Goal: Task Accomplishment & Management: Use online tool/utility

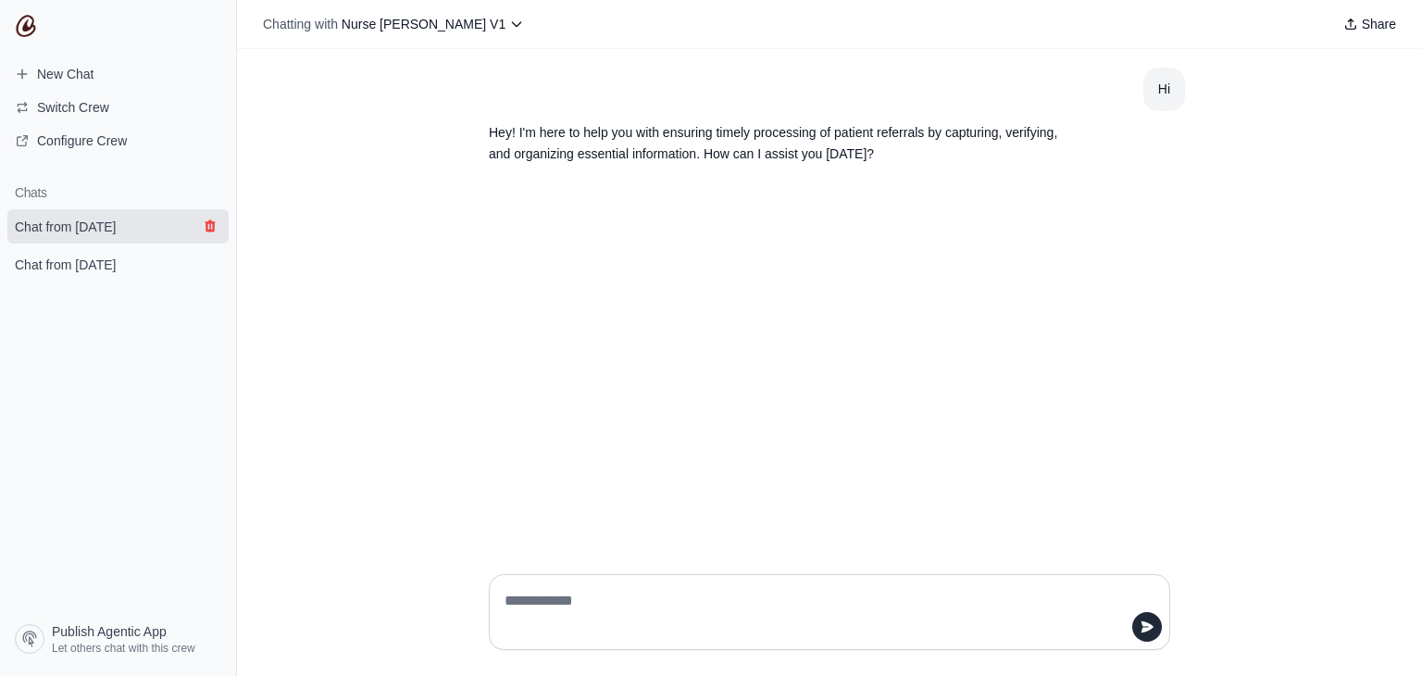
click at [210, 227] on icon "submit" at bounding box center [210, 226] width 10 height 12
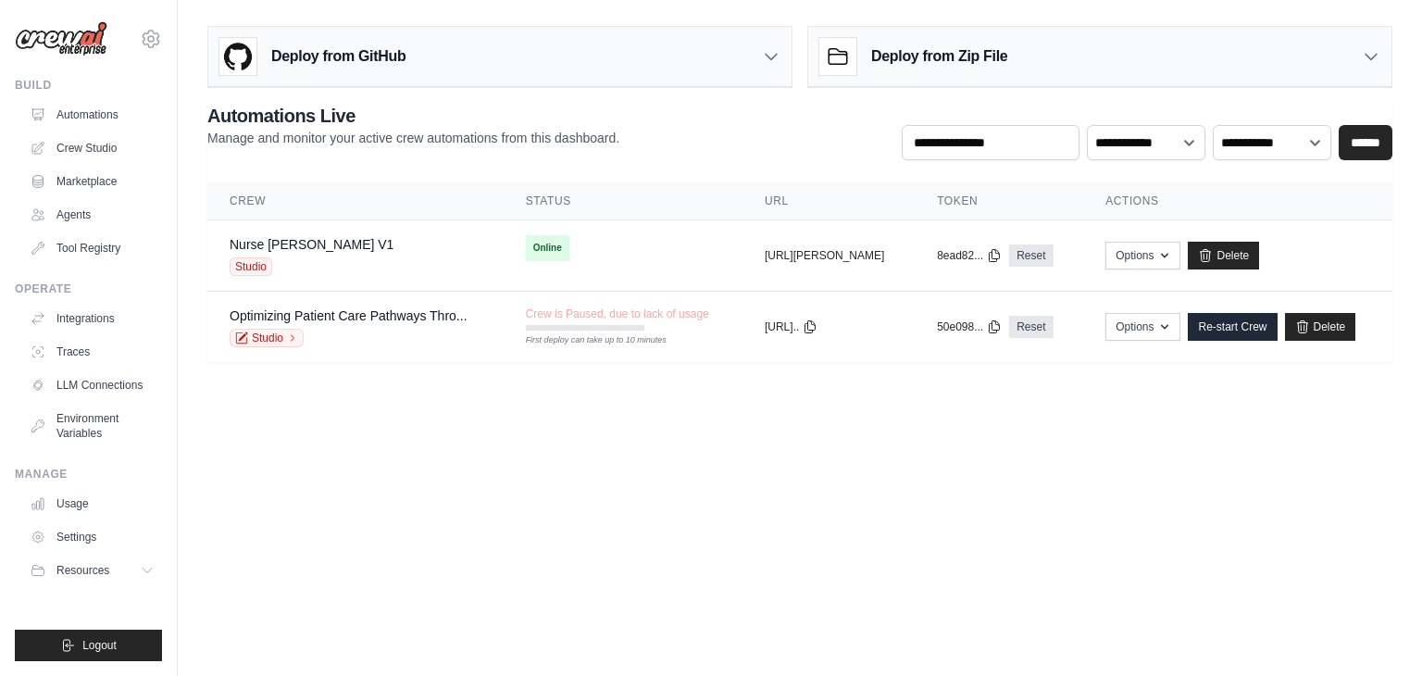
click at [890, 502] on body "skandasamy@assurecare.com AssureCare ✓ Your organization Settings Build Automat…" at bounding box center [711, 338] width 1422 height 676
click at [298, 237] on link "Nurse [PERSON_NAME] V1" at bounding box center [312, 244] width 164 height 15
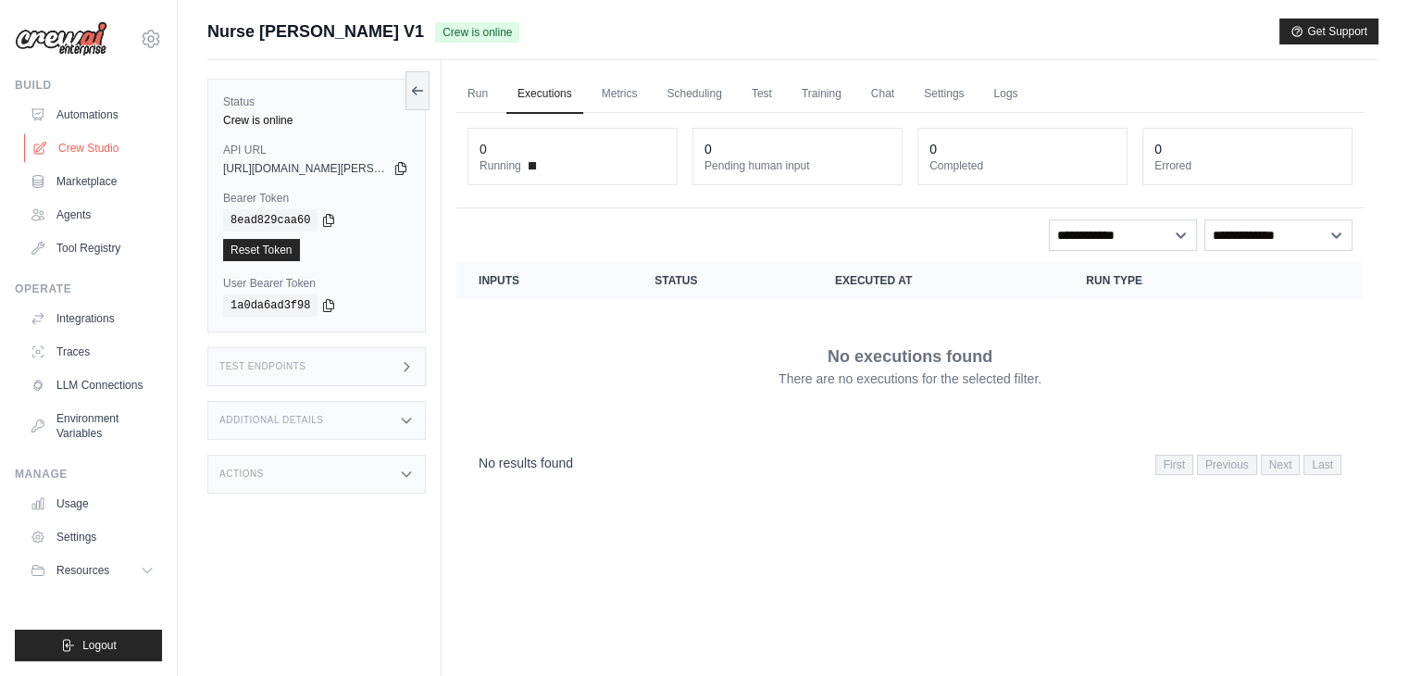
click at [74, 141] on link "Crew Studio" at bounding box center [94, 148] width 140 height 30
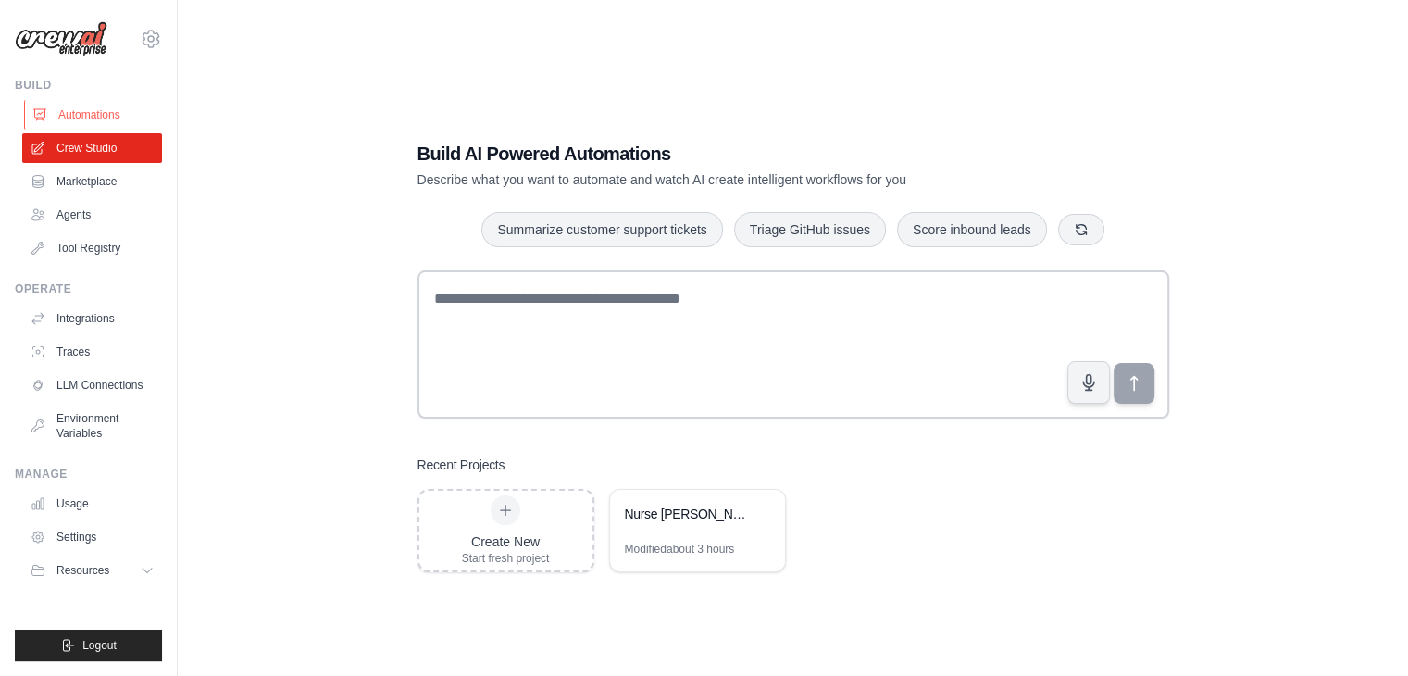
click at [96, 111] on link "Automations" at bounding box center [94, 115] width 140 height 30
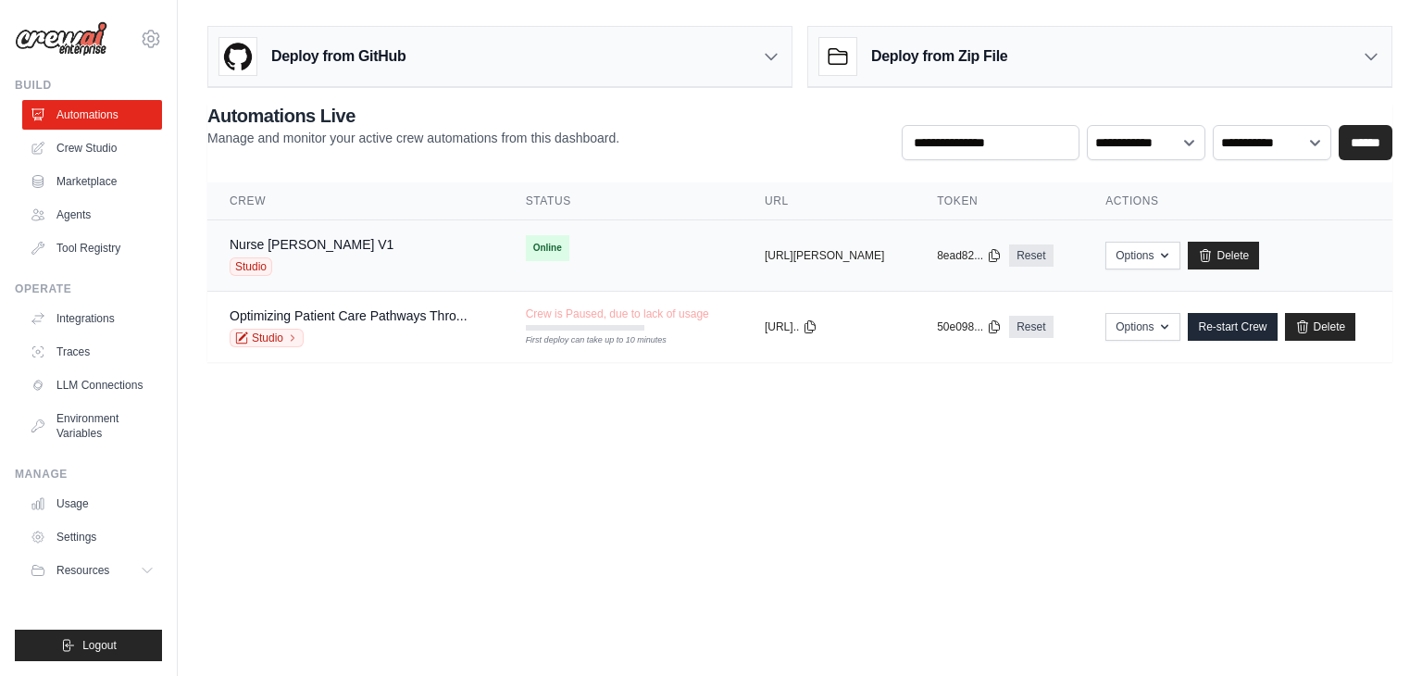
click at [293, 258] on div "Studio" at bounding box center [312, 266] width 164 height 19
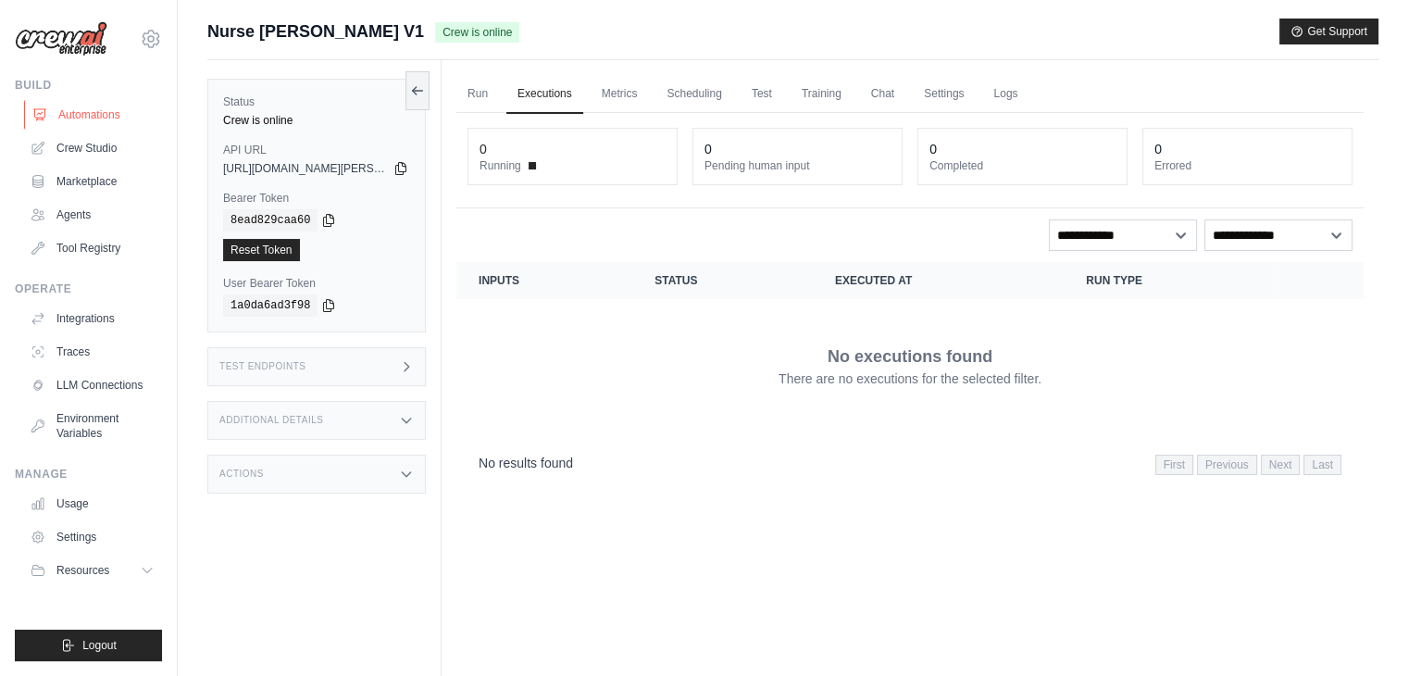
click at [99, 120] on link "Automations" at bounding box center [94, 115] width 140 height 30
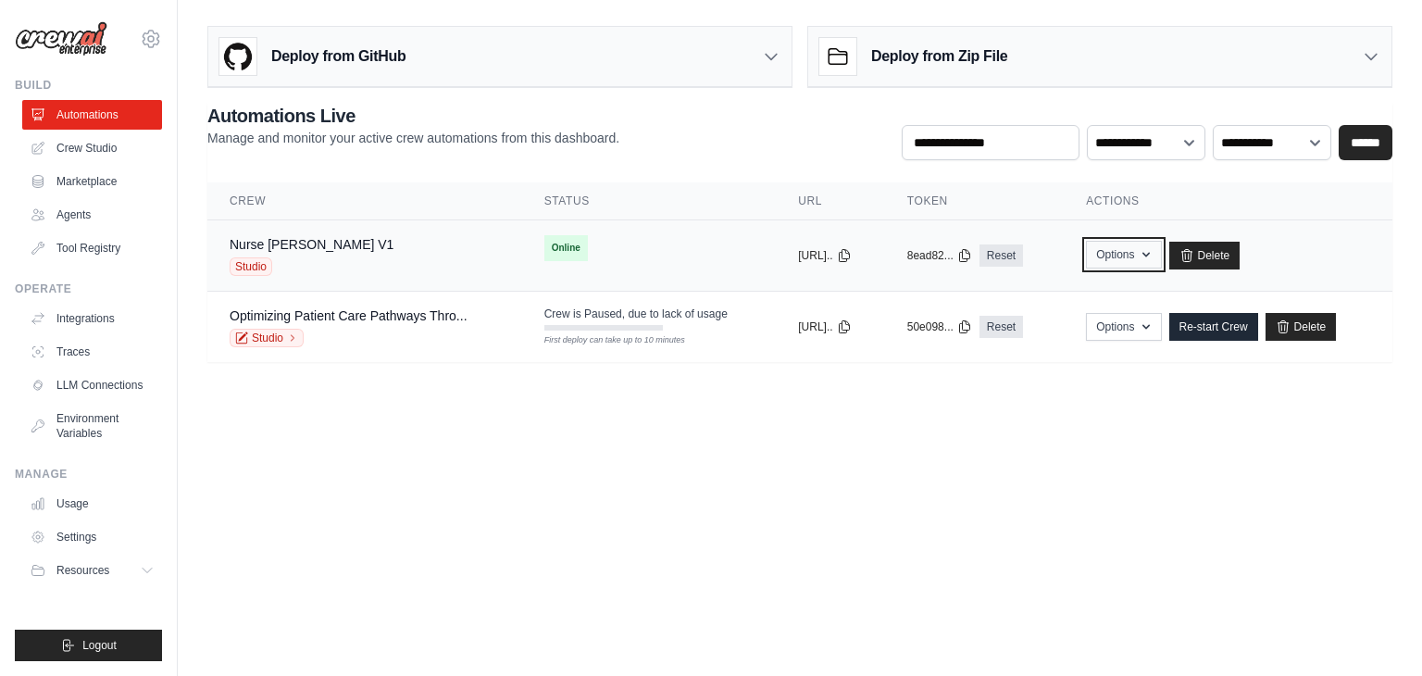
click at [1149, 258] on button "Options" at bounding box center [1123, 255] width 75 height 28
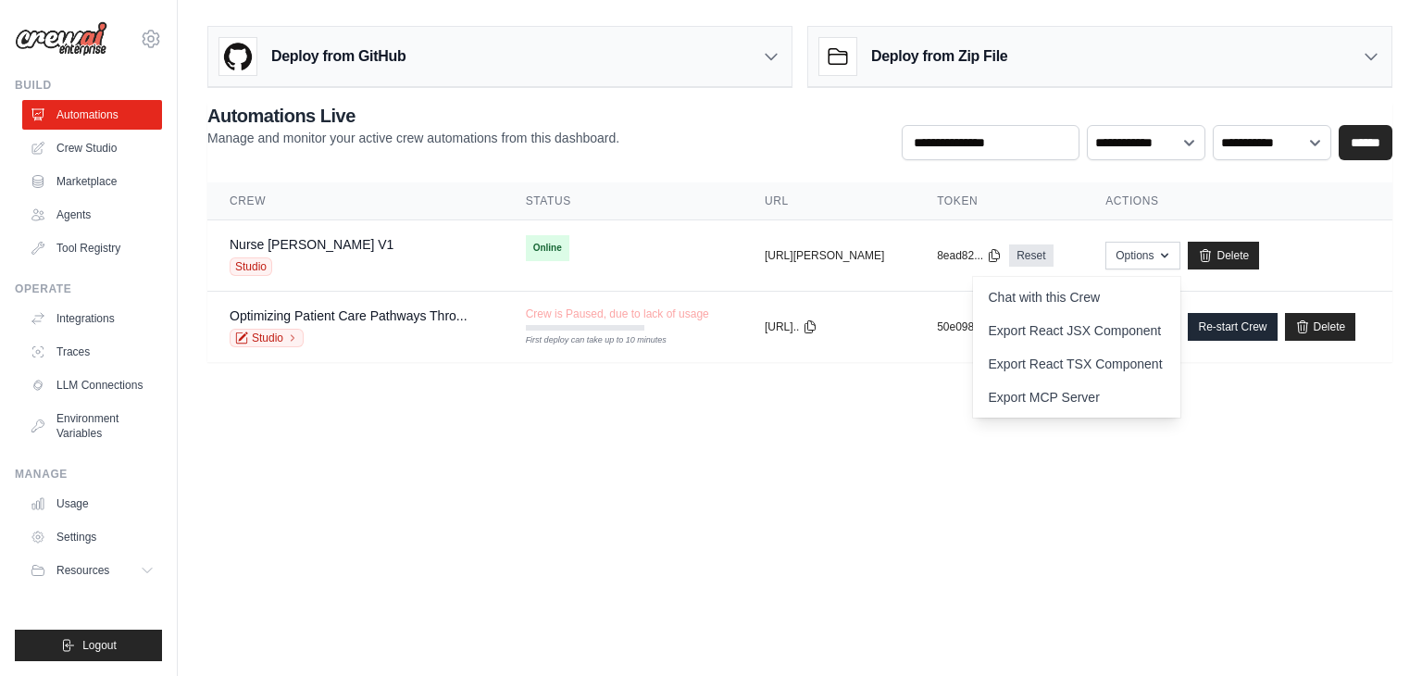
click at [850, 411] on body "[EMAIL_ADDRESS][DOMAIN_NAME] AssureCare ✓ Your organization Settings Build Auto…" at bounding box center [711, 338] width 1422 height 676
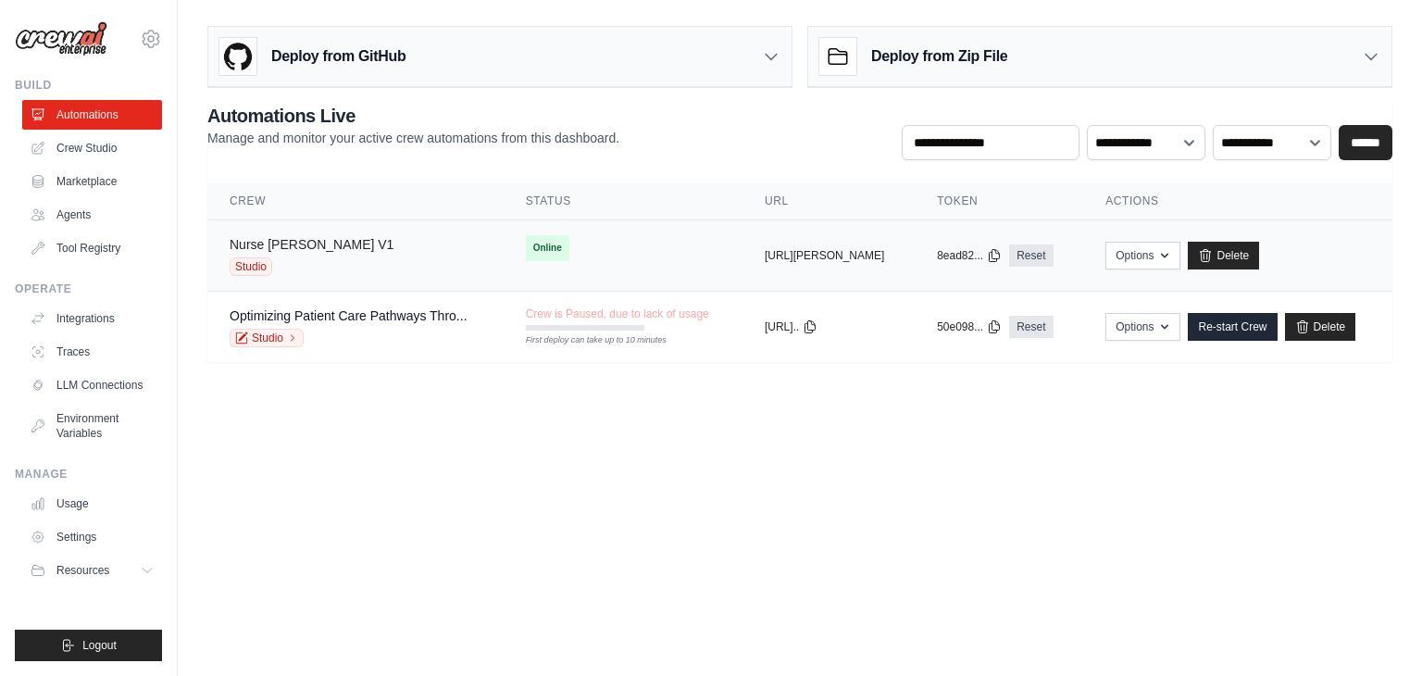
click at [303, 240] on link "Nurse Susie V1" at bounding box center [312, 244] width 164 height 15
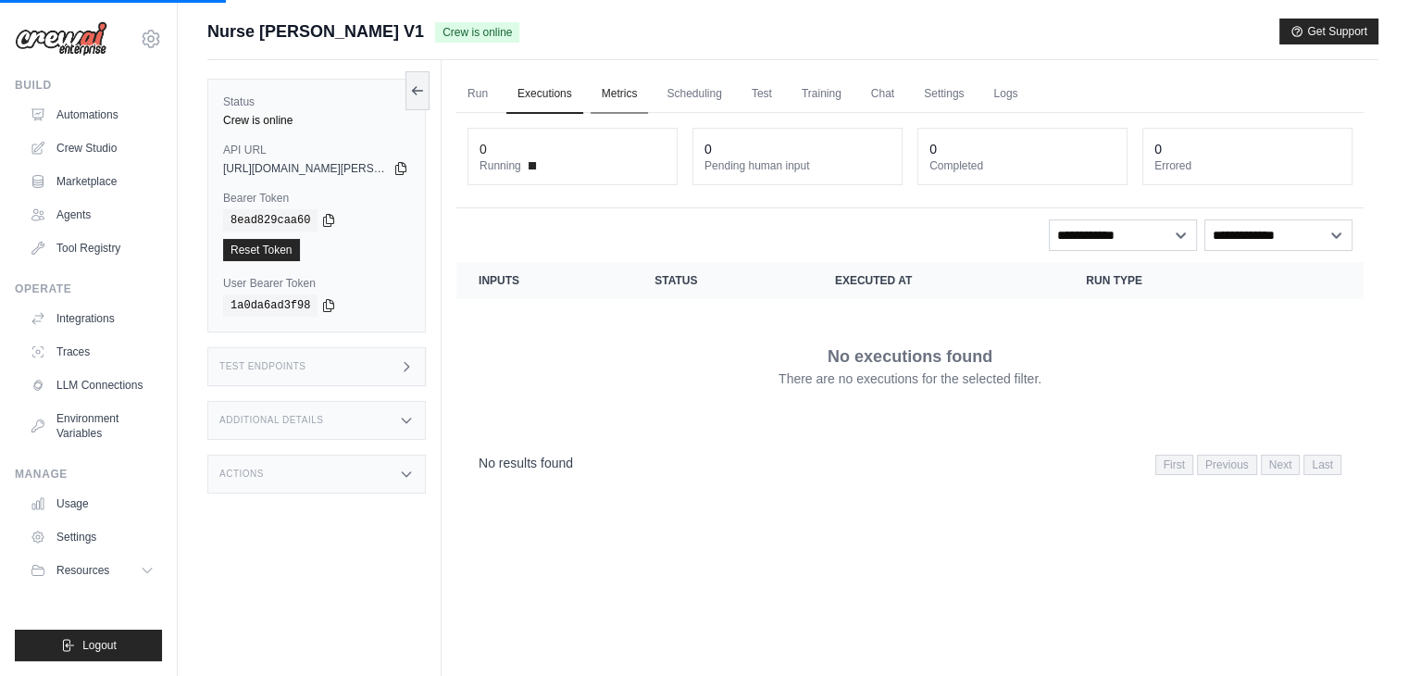
click at [598, 97] on link "Metrics" at bounding box center [619, 94] width 58 height 39
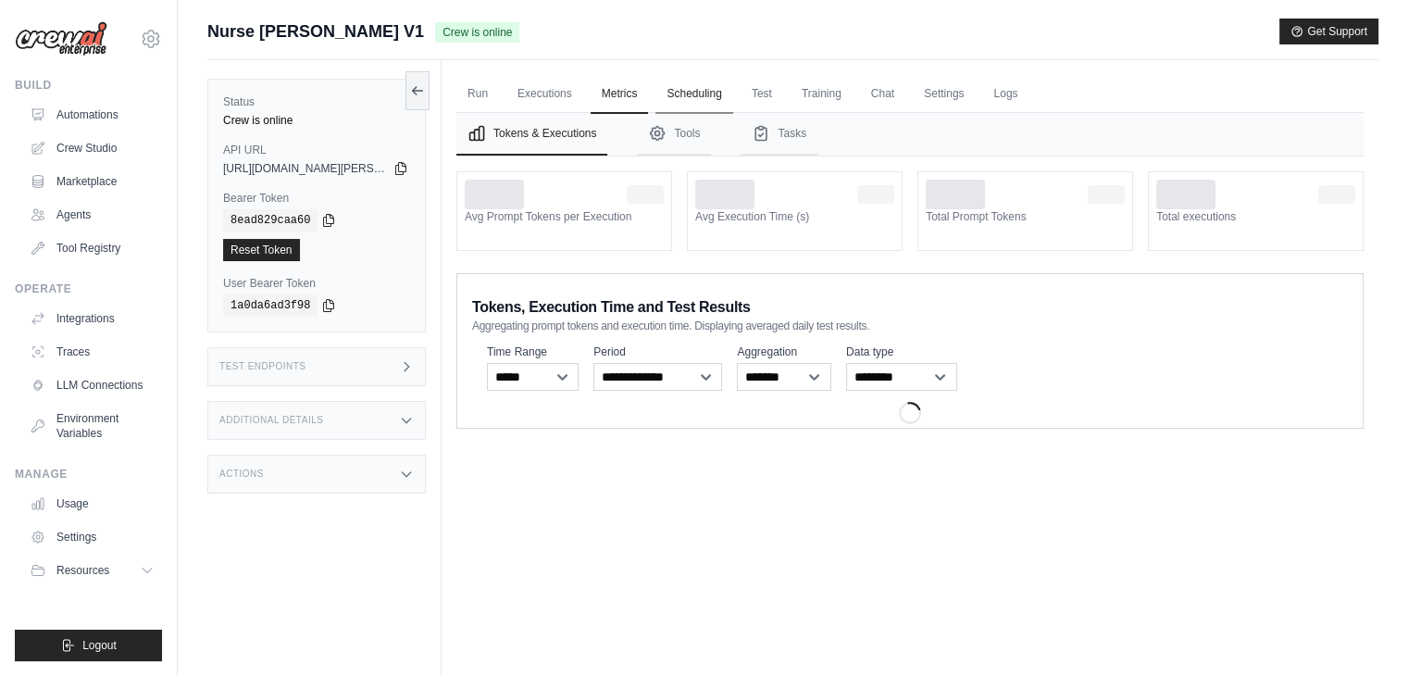
click at [674, 90] on link "Scheduling" at bounding box center [693, 94] width 77 height 39
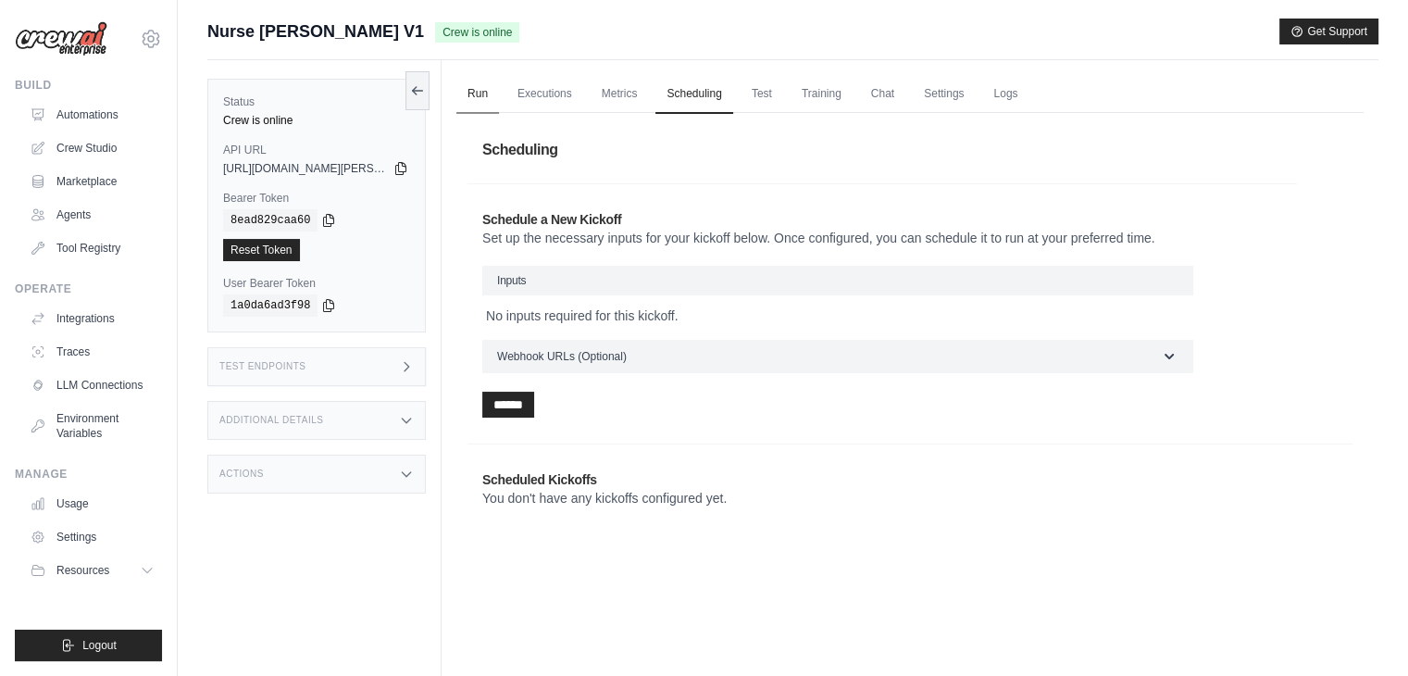
click at [477, 90] on link "Run" at bounding box center [477, 94] width 43 height 39
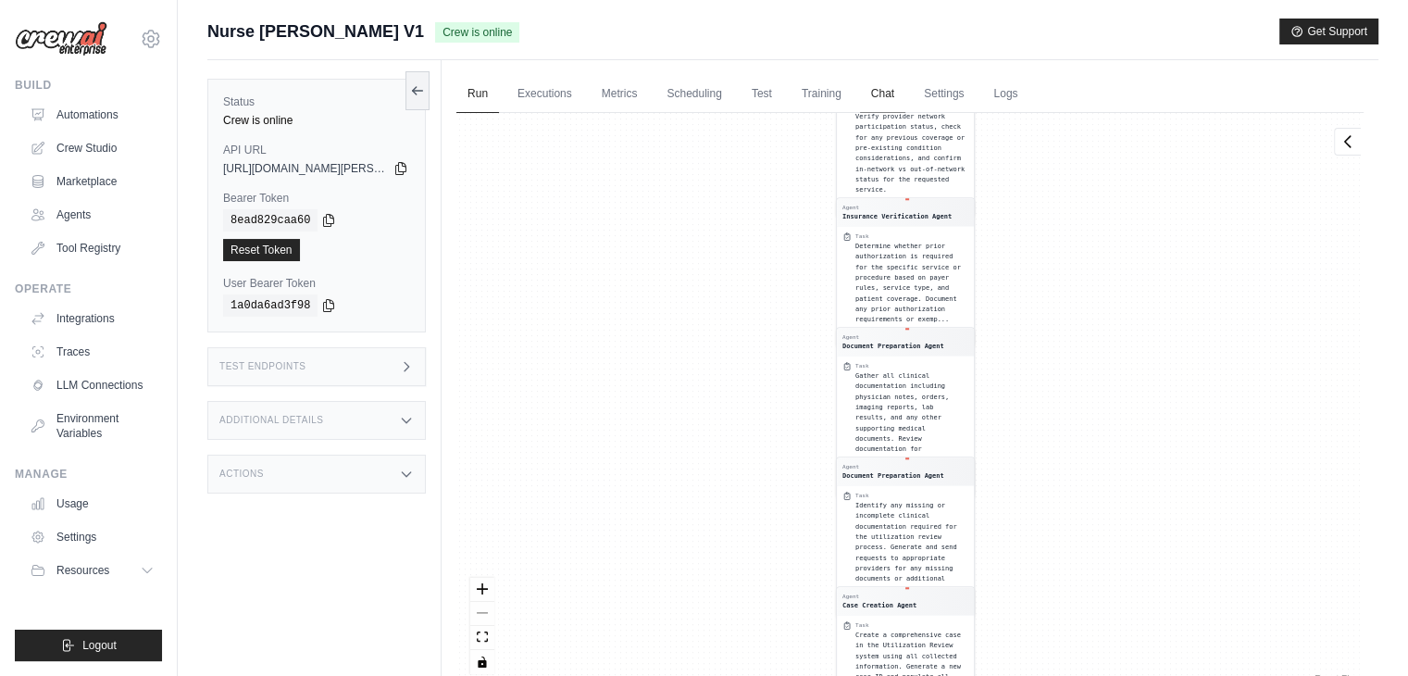
click at [900, 88] on link "Chat" at bounding box center [882, 94] width 45 height 39
click at [85, 118] on link "Automations" at bounding box center [94, 115] width 140 height 30
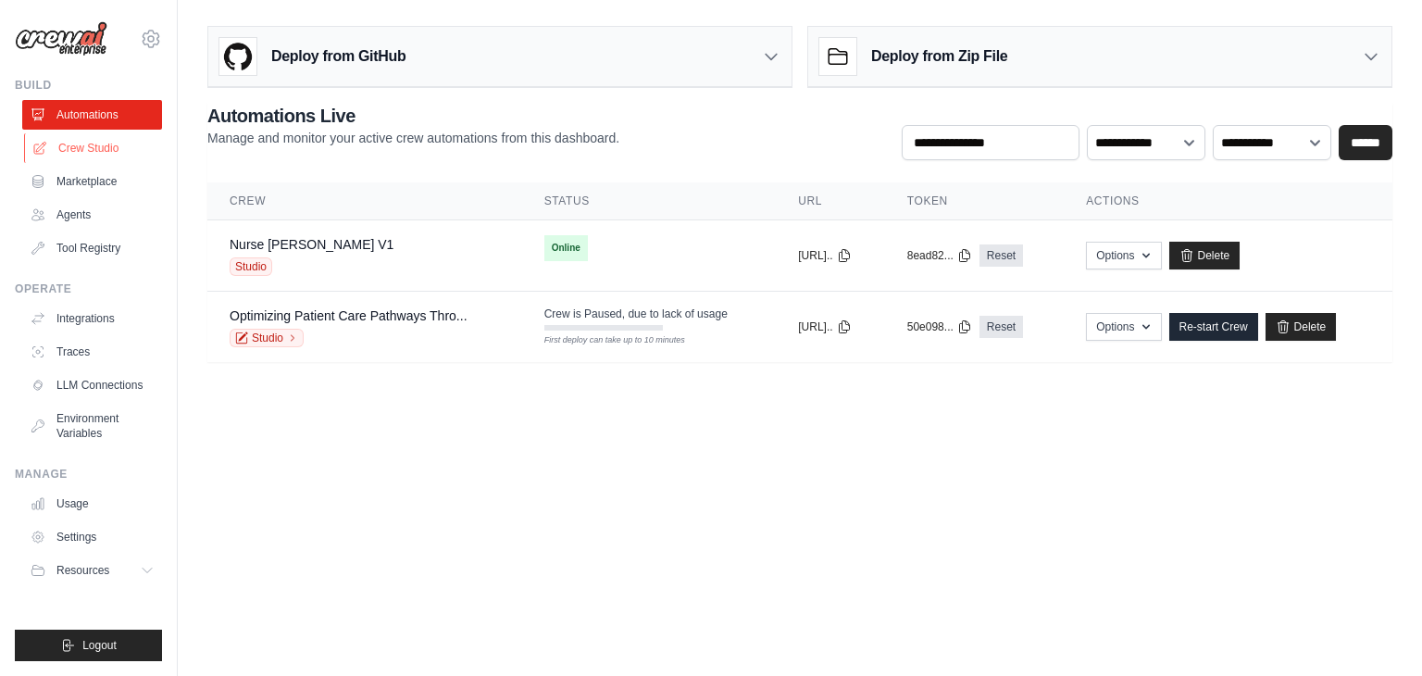
click at [99, 155] on link "Crew Studio" at bounding box center [94, 148] width 140 height 30
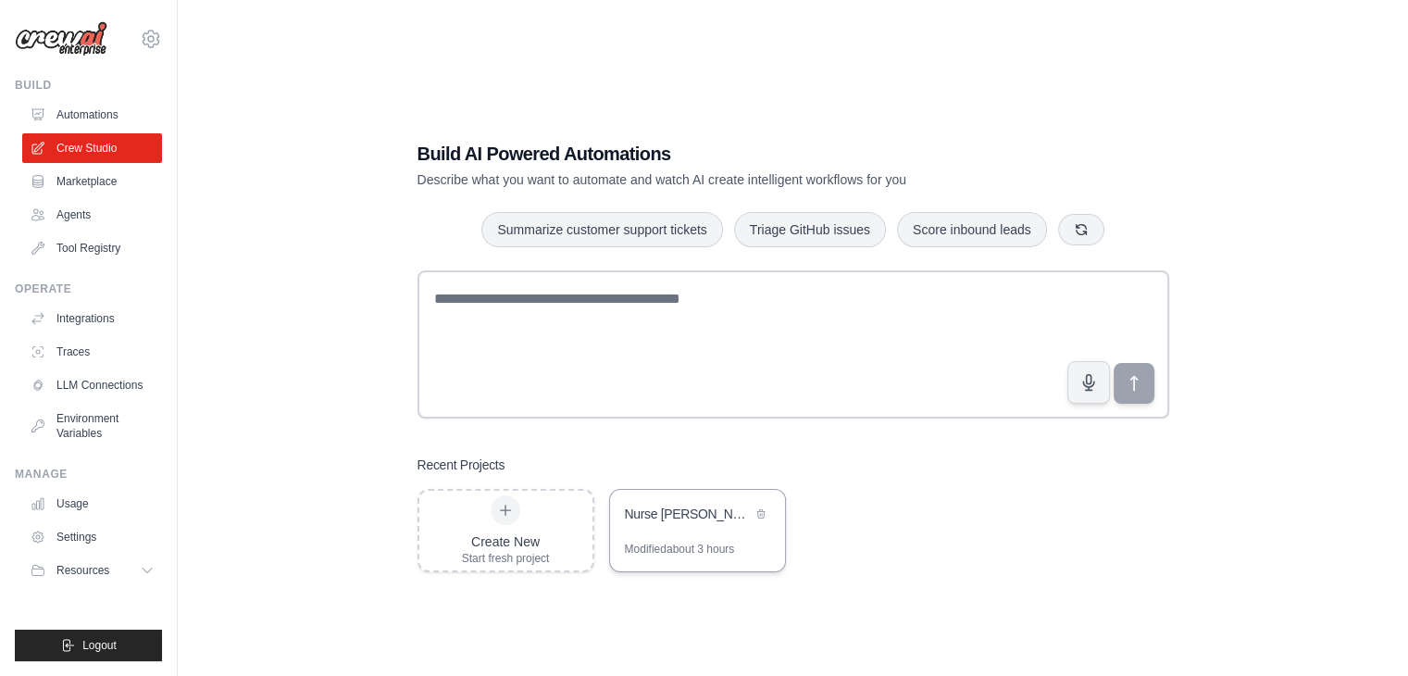
click at [706, 528] on div "Nurse [PERSON_NAME]" at bounding box center [697, 516] width 175 height 52
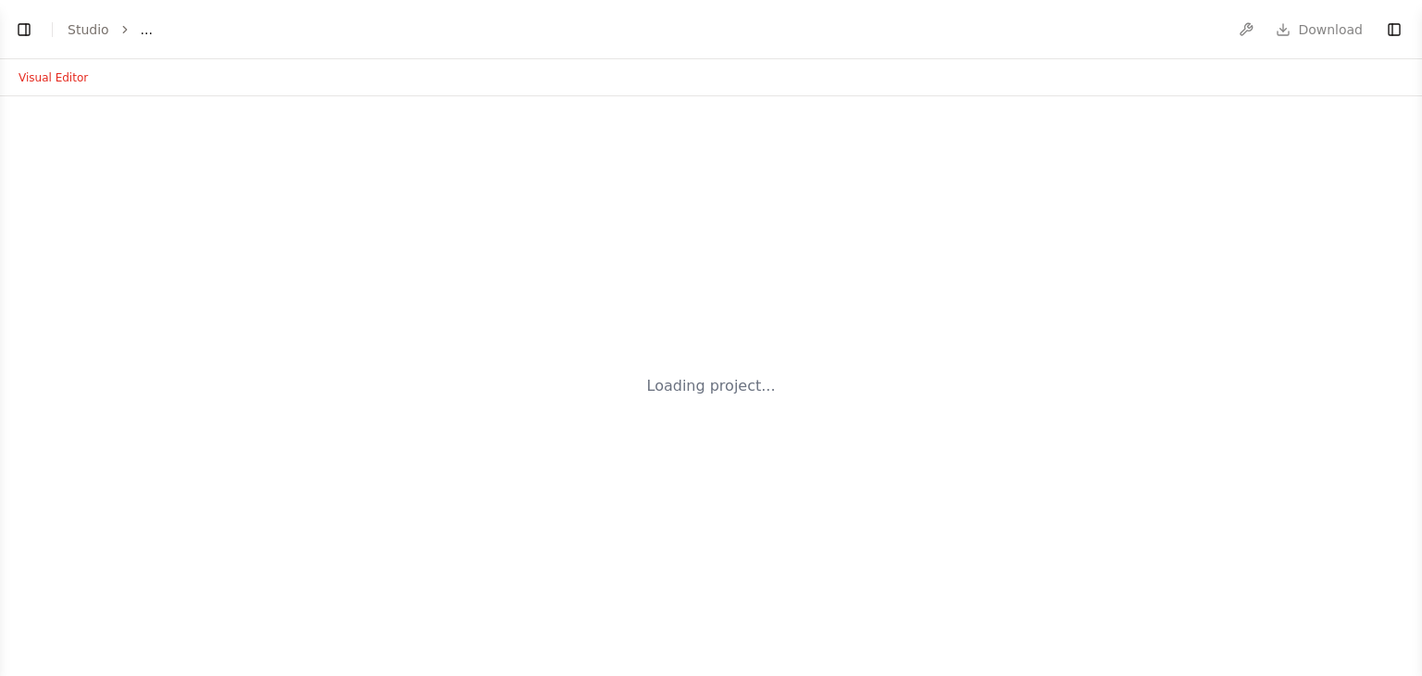
select select "****"
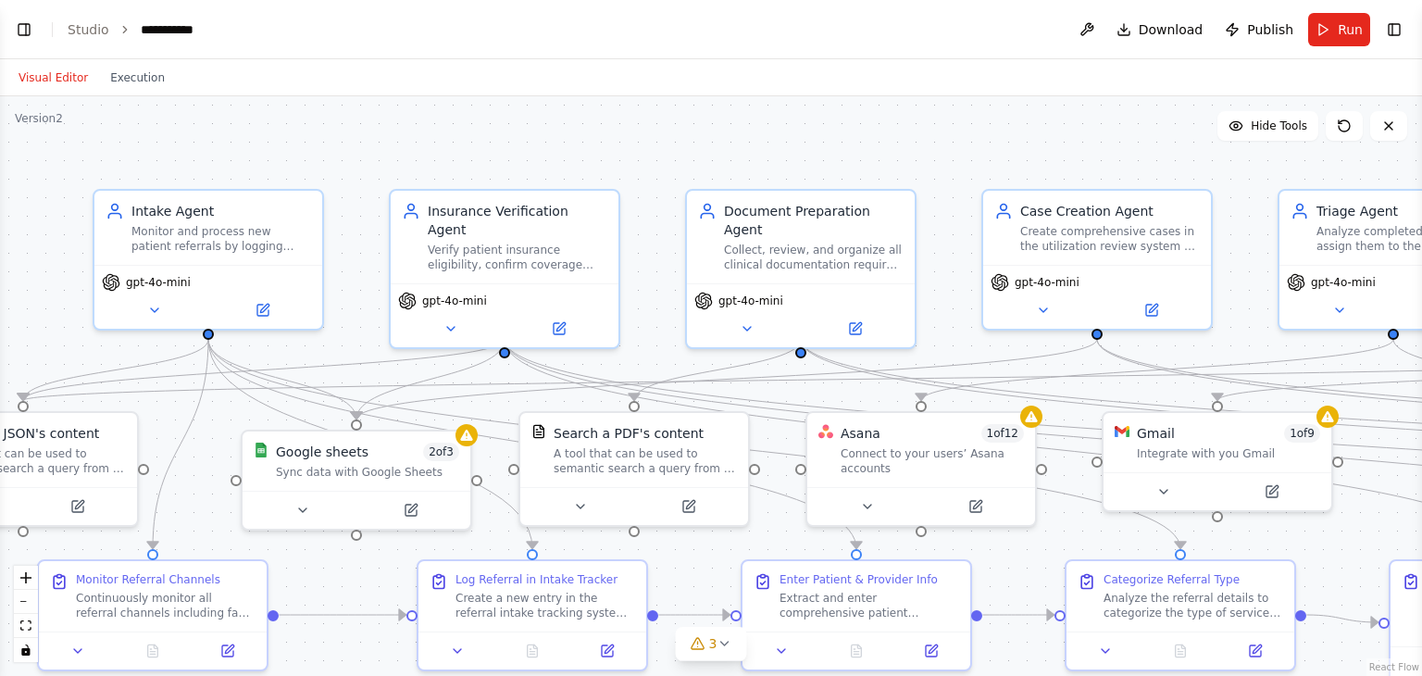
scroll to position [8042, 0]
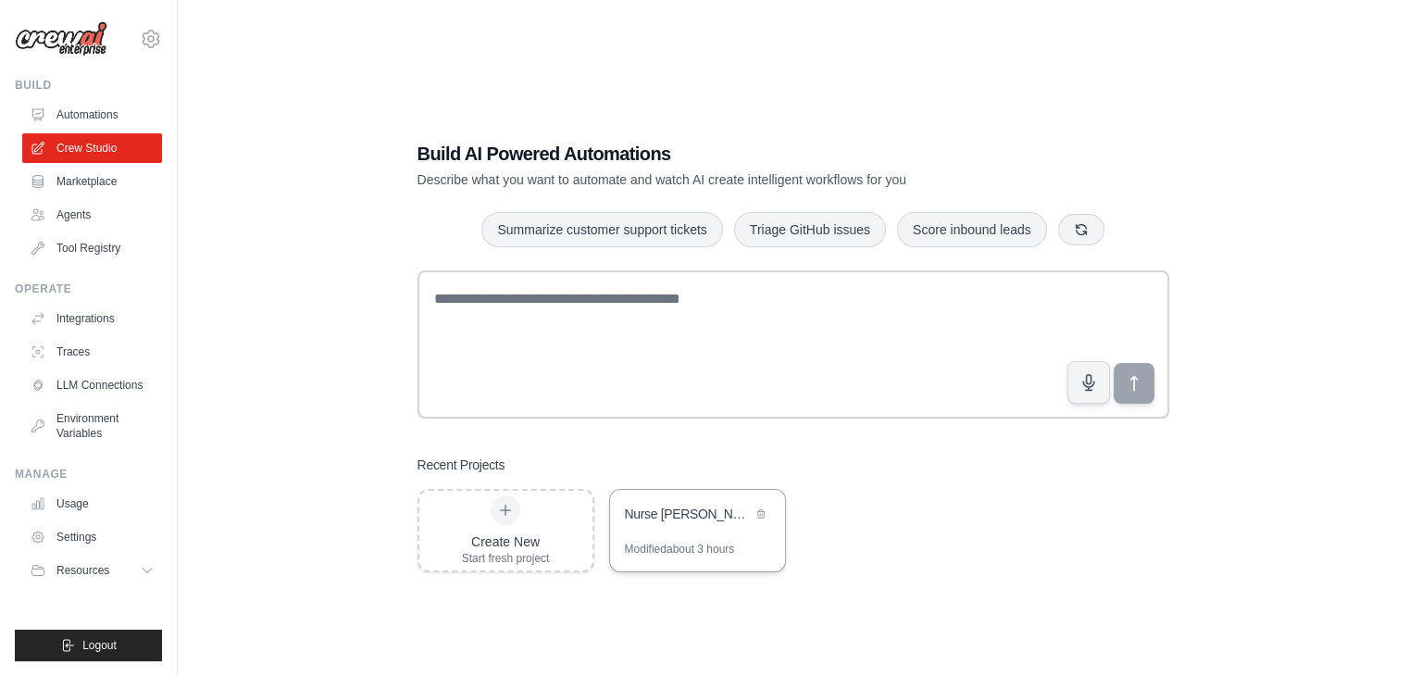
click at [692, 555] on div "Modified about 3 hours" at bounding box center [680, 548] width 110 height 15
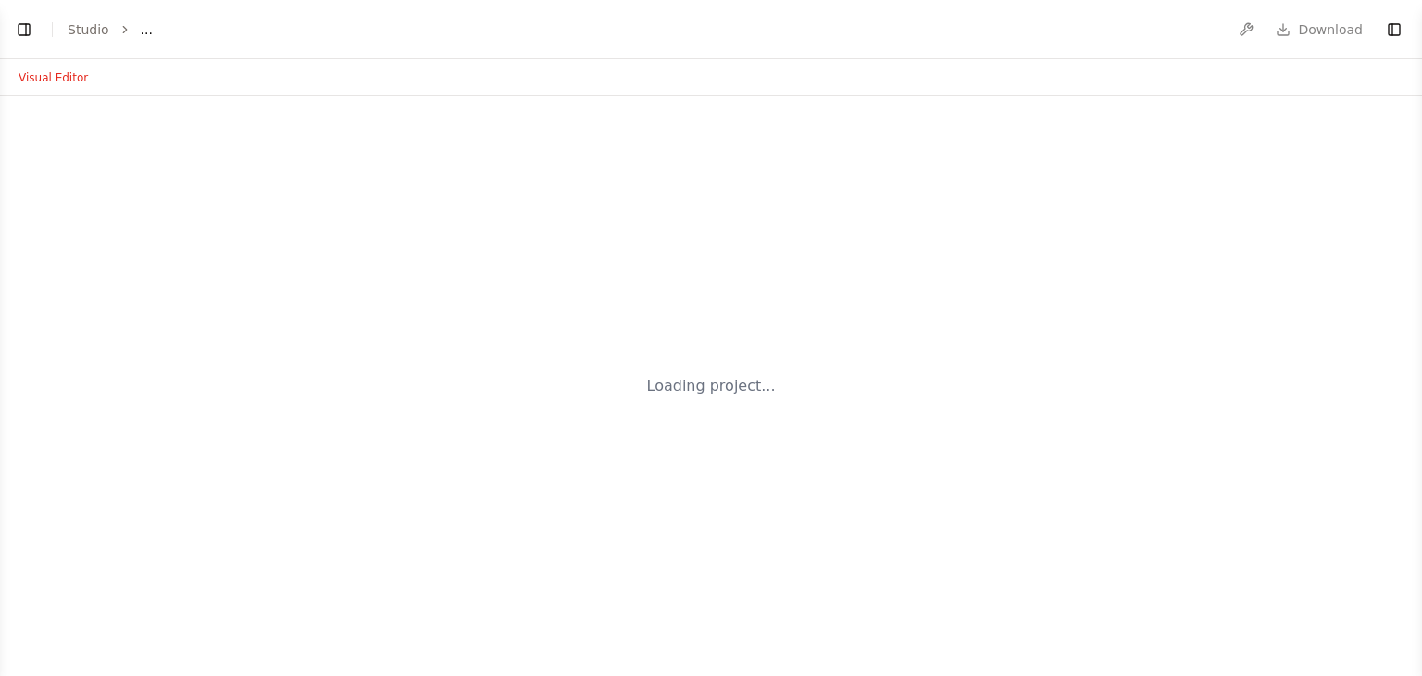
select select "****"
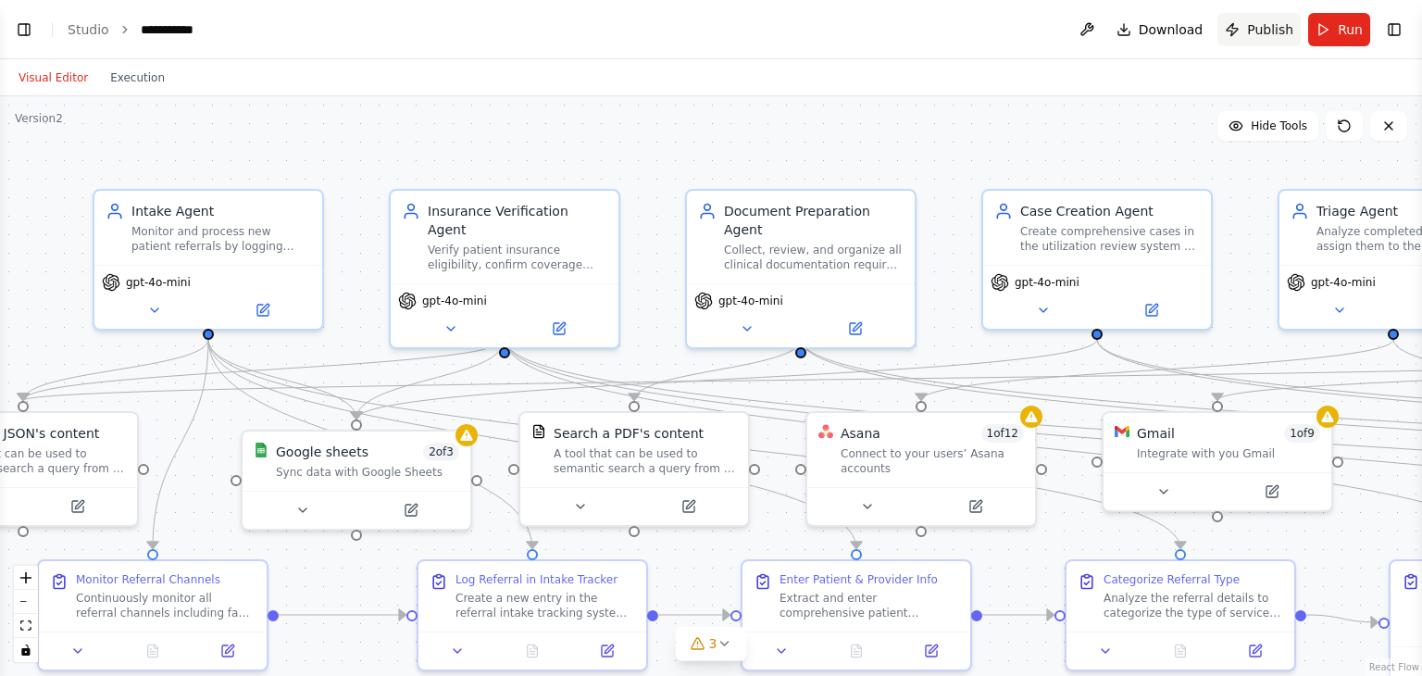
click at [1277, 34] on span "Publish" at bounding box center [1270, 29] width 46 height 19
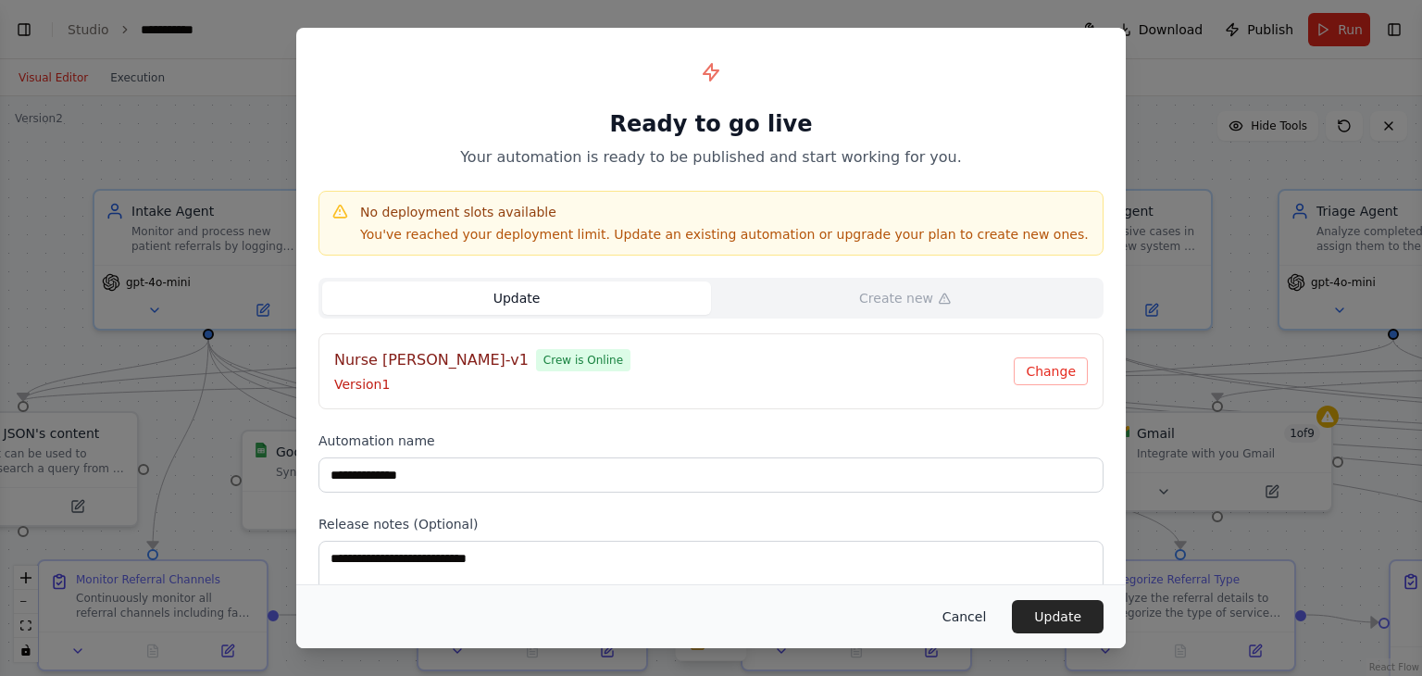
click at [963, 618] on button "Cancel" at bounding box center [963, 616] width 73 height 33
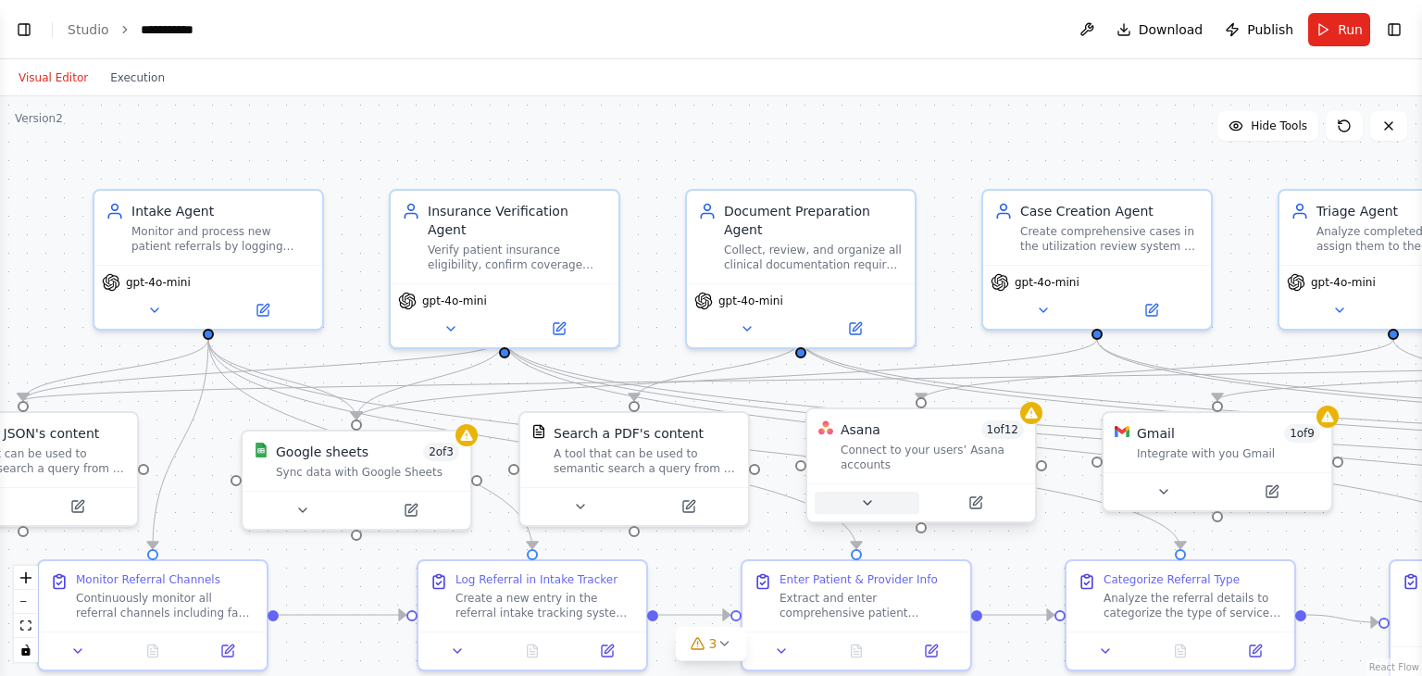
scroll to position [8042, 0]
click at [1100, 27] on button at bounding box center [1087, 29] width 30 height 33
click at [988, 132] on div ".deletable-edge-delete-btn { width: 20px; height: 20px; border: 0px solid #ffff…" at bounding box center [711, 385] width 1422 height 579
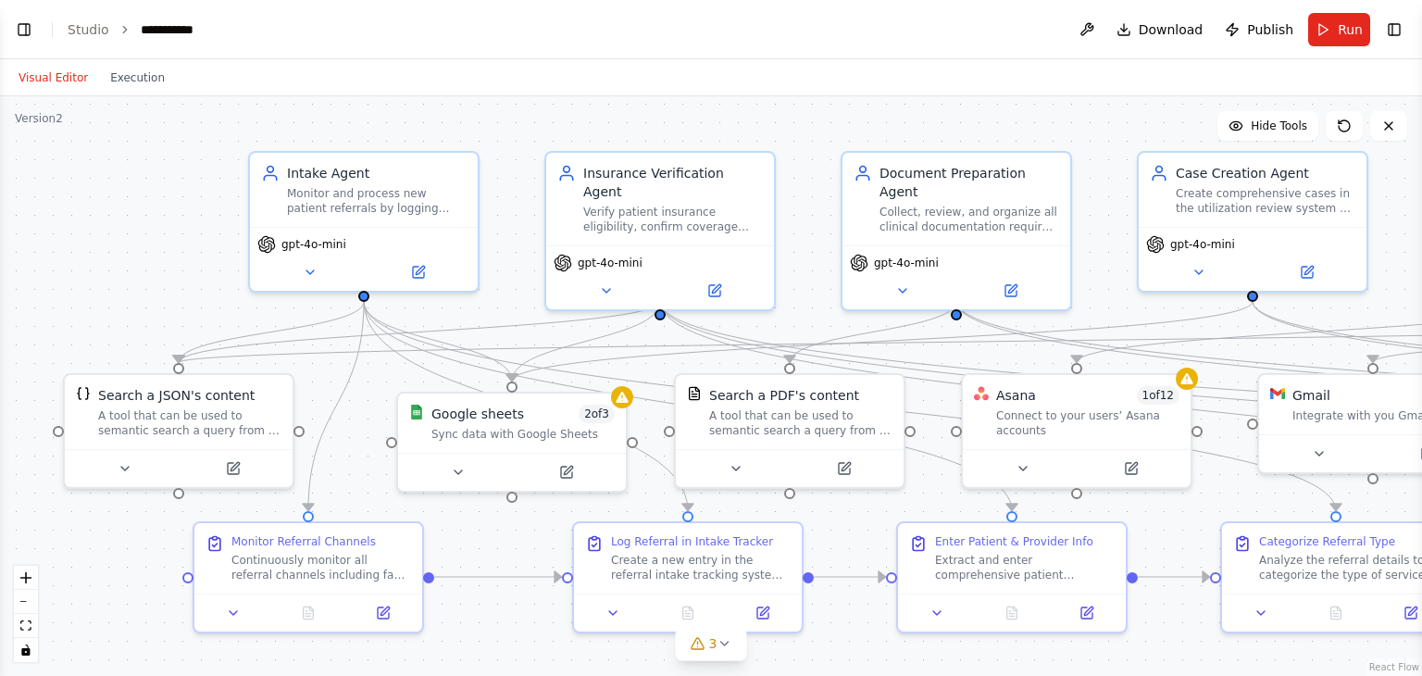
drag, startPoint x: 353, startPoint y: 171, endPoint x: 508, endPoint y: 133, distance: 160.0
click at [508, 133] on div ".deletable-edge-delete-btn { width: 20px; height: 20px; border: 0px solid #ffff…" at bounding box center [711, 385] width 1422 height 579
click at [97, 23] on link "Studio" at bounding box center [89, 29] width 42 height 15
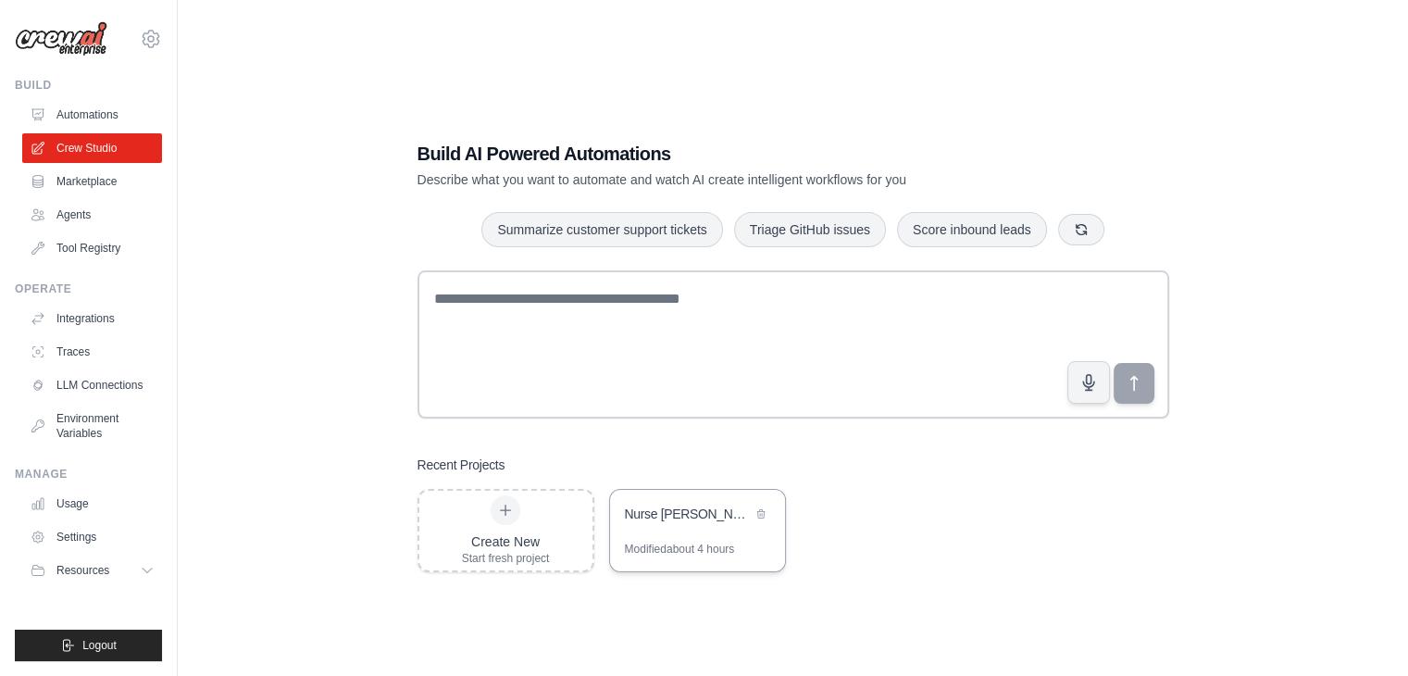
click at [700, 546] on div "Modified about 4 hours" at bounding box center [680, 548] width 110 height 15
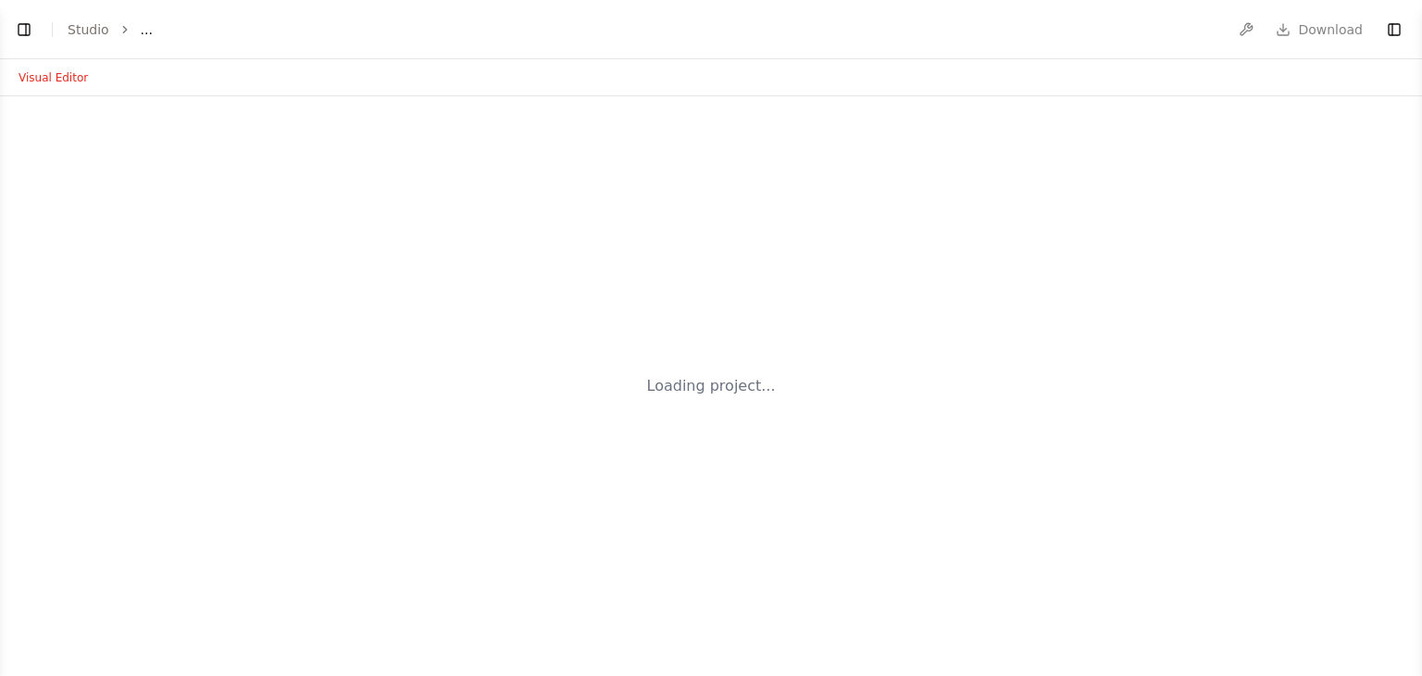
select select "****"
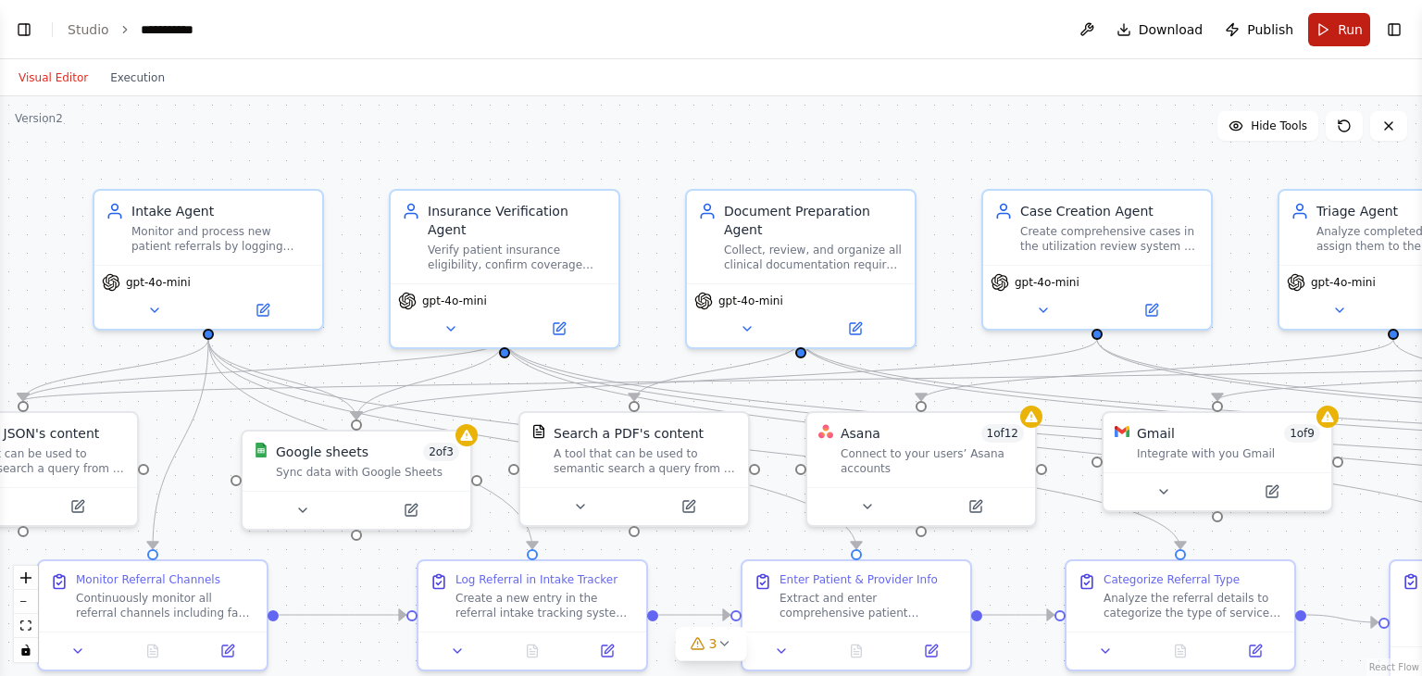
click at [1329, 34] on button "Run" at bounding box center [1339, 29] width 62 height 33
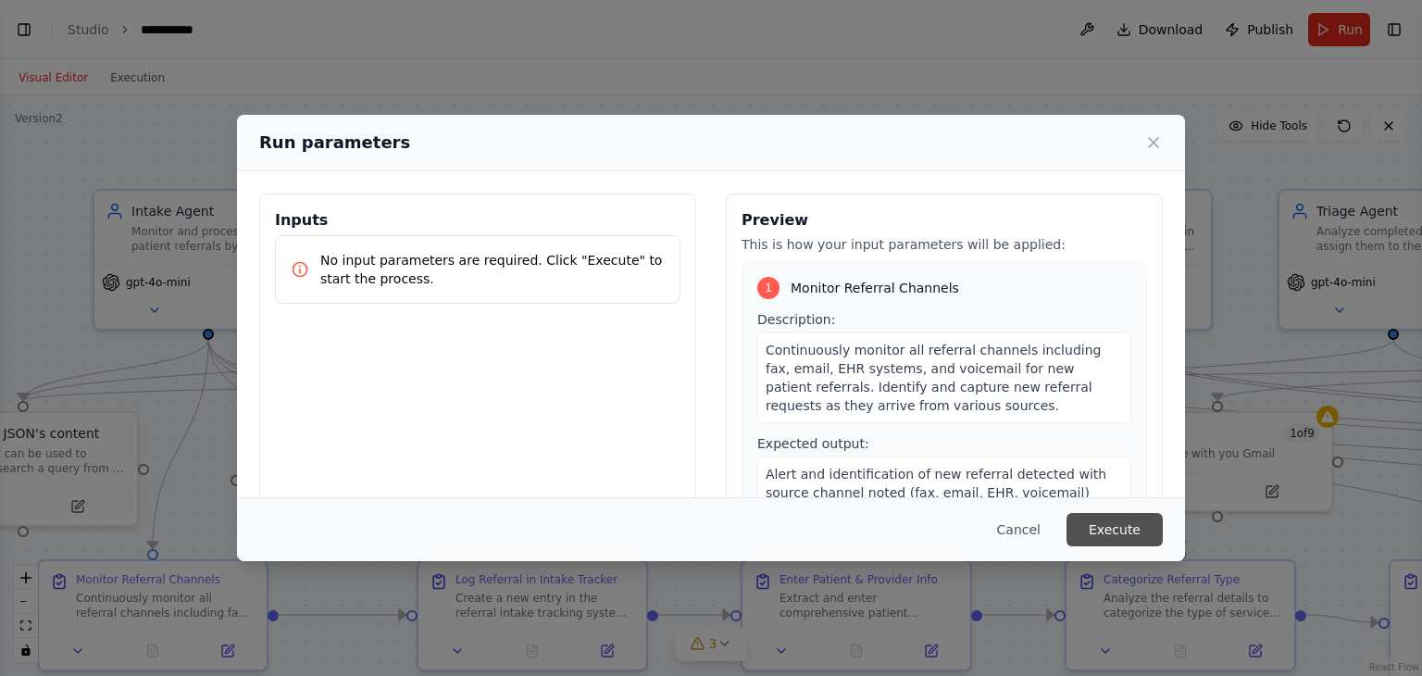
scroll to position [8042, 0]
click at [1121, 536] on button "Execute" at bounding box center [1114, 529] width 96 height 33
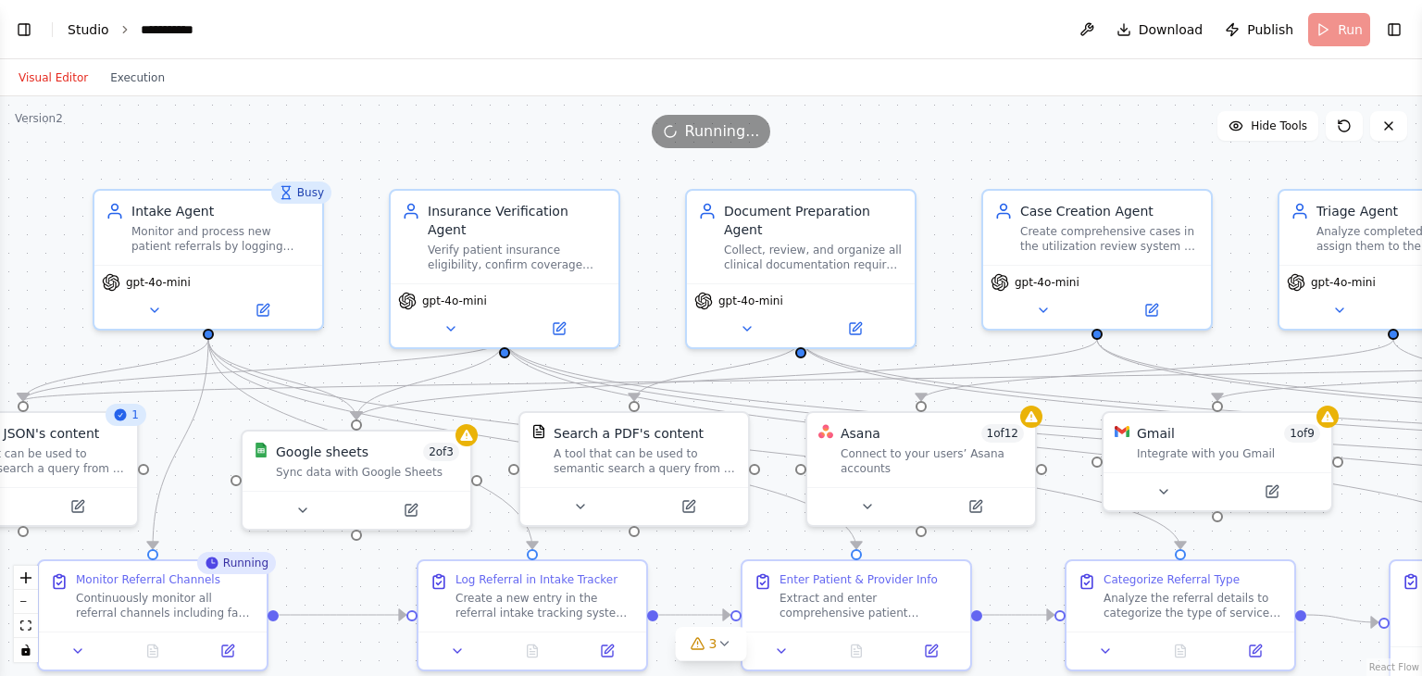
click at [93, 22] on link "Studio" at bounding box center [89, 29] width 42 height 15
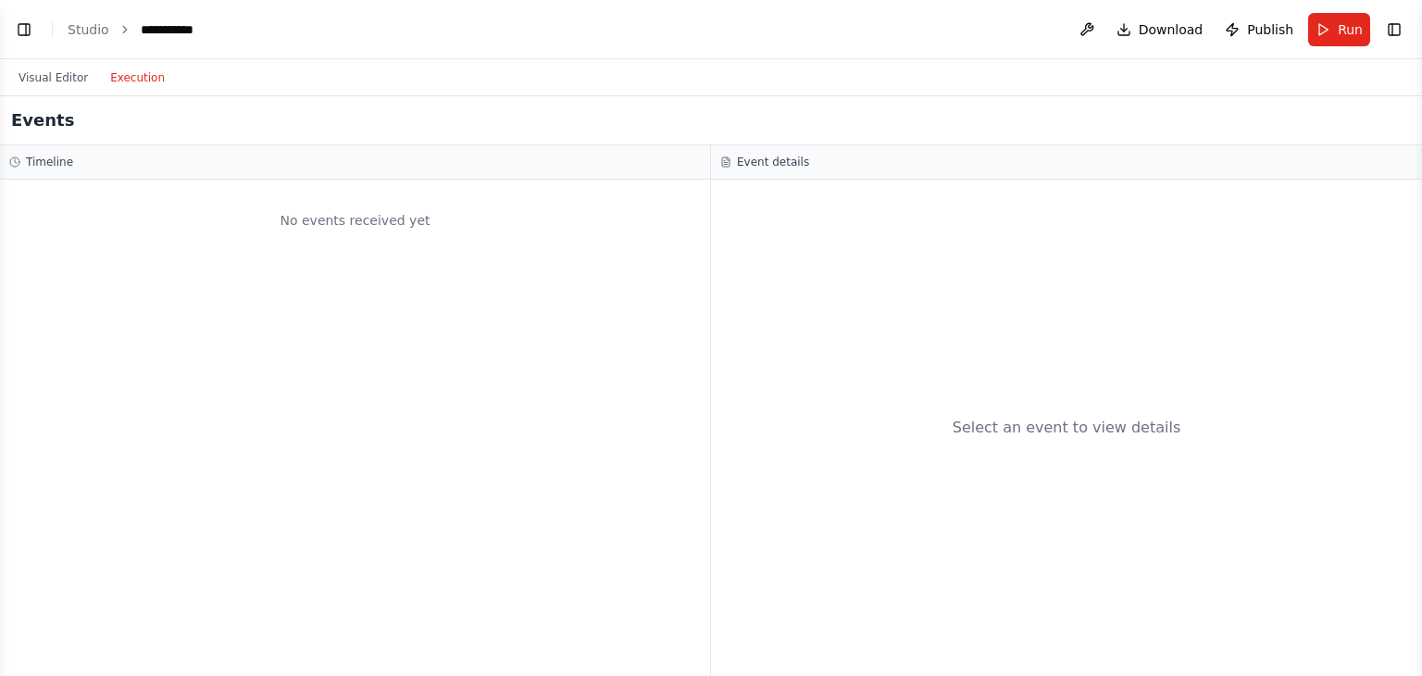
click at [132, 85] on button "Execution" at bounding box center [137, 78] width 77 height 22
click at [1336, 23] on button "Run" at bounding box center [1339, 29] width 62 height 33
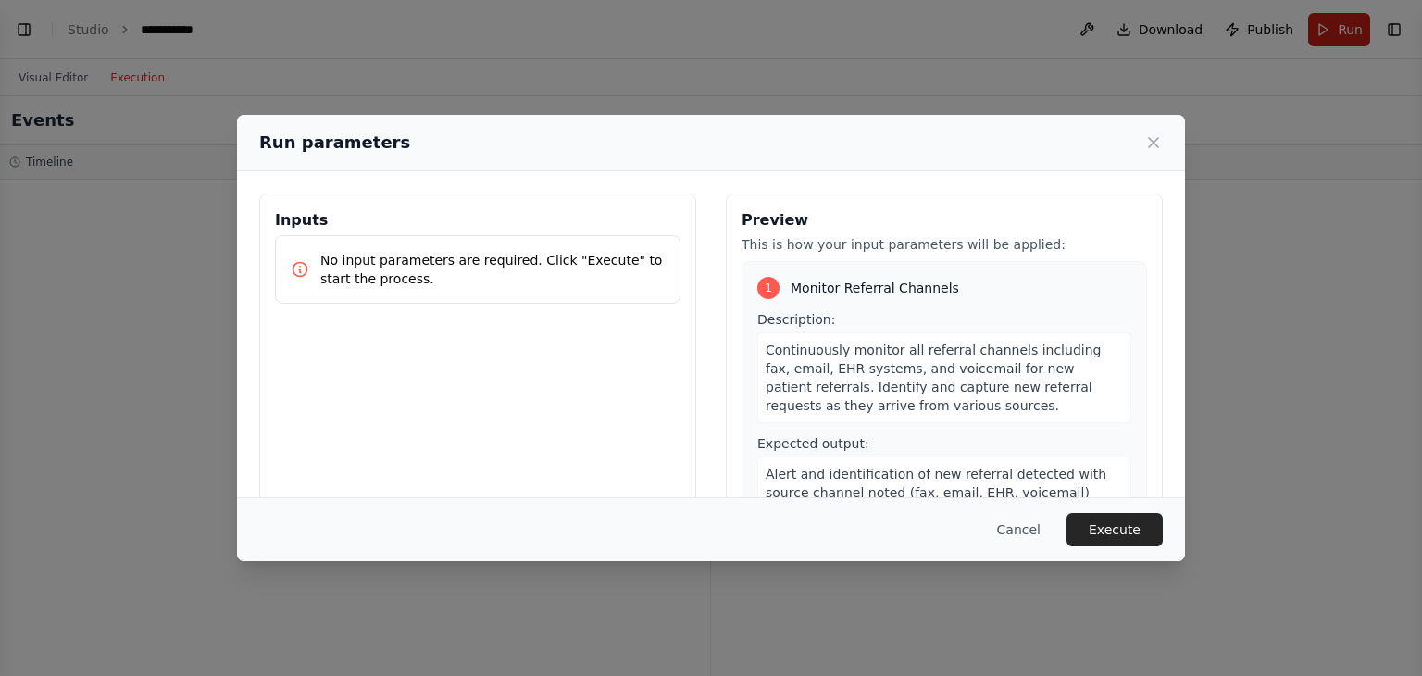
scroll to position [8042, 0]
click at [1120, 519] on button "Execute" at bounding box center [1114, 529] width 96 height 33
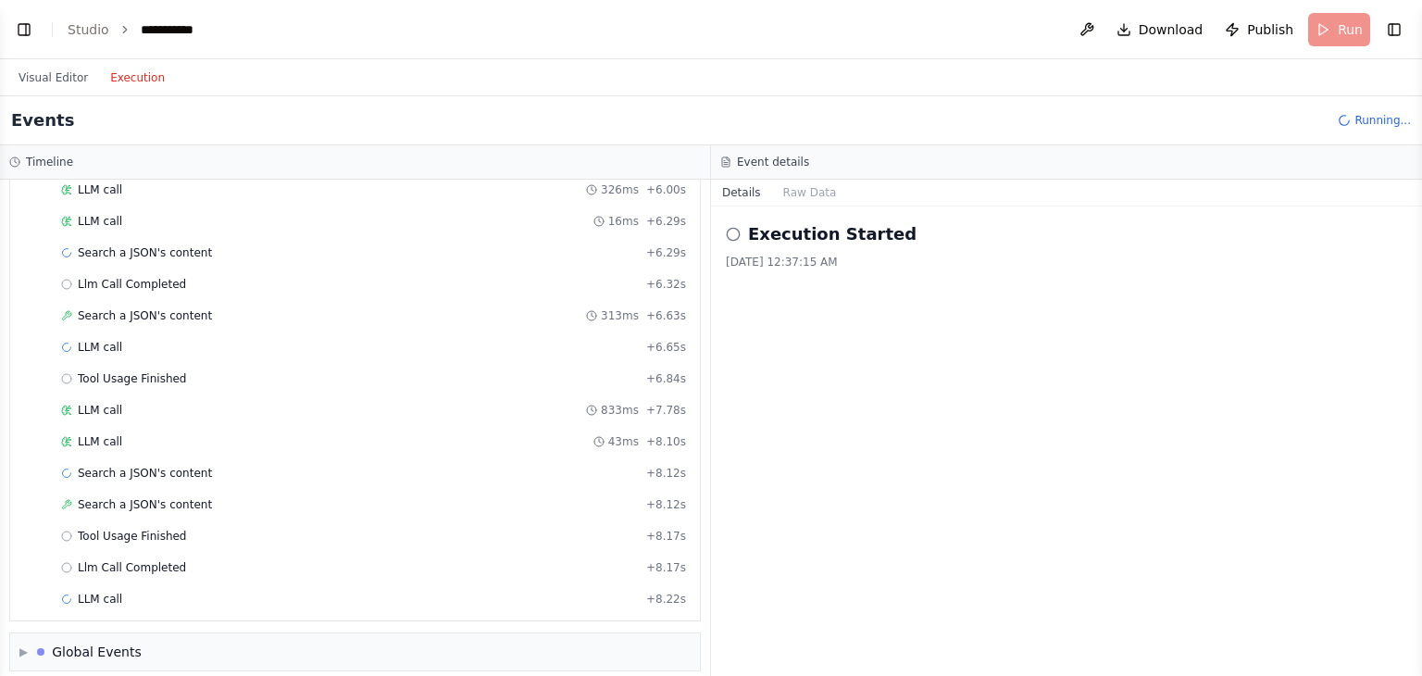
scroll to position [921, 0]
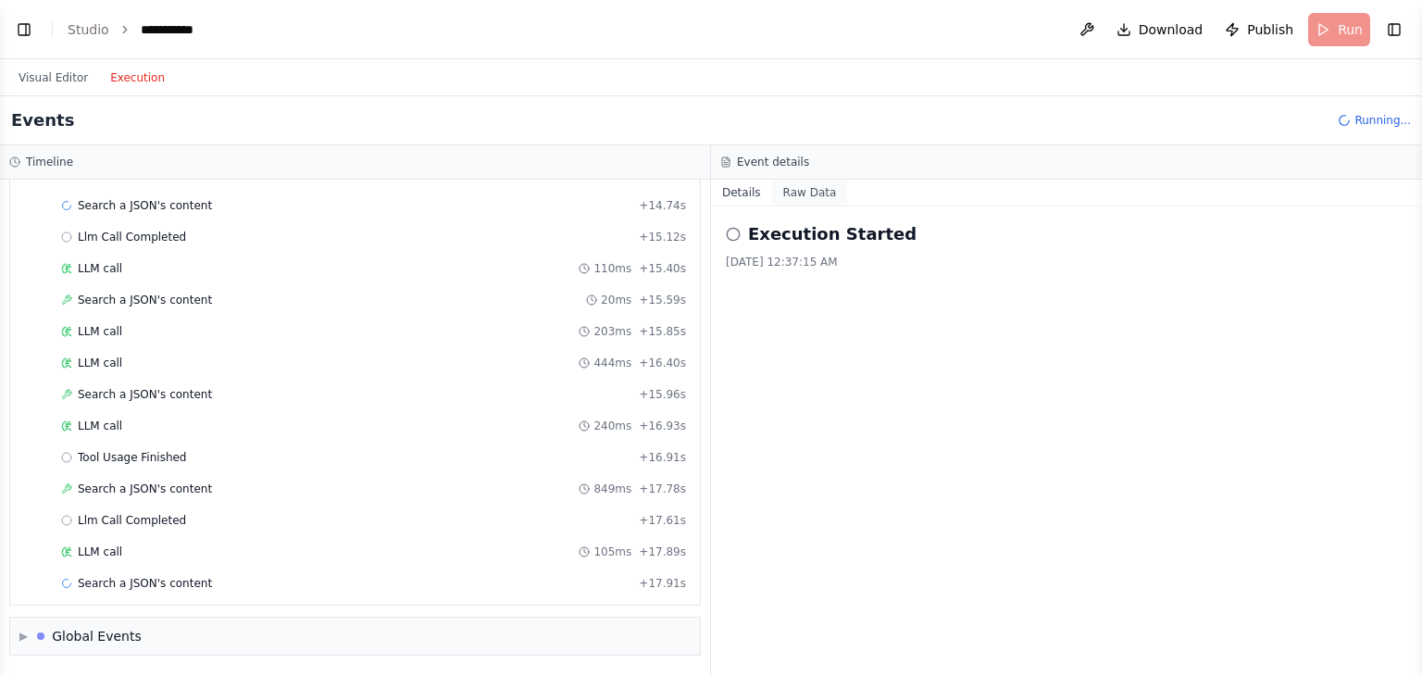
click at [813, 190] on button "Raw Data" at bounding box center [810, 193] width 76 height 26
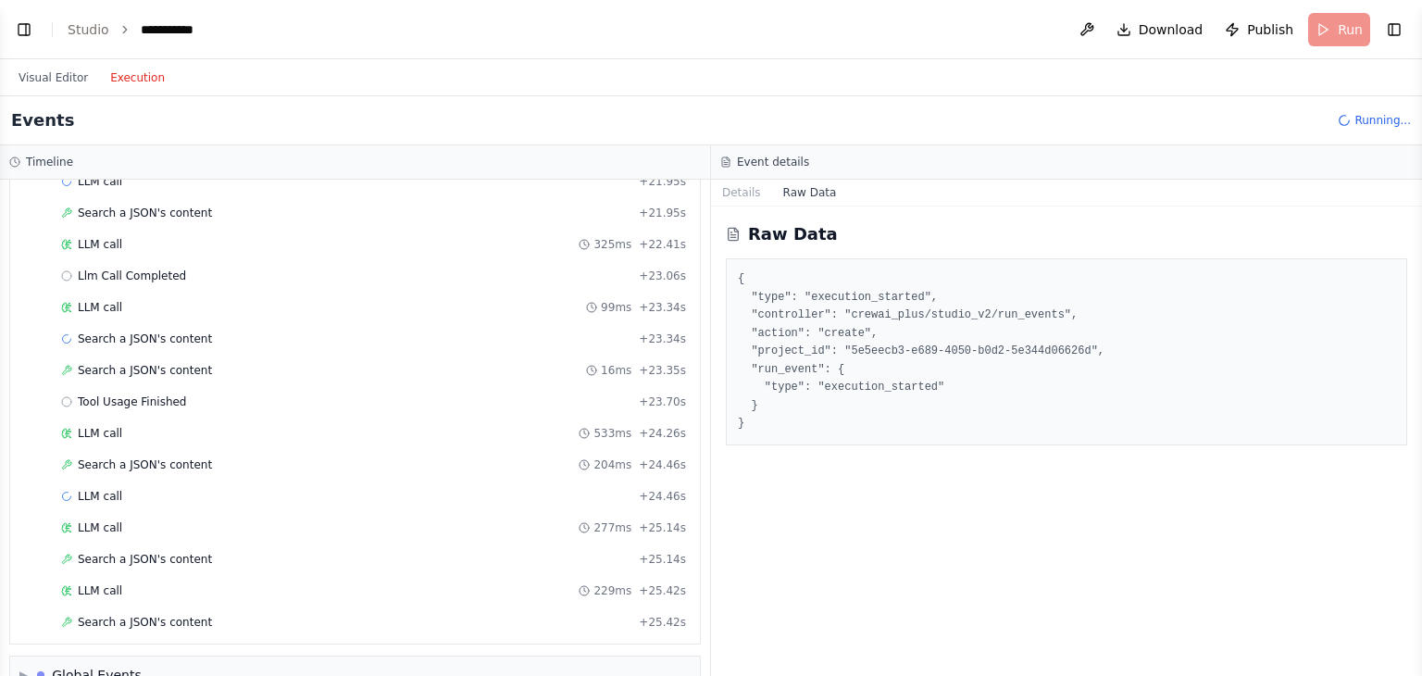
scroll to position [2880, 0]
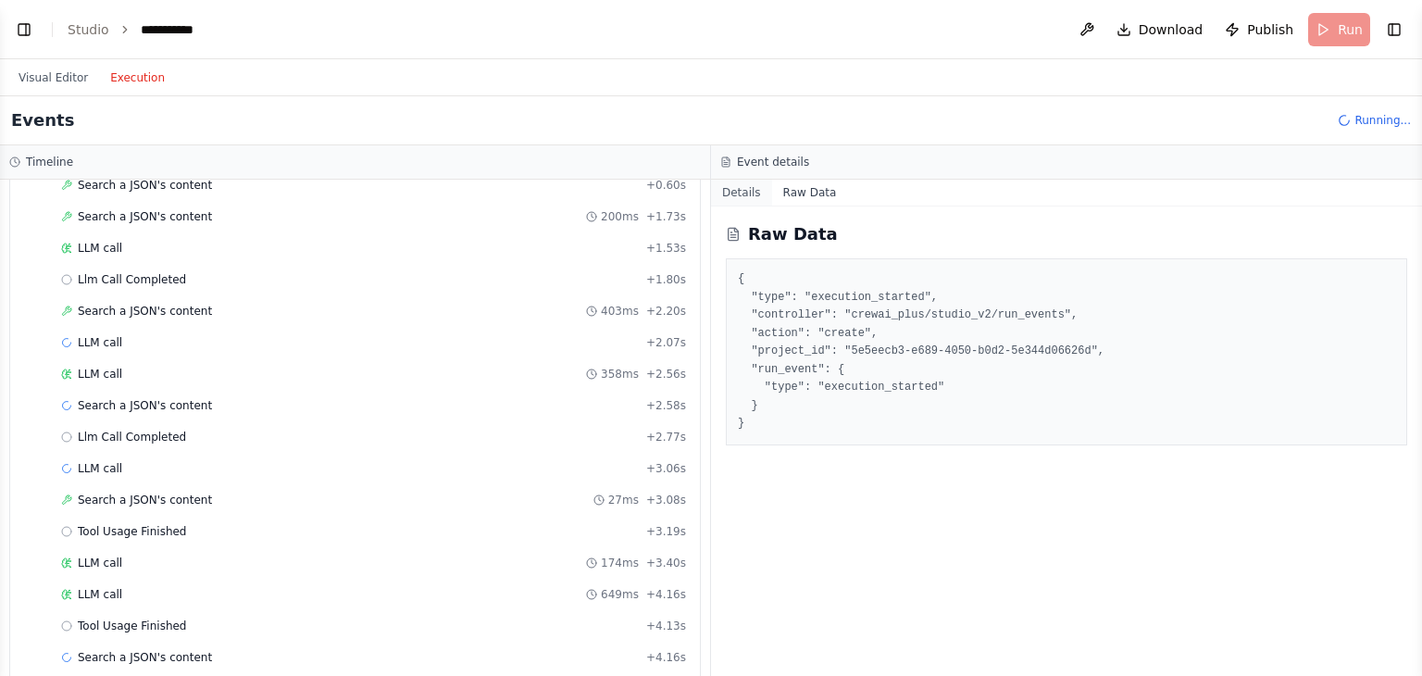
click at [755, 182] on button "Details" at bounding box center [741, 193] width 61 height 26
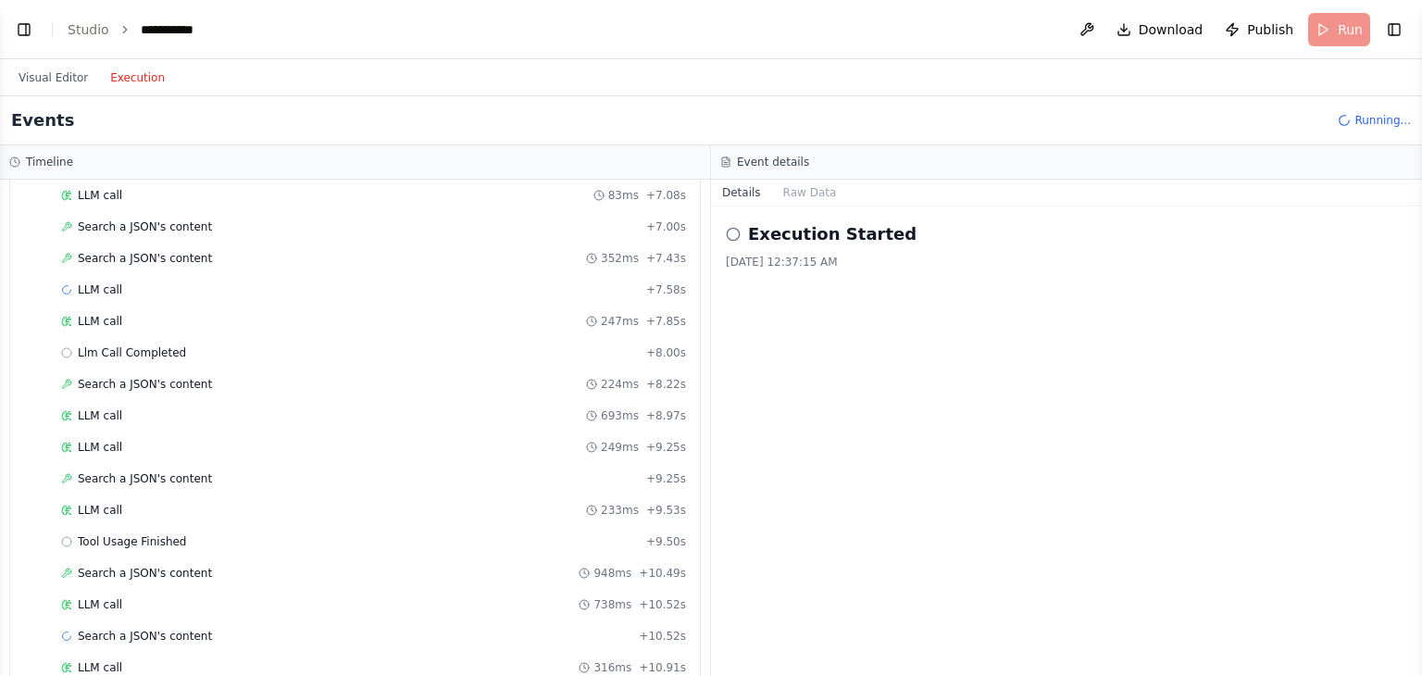
scroll to position [6707, 0]
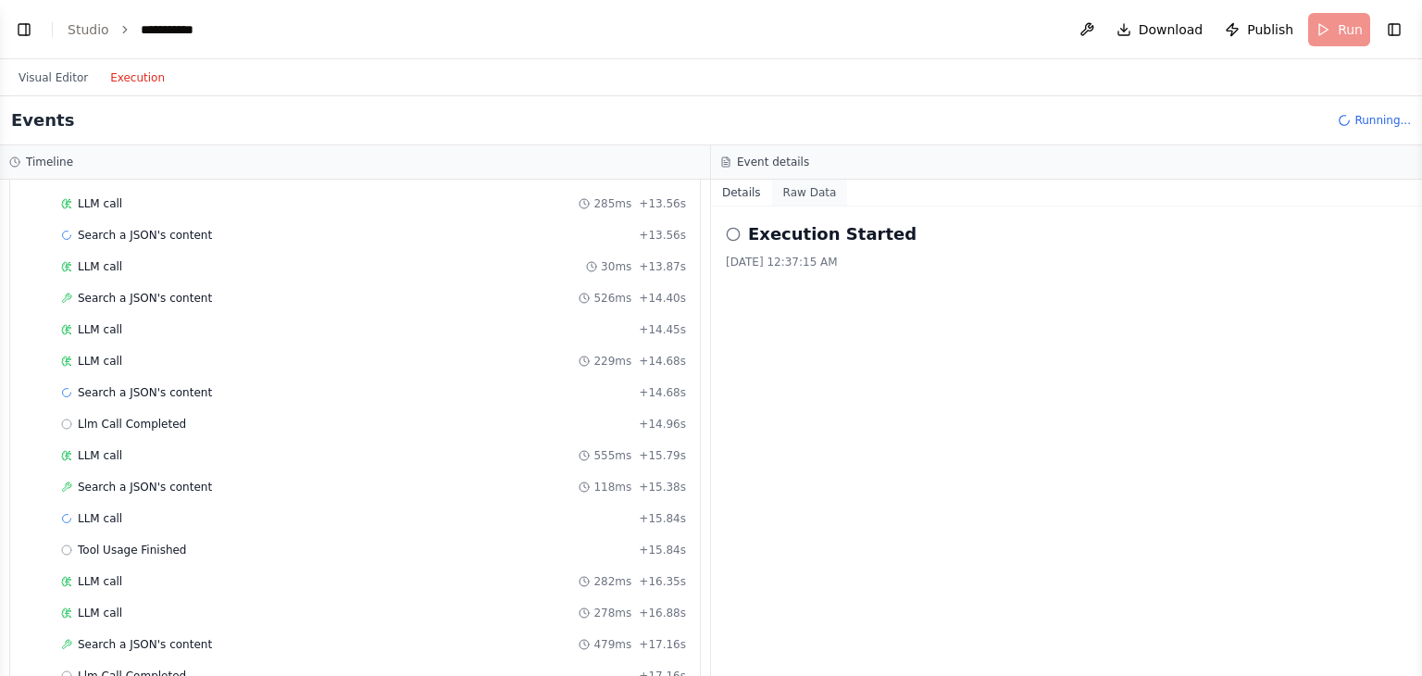
click at [802, 192] on button "Raw Data" at bounding box center [810, 193] width 76 height 26
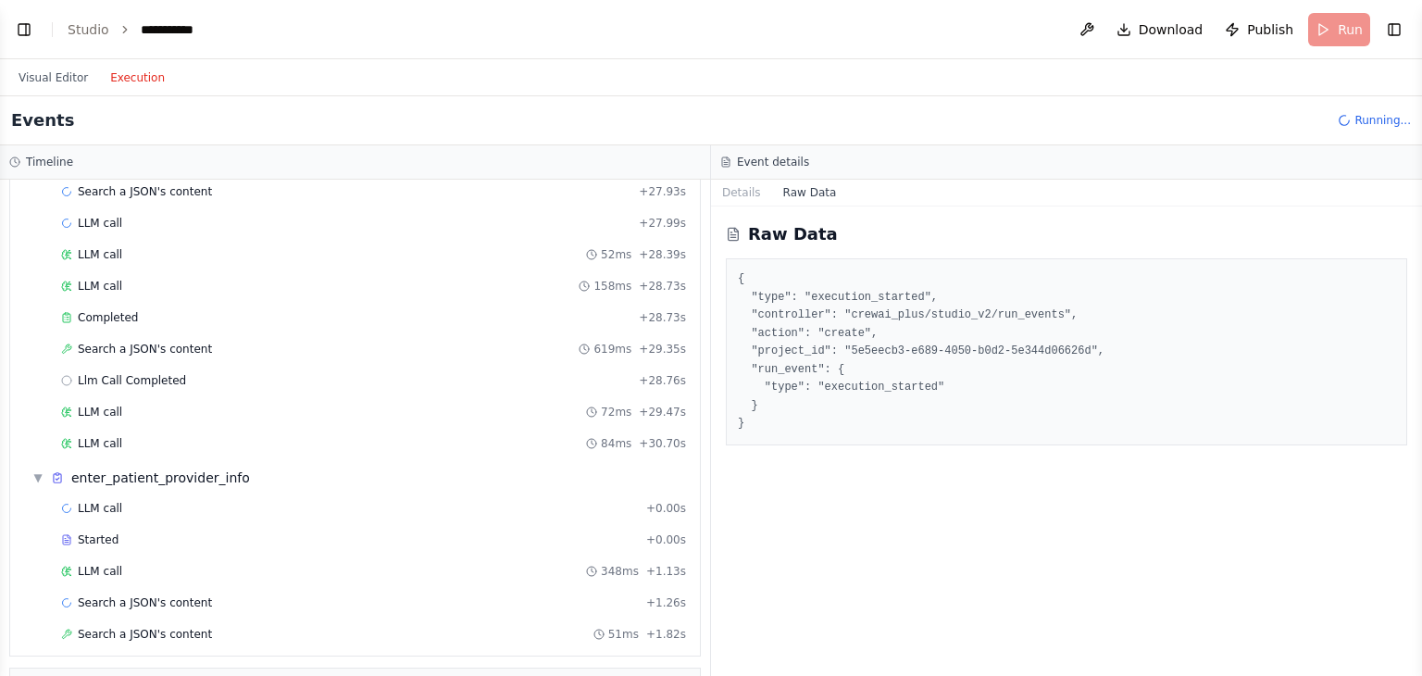
click at [802, 192] on button "Raw Data" at bounding box center [810, 193] width 76 height 26
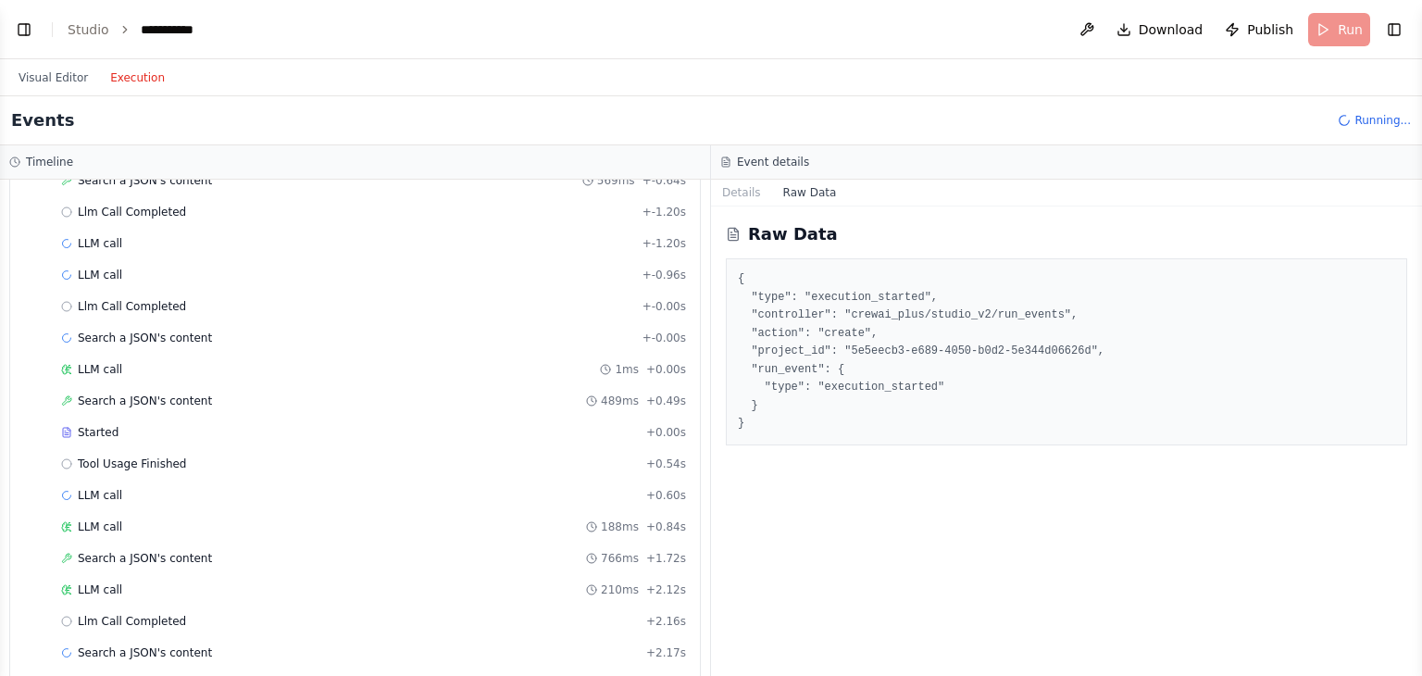
scroll to position [10814, 0]
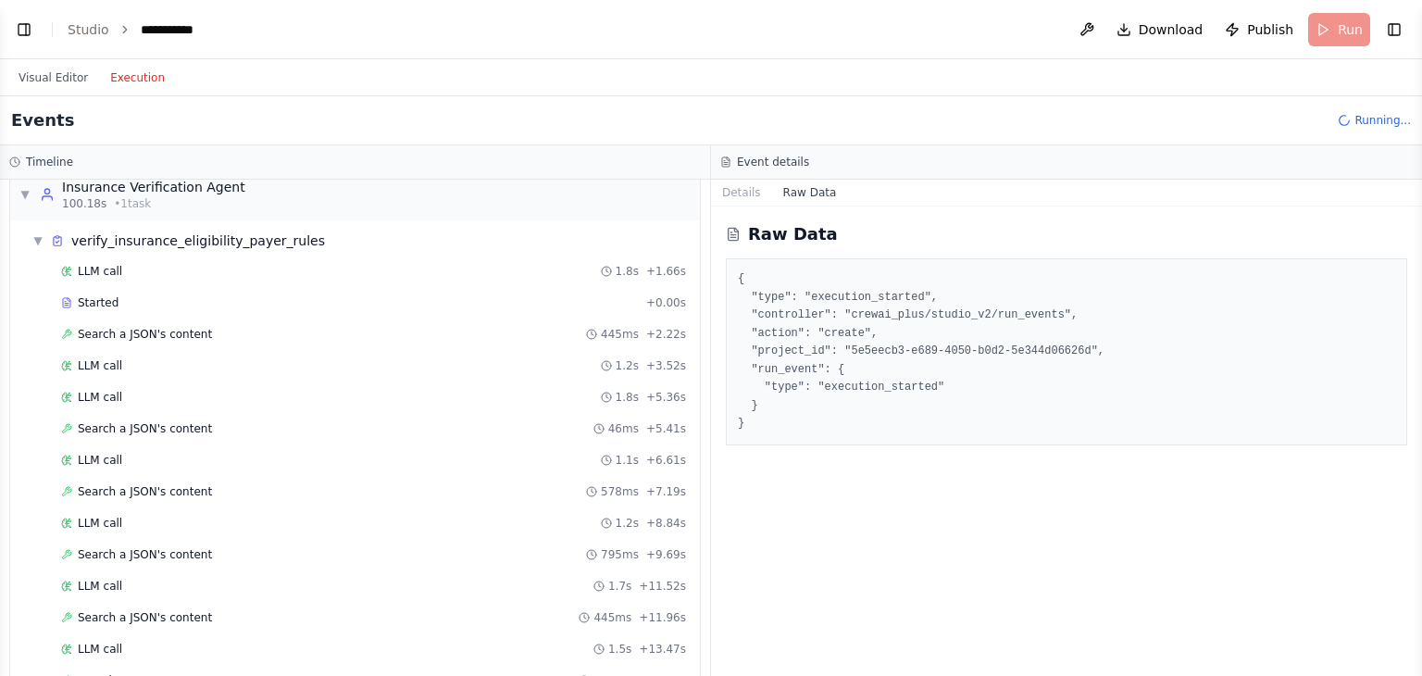
click at [674, 127] on div "Events Running..." at bounding box center [711, 120] width 1422 height 49
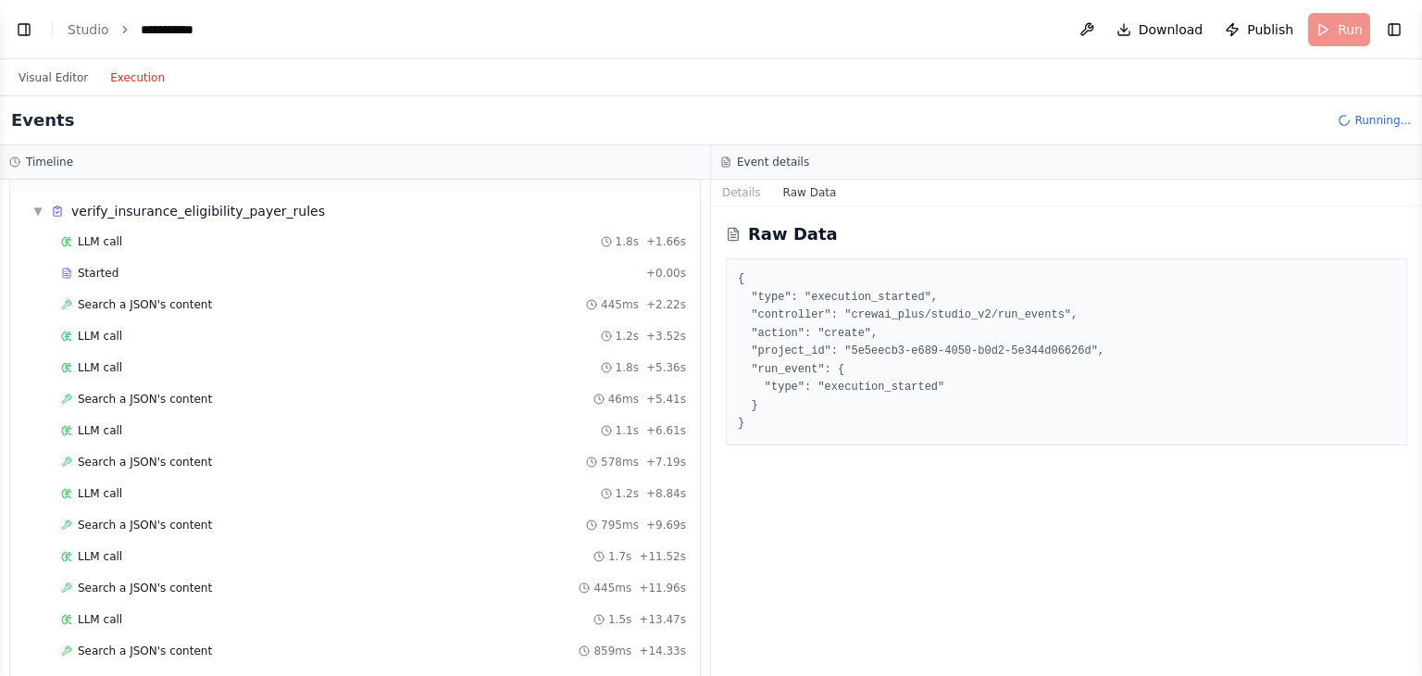
scroll to position [13409, 0]
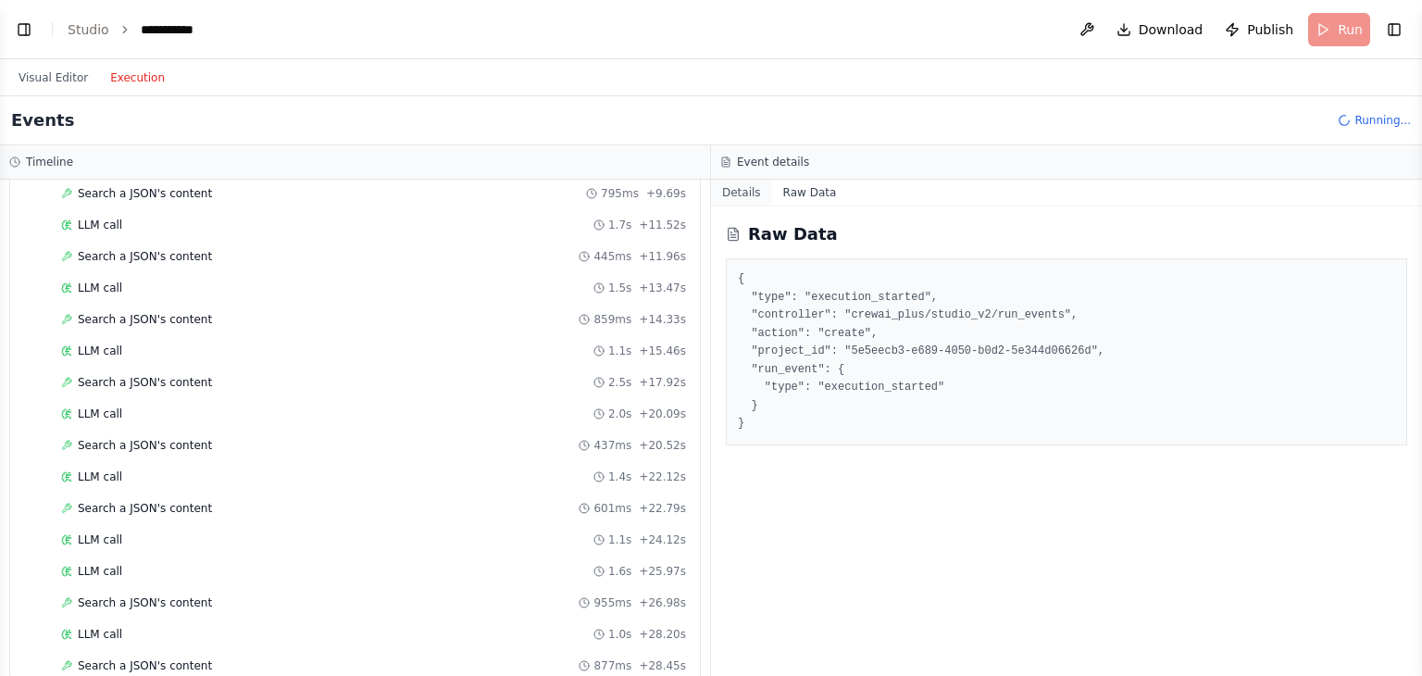
click at [748, 187] on button "Details" at bounding box center [741, 193] width 61 height 26
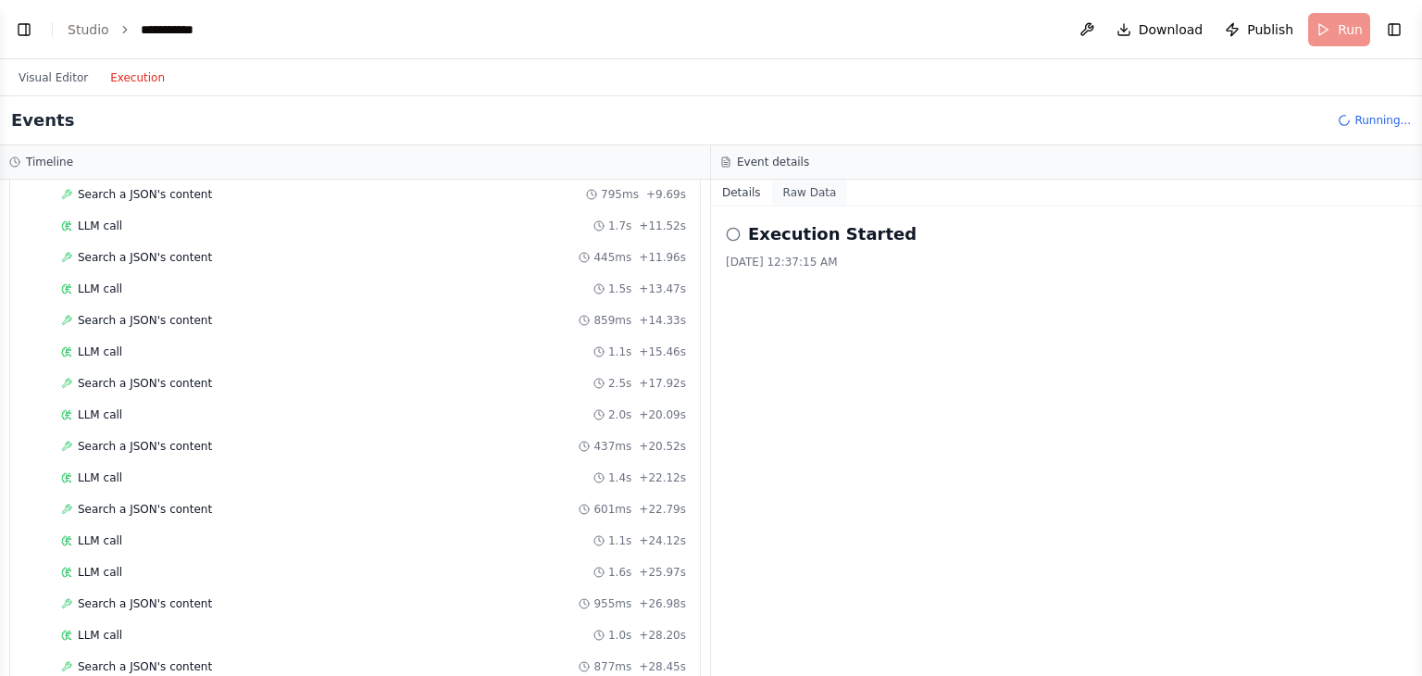
click at [785, 200] on button "Raw Data" at bounding box center [810, 193] width 76 height 26
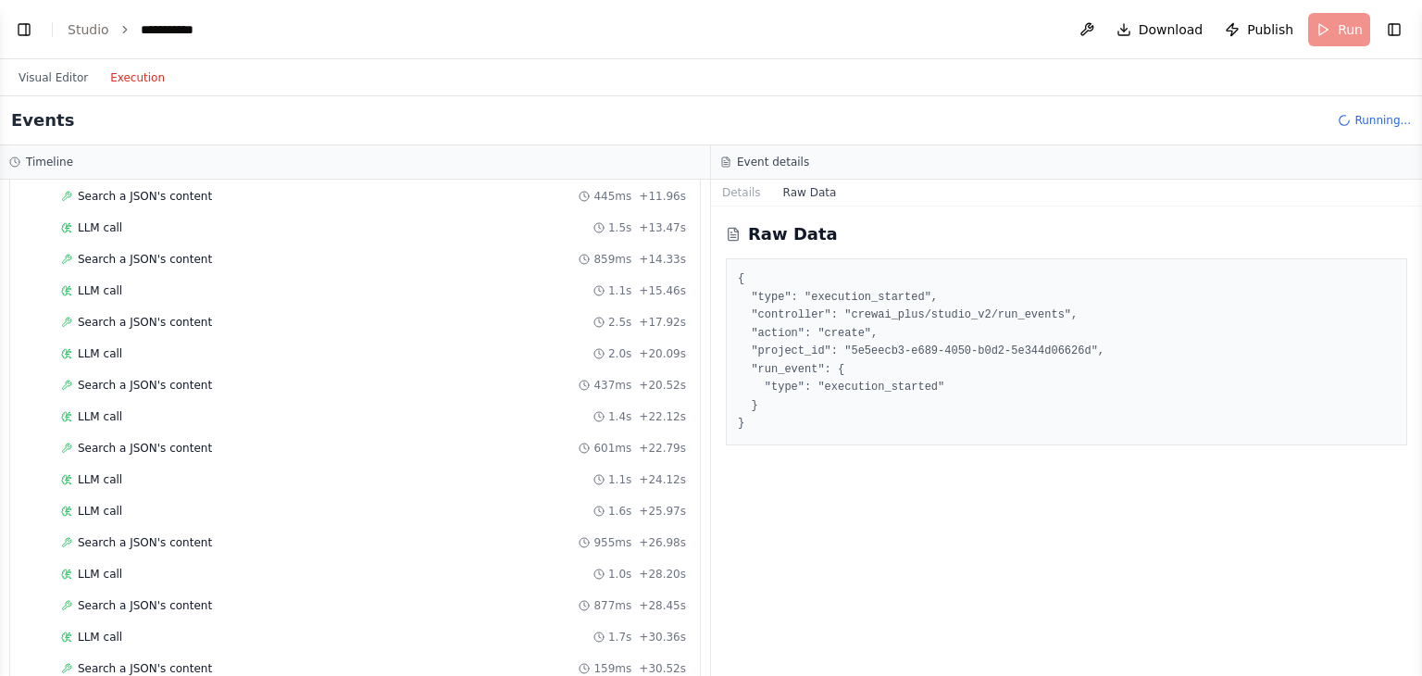
click at [1366, 126] on span "Running..." at bounding box center [1382, 120] width 56 height 15
click at [59, 76] on button "Visual Editor" at bounding box center [53, 78] width 92 height 22
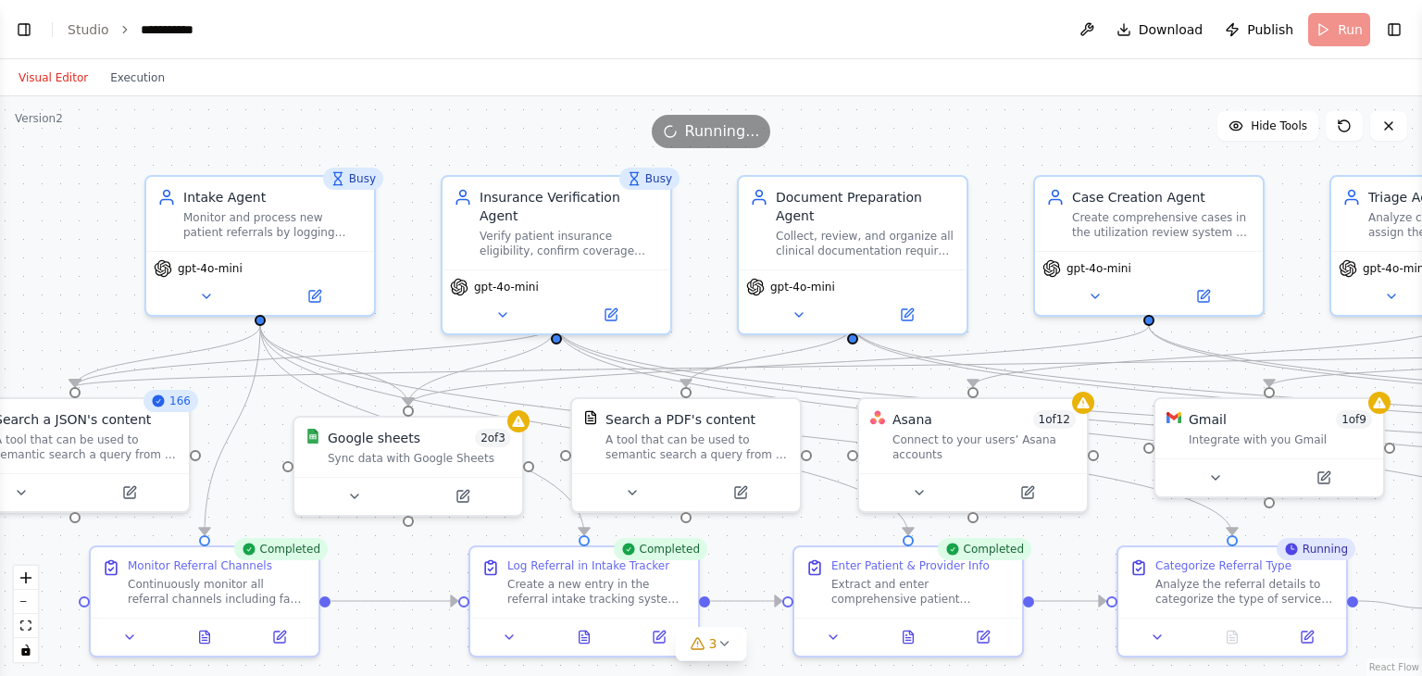
drag, startPoint x: 170, startPoint y: 497, endPoint x: 222, endPoint y: 483, distance: 53.7
click at [222, 483] on div ".deletable-edge-delete-btn { width: 20px; height: 20px; border: 0px solid #ffff…" at bounding box center [711, 385] width 1422 height 579
click at [1382, 569] on div ".deletable-edge-delete-btn { width: 20px; height: 20px; border: 0px solid #ffff…" at bounding box center [711, 385] width 1422 height 579
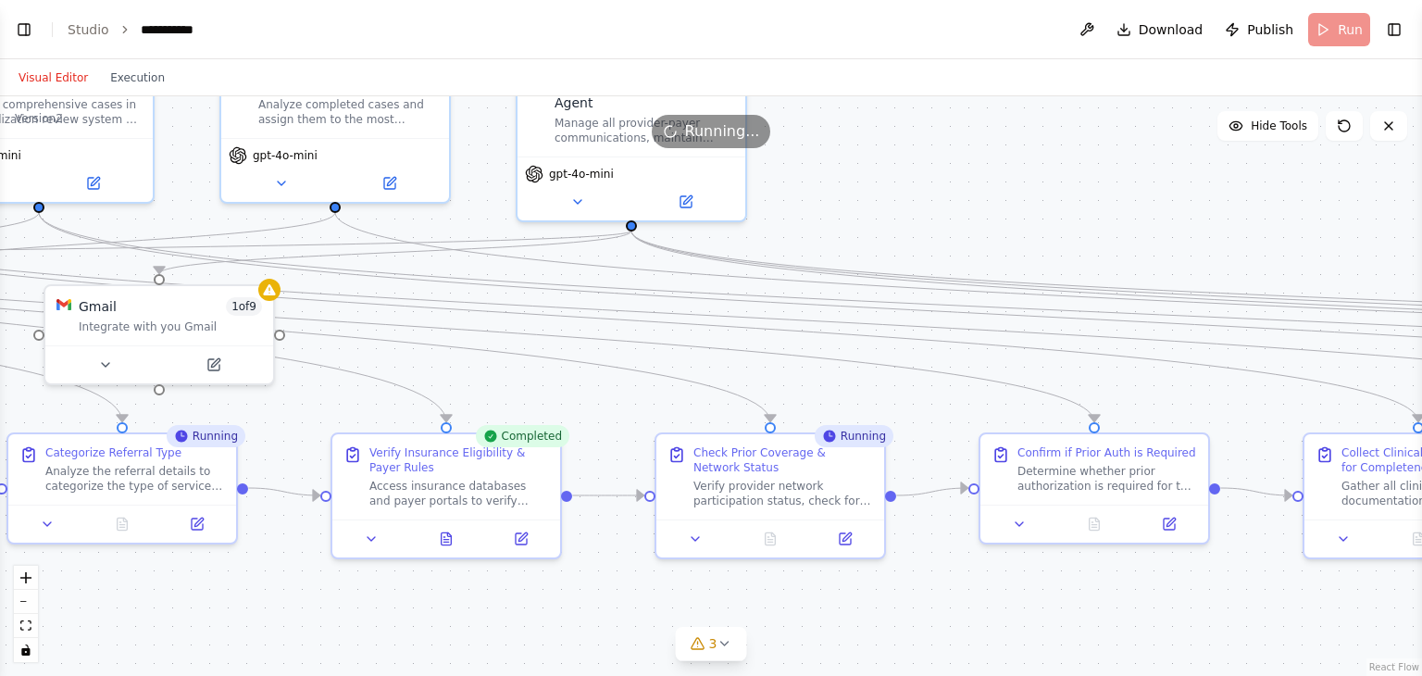
drag, startPoint x: 1382, startPoint y: 569, endPoint x: 272, endPoint y: 456, distance: 1115.4
click at [272, 456] on div ".deletable-edge-delete-btn { width: 20px; height: 20px; border: 0px solid #ffff…" at bounding box center [711, 385] width 1422 height 579
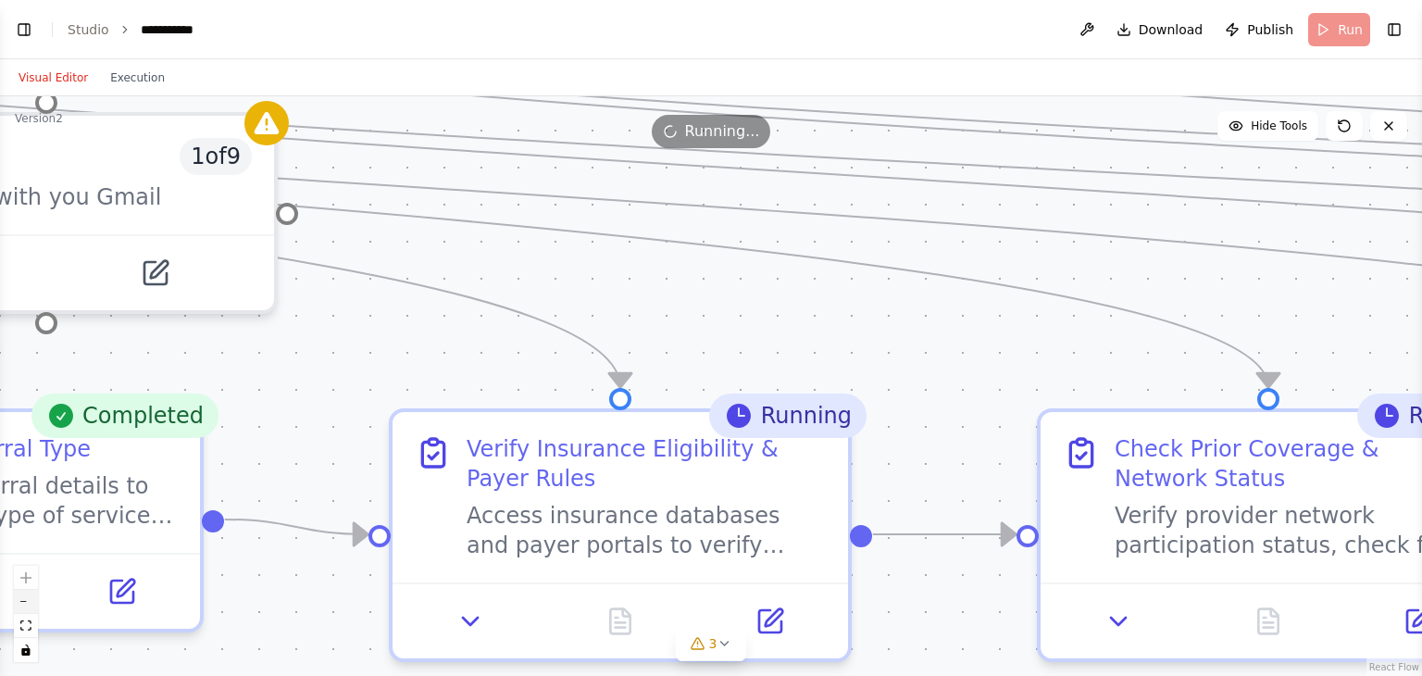
click at [29, 608] on button "zoom out" at bounding box center [26, 602] width 24 height 24
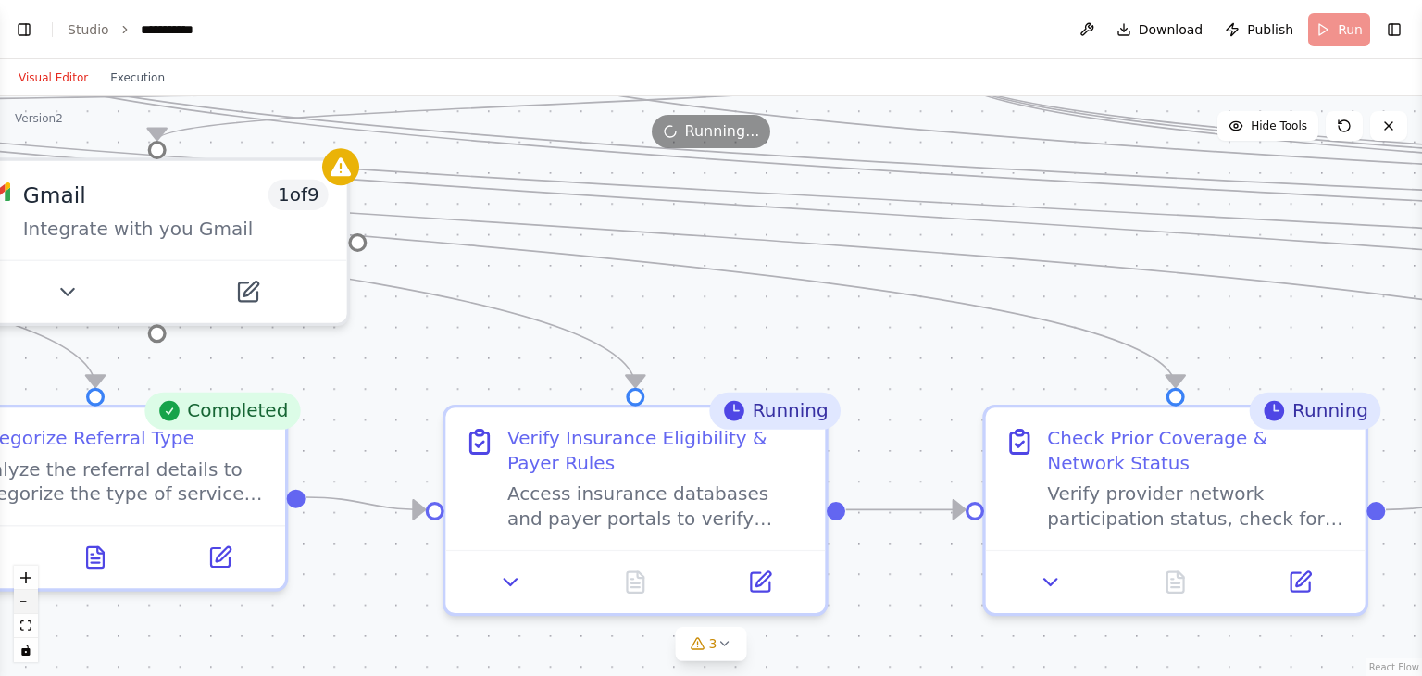
click at [29, 608] on button "zoom out" at bounding box center [26, 602] width 24 height 24
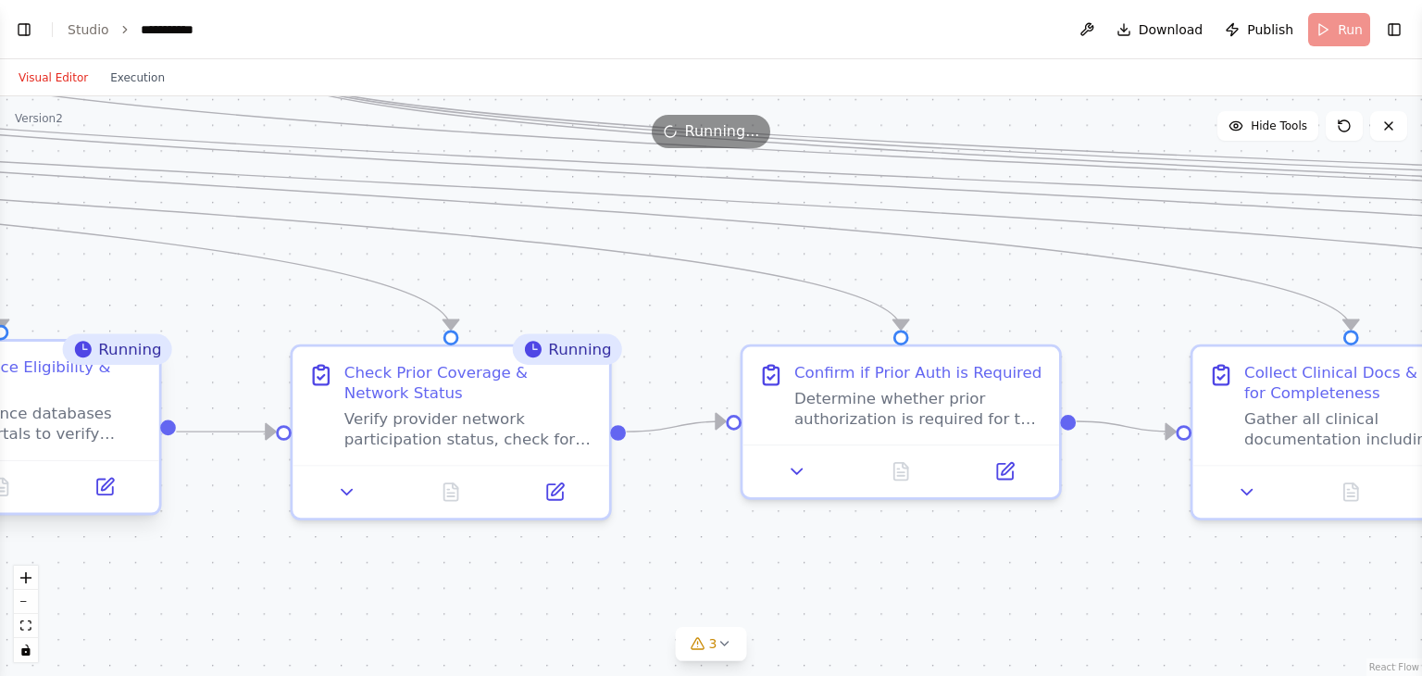
drag, startPoint x: 865, startPoint y: 566, endPoint x: 218, endPoint y: 509, distance: 649.5
click at [218, 509] on div ".deletable-edge-delete-btn { width: 20px; height: 20px; border: 0px solid #ffff…" at bounding box center [711, 385] width 1422 height 579
click at [31, 599] on button "zoom out" at bounding box center [26, 602] width 24 height 24
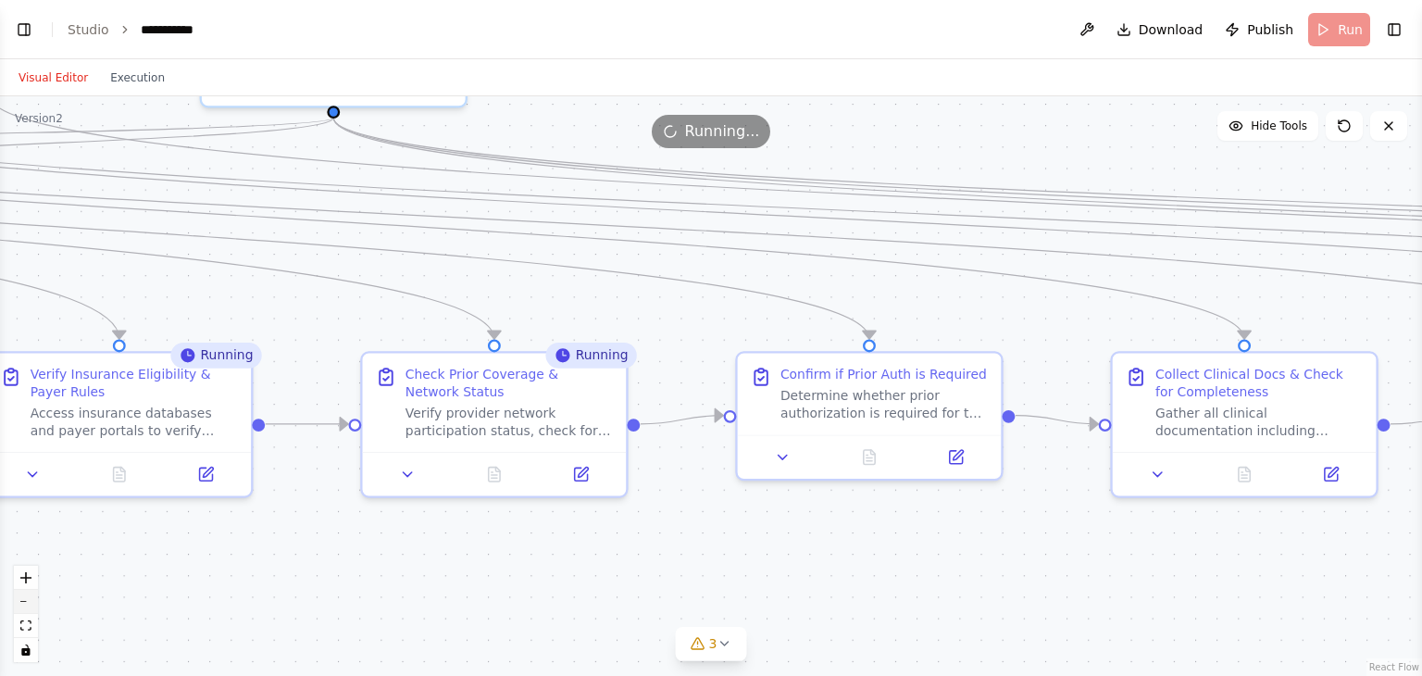
click at [31, 599] on button "zoom out" at bounding box center [26, 602] width 24 height 24
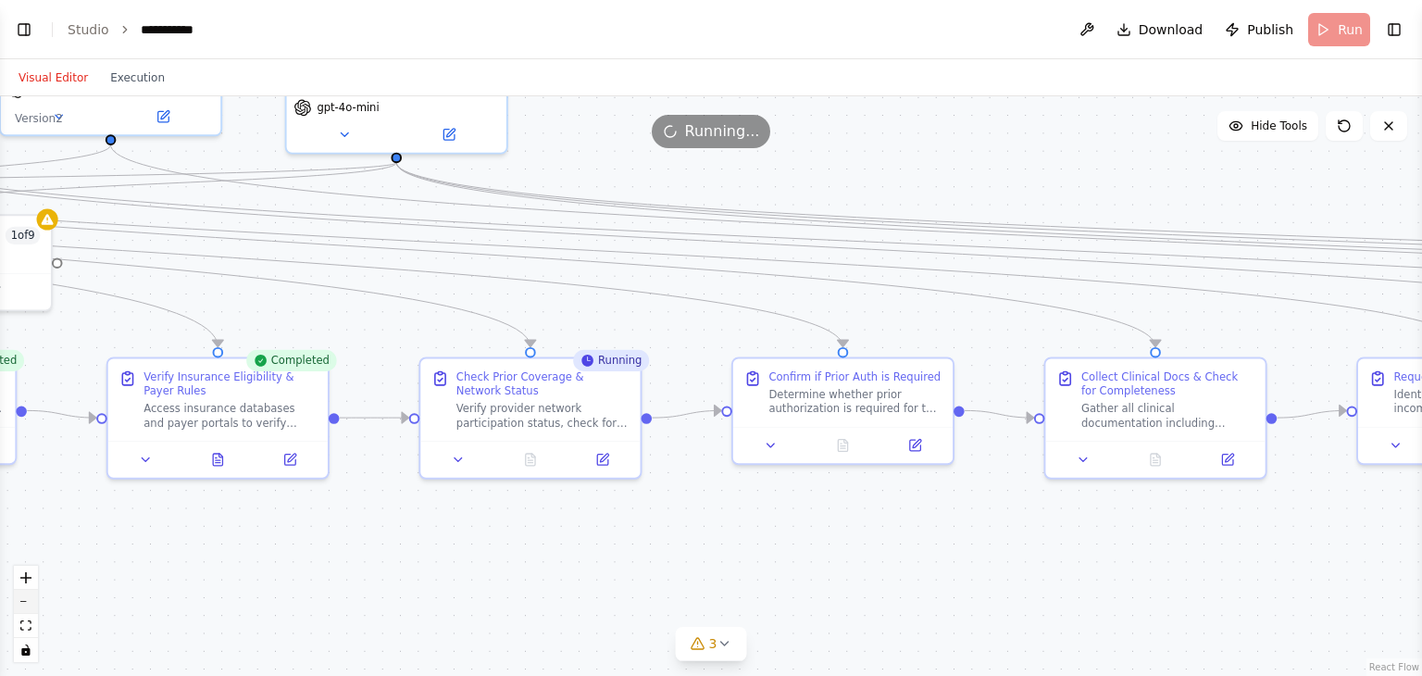
click at [31, 599] on button "zoom out" at bounding box center [26, 602] width 24 height 24
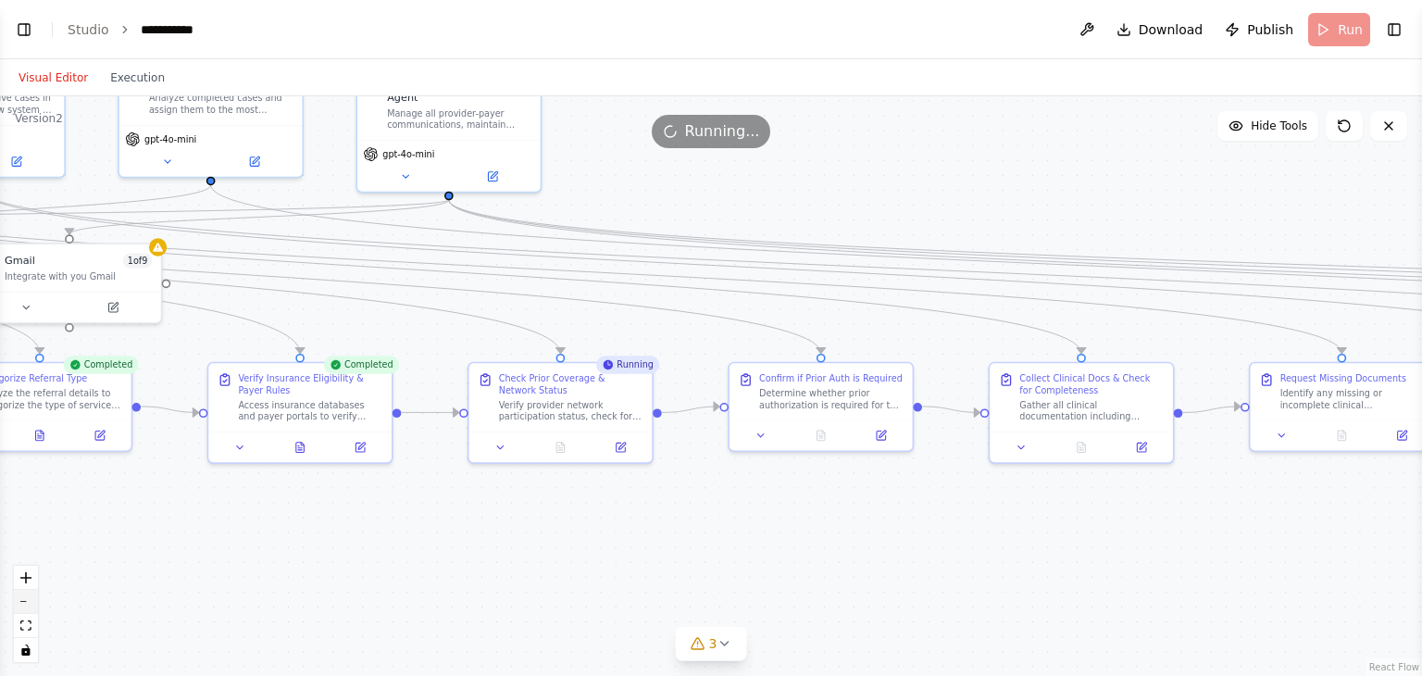
click at [31, 599] on button "zoom out" at bounding box center [26, 602] width 24 height 24
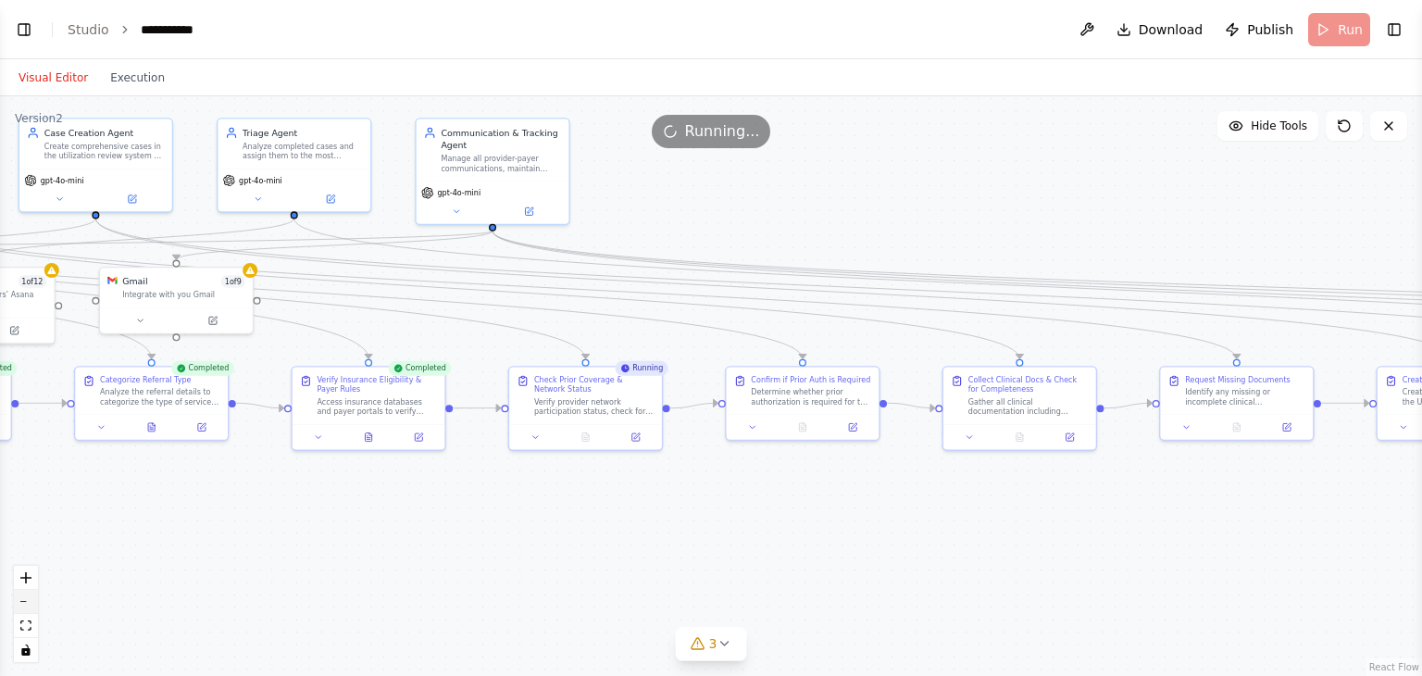
click at [31, 599] on button "zoom out" at bounding box center [26, 602] width 24 height 24
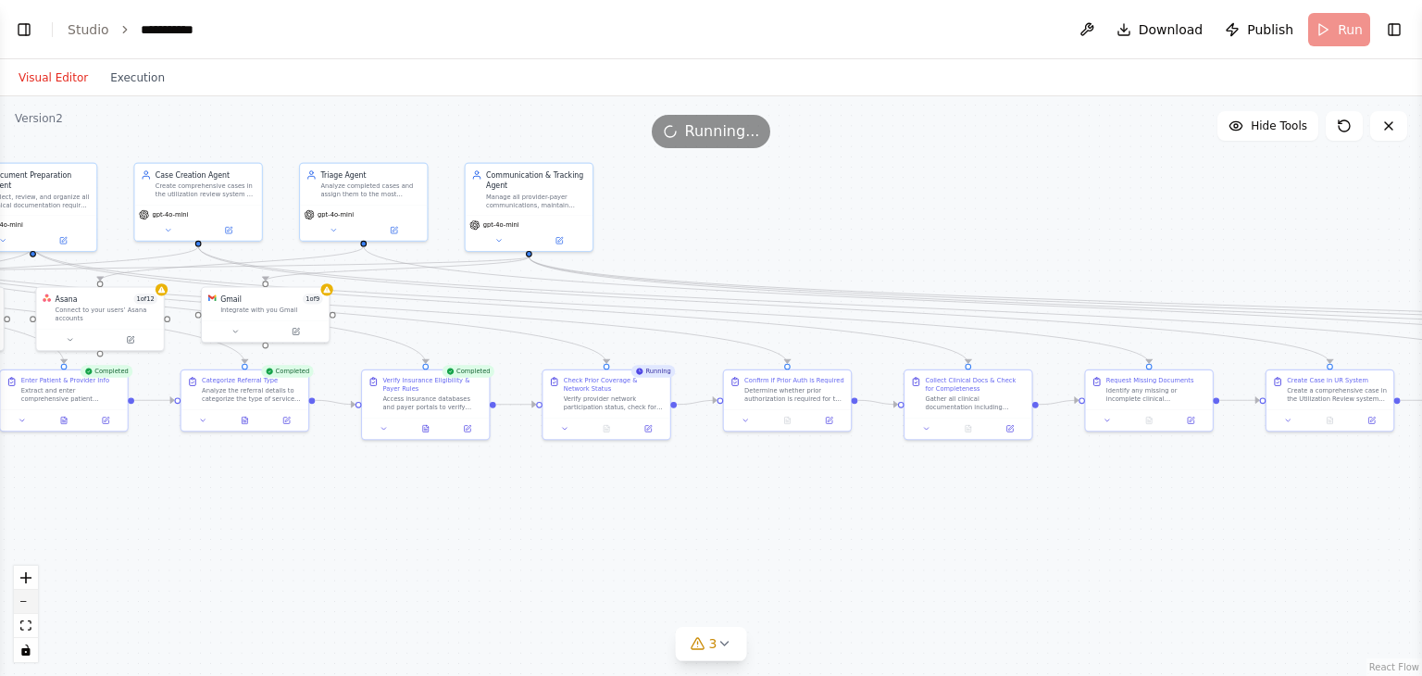
click at [31, 599] on button "zoom out" at bounding box center [26, 602] width 24 height 24
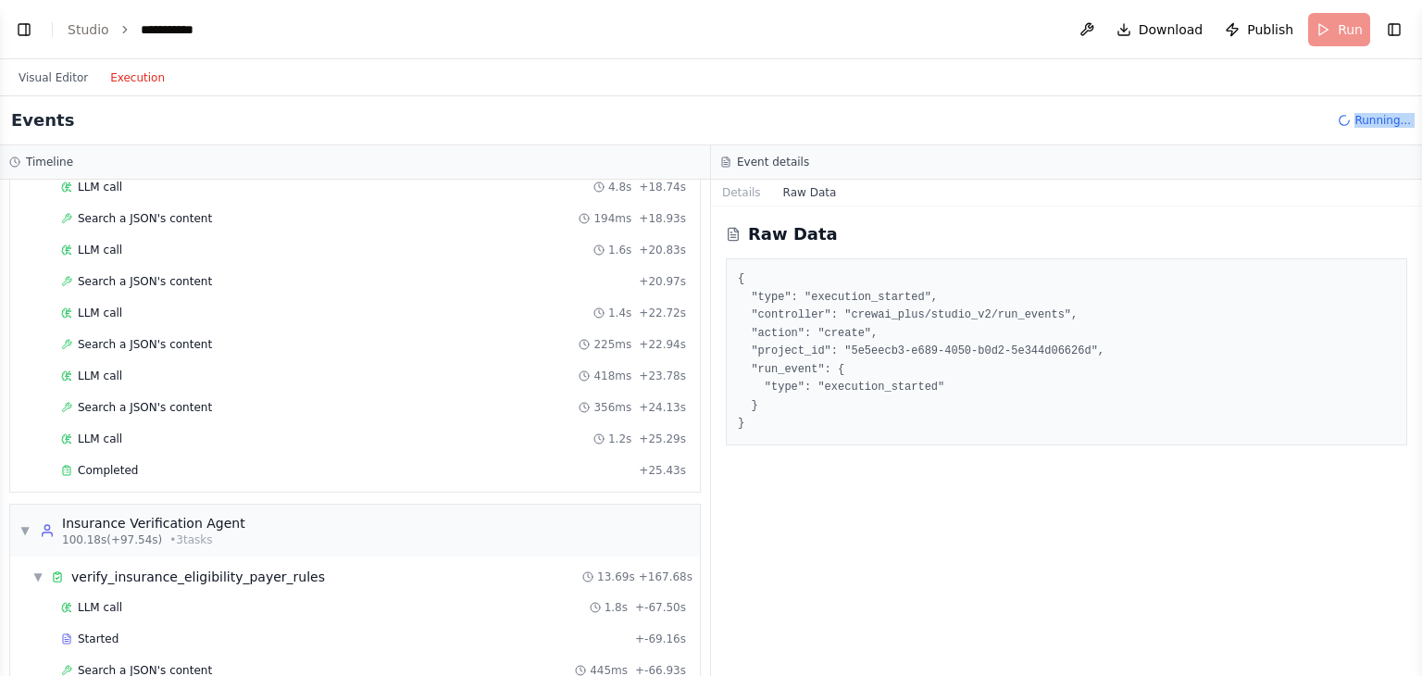
click at [125, 85] on button "Execution" at bounding box center [137, 78] width 77 height 22
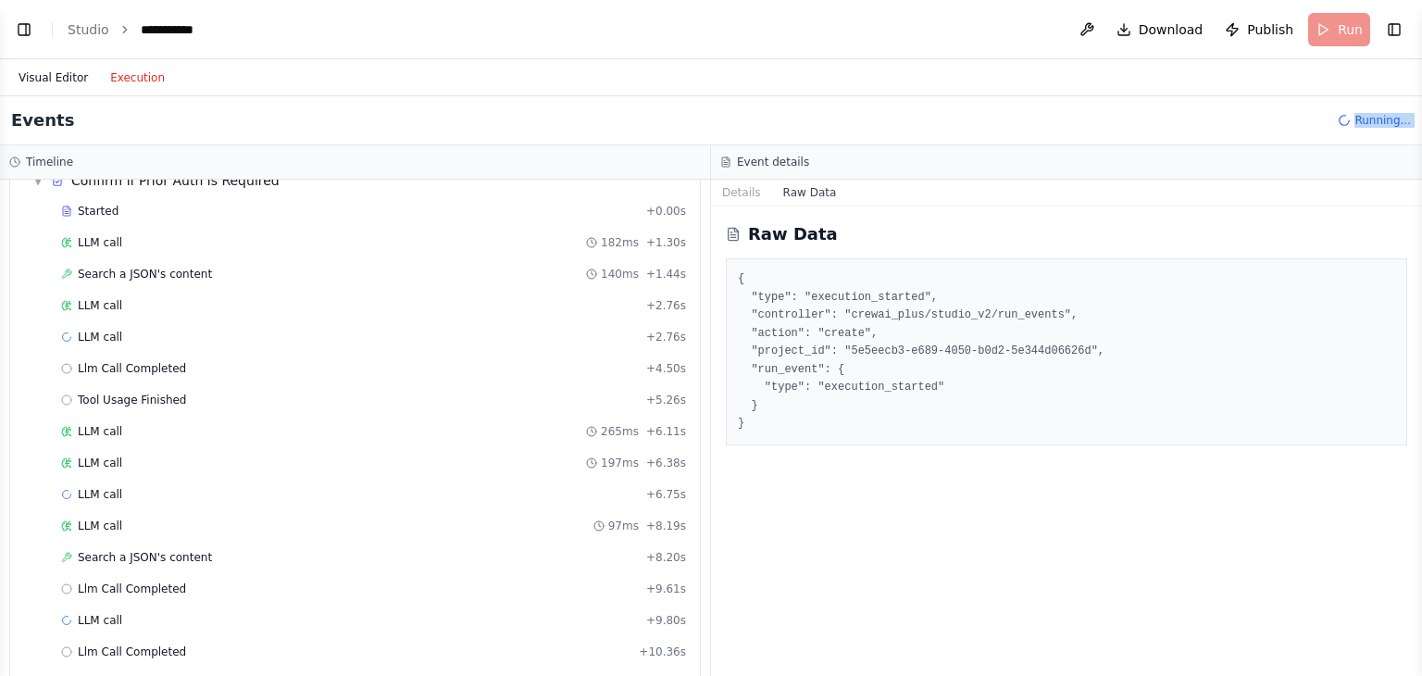
scroll to position [24142, 0]
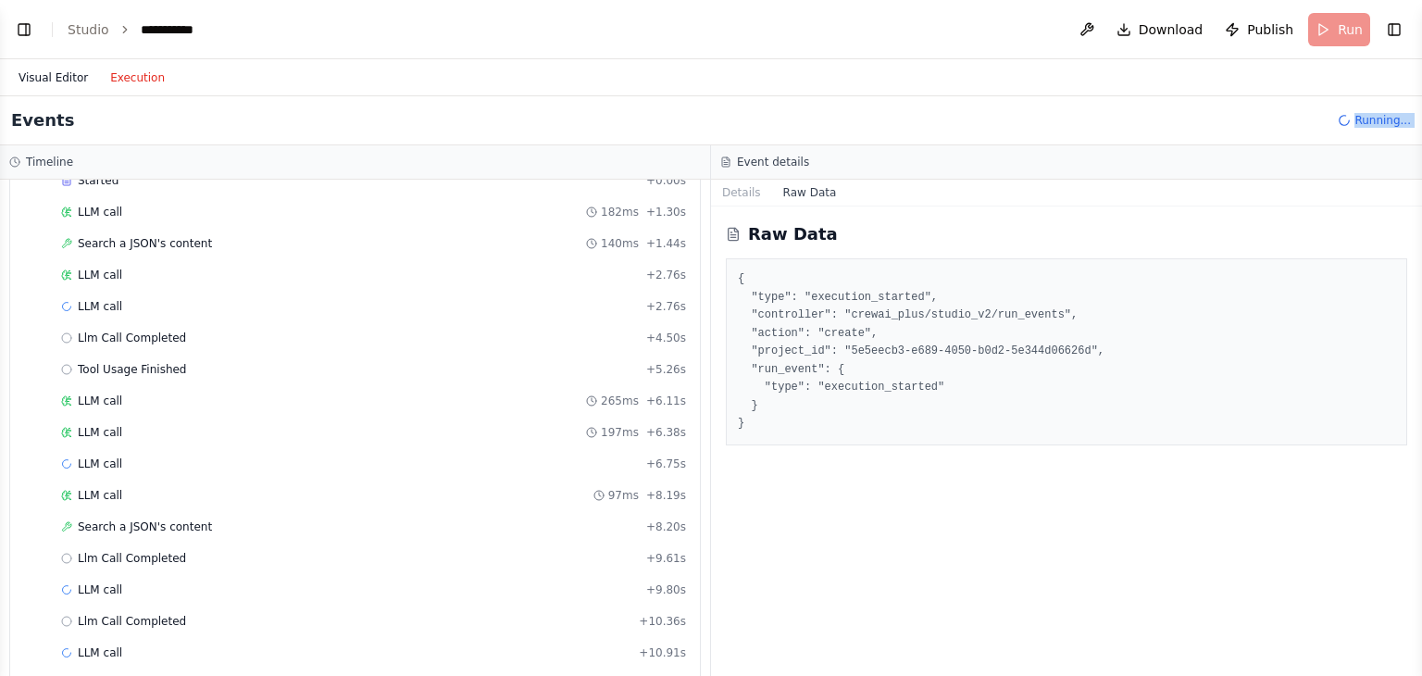
click at [81, 84] on button "Visual Editor" at bounding box center [53, 78] width 92 height 22
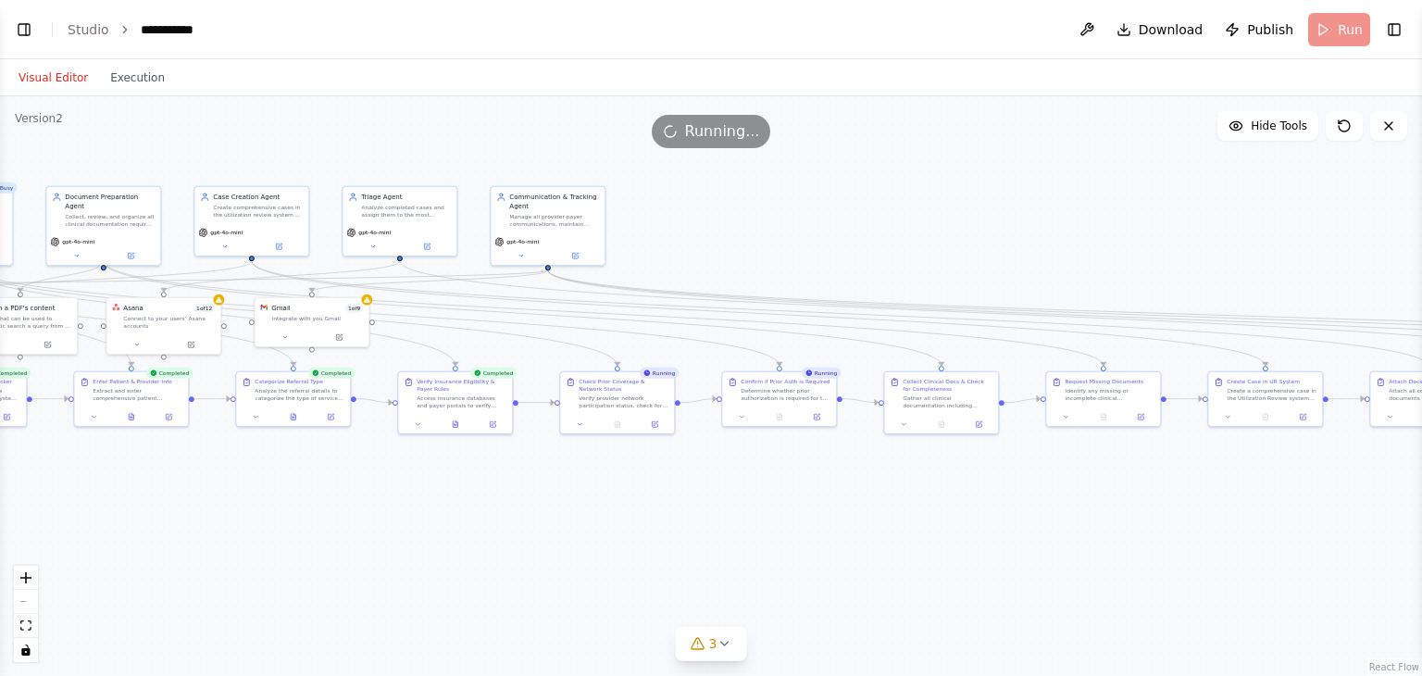
drag, startPoint x: 209, startPoint y: 467, endPoint x: 463, endPoint y: 466, distance: 253.6
drag, startPoint x: 463, startPoint y: 466, endPoint x: 247, endPoint y: 475, distance: 215.8
click at [247, 475] on div ".deletable-edge-delete-btn { width: 20px; height: 20px; border: 0px solid #ffff…" at bounding box center [711, 385] width 1422 height 579
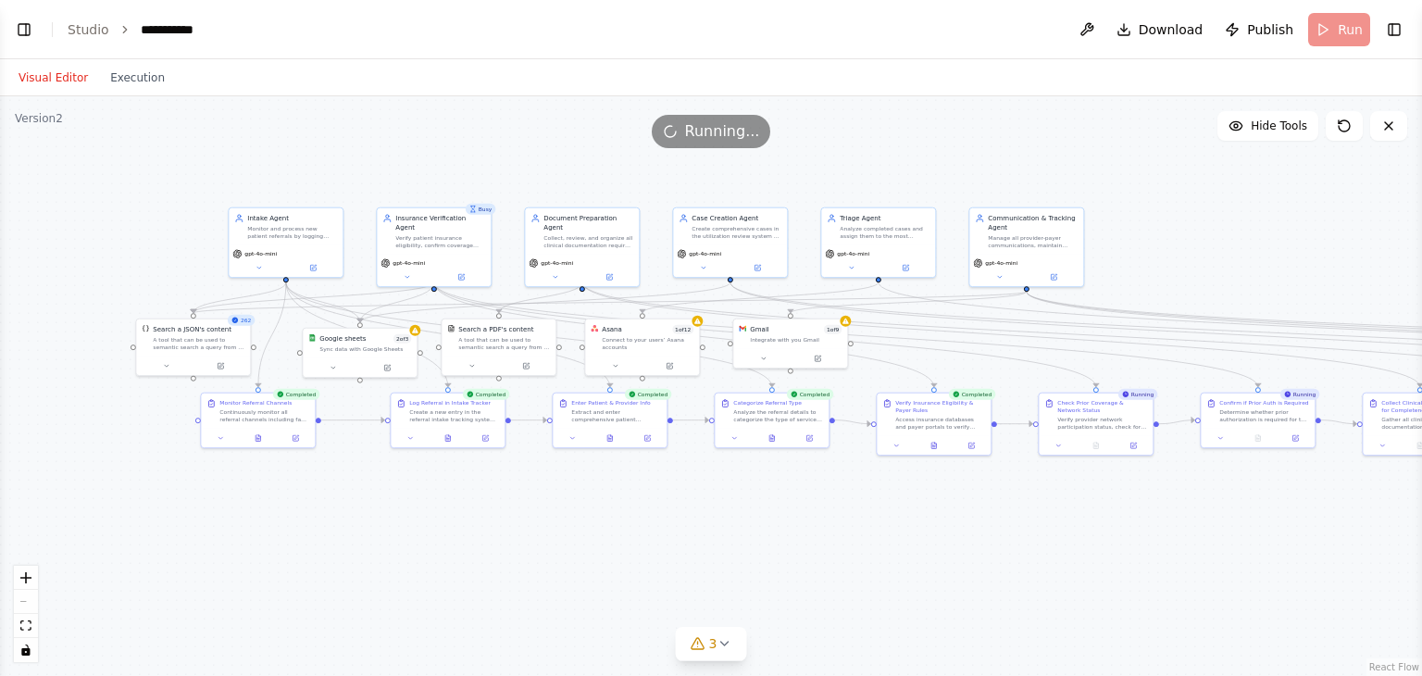
drag, startPoint x: 174, startPoint y: 465, endPoint x: 714, endPoint y: 478, distance: 539.7
click at [714, 478] on div ".deletable-edge-delete-btn { width: 20px; height: 20px; border: 0px solid #ffff…" at bounding box center [711, 385] width 1422 height 579
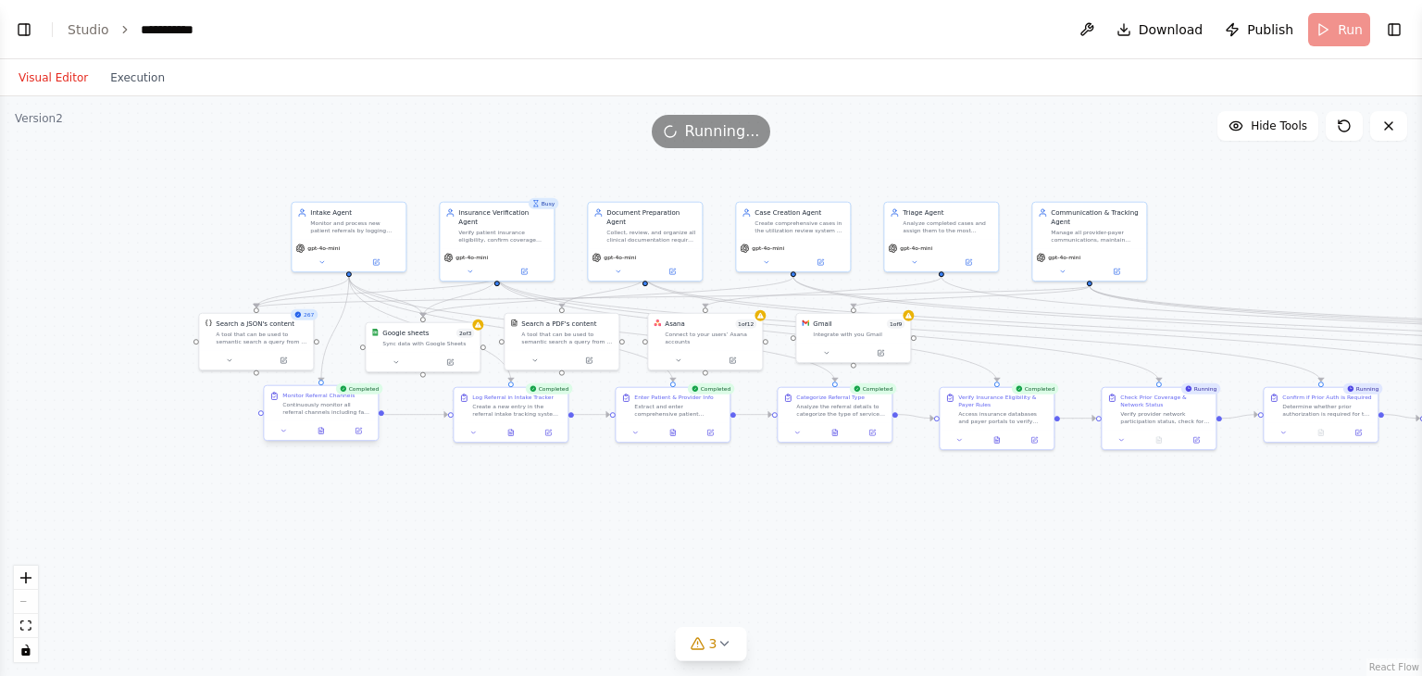
click at [363, 399] on div "Monitor Referral Channels Continuously monitor all referral channels including …" at bounding box center [327, 403] width 90 height 24
click at [369, 393] on div "Monitor Referral Channels" at bounding box center [327, 394] width 90 height 7
click at [343, 410] on div "Continuously monitor all referral channels including fax, email, EHR systems, a…" at bounding box center [327, 408] width 90 height 15
click at [130, 93] on div "Visual Editor Execution" at bounding box center [91, 77] width 168 height 37
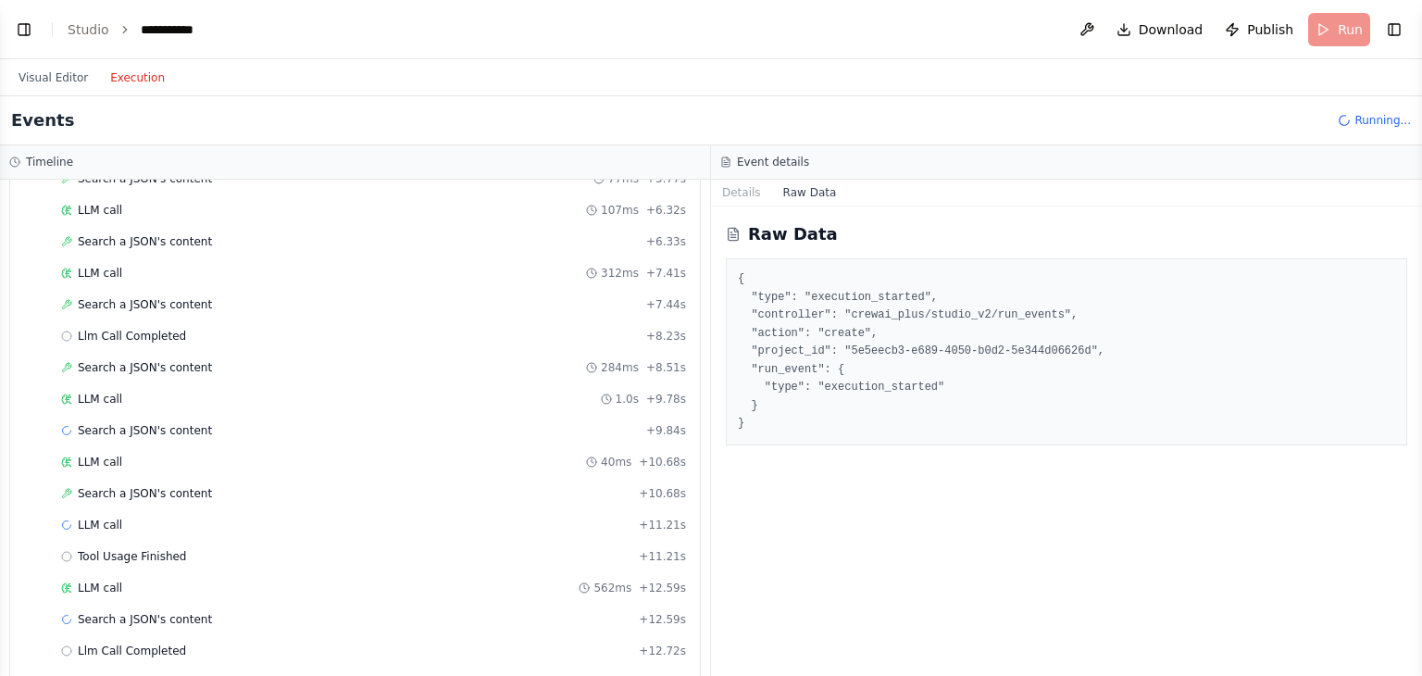
click at [130, 83] on button "Execution" at bounding box center [137, 78] width 77 height 22
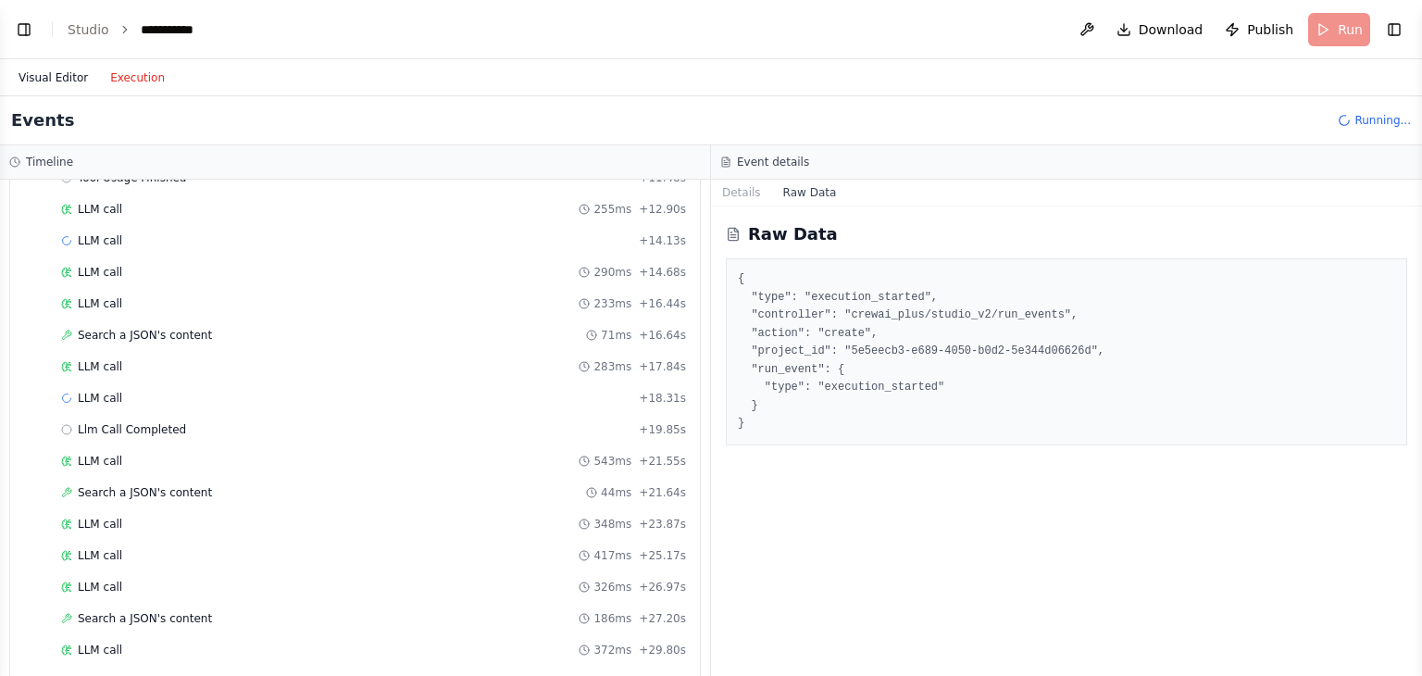
scroll to position [26568, 0]
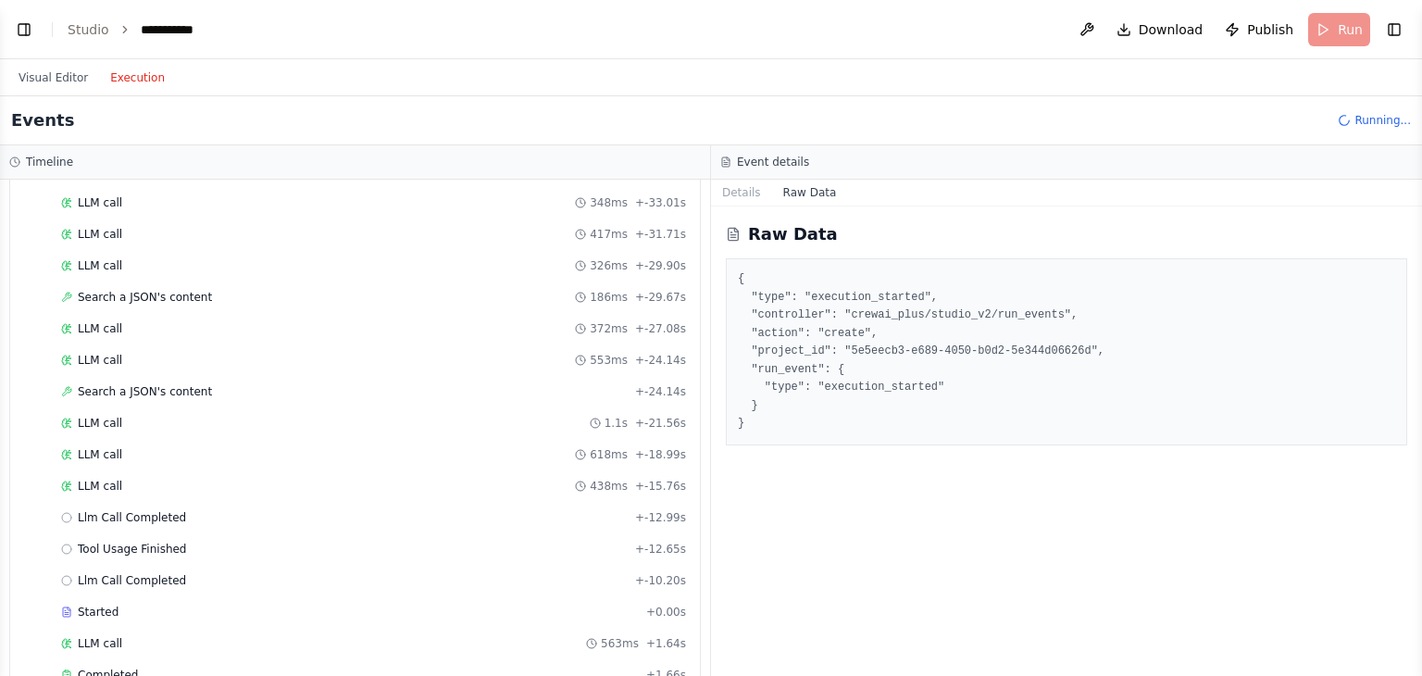
click at [1373, 126] on span "Running..." at bounding box center [1382, 120] width 56 height 15
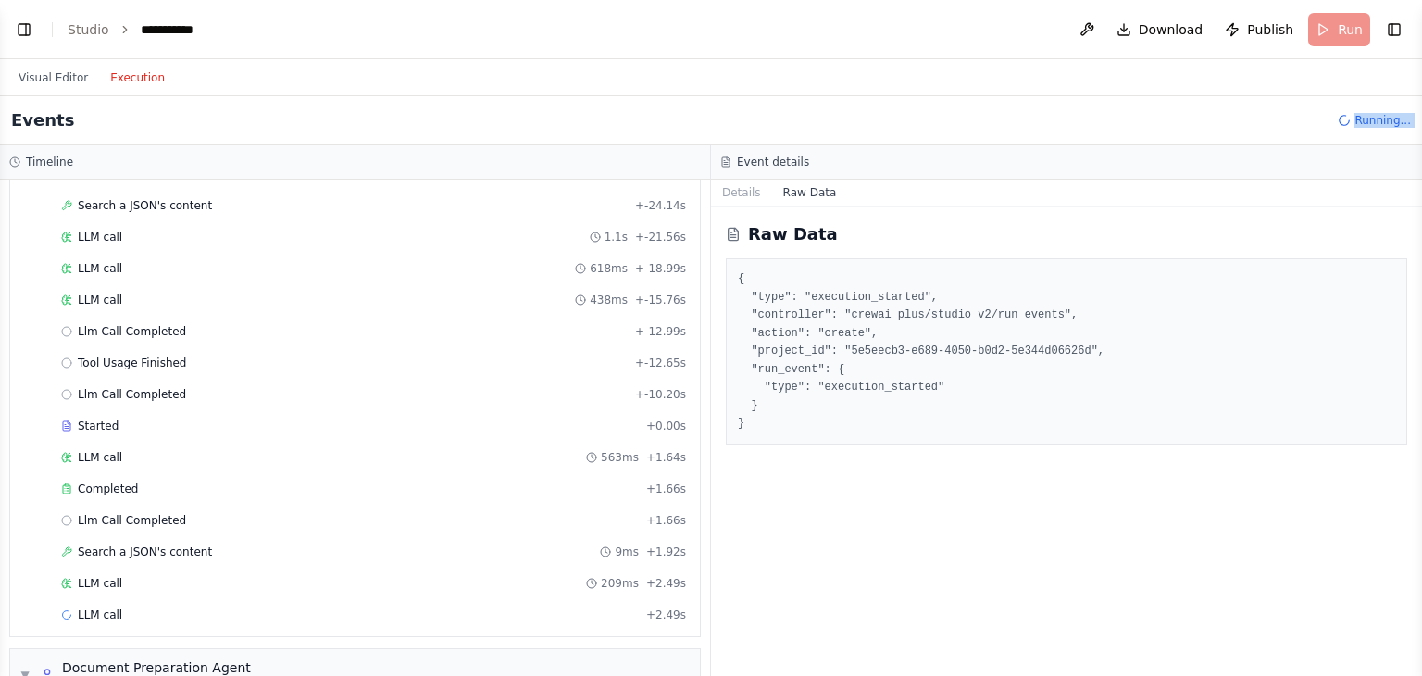
click at [1373, 126] on span "Running..." at bounding box center [1382, 120] width 56 height 15
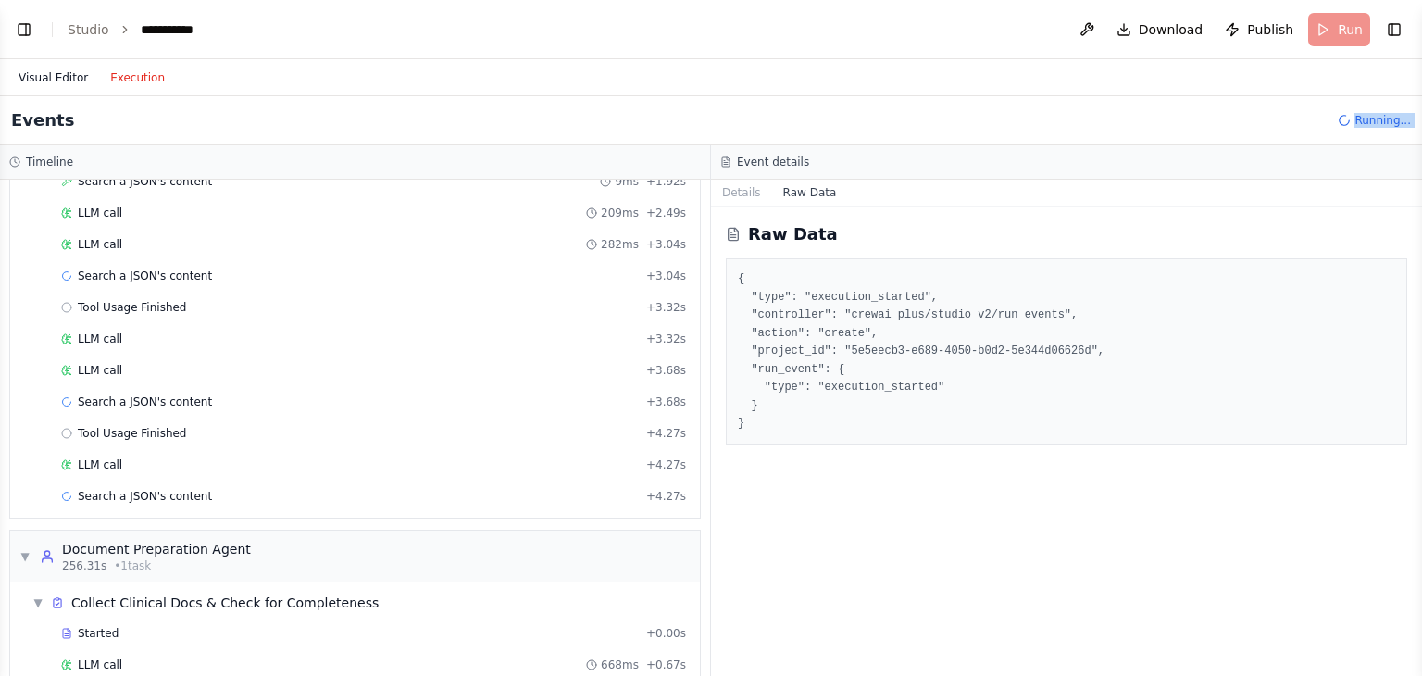
scroll to position [28165, 0]
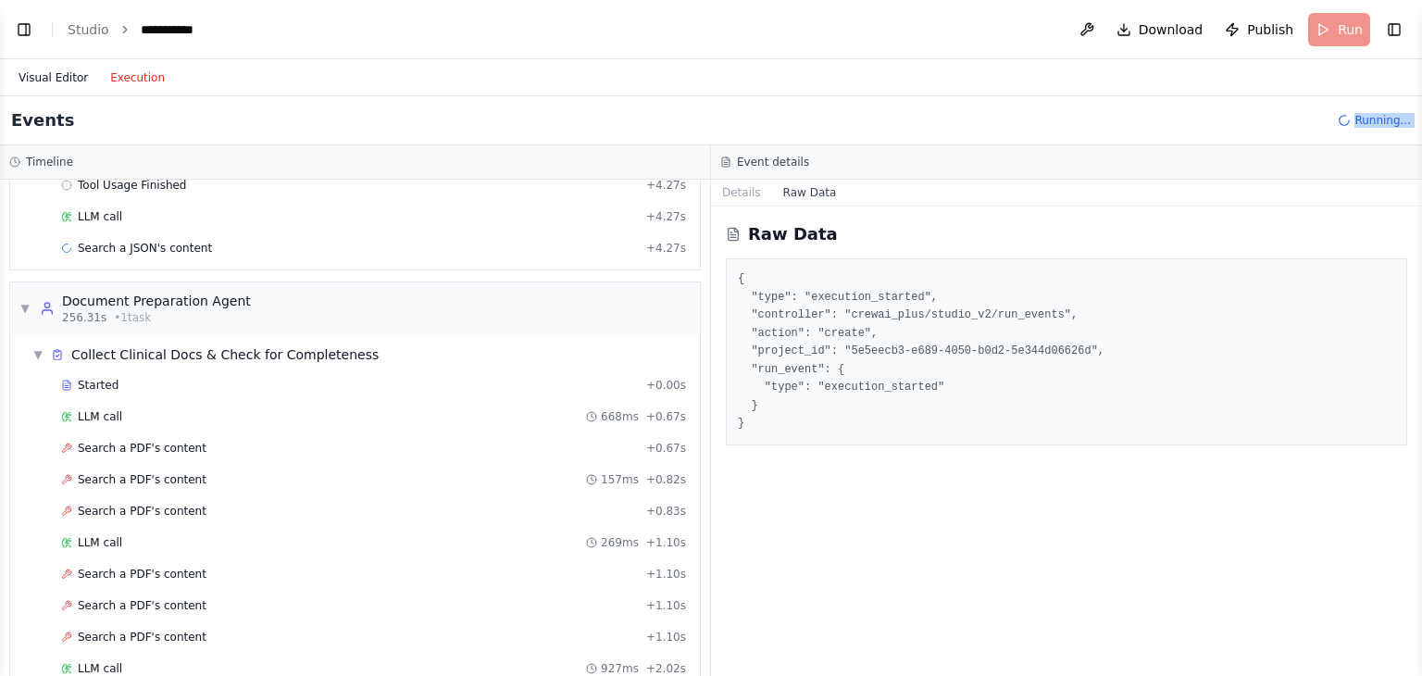
click at [70, 80] on button "Visual Editor" at bounding box center [53, 78] width 92 height 22
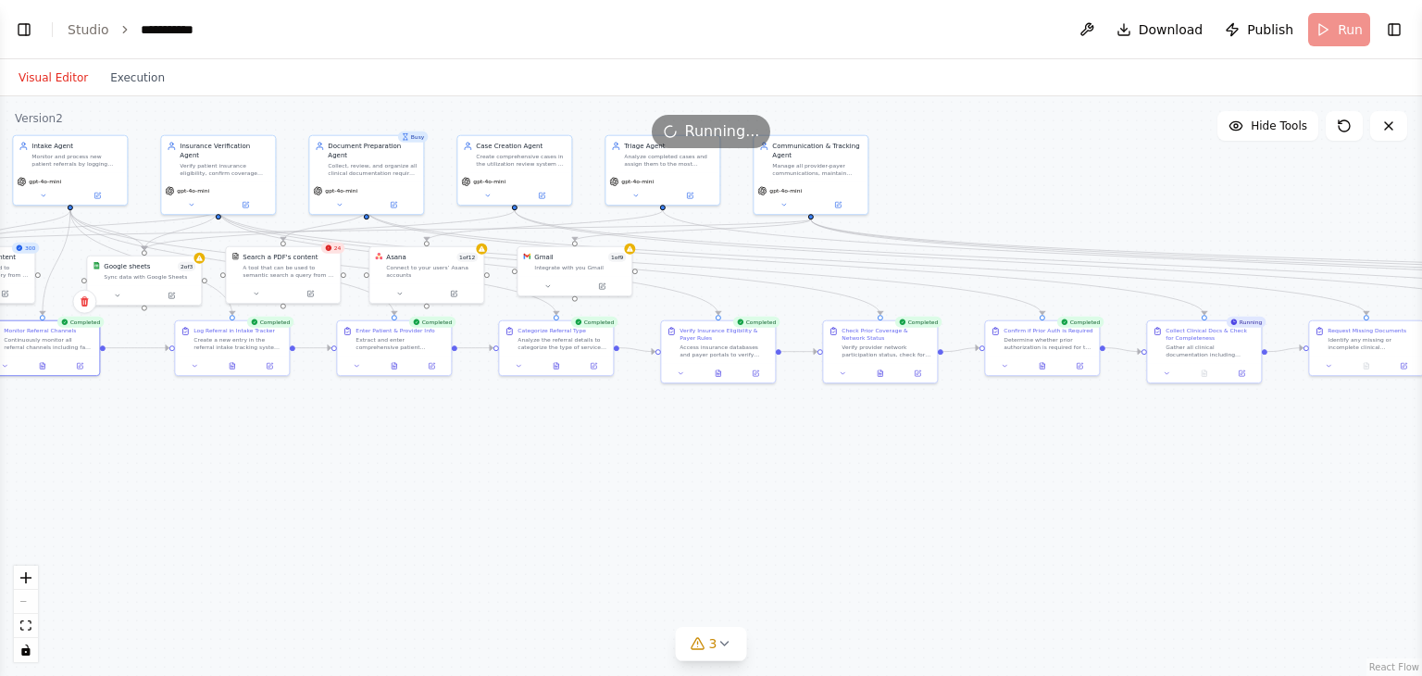
drag, startPoint x: 1161, startPoint y: 501, endPoint x: 882, endPoint y: 434, distance: 286.4
click at [882, 434] on div ".deletable-edge-delete-btn { width: 20px; height: 20px; border: 0px solid #ffff…" at bounding box center [711, 385] width 1422 height 579
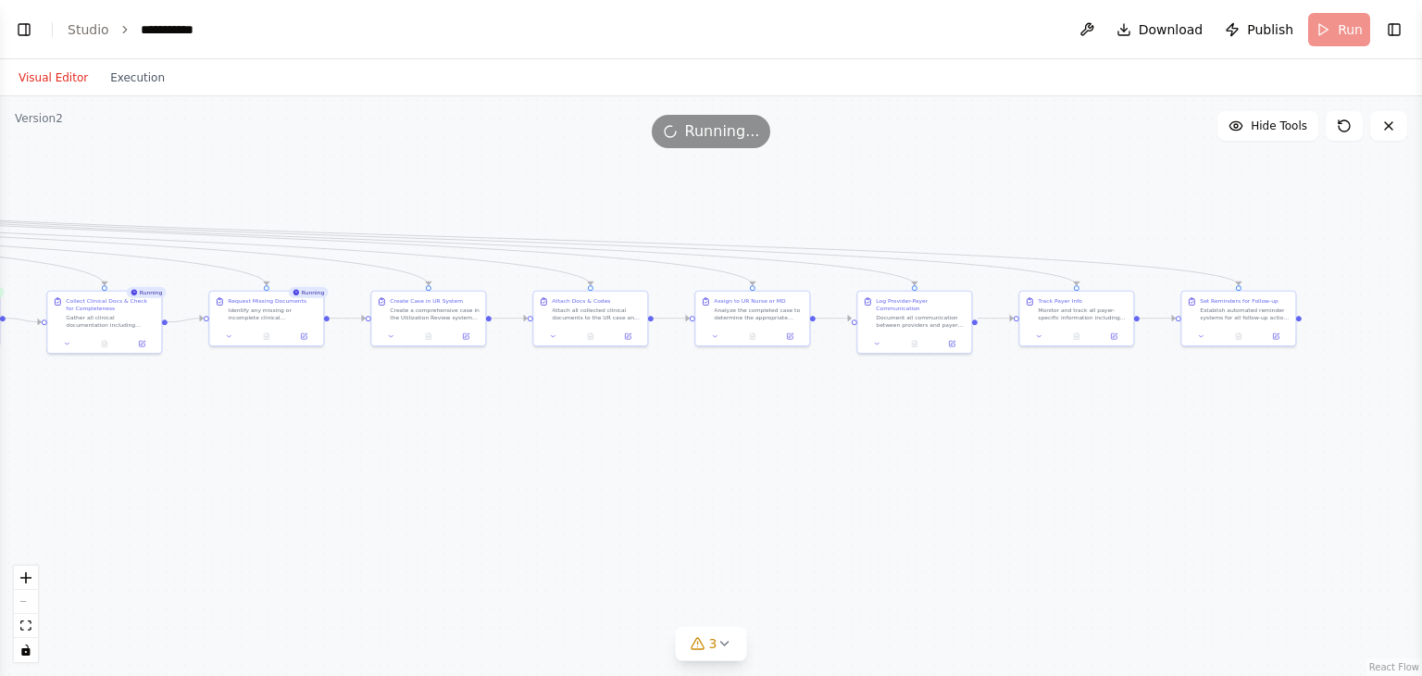
drag, startPoint x: 1190, startPoint y: 476, endPoint x: 91, endPoint y: 446, distance: 1099.9
click at [91, 446] on div ".deletable-edge-delete-btn { width: 20px; height: 20px; border: 0px solid #ffff…" at bounding box center [711, 385] width 1422 height 579
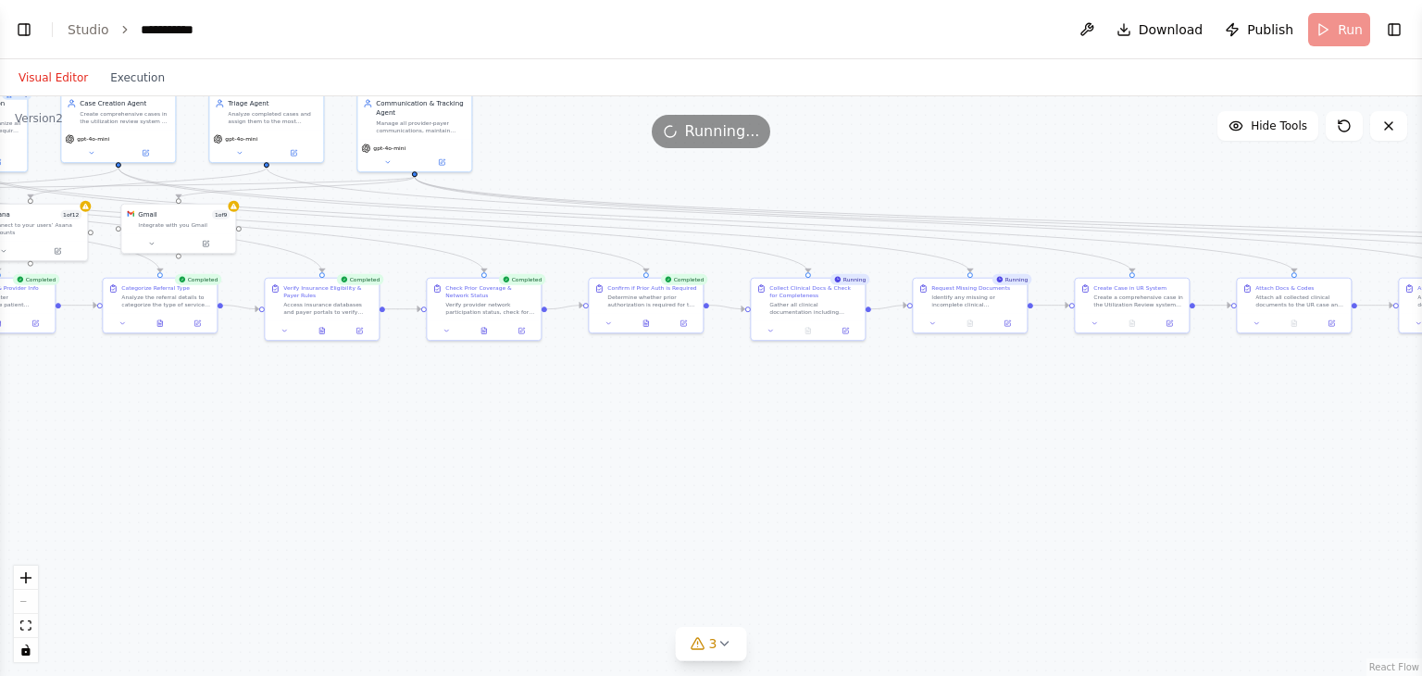
drag, startPoint x: 592, startPoint y: 505, endPoint x: 1296, endPoint y: 492, distance: 703.5
click at [1296, 492] on div ".deletable-edge-delete-btn { width: 20px; height: 20px; border: 0px solid #ffff…" at bounding box center [711, 385] width 1422 height 579
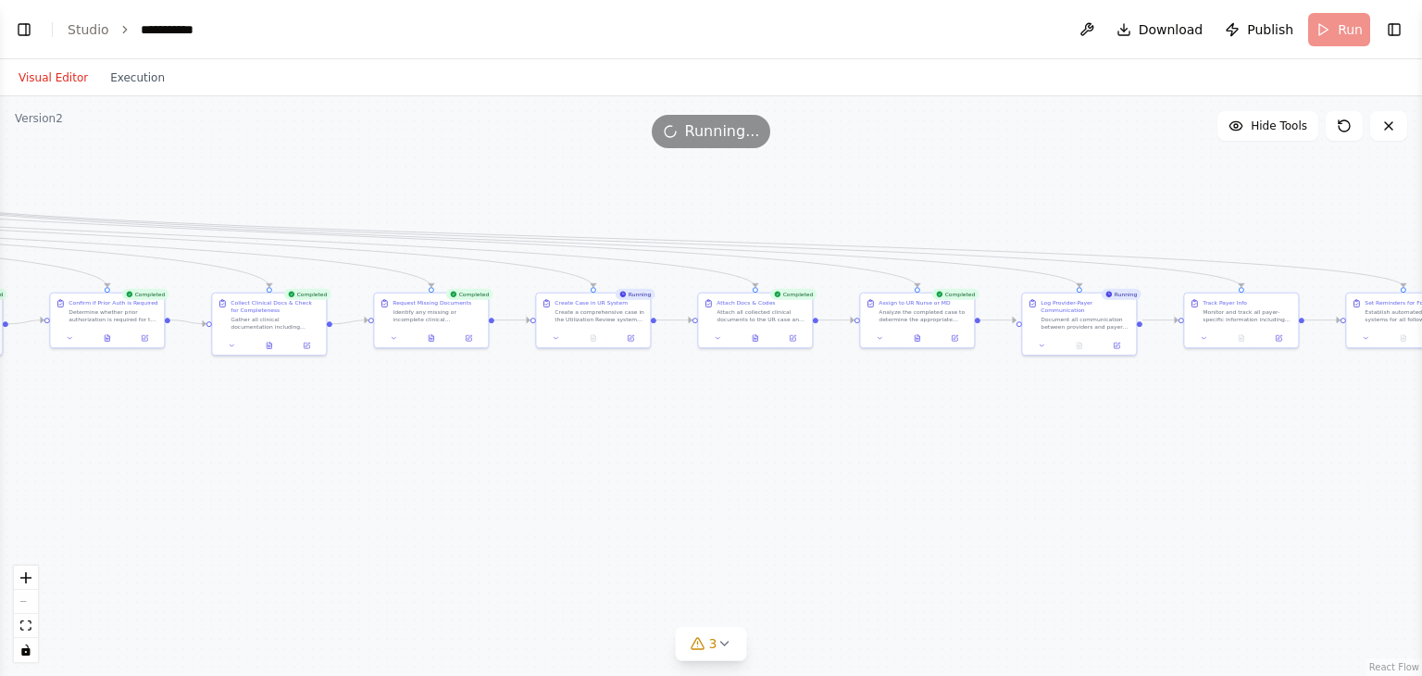
drag, startPoint x: 711, startPoint y: 471, endPoint x: 172, endPoint y: 486, distance: 538.8
click at [172, 486] on div ".deletable-edge-delete-btn { width: 20px; height: 20px; border: 0px solid #ffff…" at bounding box center [711, 385] width 1422 height 579
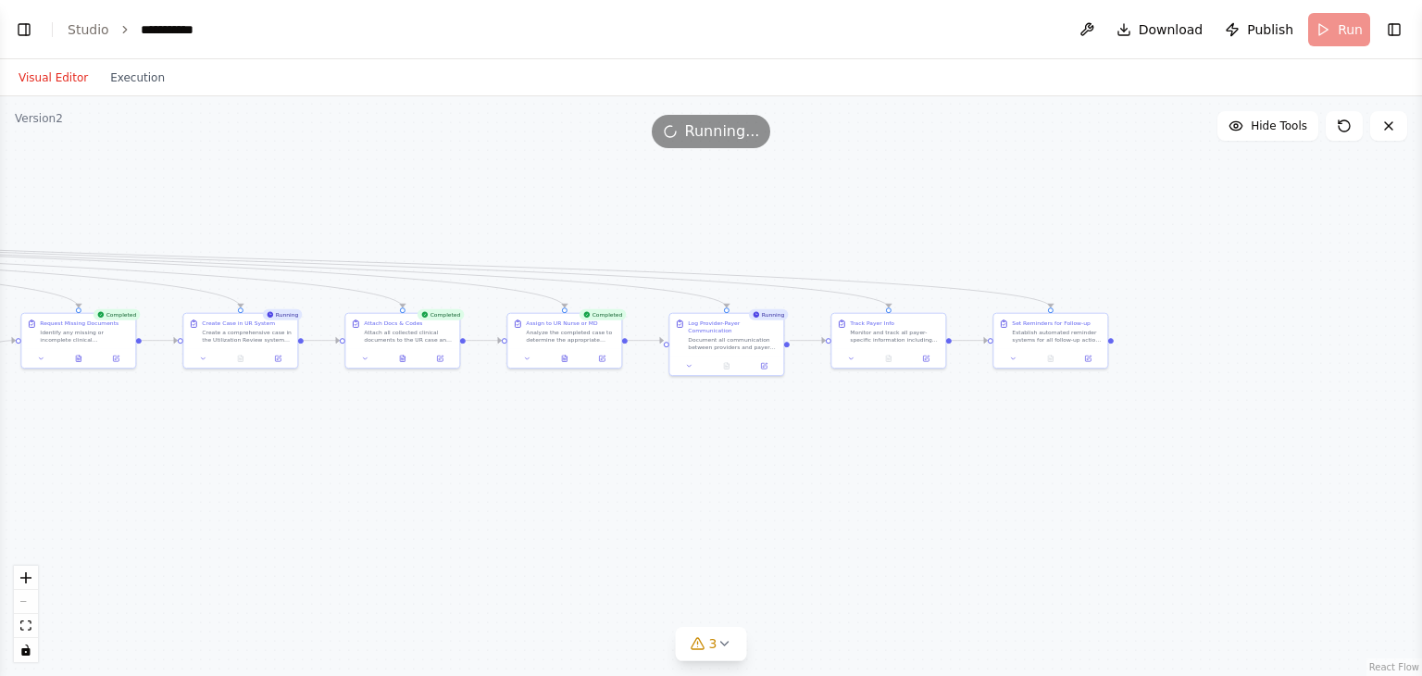
drag, startPoint x: 868, startPoint y: 432, endPoint x: 516, endPoint y: 453, distance: 353.2
click at [516, 453] on div ".deletable-edge-delete-btn { width: 20px; height: 20px; border: 0px solid #ffff…" at bounding box center [711, 385] width 1422 height 579
click at [109, 79] on button "Execution" at bounding box center [137, 78] width 77 height 22
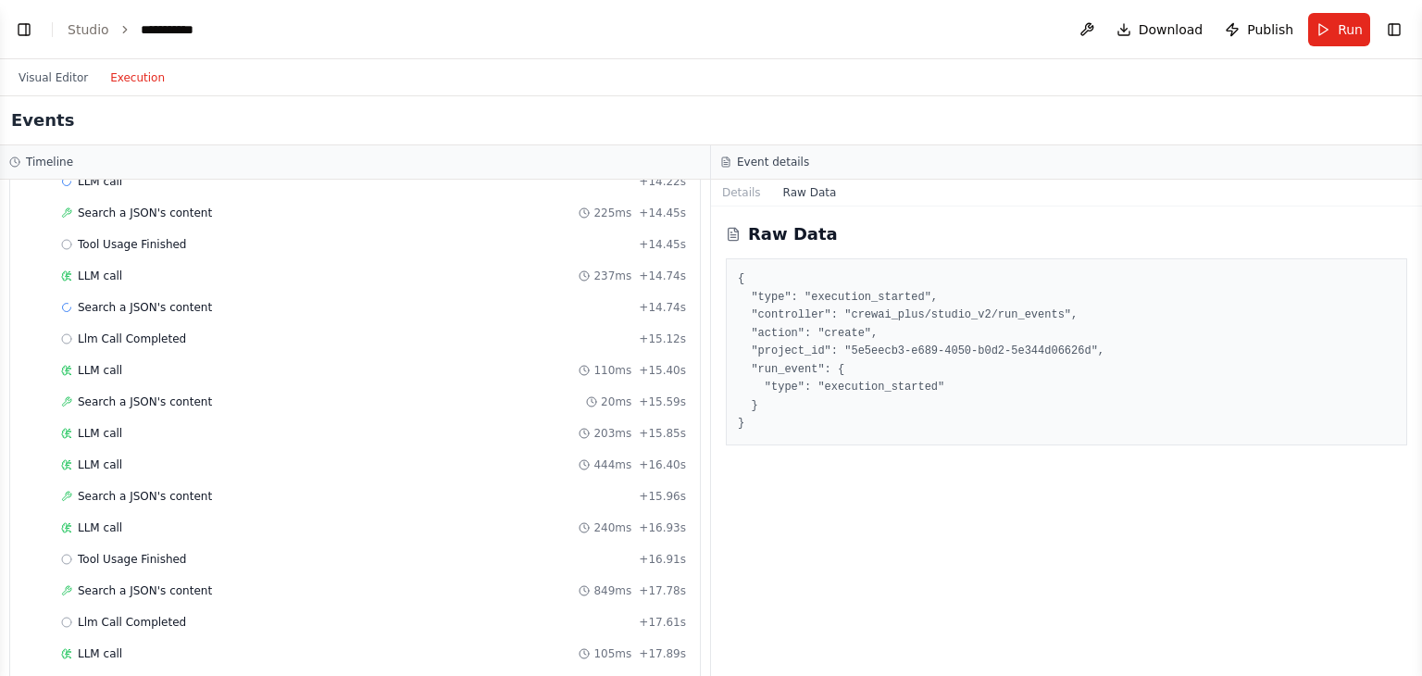
scroll to position [0, 0]
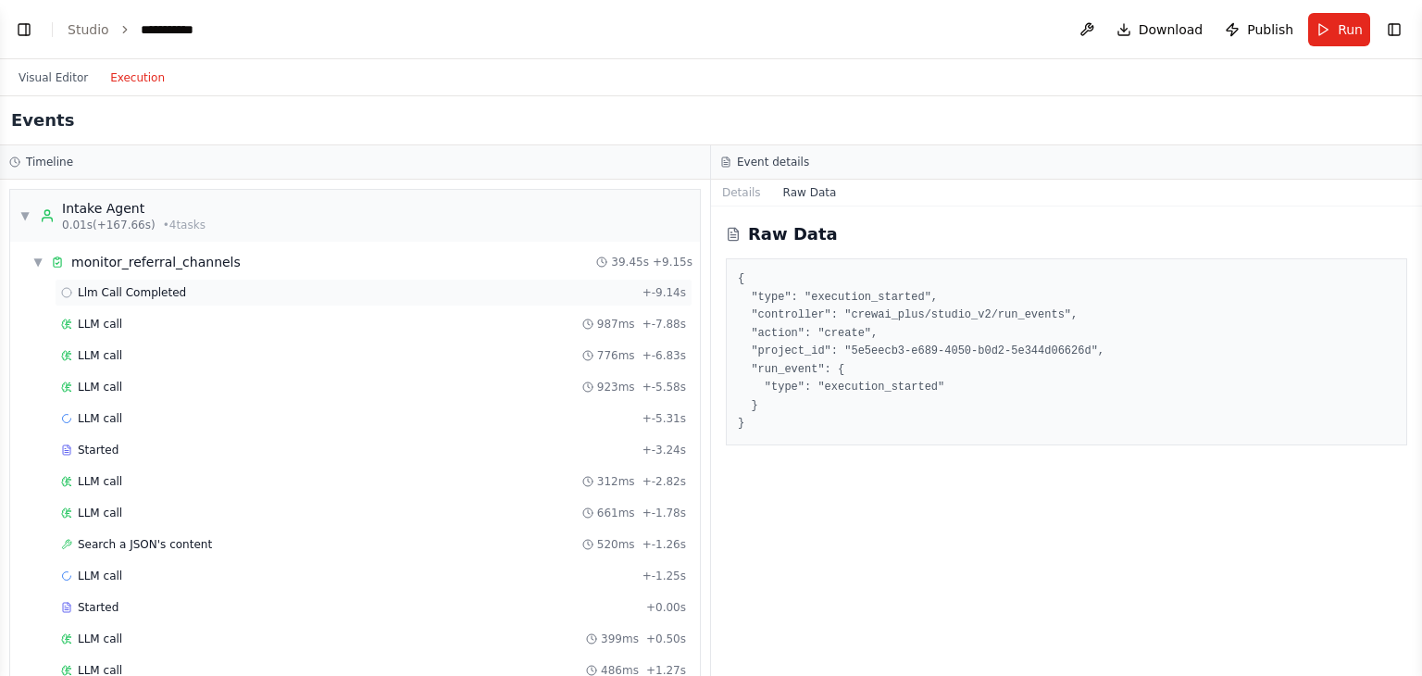
click at [255, 303] on div "Llm Call Completed + -9.14s" at bounding box center [374, 293] width 638 height 28
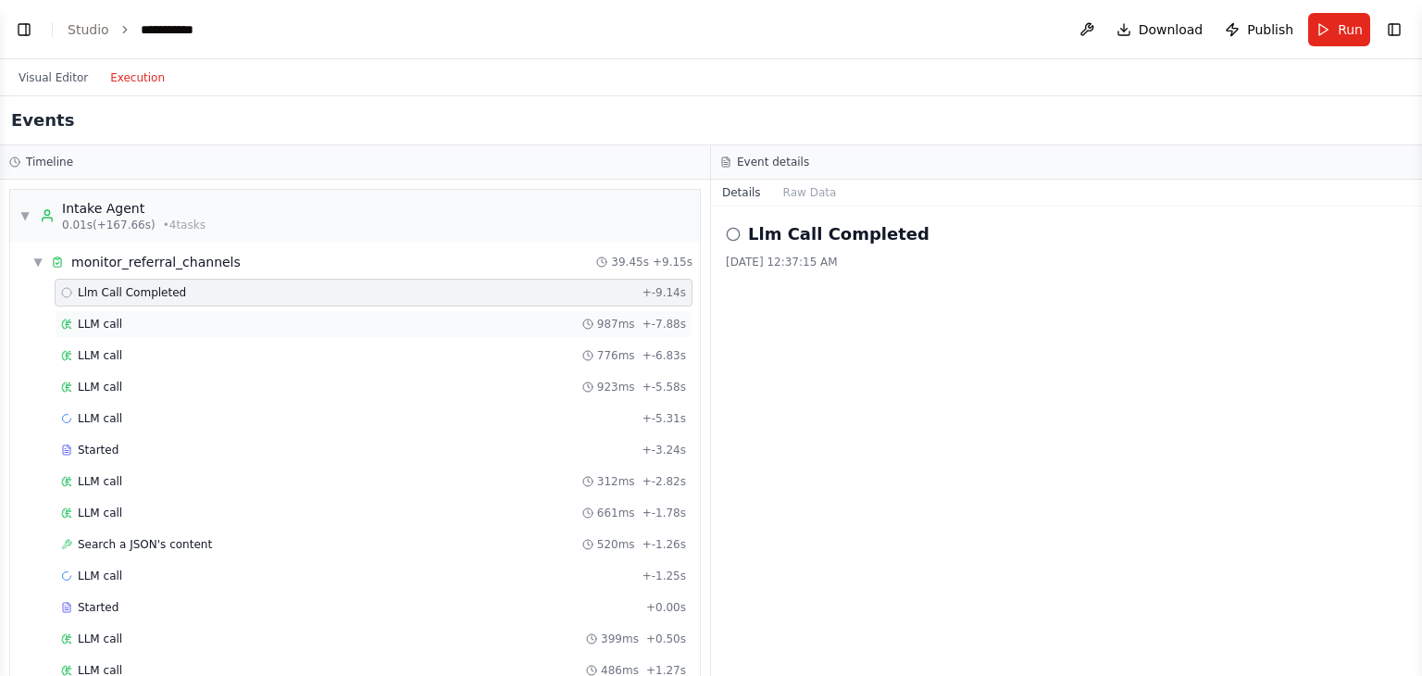
click at [189, 325] on div "LLM call 987ms + -7.88s" at bounding box center [373, 324] width 625 height 15
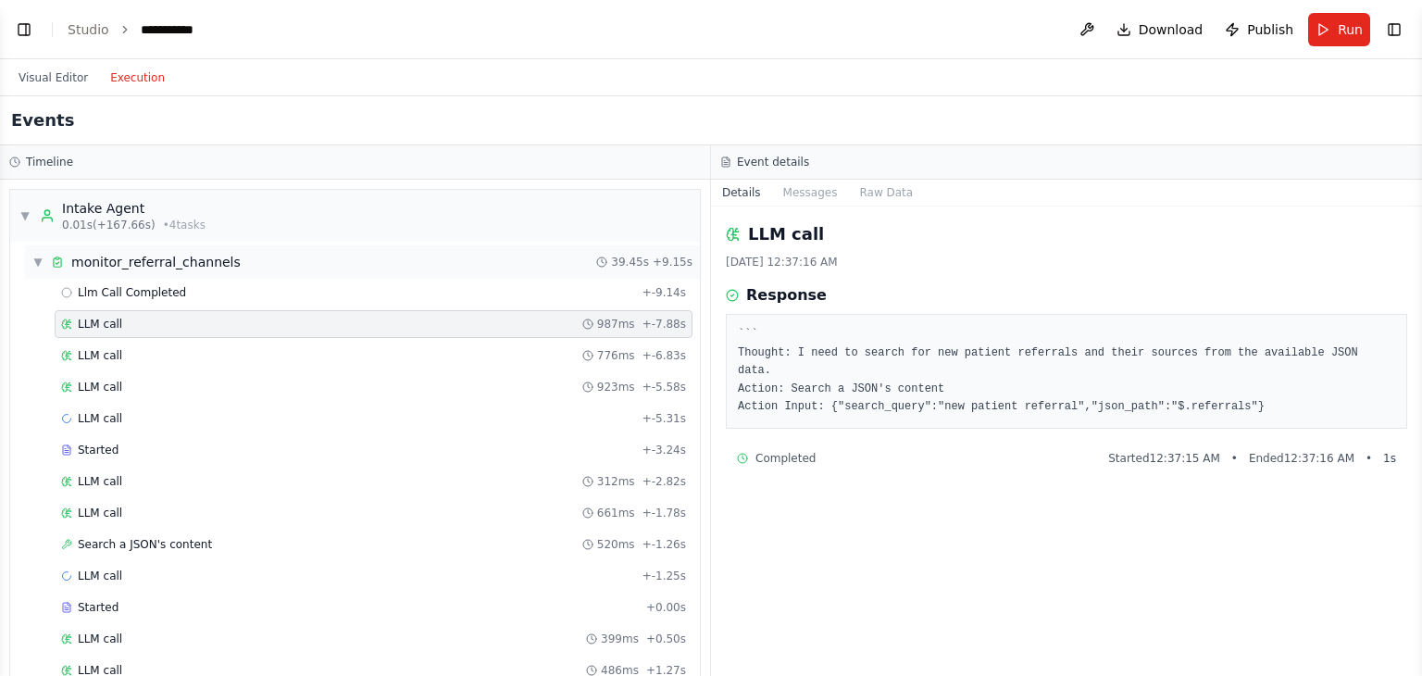
click at [34, 260] on span "▼" at bounding box center [37, 262] width 11 height 15
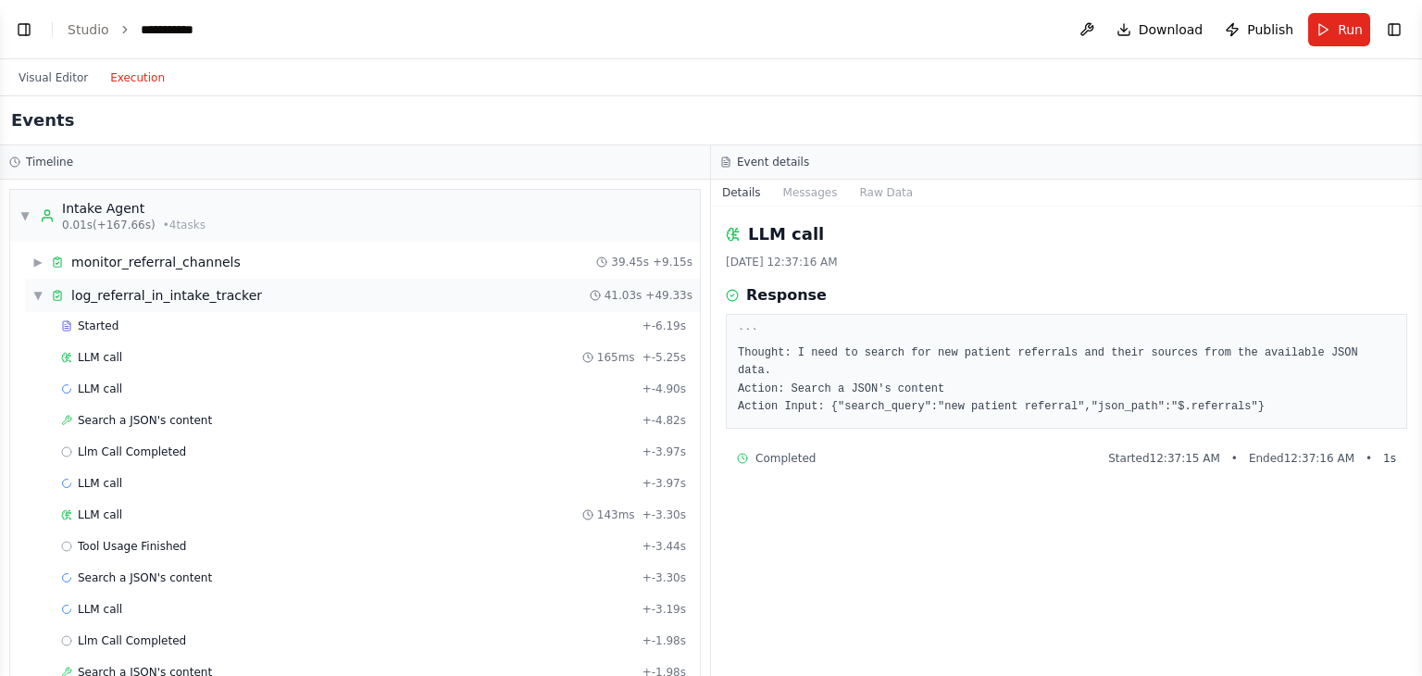
click at [33, 295] on span "▼" at bounding box center [37, 295] width 11 height 15
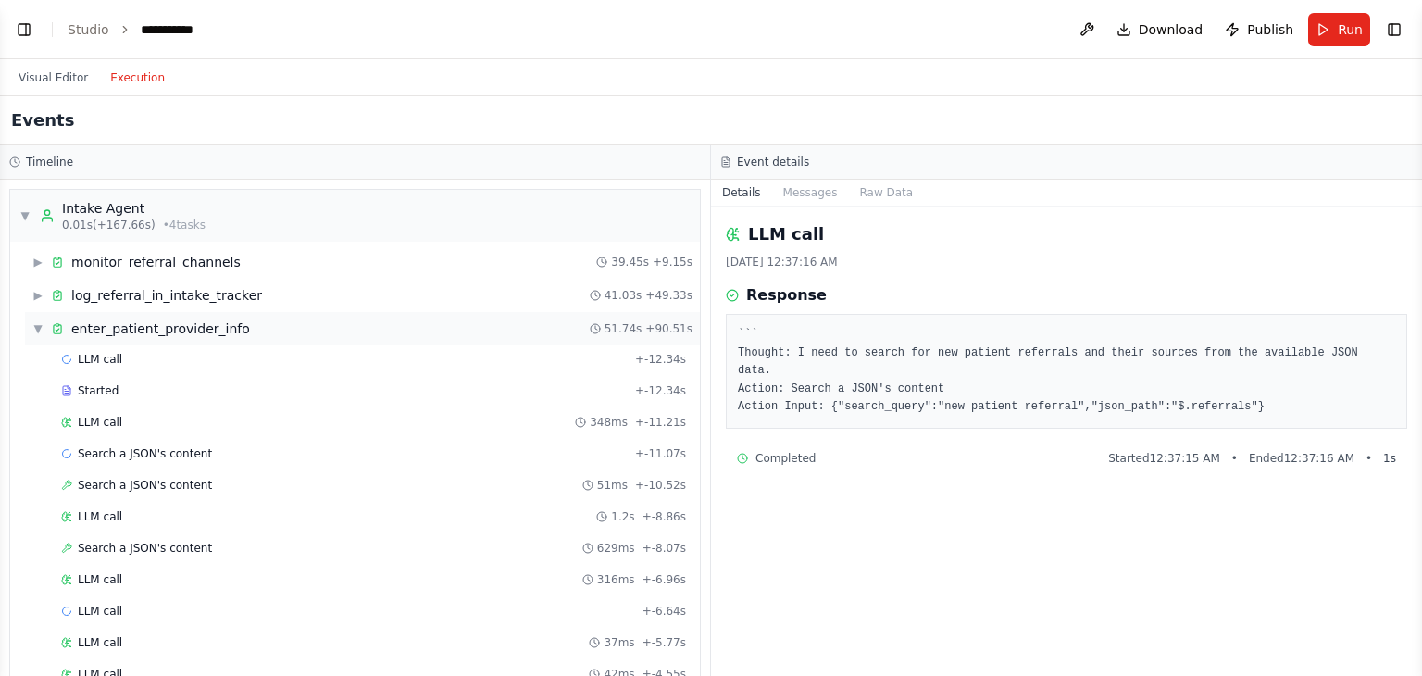
click at [31, 328] on div "▼ enter_patient_provider_info 51.74s + 90.51s" at bounding box center [362, 328] width 675 height 33
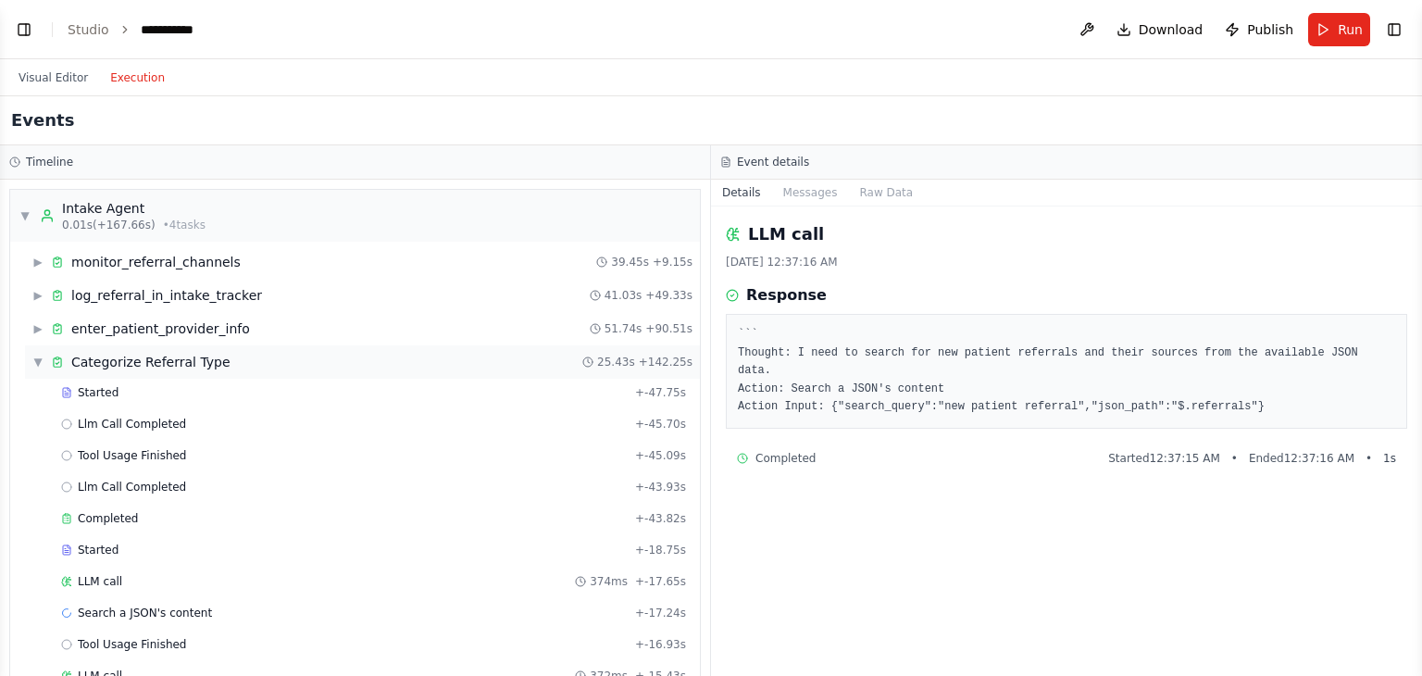
click at [41, 361] on span "▼" at bounding box center [37, 361] width 11 height 15
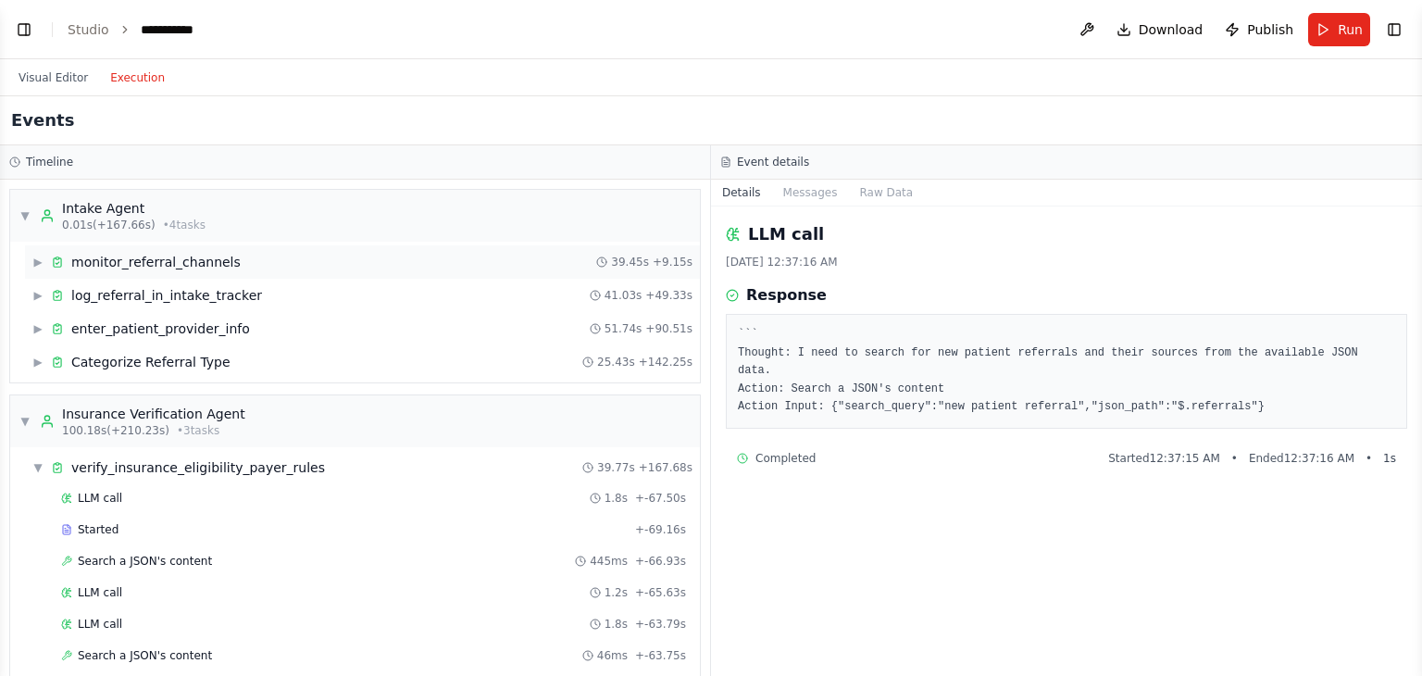
click at [155, 260] on div "monitor_referral_channels" at bounding box center [155, 262] width 169 height 19
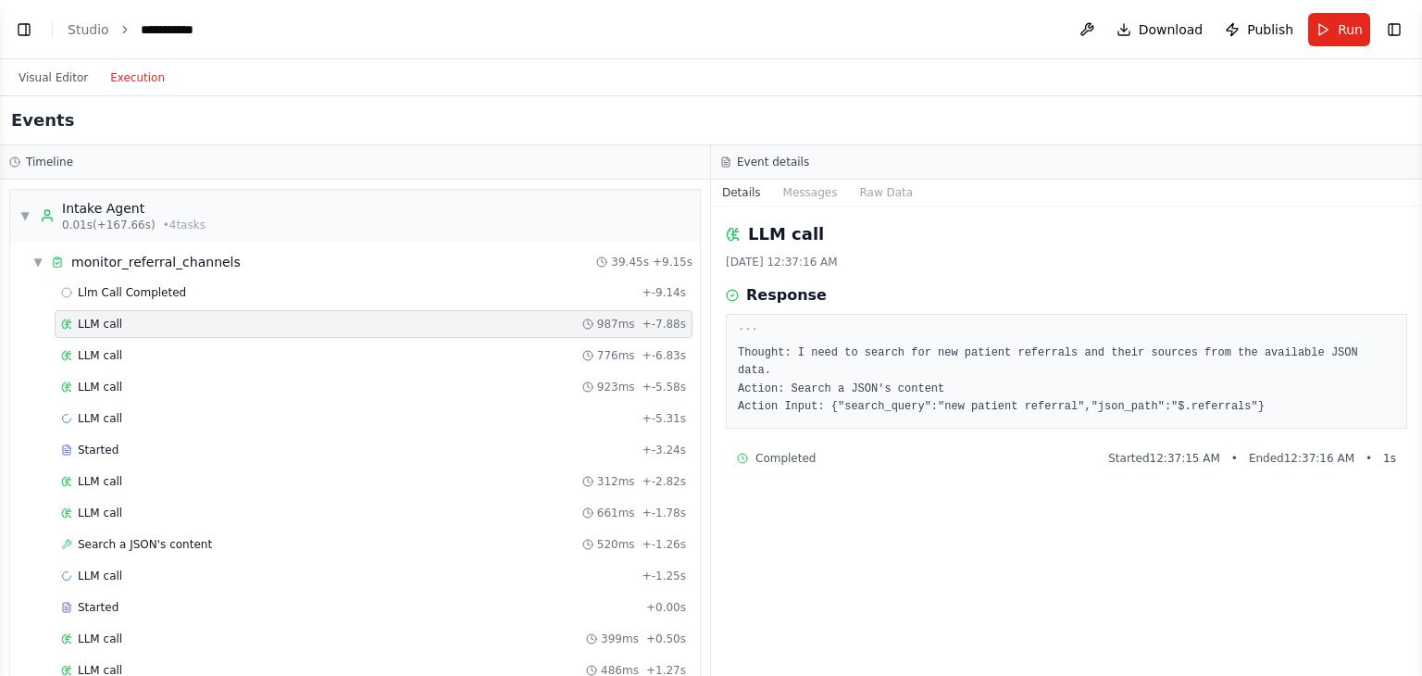
click at [1163, 389] on pre "``` Thought: I need to search for new patient referrals and their sources from …" at bounding box center [1066, 371] width 657 height 91
click at [153, 291] on span "Llm Call Completed" at bounding box center [132, 292] width 108 height 15
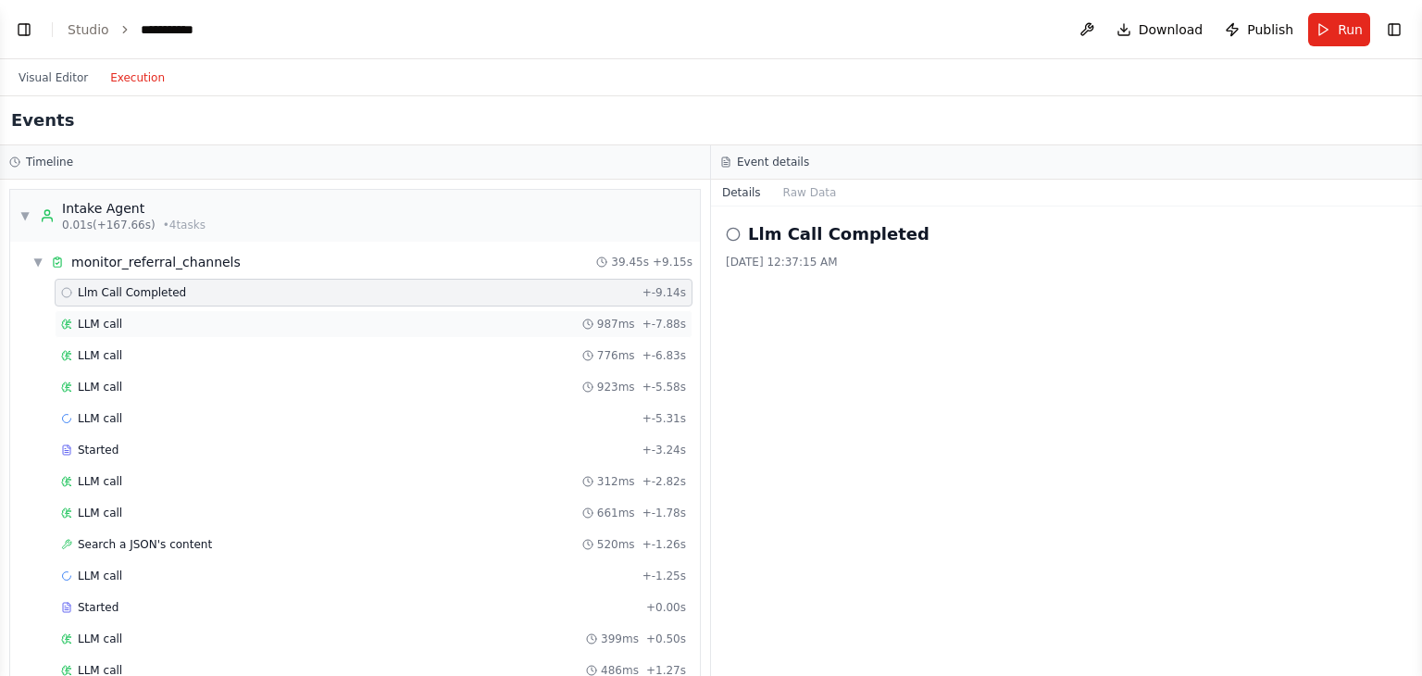
click at [141, 317] on div "LLM call 987ms + -7.88s" at bounding box center [373, 324] width 625 height 15
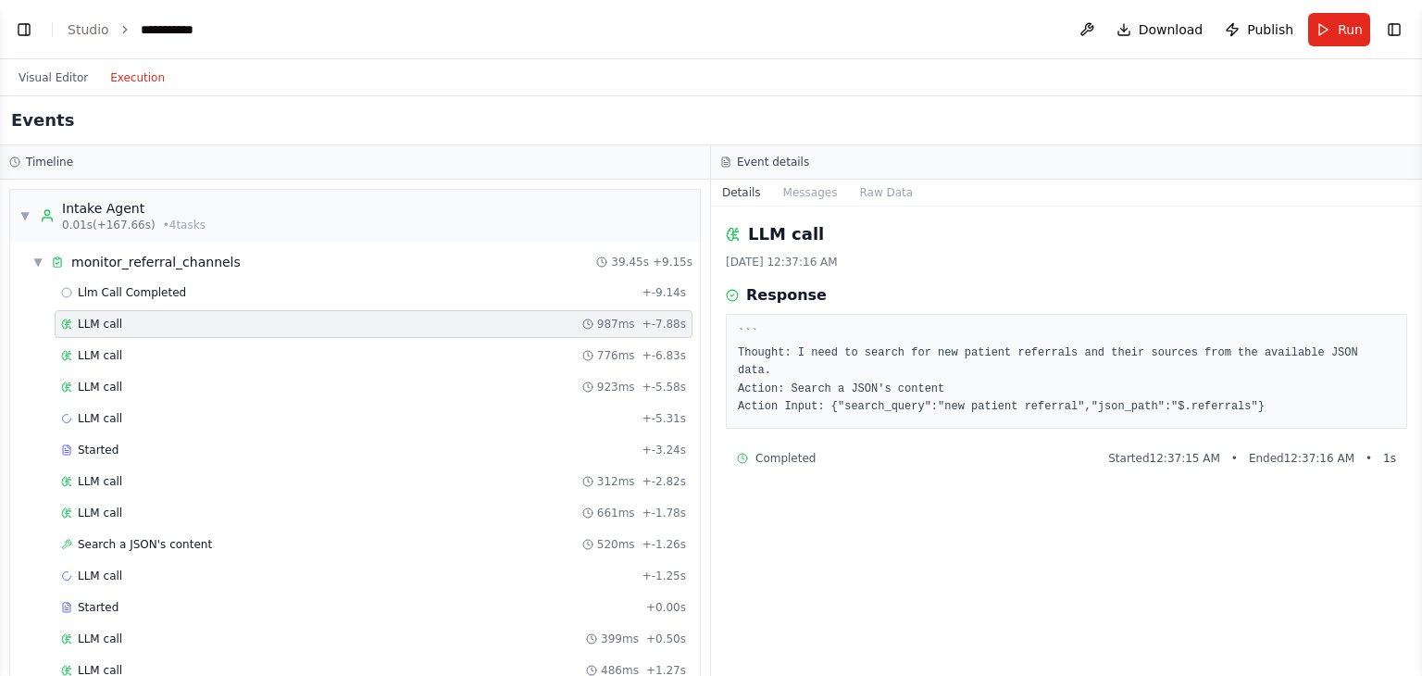
click at [130, 336] on div "LLM call 987ms + -7.88s" at bounding box center [374, 324] width 638 height 28
click at [116, 352] on span "LLM call" at bounding box center [100, 355] width 44 height 15
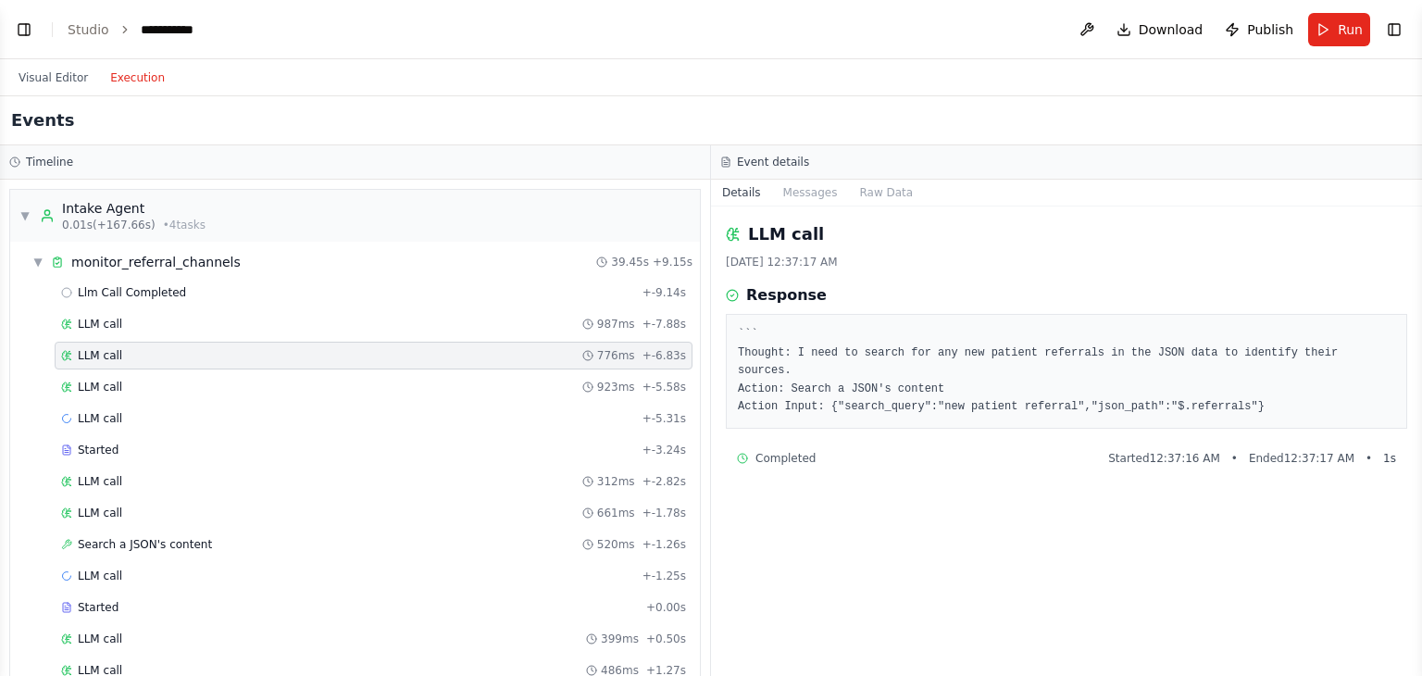
click at [114, 367] on div "LLM call 776ms + -6.83s" at bounding box center [374, 356] width 638 height 28
click at [106, 384] on span "LLM call" at bounding box center [100, 386] width 44 height 15
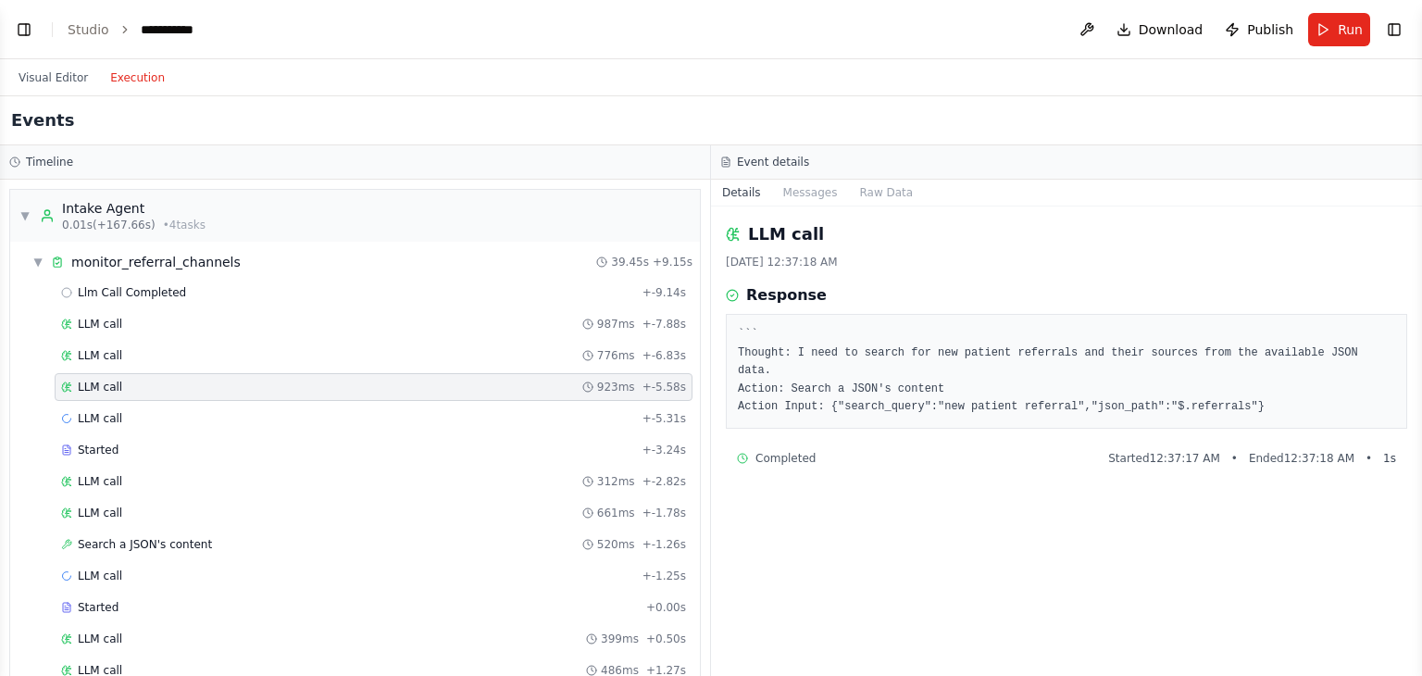
click at [107, 412] on span "LLM call" at bounding box center [100, 418] width 44 height 15
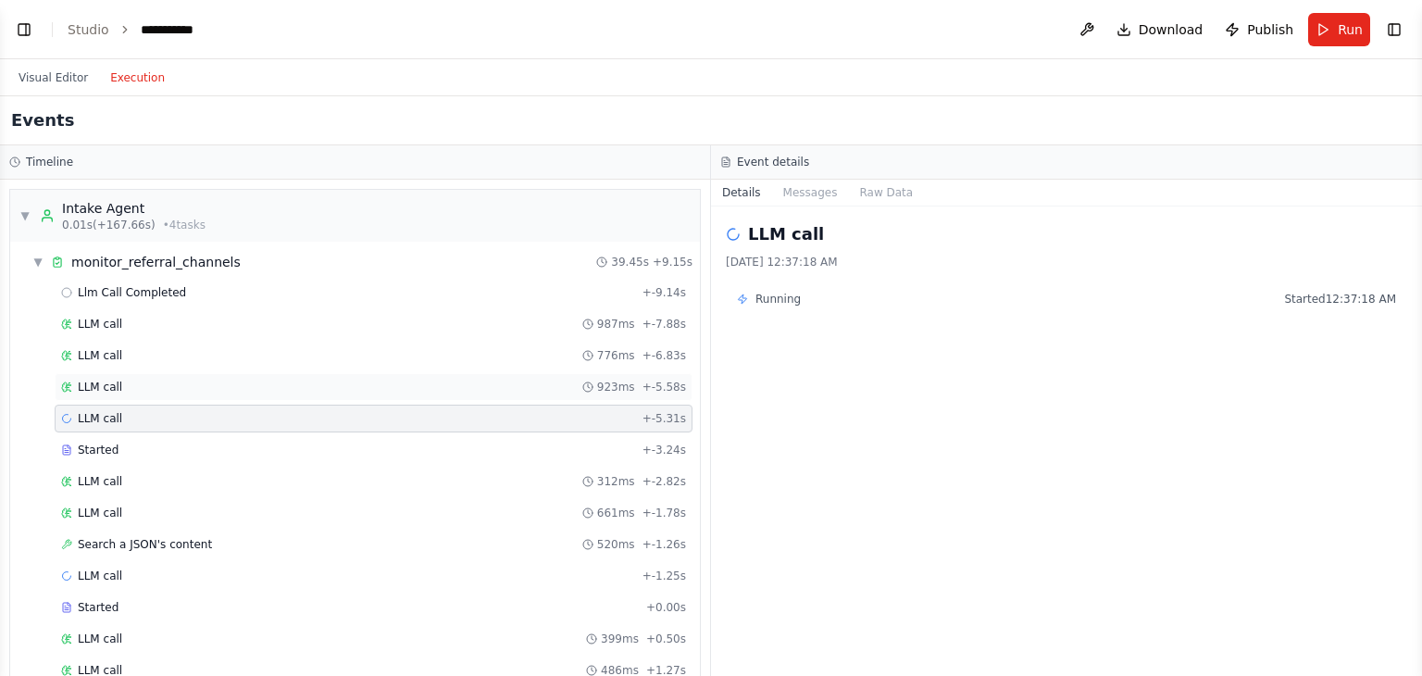
click at [146, 389] on div "LLM call 923ms + -5.58s" at bounding box center [373, 386] width 625 height 15
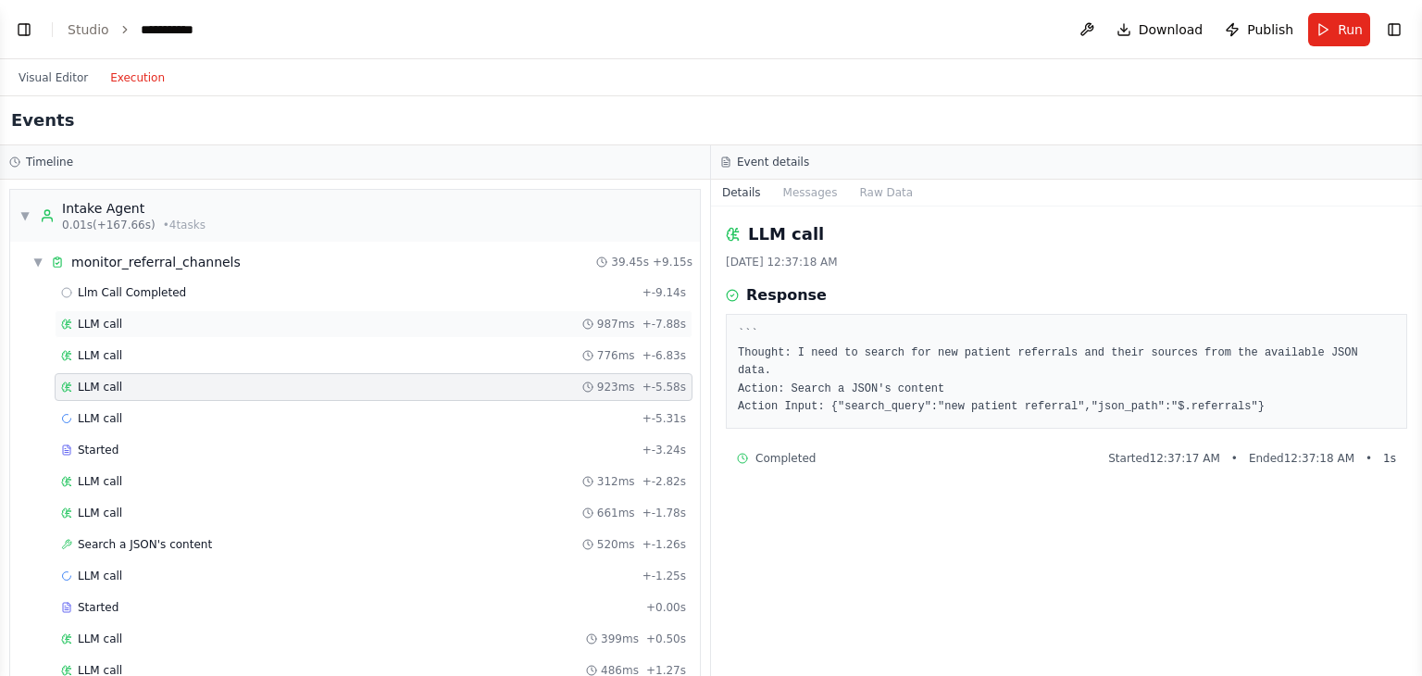
click at [150, 327] on div "LLM call 987ms + -7.88s" at bounding box center [373, 324] width 625 height 15
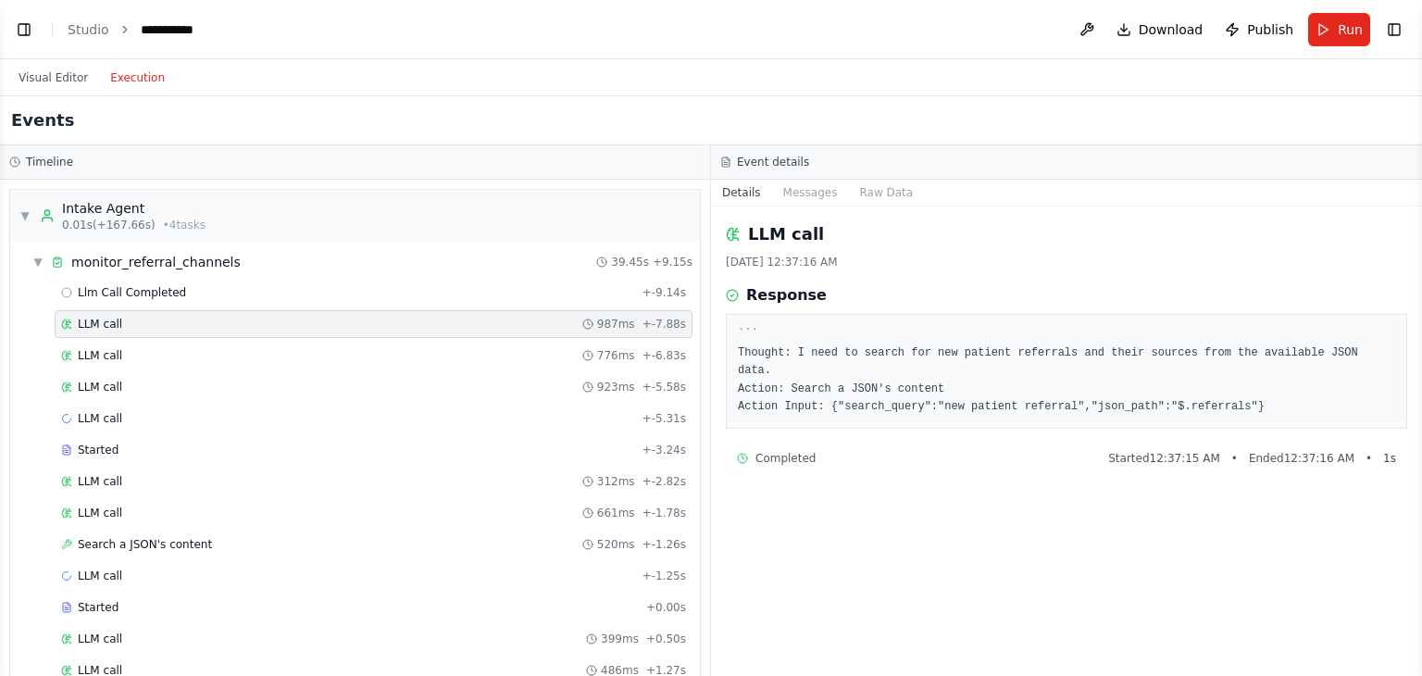
click at [870, 356] on pre "``` Thought: I need to search for new patient referrals and their sources from …" at bounding box center [1066, 371] width 657 height 91
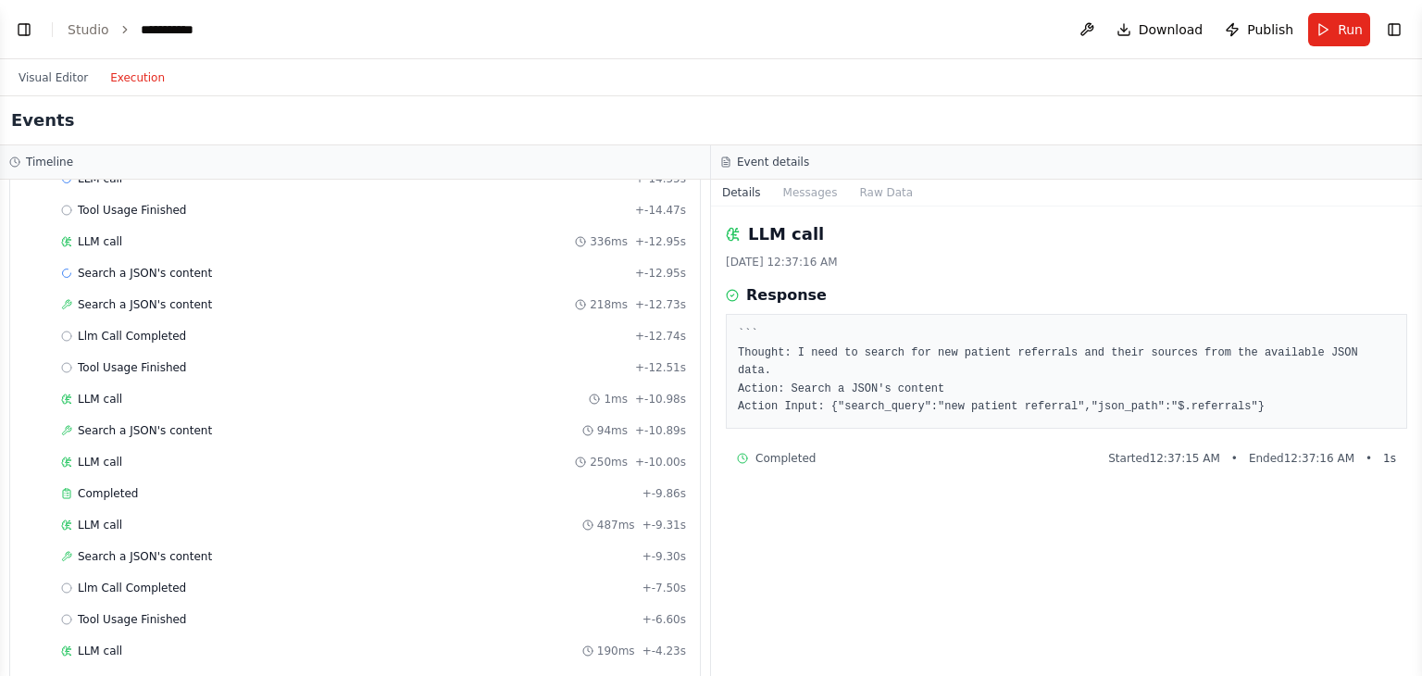
scroll to position [12844, 0]
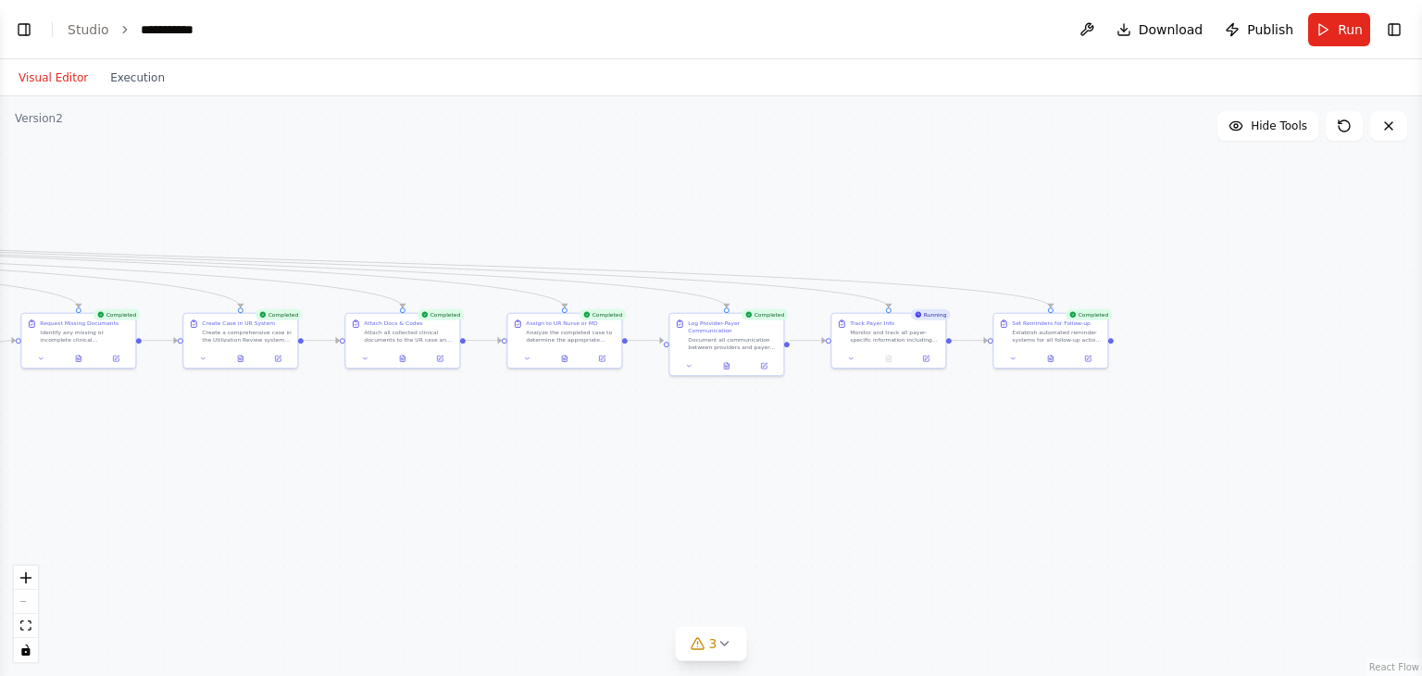
click at [60, 79] on button "Visual Editor" at bounding box center [53, 78] width 92 height 22
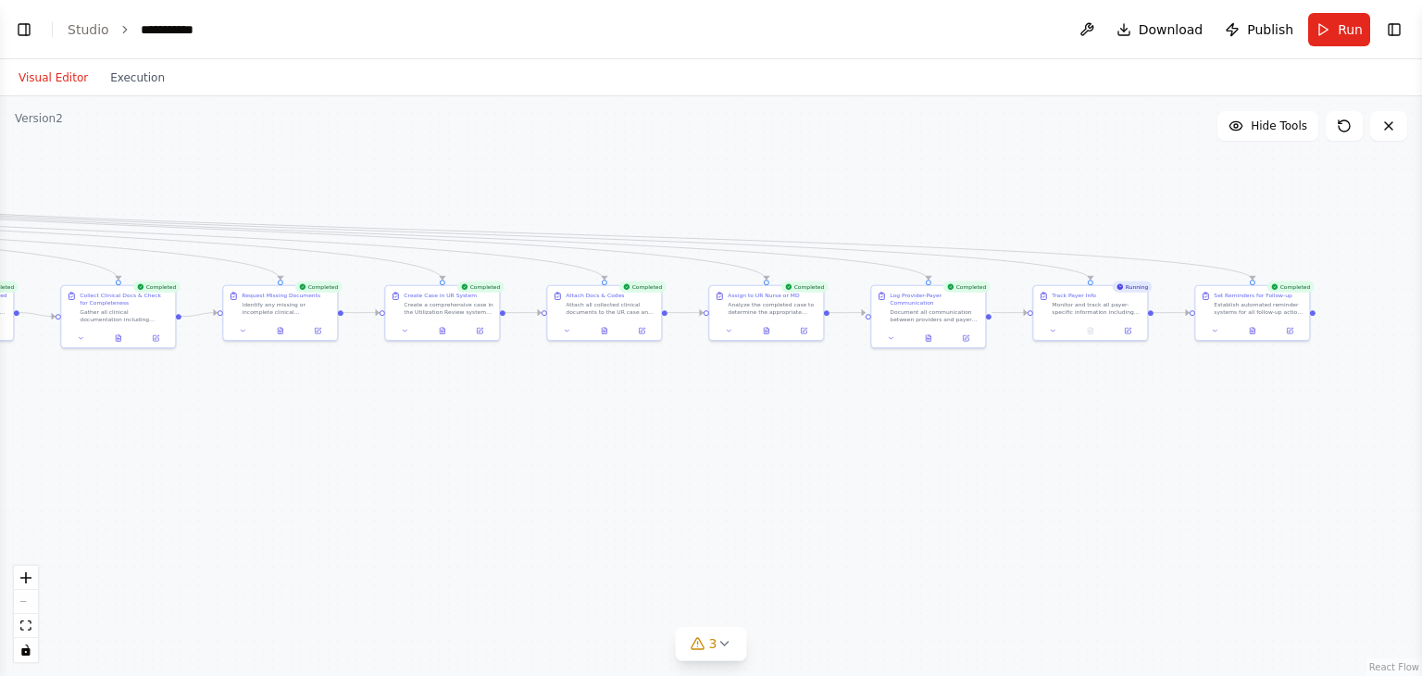
drag, startPoint x: 107, startPoint y: 496, endPoint x: 309, endPoint y: 468, distance: 203.7
click at [309, 468] on div ".deletable-edge-delete-btn { width: 20px; height: 20px; border: 0px solid #ffff…" at bounding box center [711, 385] width 1422 height 579
click at [429, 453] on div ".deletable-edge-delete-btn { width: 20px; height: 20px; border: 0px solid #ffff…" at bounding box center [711, 385] width 1422 height 579
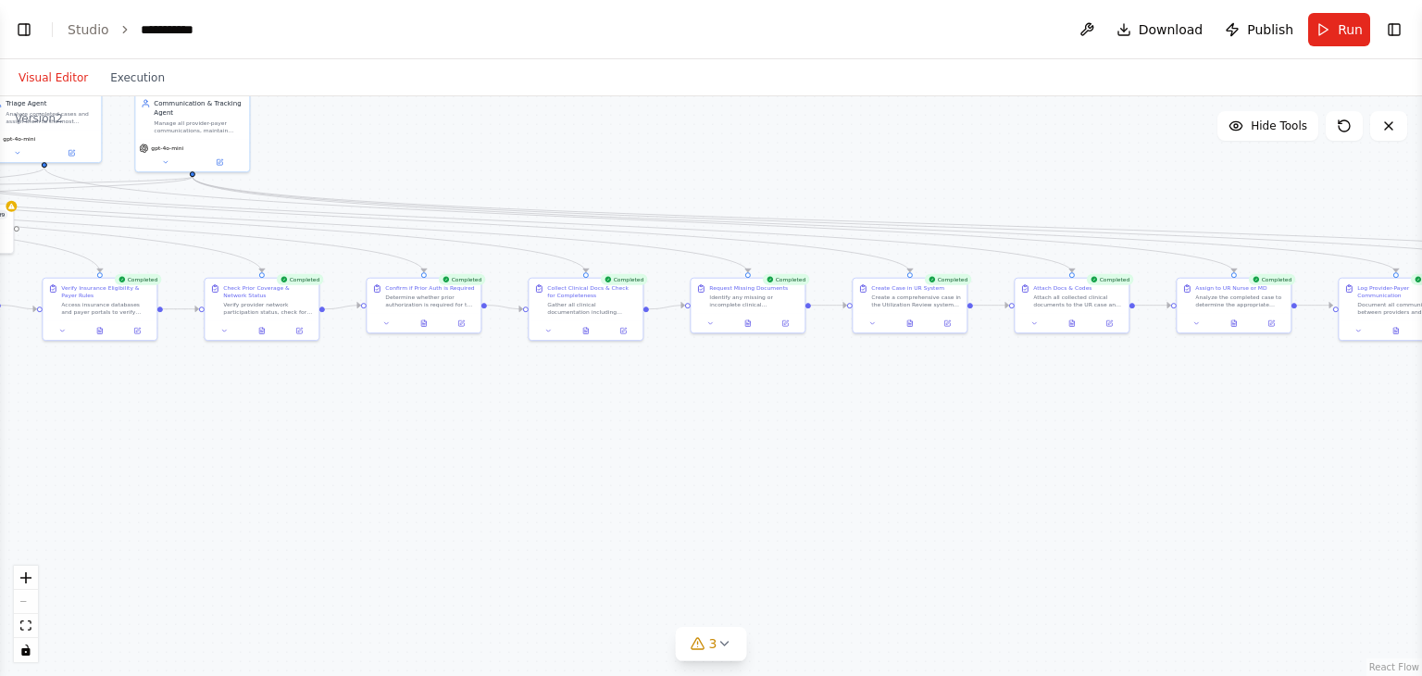
drag, startPoint x: 429, startPoint y: 453, endPoint x: 899, endPoint y: 445, distance: 469.3
click at [899, 445] on div ".deletable-edge-delete-btn { width: 20px; height: 20px; border: 0px solid #ffff…" at bounding box center [711, 385] width 1422 height 579
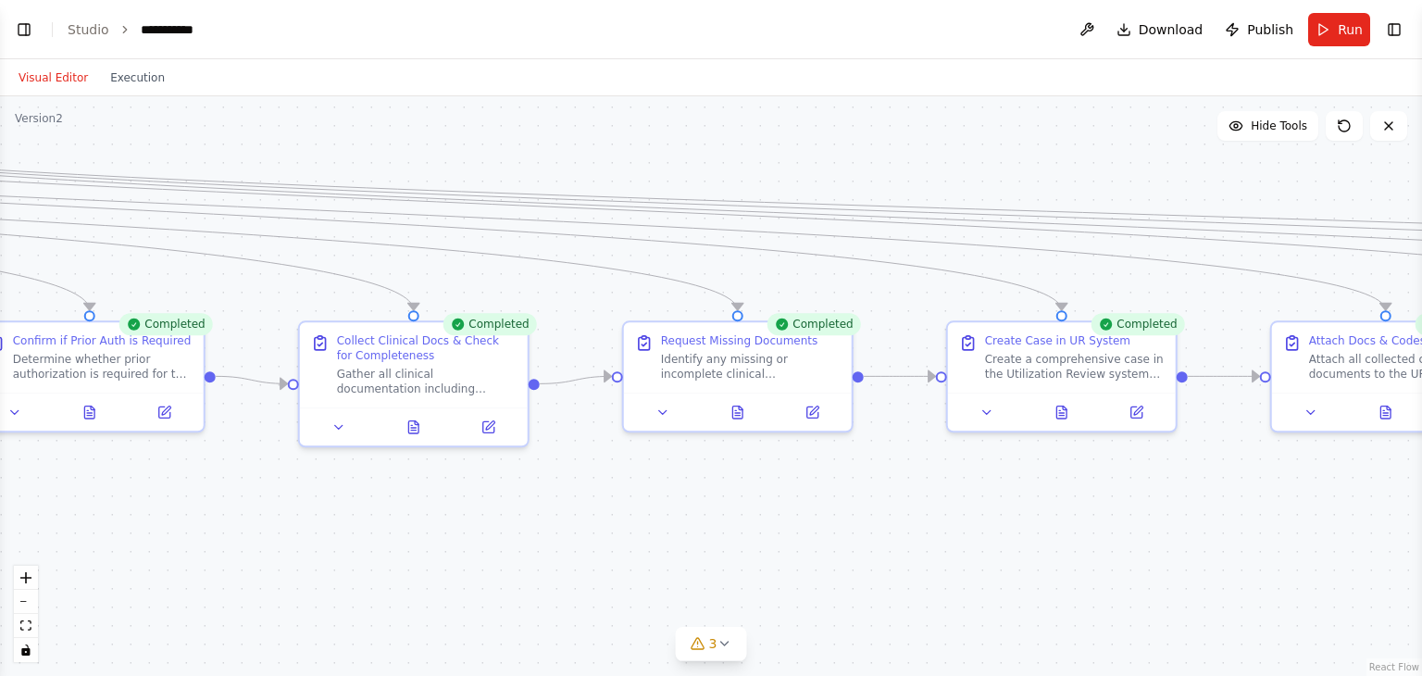
drag, startPoint x: 226, startPoint y: 348, endPoint x: 529, endPoint y: 612, distance: 402.2
click at [529, 612] on div ".deletable-edge-delete-btn { width: 20px; height: 20px; border: 0px solid #ffff…" at bounding box center [711, 385] width 1422 height 579
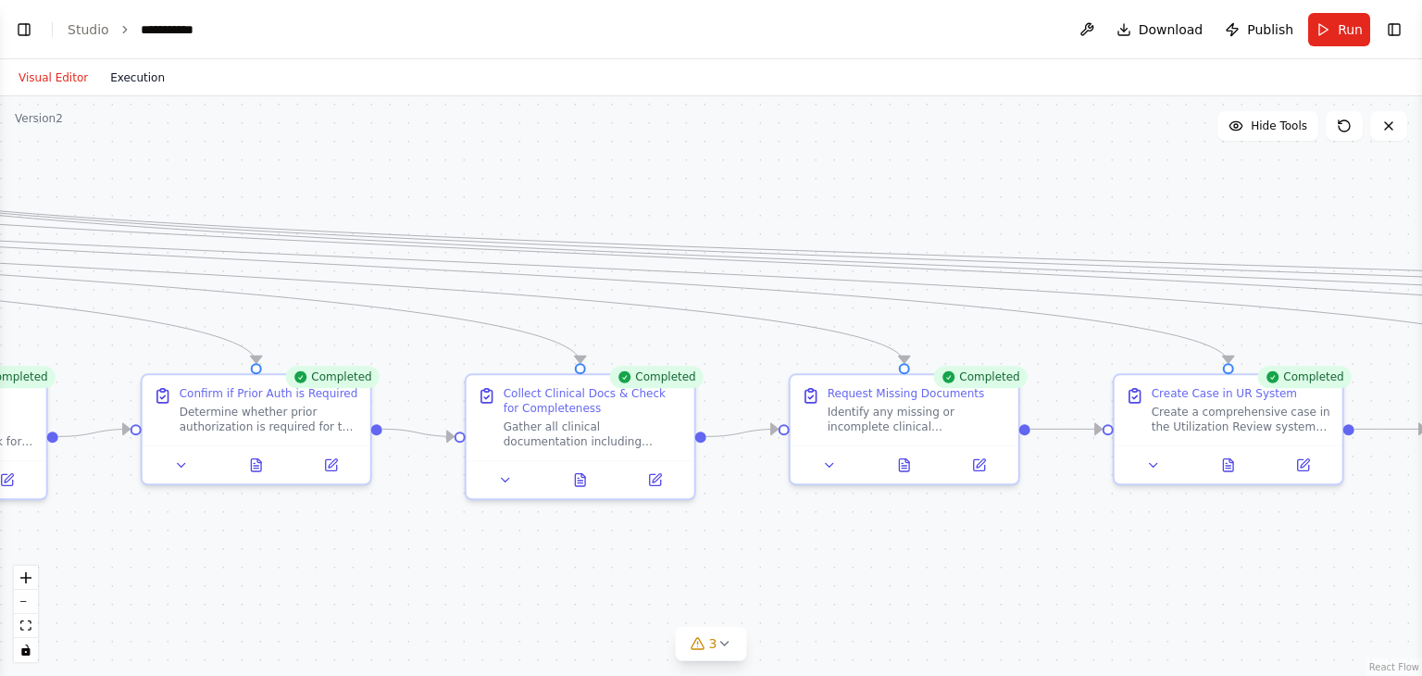
click at [137, 82] on button "Execution" at bounding box center [137, 78] width 77 height 22
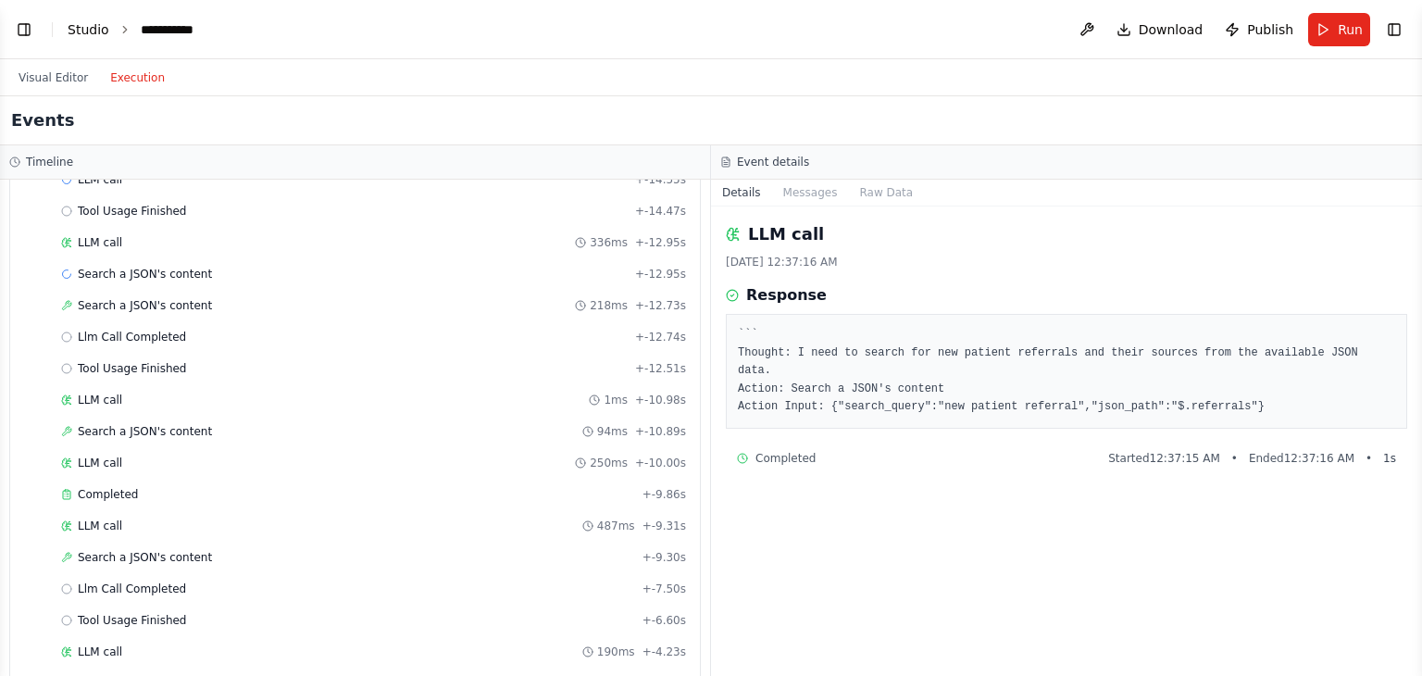
click at [86, 26] on link "Studio" at bounding box center [89, 29] width 42 height 15
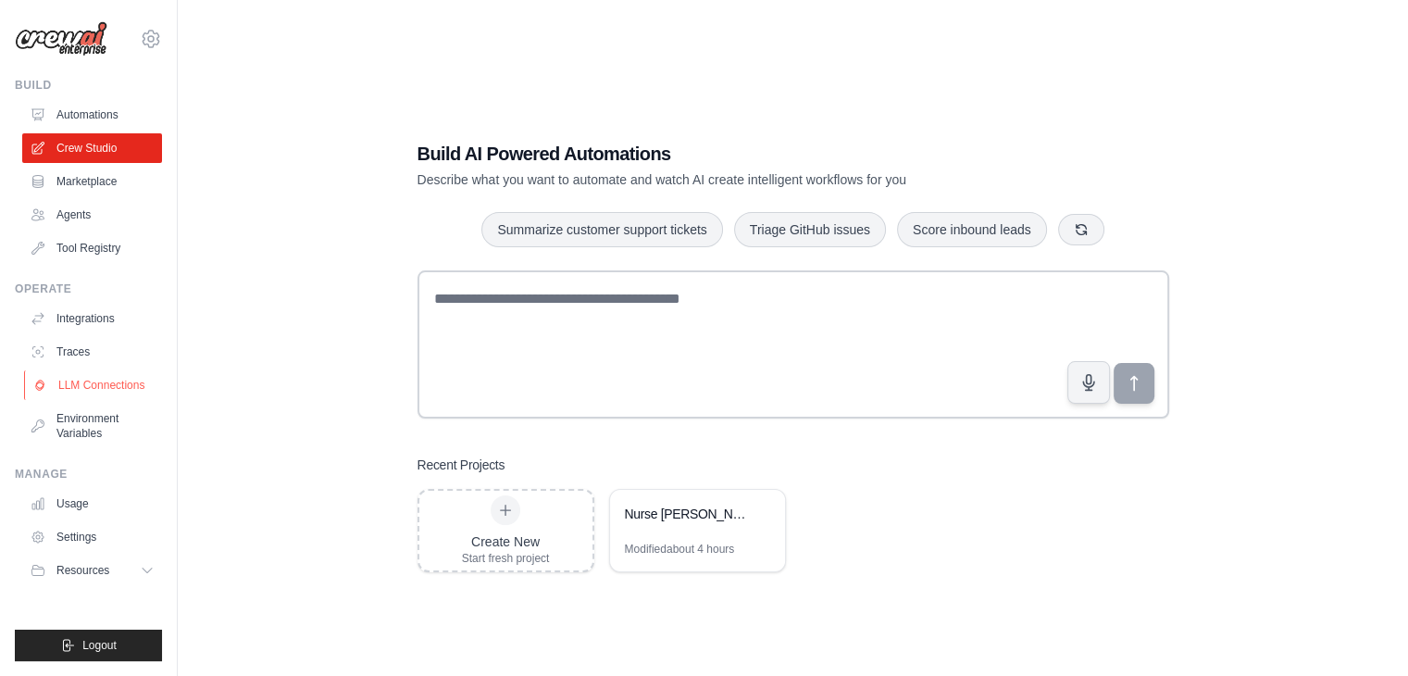
click at [103, 385] on link "LLM Connections" at bounding box center [94, 385] width 140 height 30
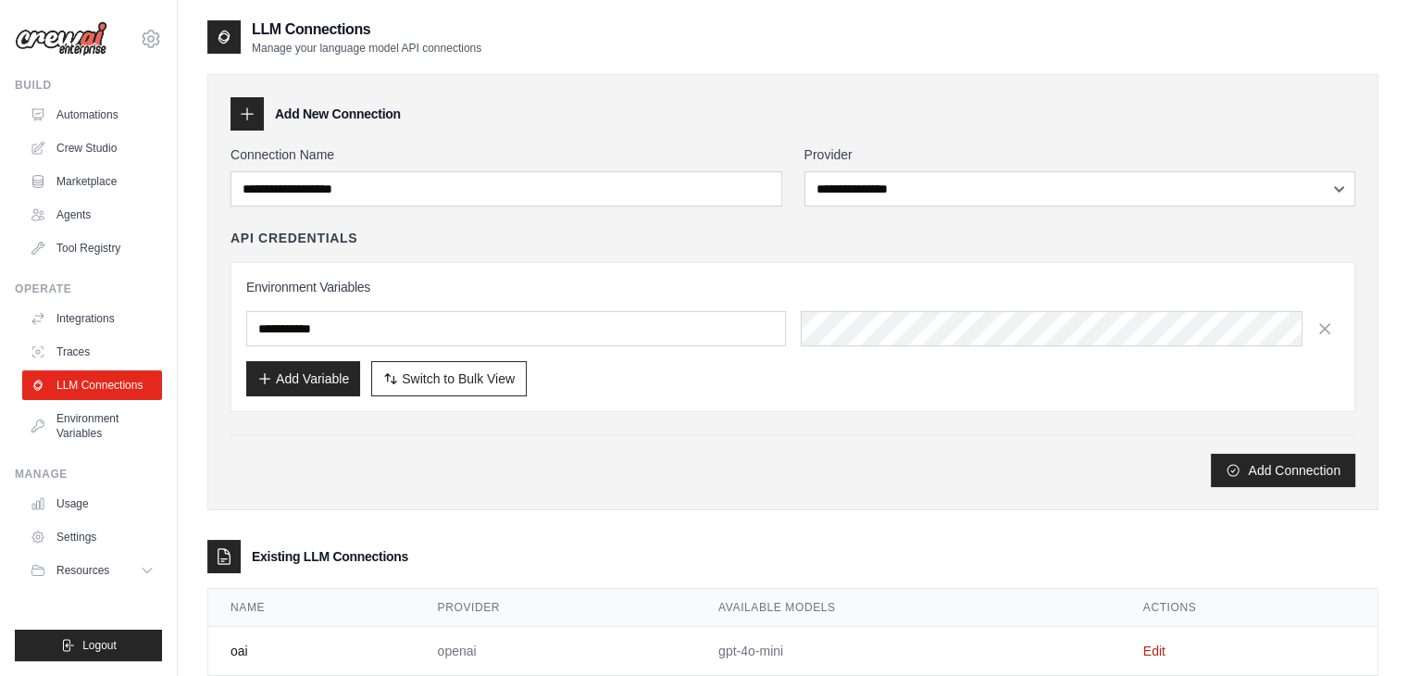
click at [611, 490] on div "**********" at bounding box center [792, 292] width 1171 height 436
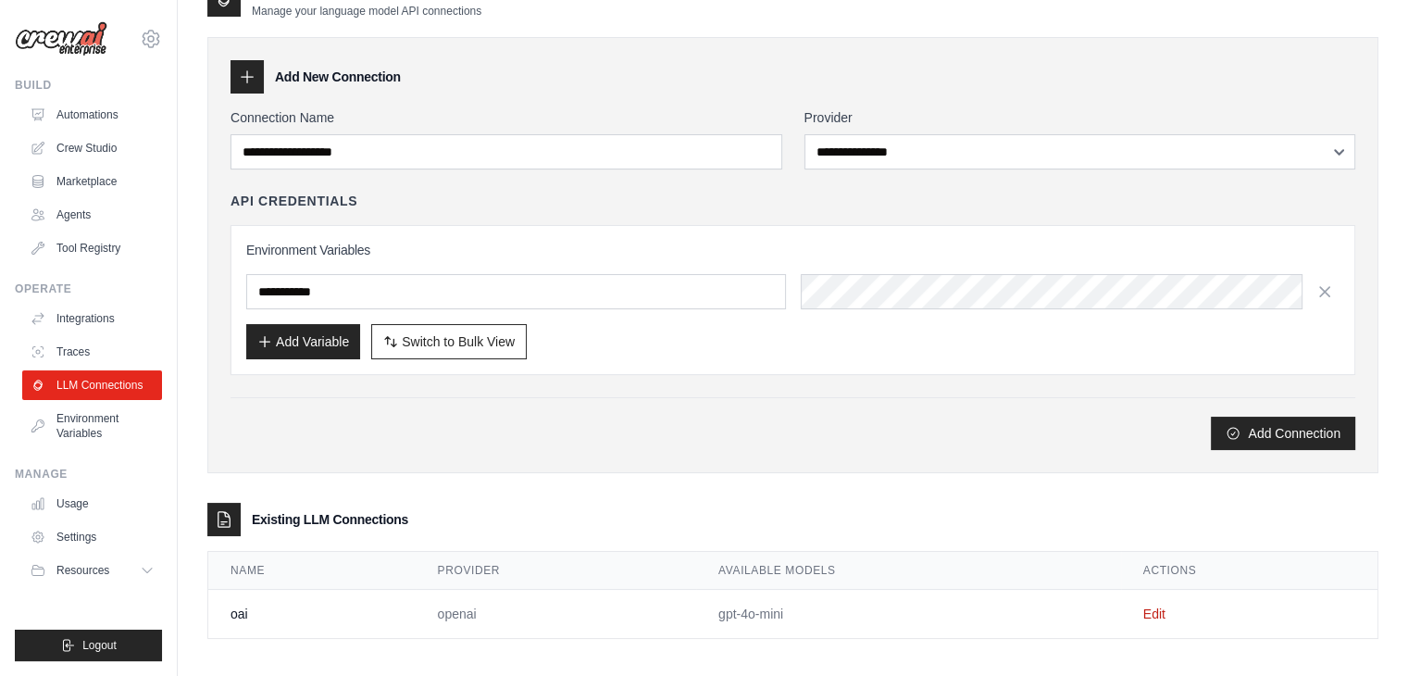
scroll to position [45, 0]
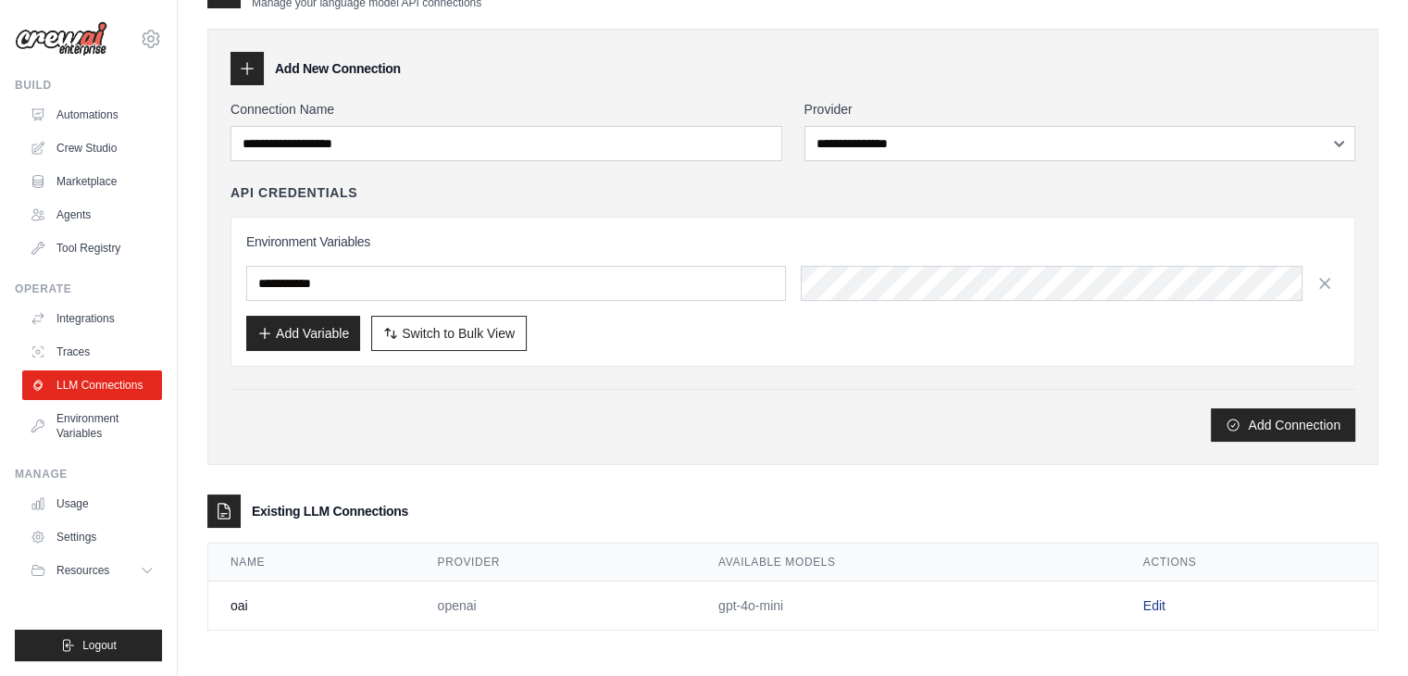
click at [1149, 598] on link "Edit" at bounding box center [1154, 605] width 22 height 15
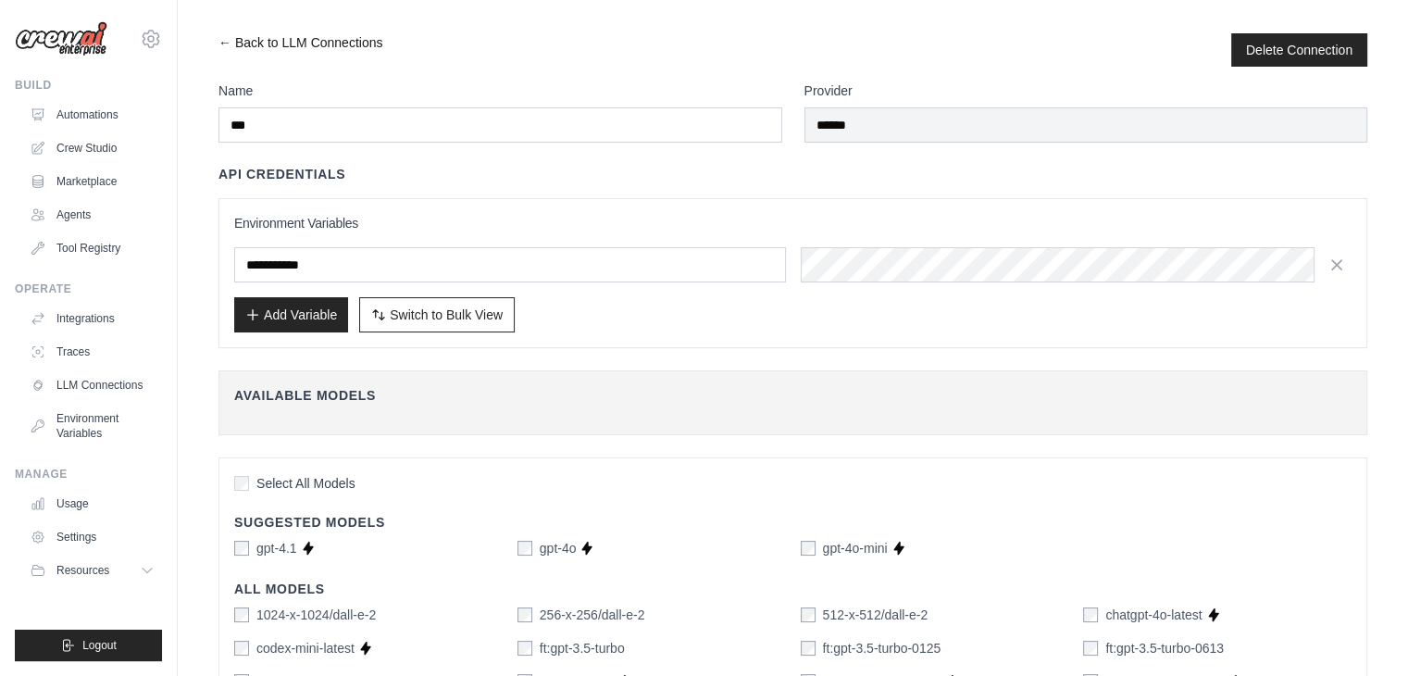
click at [250, 43] on link "← Back to LLM Connections" at bounding box center [300, 49] width 164 height 33
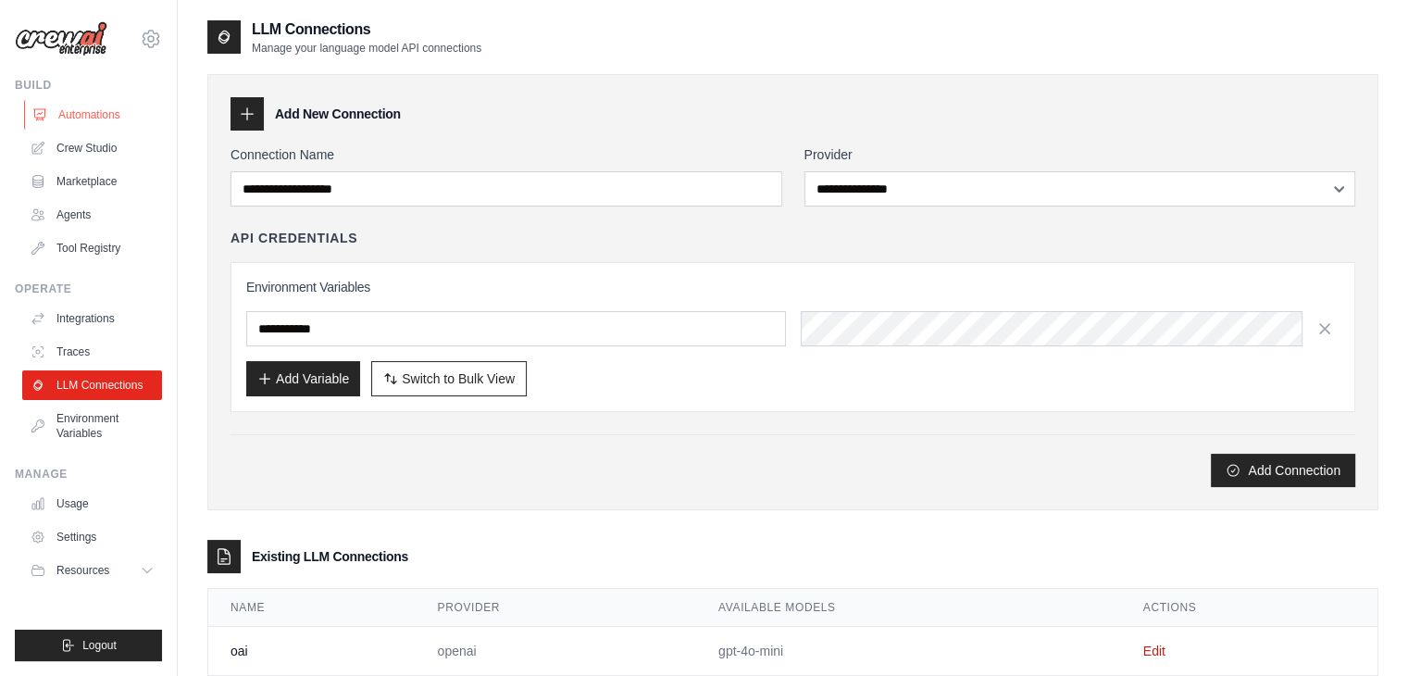
click at [115, 106] on link "Automations" at bounding box center [94, 115] width 140 height 30
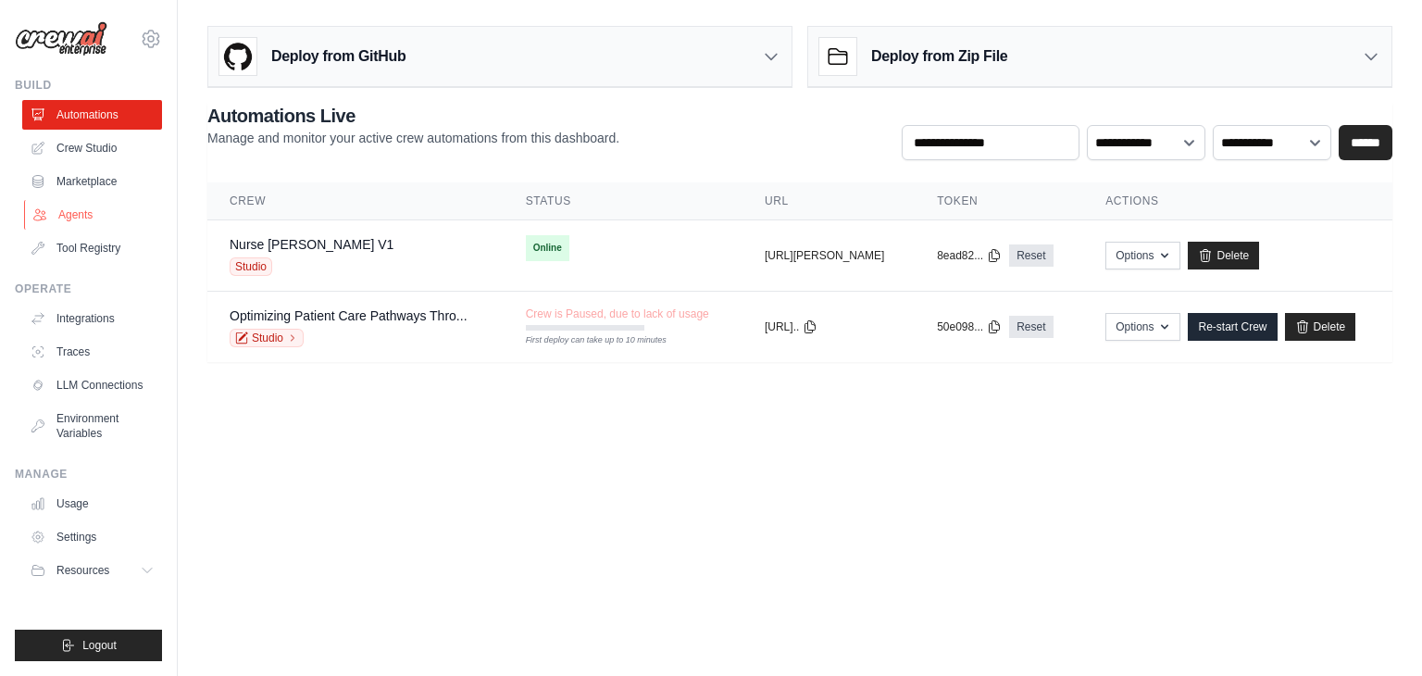
click at [129, 208] on link "Agents" at bounding box center [94, 215] width 140 height 30
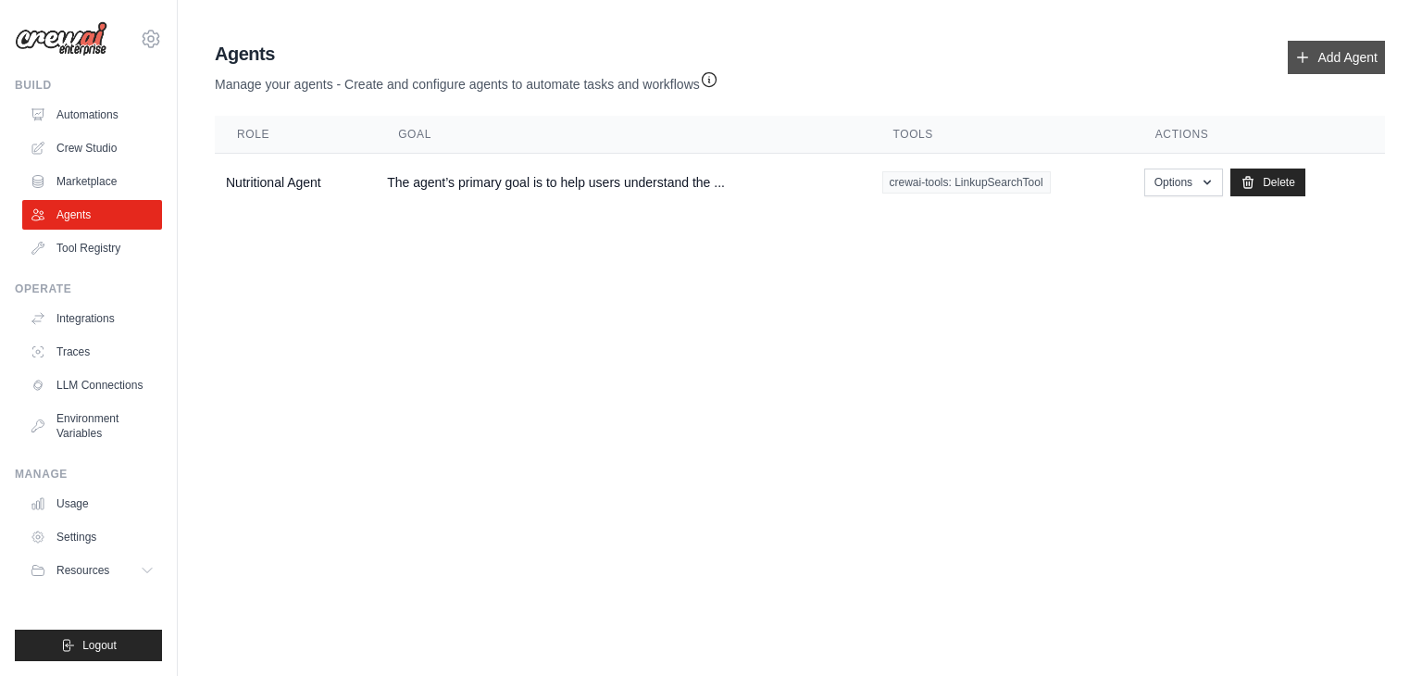
click at [1307, 68] on link "Add Agent" at bounding box center [1335, 57] width 97 height 33
click at [711, 81] on icon "button" at bounding box center [709, 78] width 19 height 19
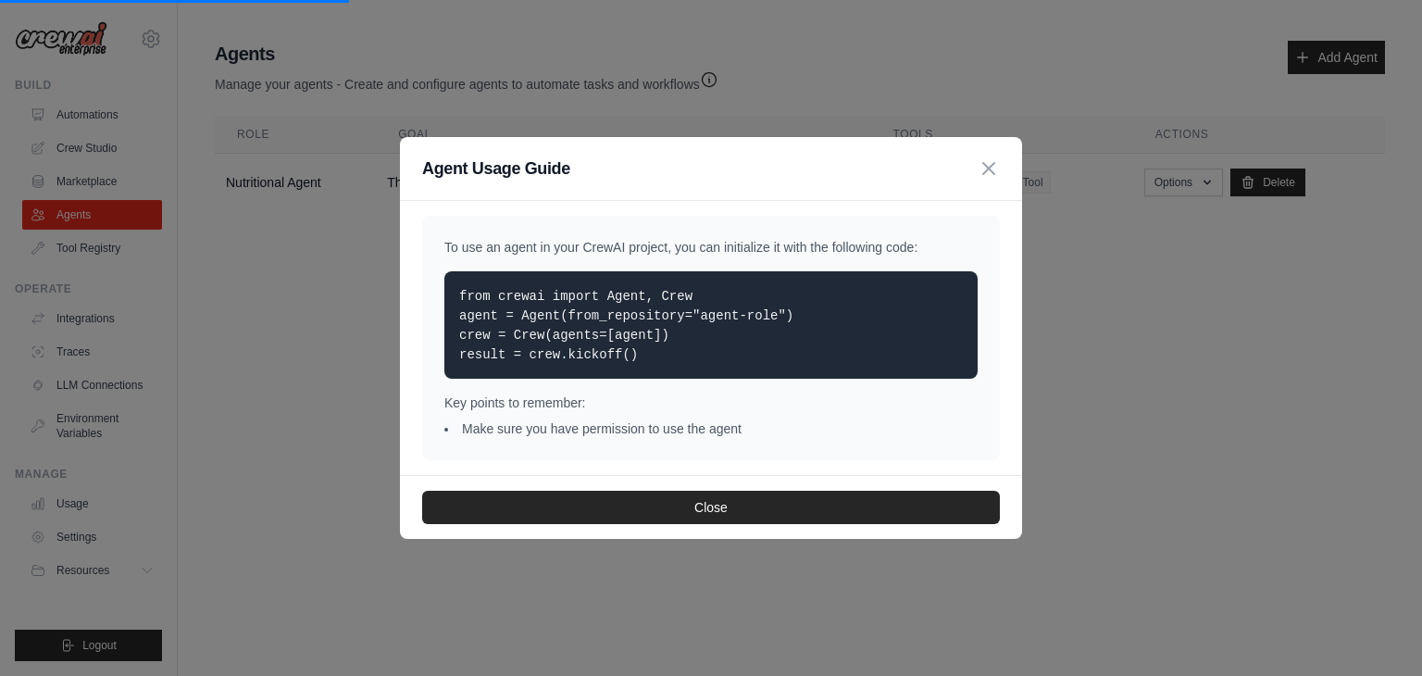
click at [603, 323] on p "from crewai import Agent, Crew agent = Agent(from_repository="agent-role") crew…" at bounding box center [710, 325] width 503 height 78
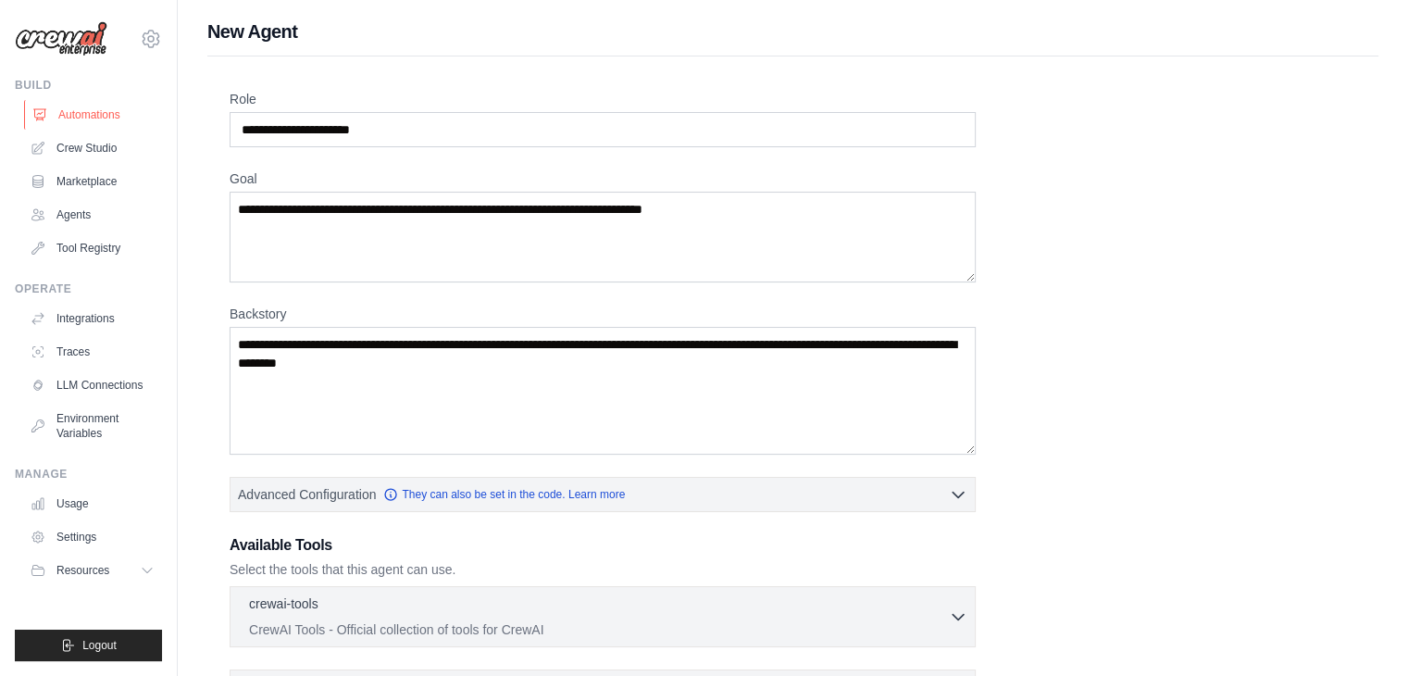
click at [105, 120] on link "Automations" at bounding box center [94, 115] width 140 height 30
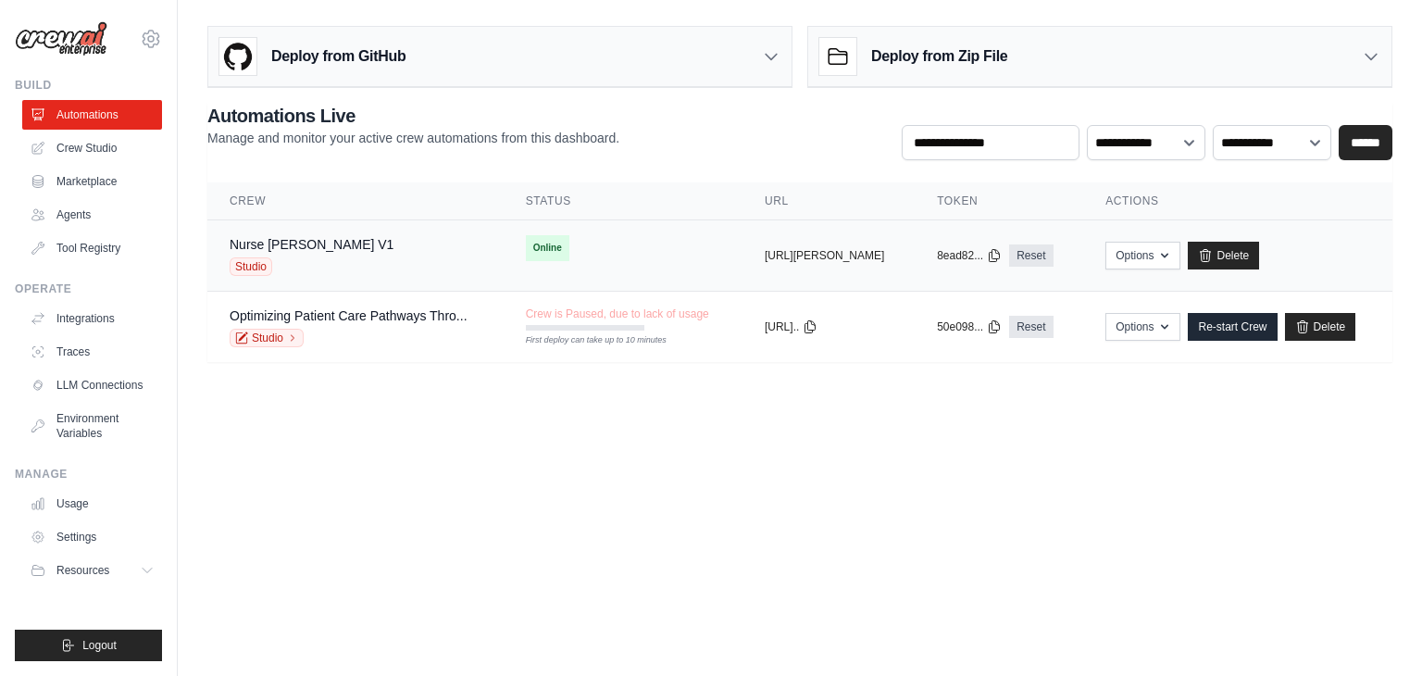
click at [259, 266] on span "Studio" at bounding box center [251, 266] width 43 height 19
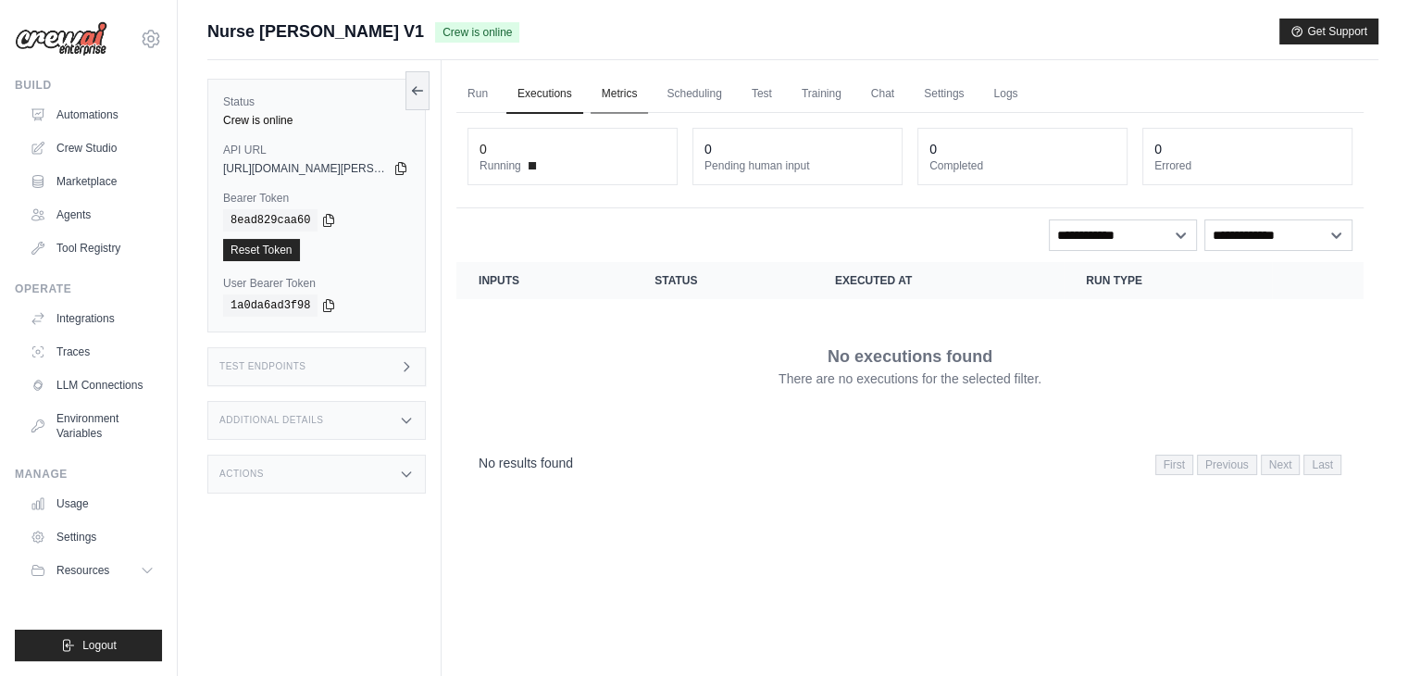
click at [608, 106] on link "Metrics" at bounding box center [619, 94] width 58 height 39
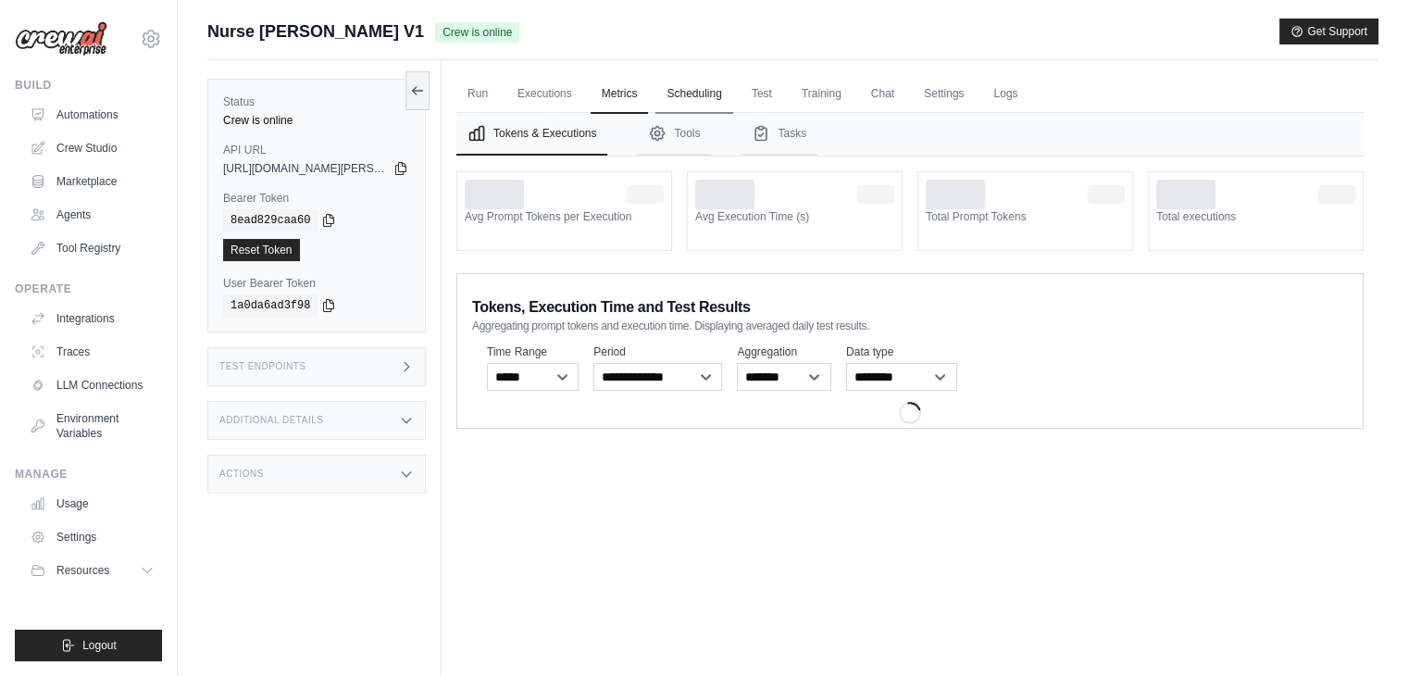
click at [711, 98] on link "Scheduling" at bounding box center [693, 94] width 77 height 39
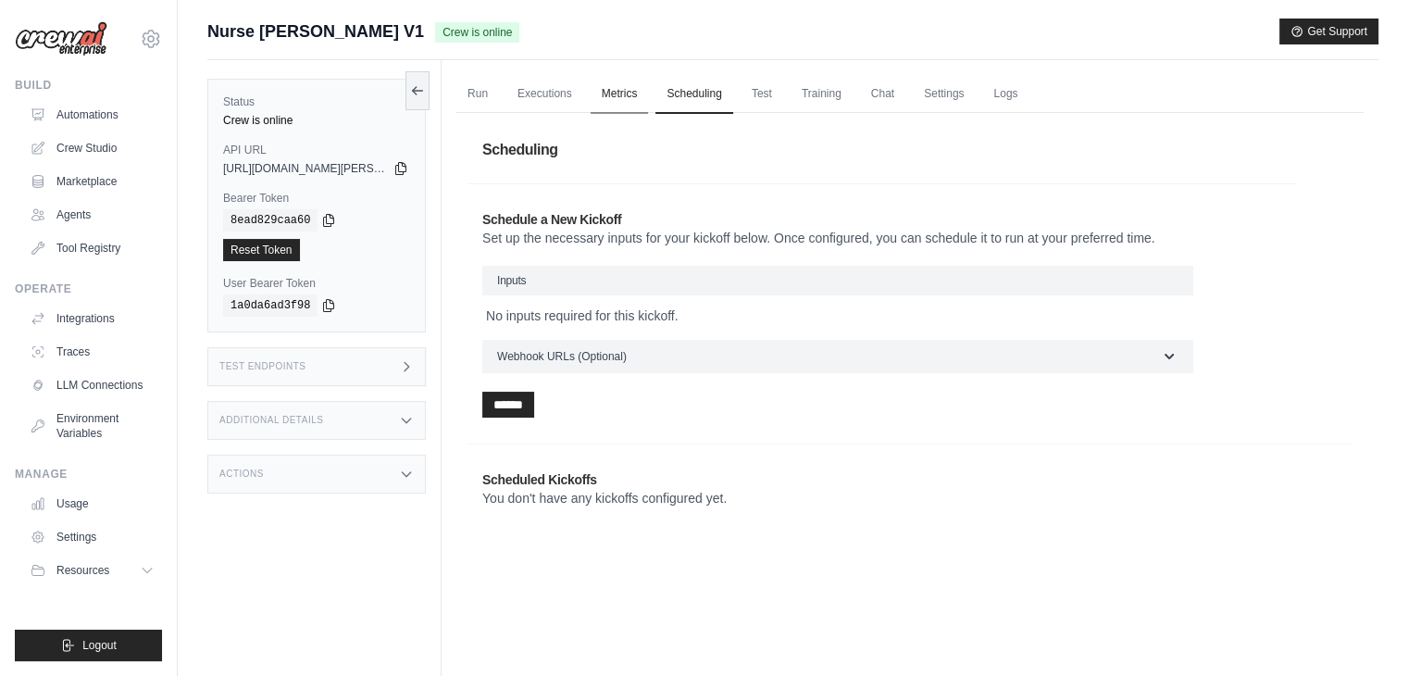
click at [633, 93] on link "Metrics" at bounding box center [619, 94] width 58 height 39
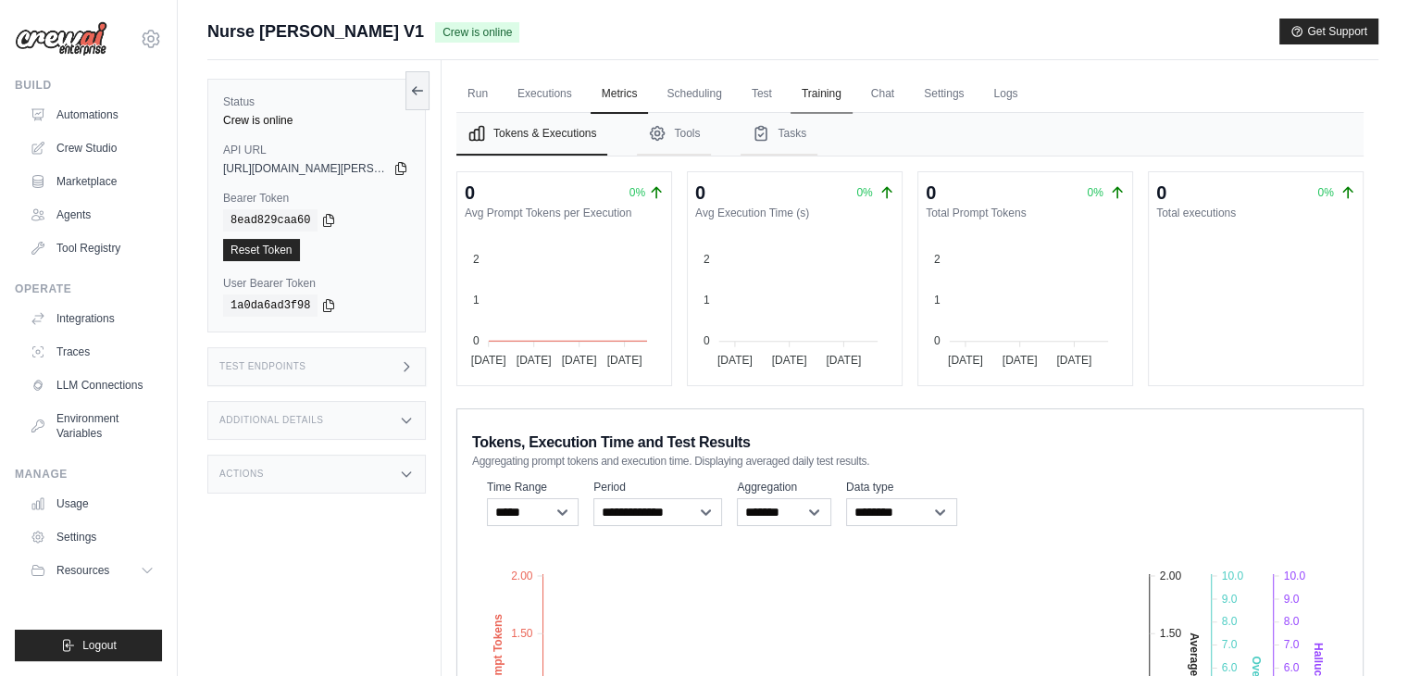
click at [820, 96] on link "Training" at bounding box center [821, 94] width 62 height 39
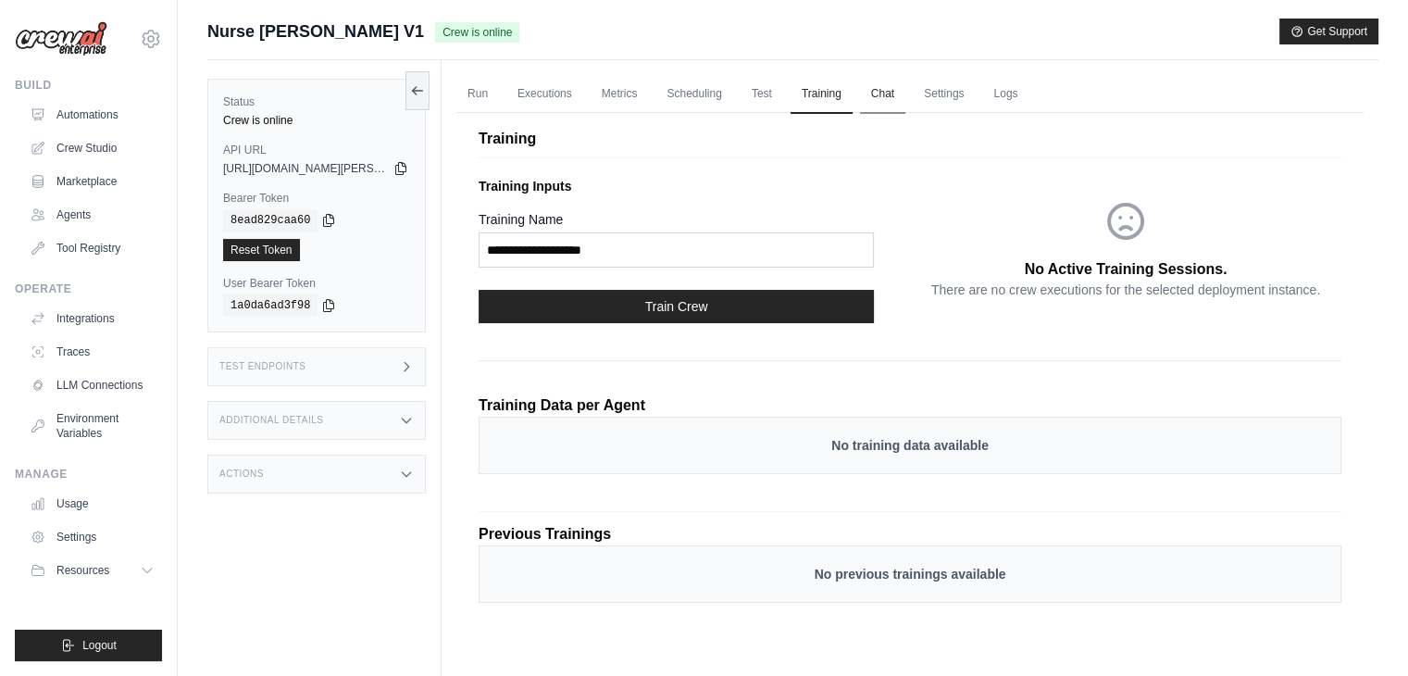
click at [892, 98] on link "Chat" at bounding box center [882, 94] width 45 height 39
click at [929, 97] on link "Settings" at bounding box center [944, 94] width 62 height 39
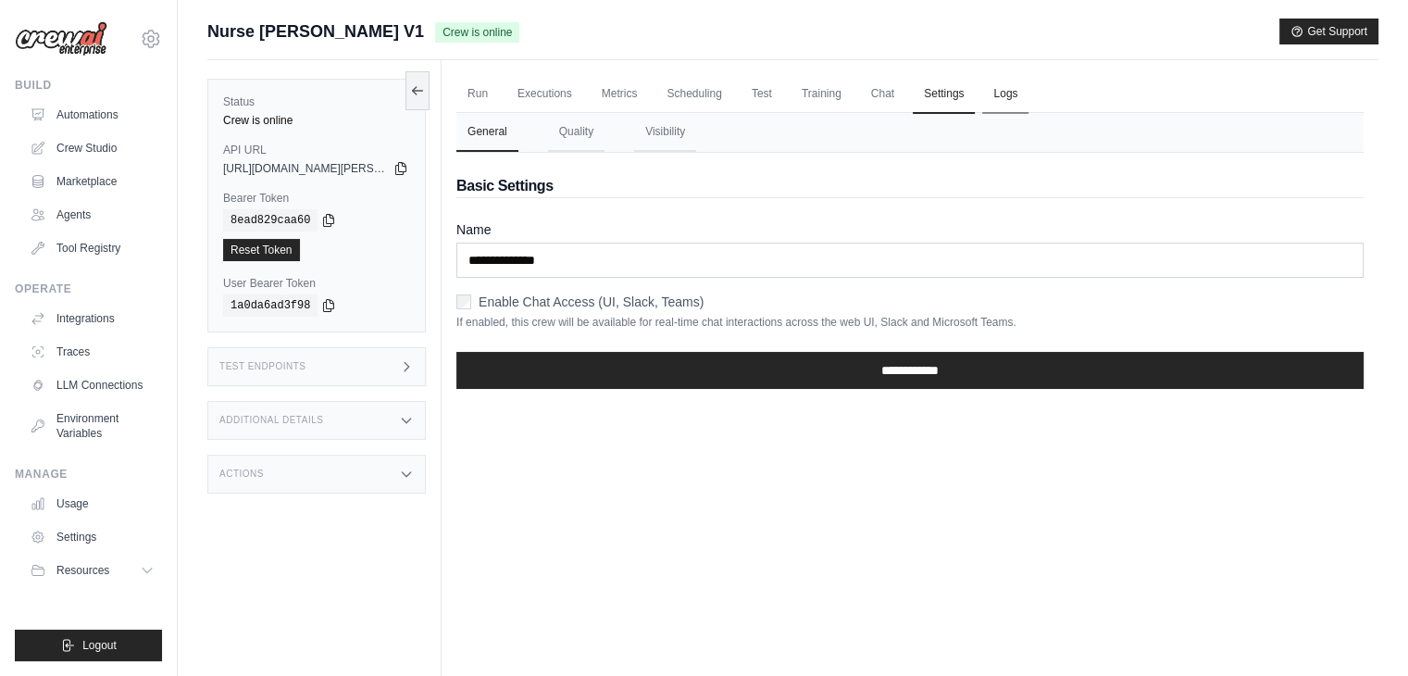
click at [996, 94] on link "Logs" at bounding box center [1005, 94] width 46 height 39
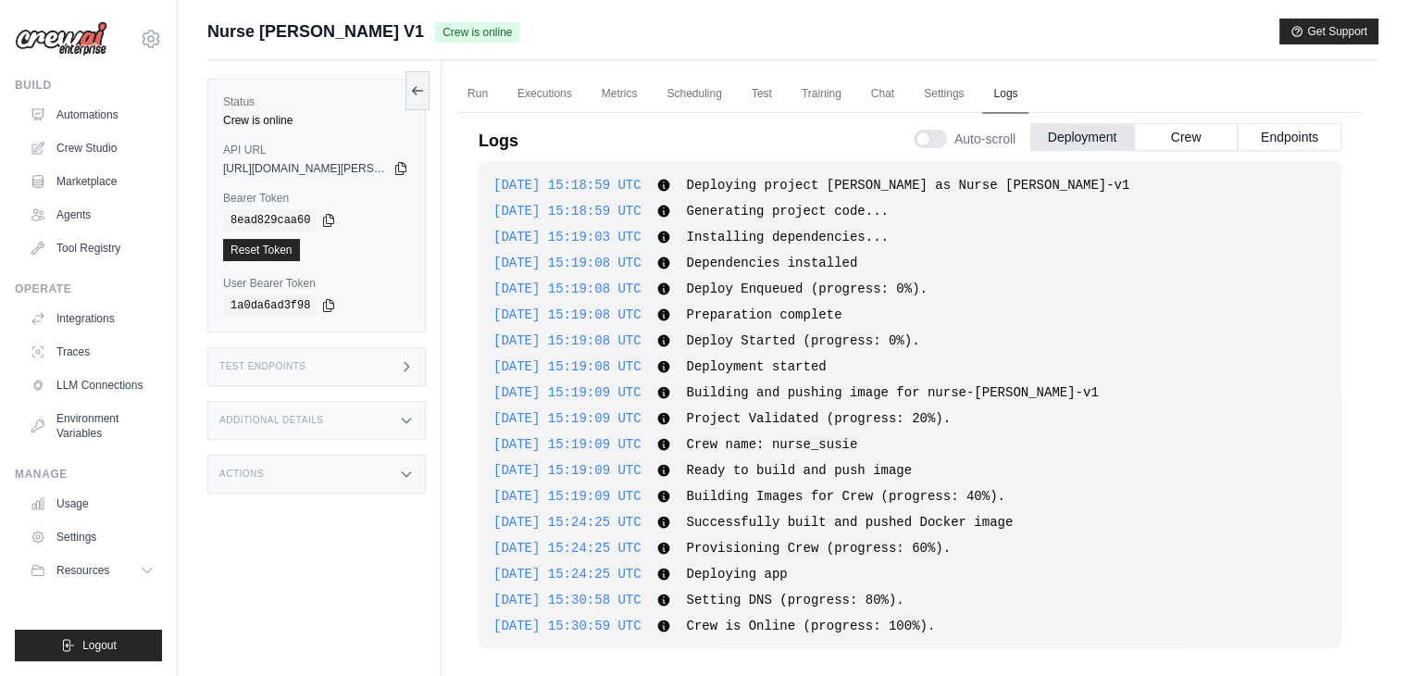
scroll to position [9, 0]
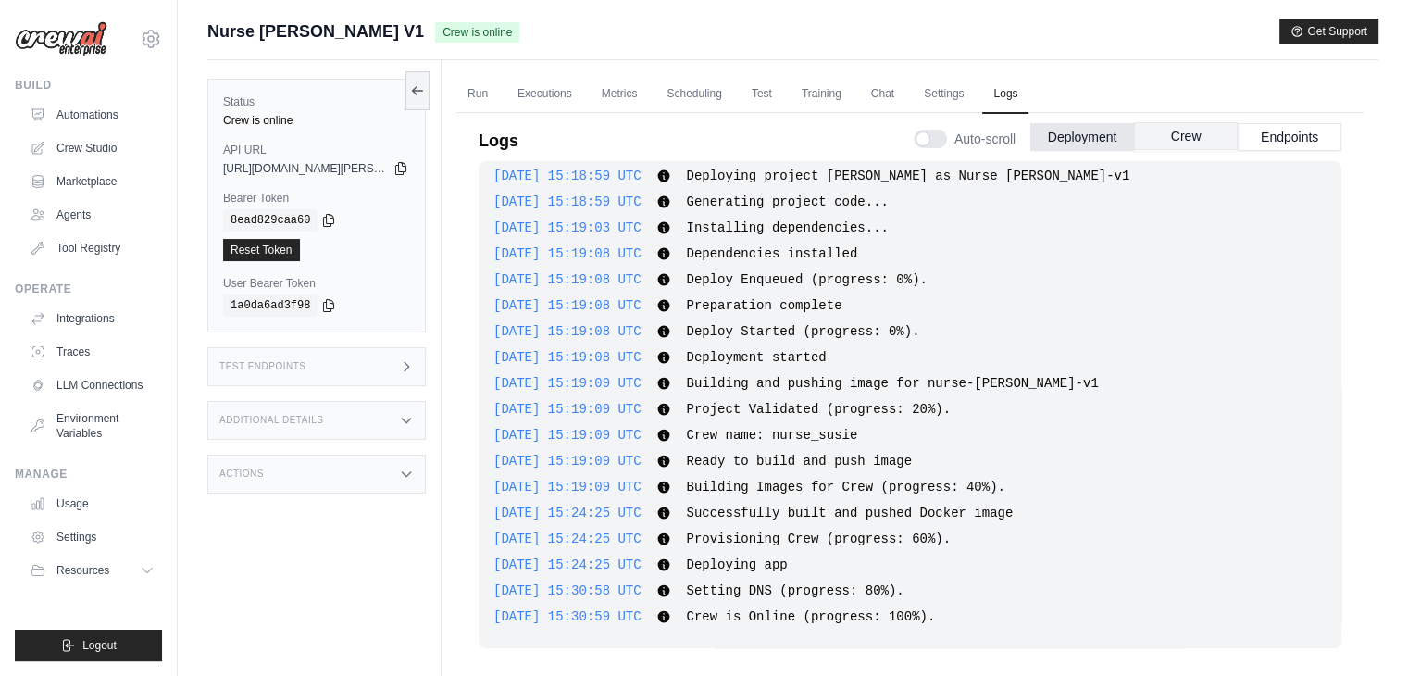
click at [1179, 142] on button "Crew" at bounding box center [1186, 136] width 104 height 28
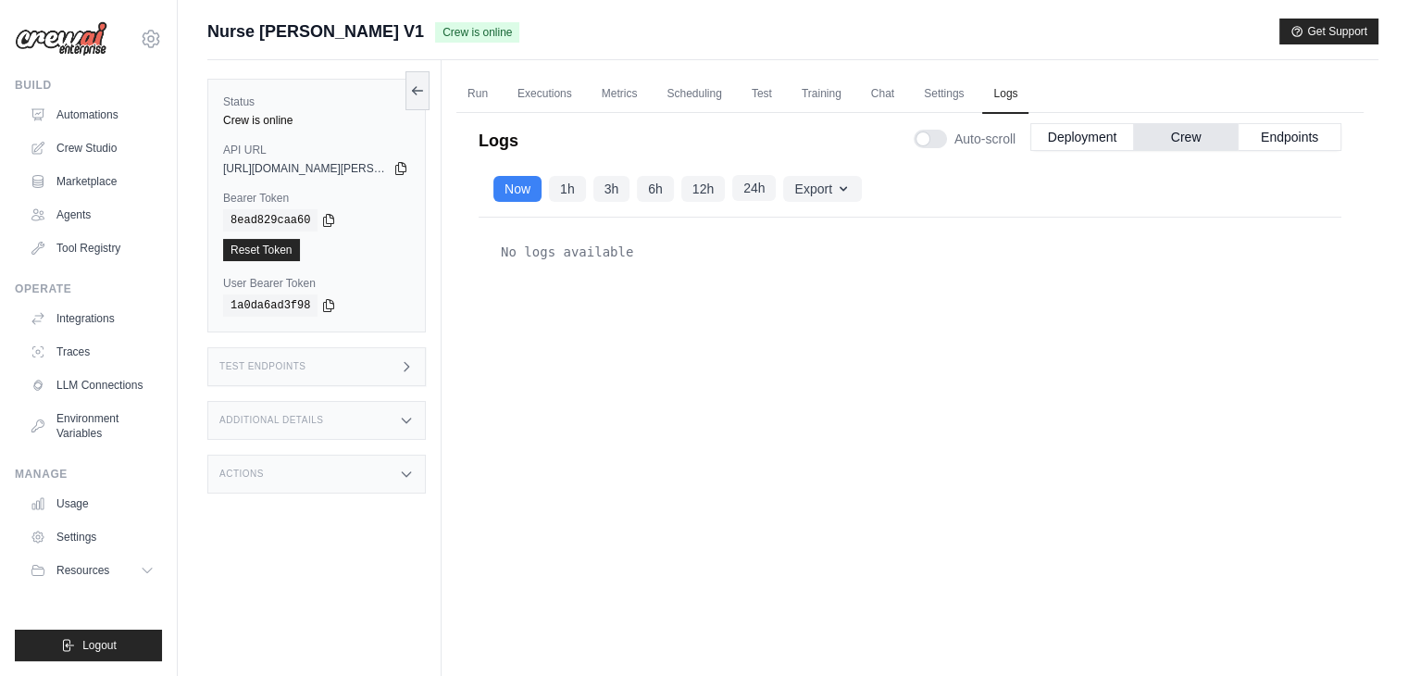
click at [750, 187] on button "24h" at bounding box center [753, 188] width 43 height 26
click at [1276, 138] on button "Endpoints" at bounding box center [1289, 136] width 104 height 28
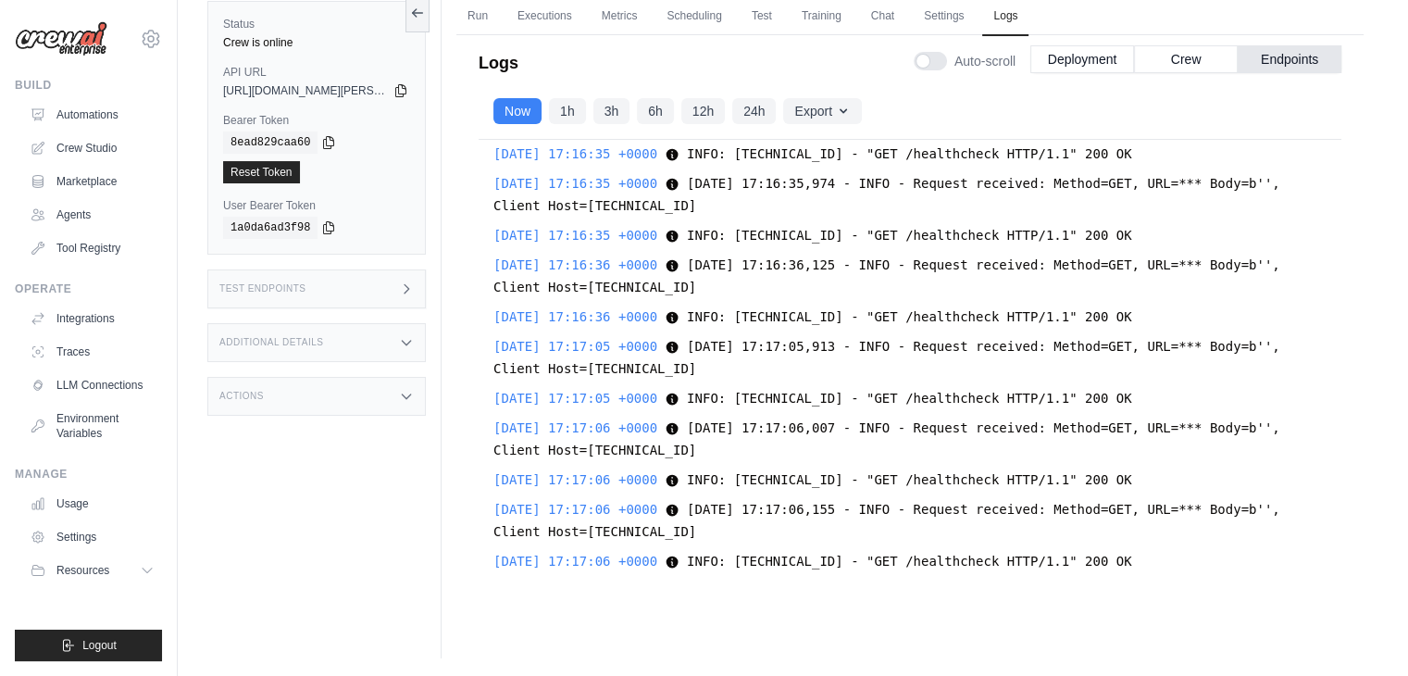
scroll to position [35662, 0]
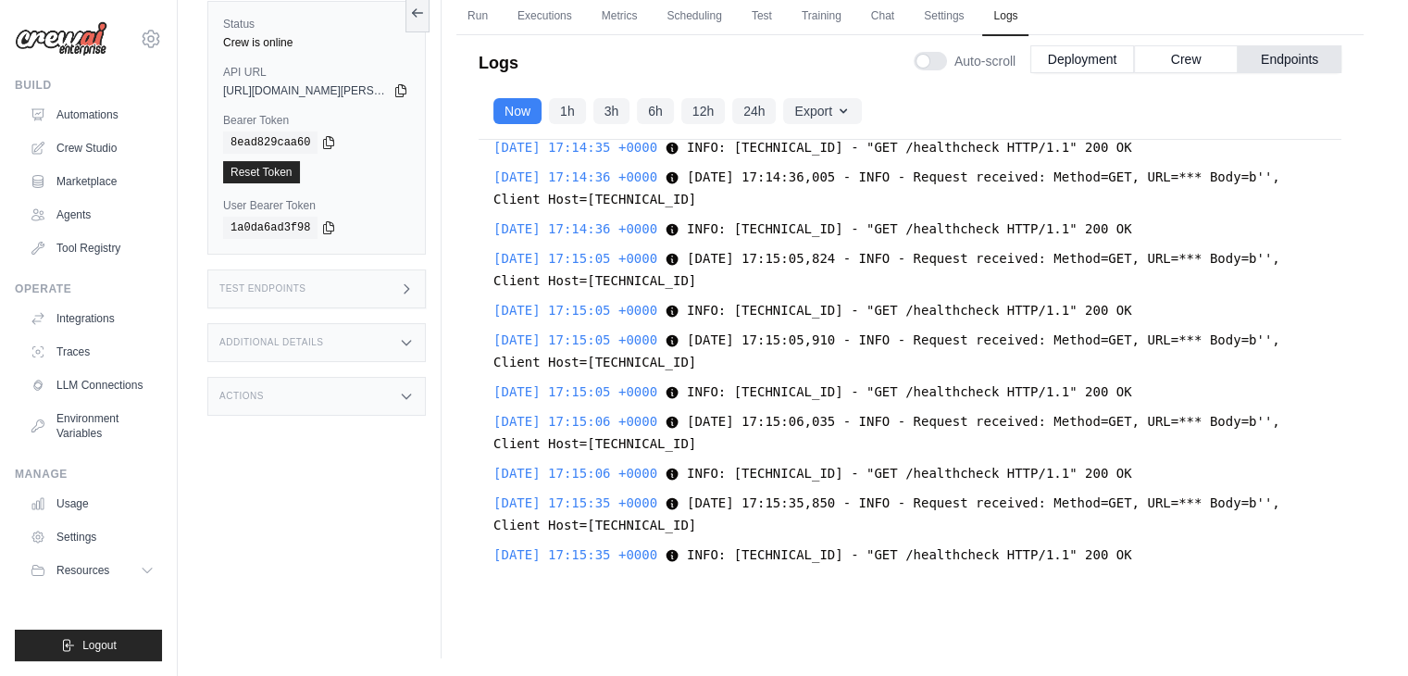
click at [1344, 193] on div "Logs Auto-scroll Deployment Crew Endpoints 2025-08-19 15:18:59 UTC Deploying pr…" at bounding box center [909, 311] width 907 height 575
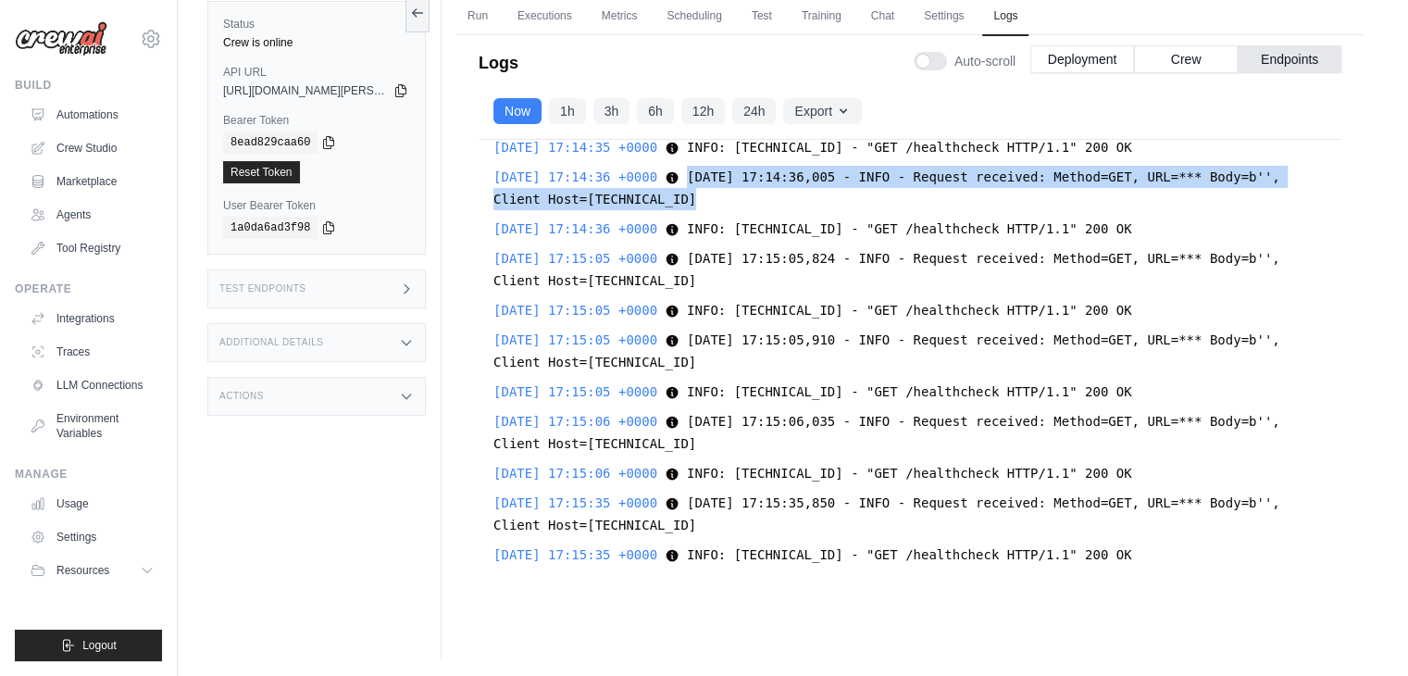
drag, startPoint x: 1344, startPoint y: 193, endPoint x: 1333, endPoint y: 164, distance: 30.8
click at [1333, 164] on div "Logs Auto-scroll Deployment Crew Endpoints 2025-08-19 15:18:59 UTC Deploying pr…" at bounding box center [909, 311] width 907 height 575
click at [1377, 155] on div "Run Executions Metrics Scheduling Test Training Chat Settings Logs 0 Running 0 …" at bounding box center [909, 320] width 937 height 676
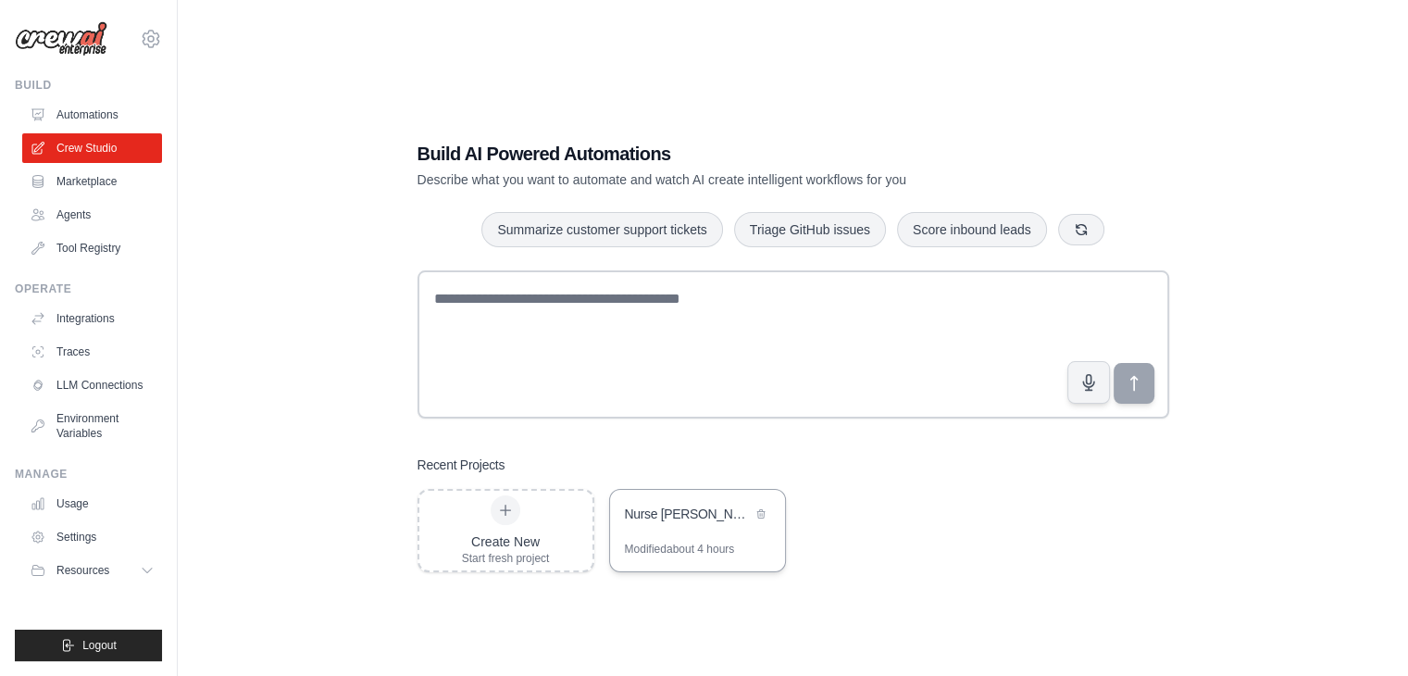
click at [681, 533] on div "Nurse Susie" at bounding box center [697, 516] width 175 height 52
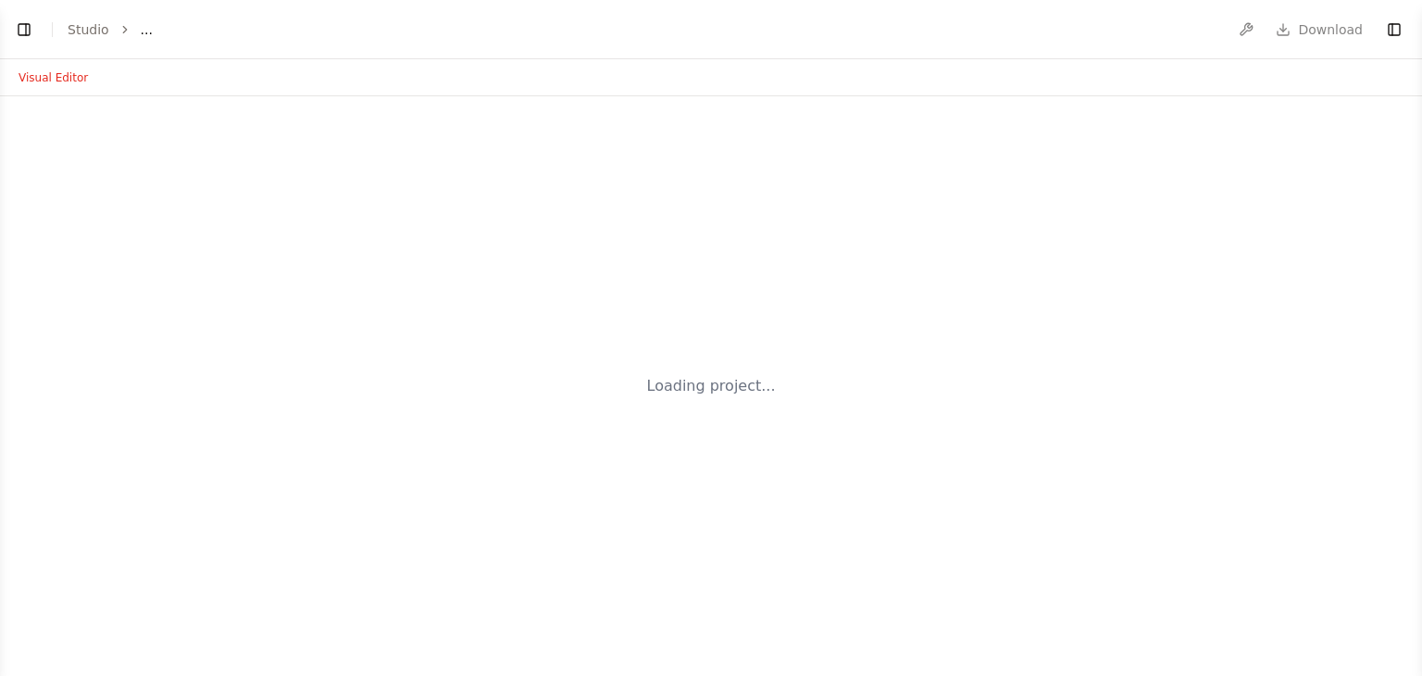
select select "****"
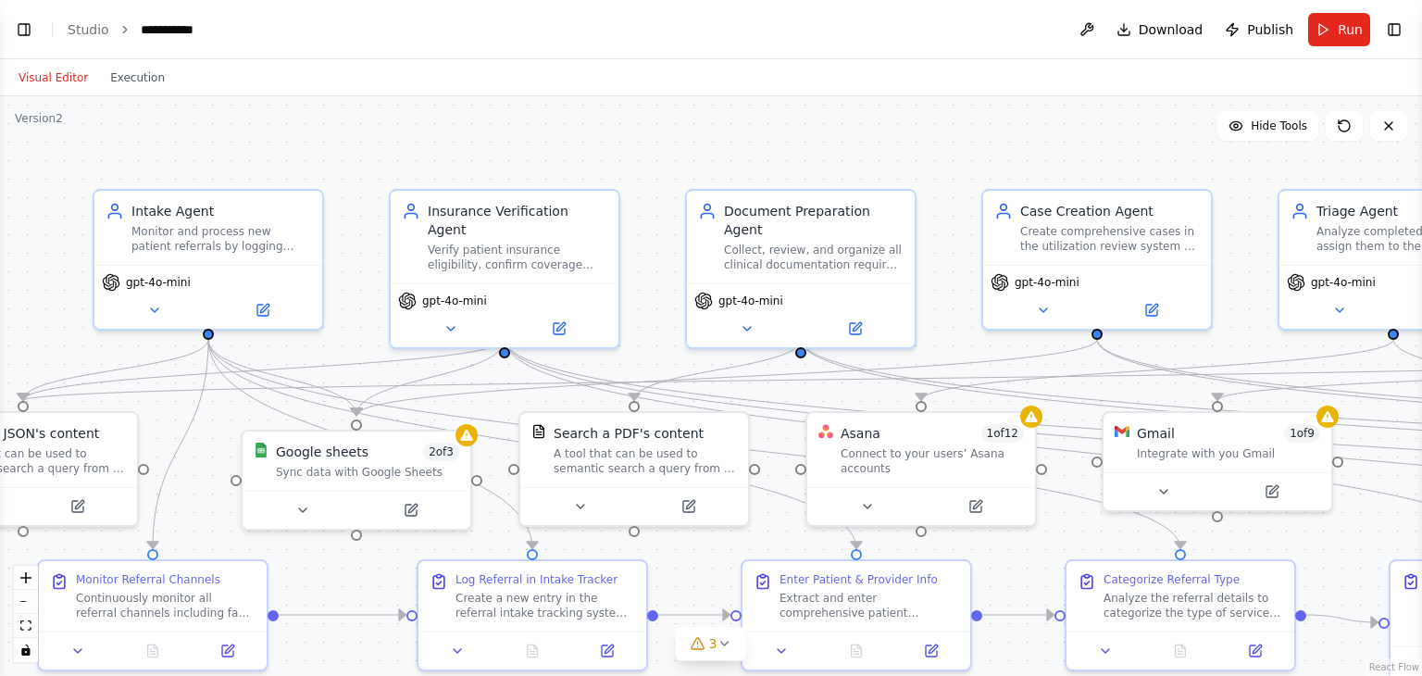
scroll to position [8042, 0]
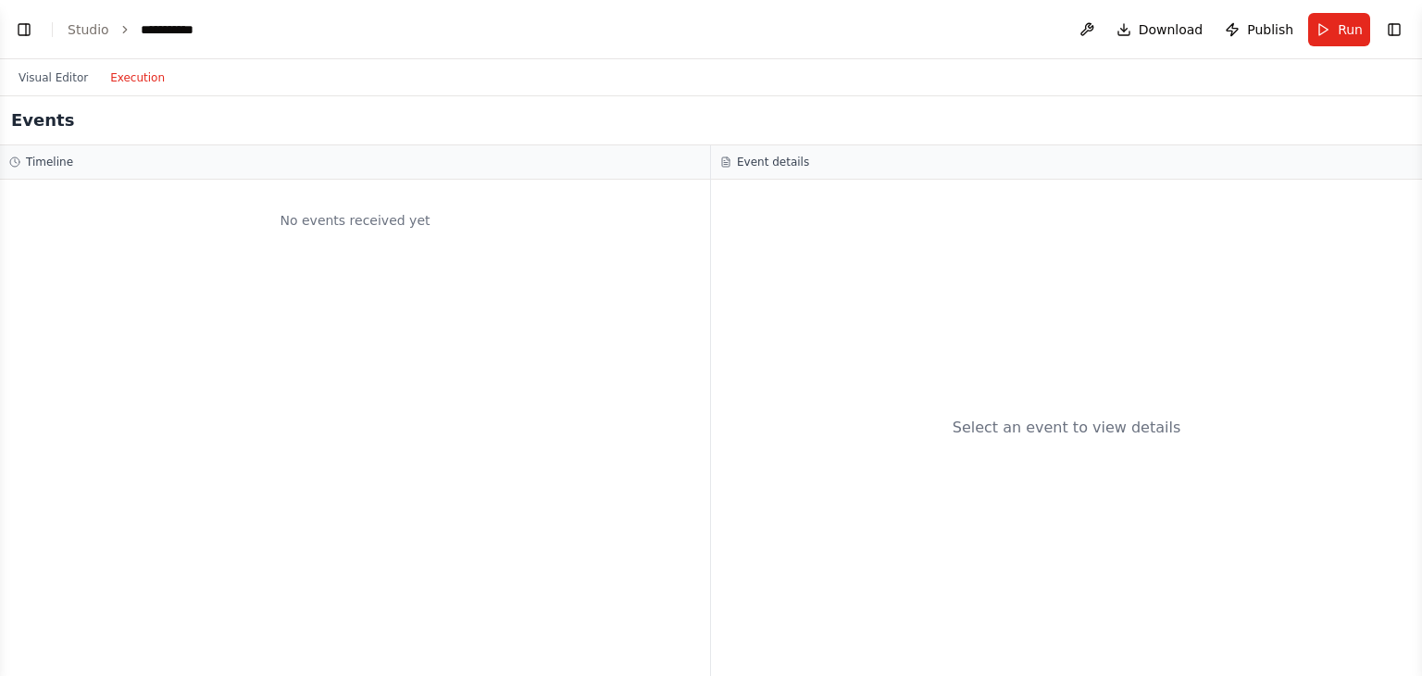
click at [118, 81] on button "Execution" at bounding box center [137, 78] width 77 height 22
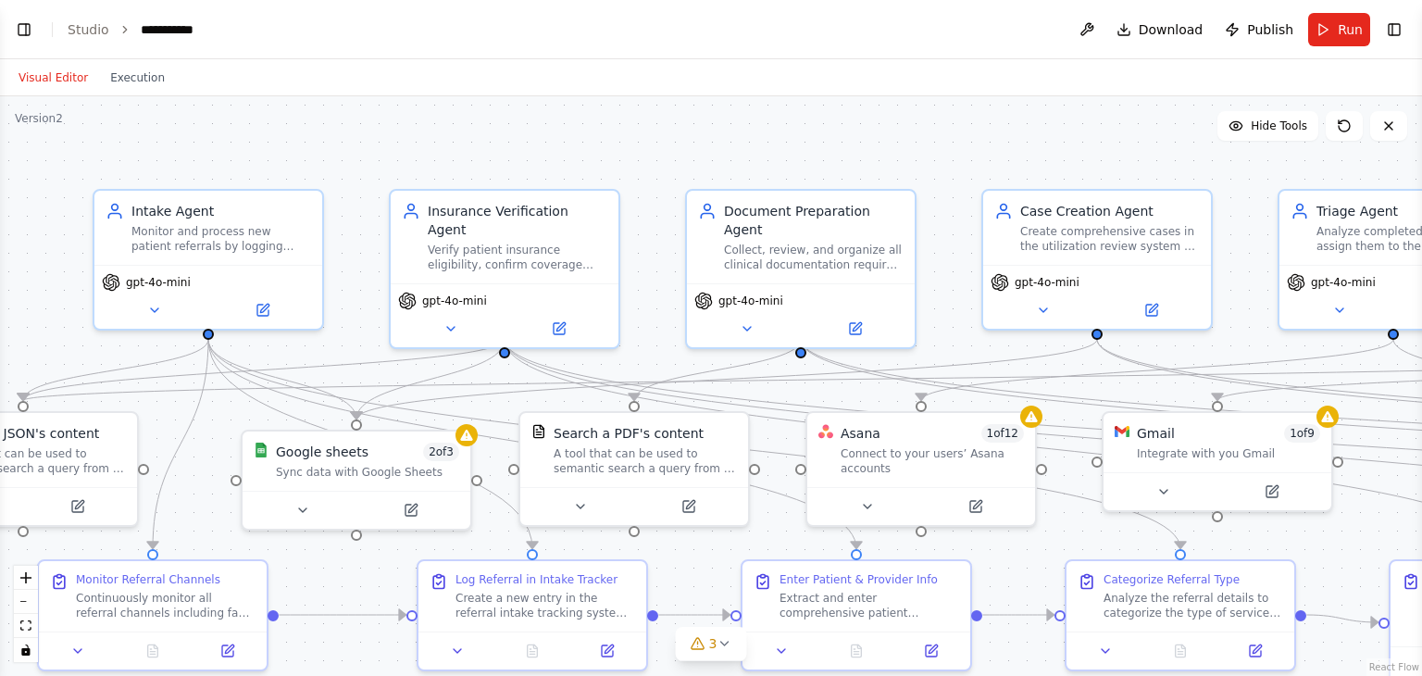
click at [71, 85] on button "Visual Editor" at bounding box center [53, 78] width 92 height 22
click at [155, 305] on icon at bounding box center [154, 306] width 7 height 4
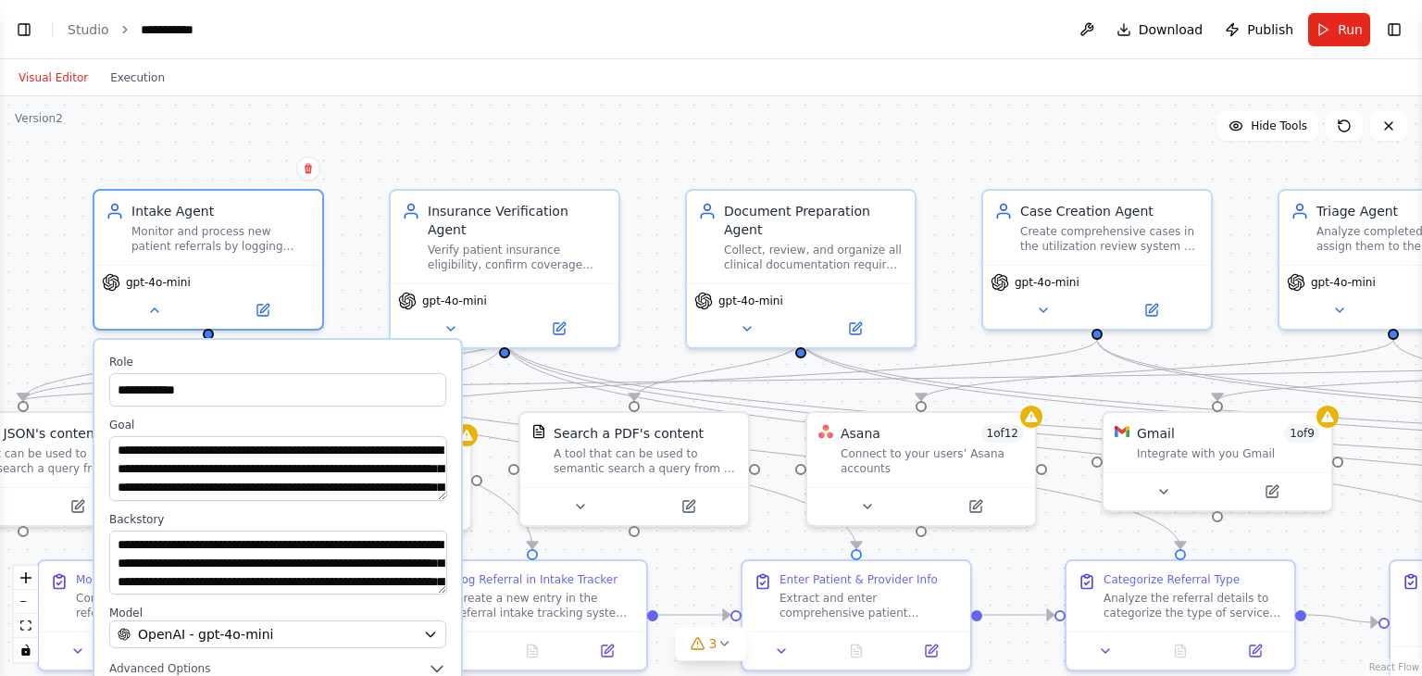
click at [389, 179] on div "**********" at bounding box center [711, 385] width 1422 height 579
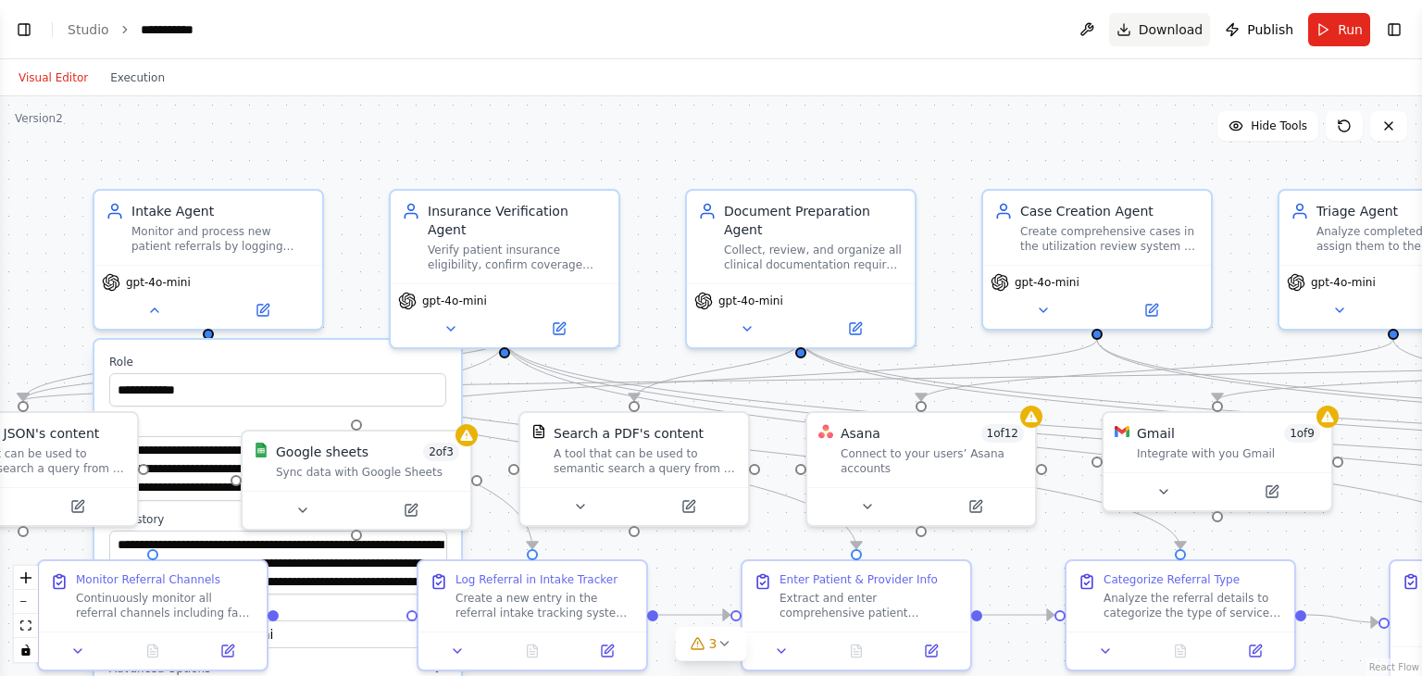
click at [1168, 31] on span "Download" at bounding box center [1170, 29] width 65 height 19
click at [82, 33] on link "Studio" at bounding box center [89, 29] width 42 height 15
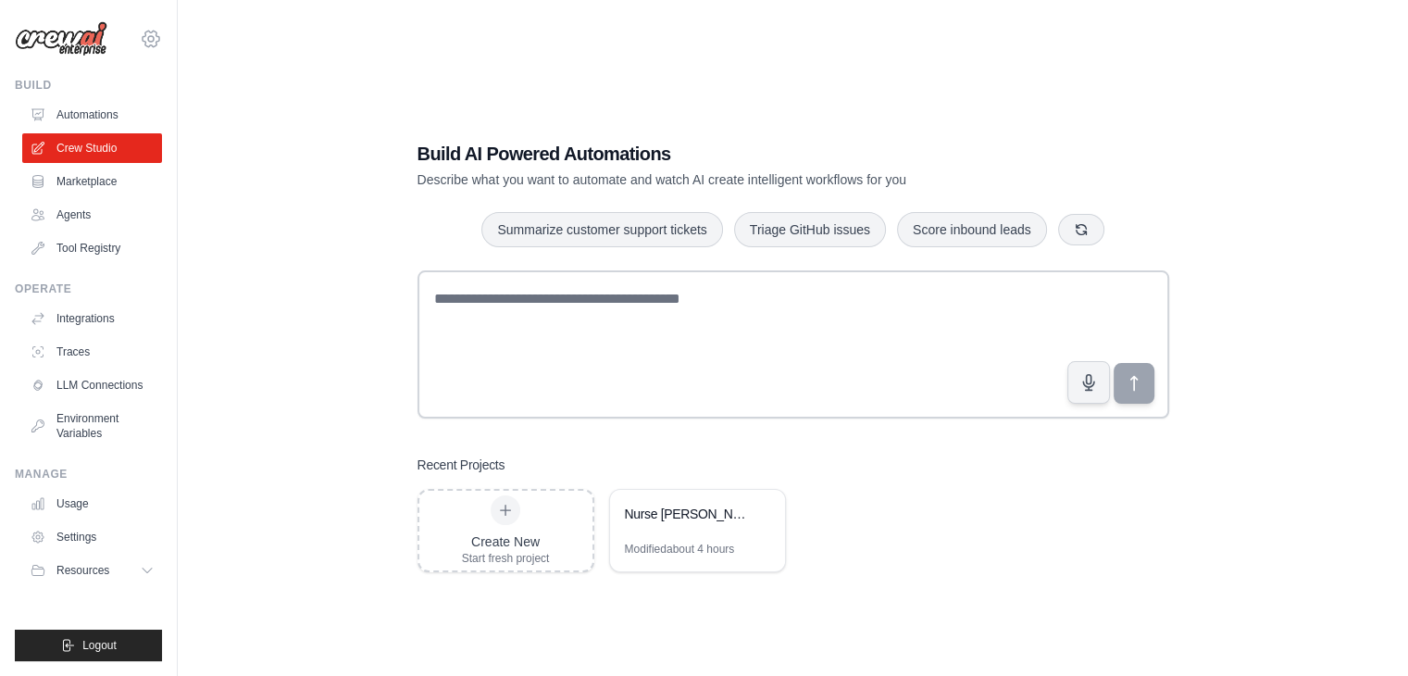
click at [154, 38] on icon at bounding box center [151, 39] width 6 height 6
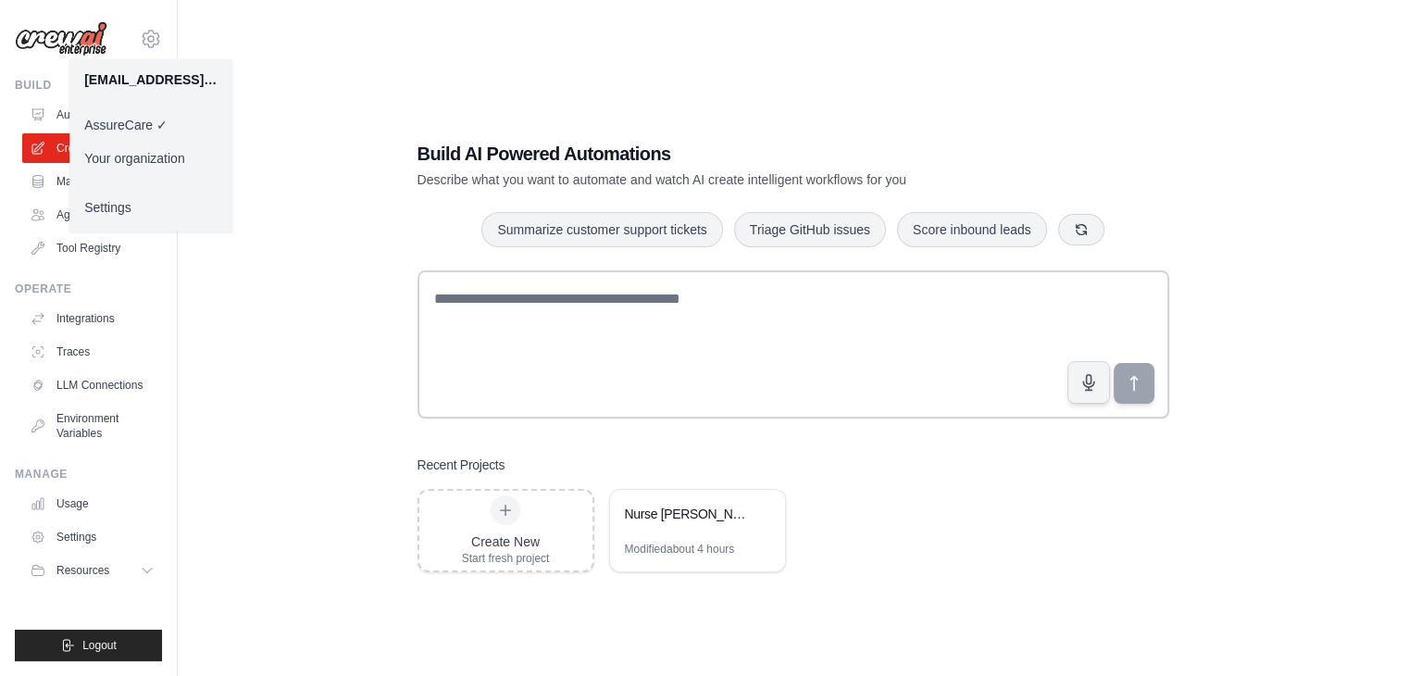
click at [146, 160] on link "Your organization" at bounding box center [150, 158] width 163 height 33
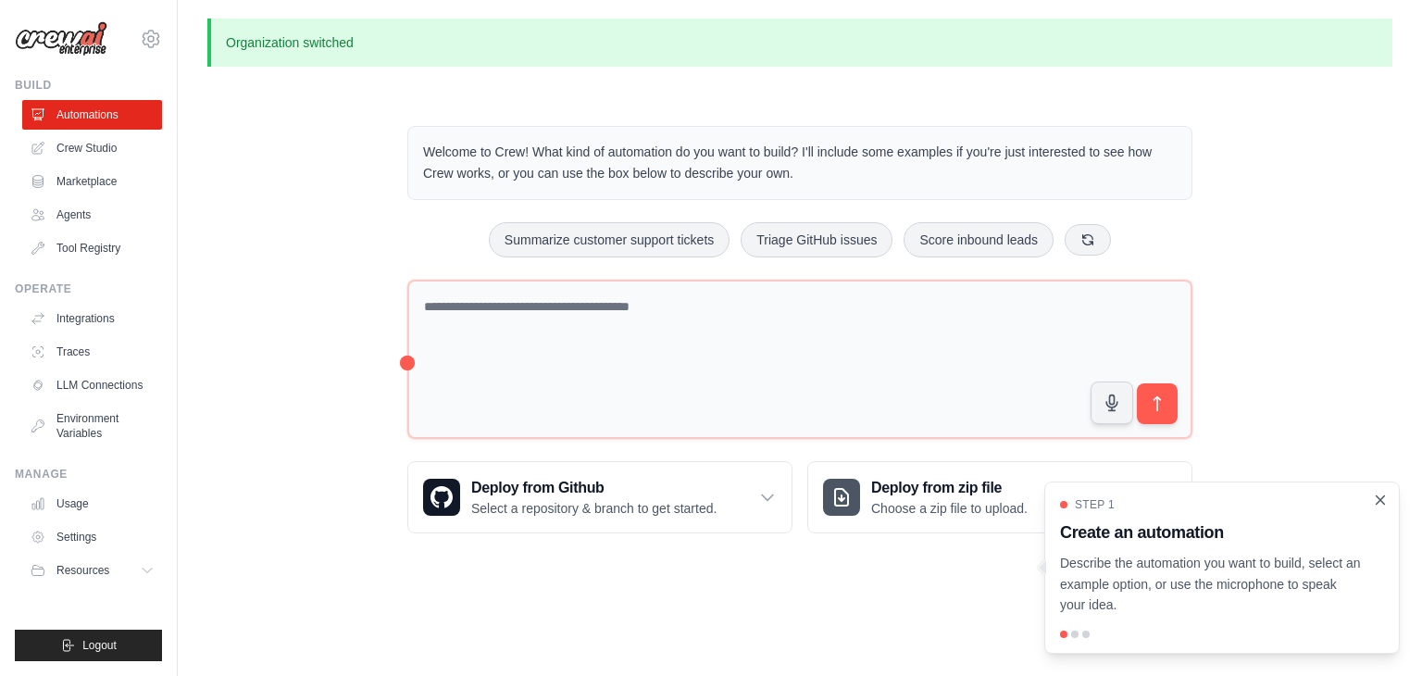
click at [1380, 495] on icon "Close walkthrough" at bounding box center [1380, 499] width 17 height 17
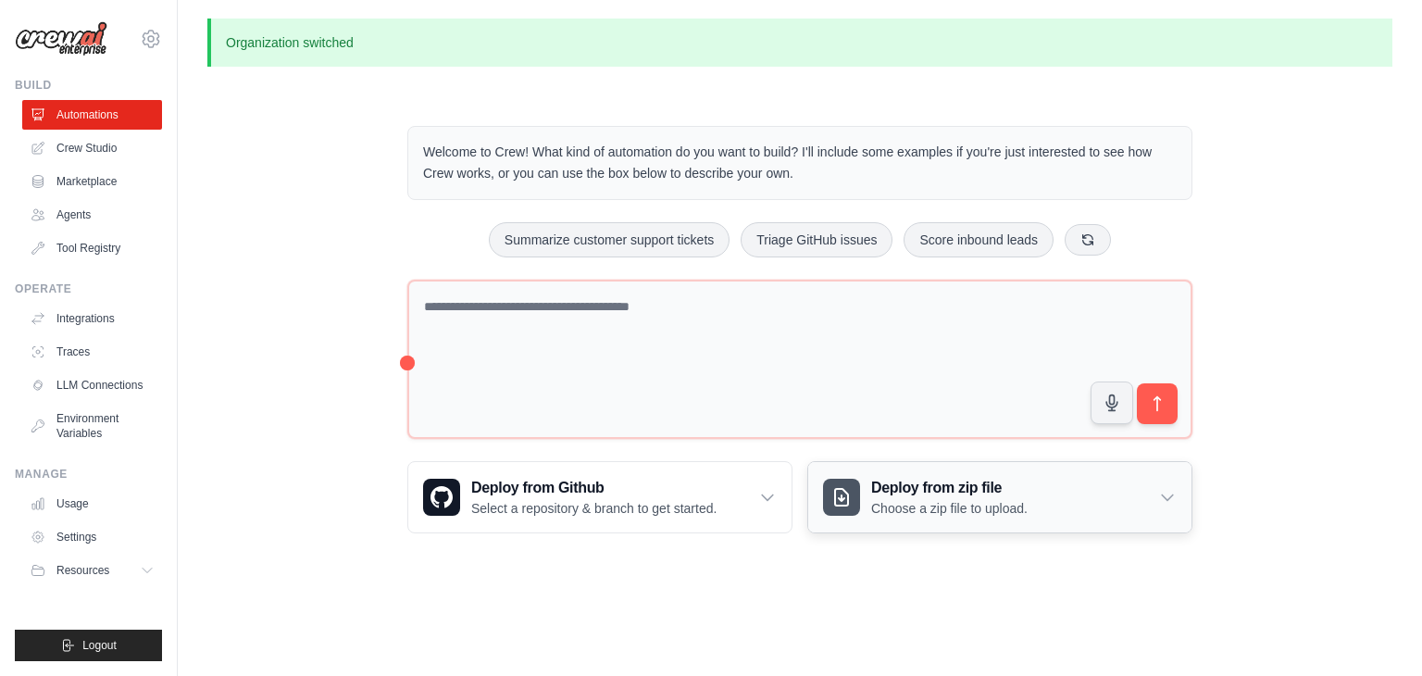
click at [955, 505] on p "Choose a zip file to upload." at bounding box center [949, 508] width 156 height 19
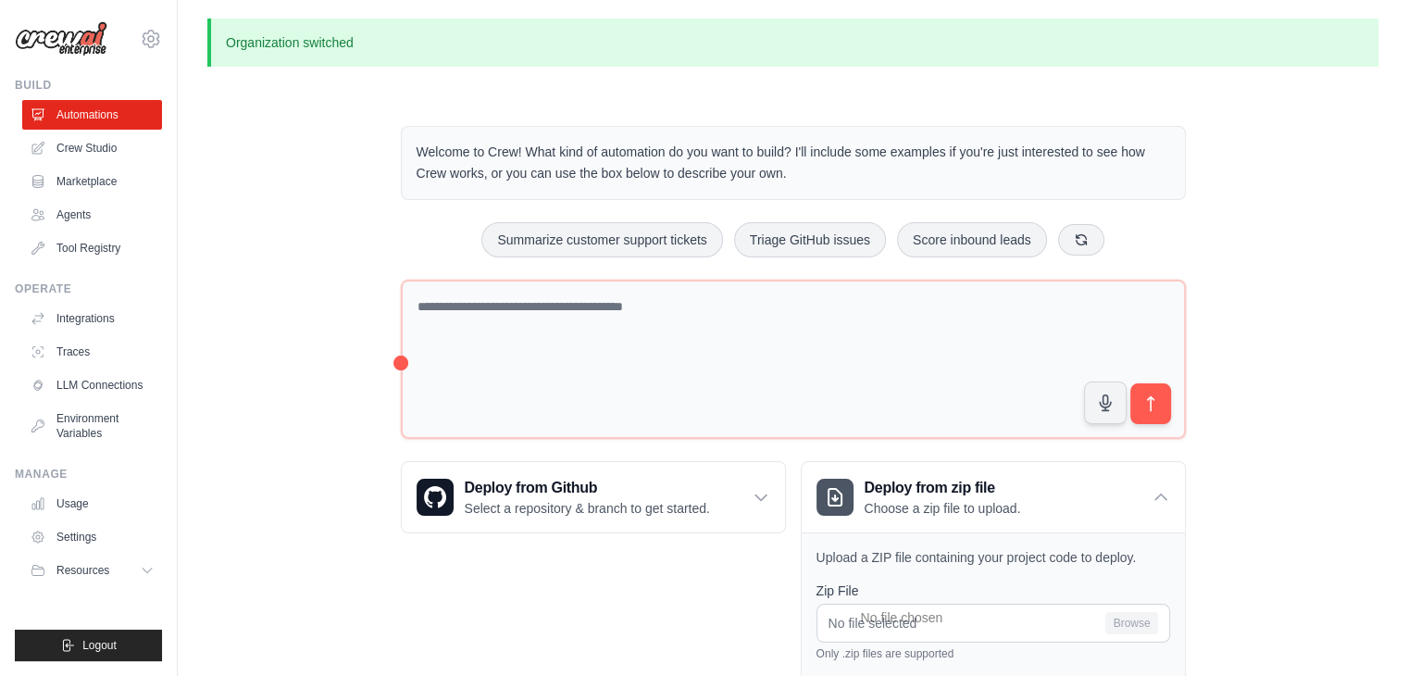
scroll to position [265, 0]
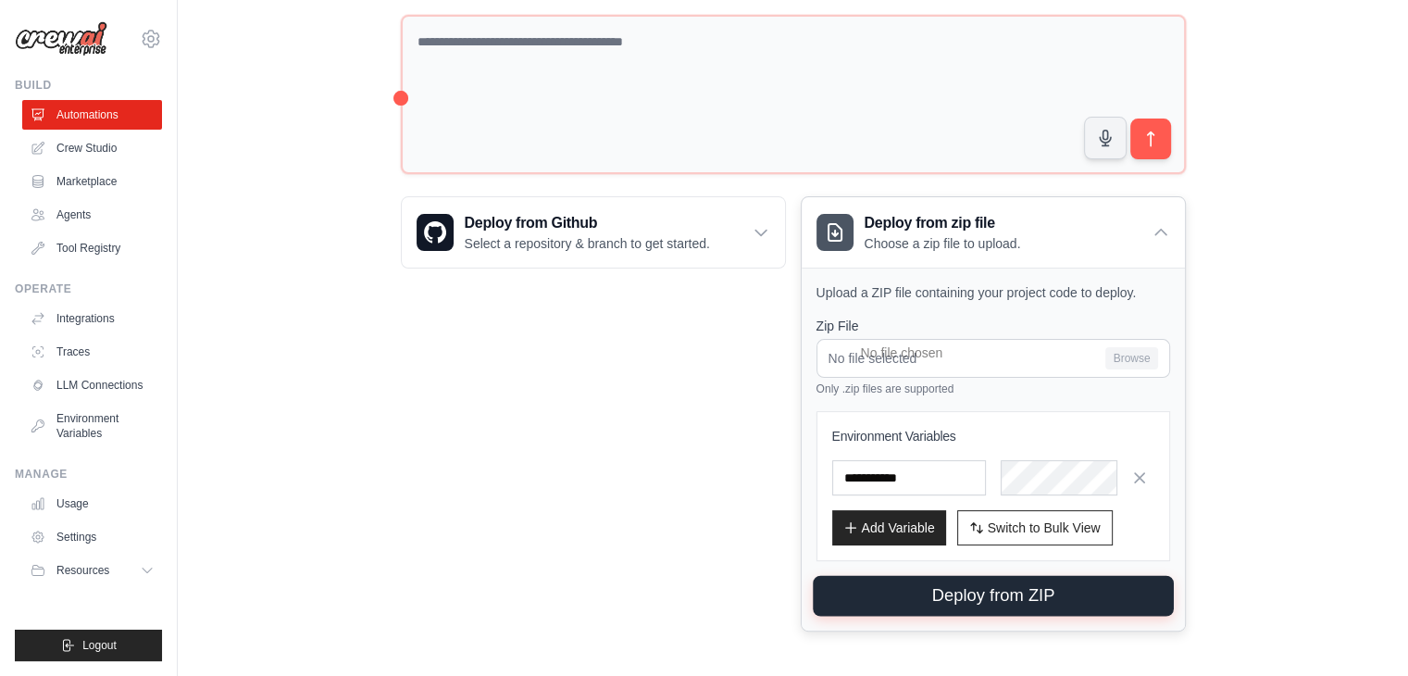
click at [1028, 593] on button "Deploy from ZIP" at bounding box center [993, 596] width 361 height 41
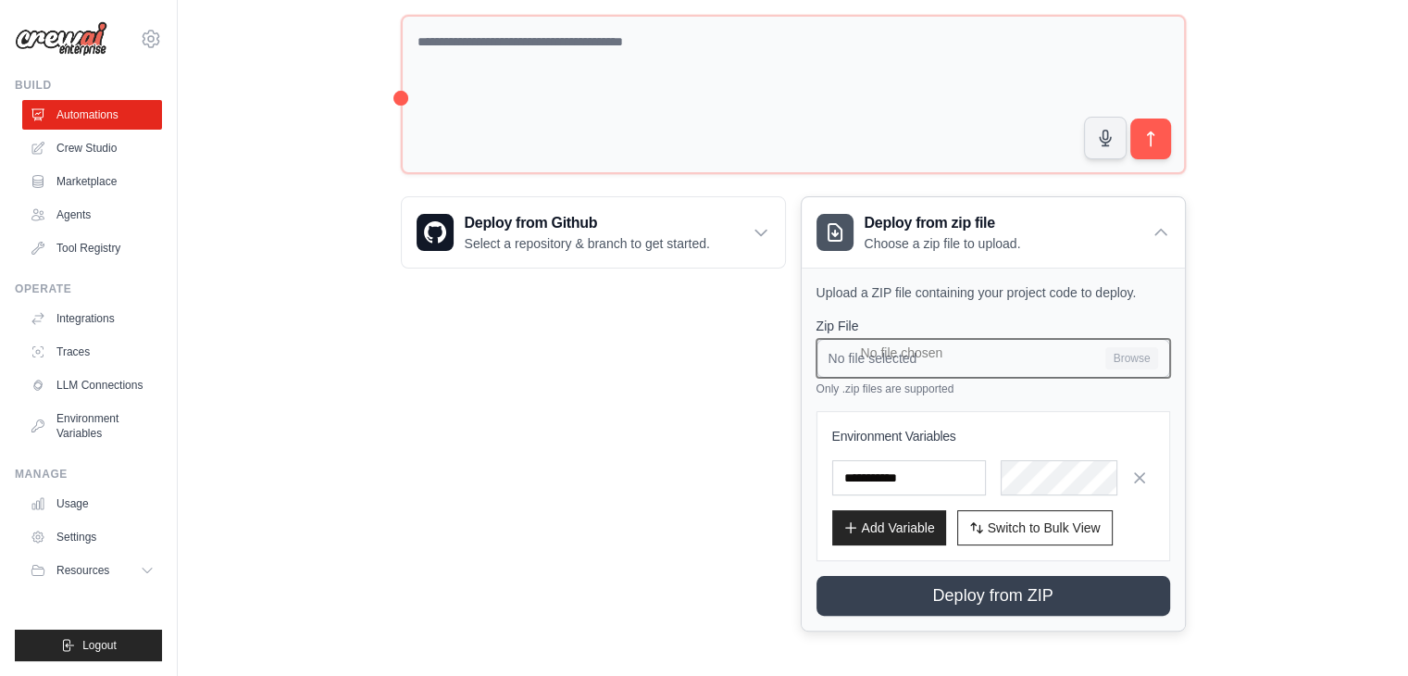
click at [922, 358] on input "No file selected Browse" at bounding box center [993, 358] width 354 height 39
type input "**********"
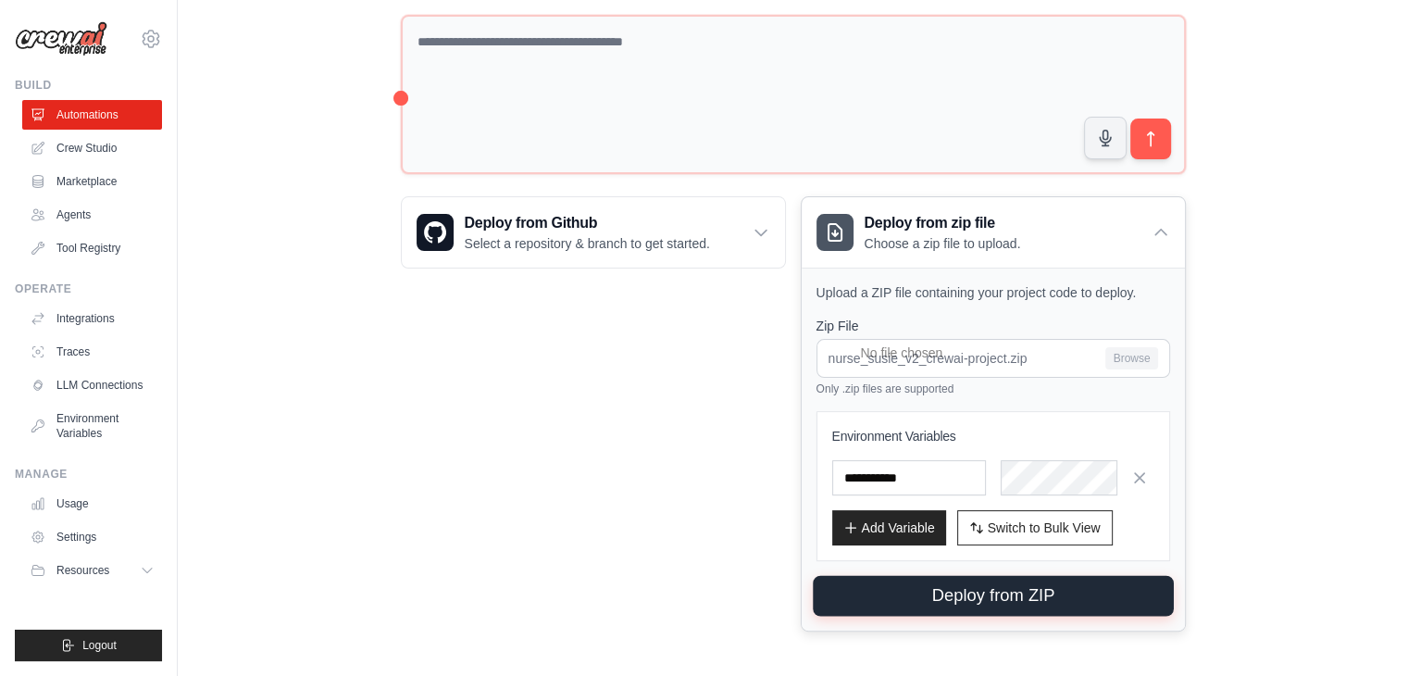
click at [907, 585] on button "Deploy from ZIP" at bounding box center [993, 596] width 361 height 41
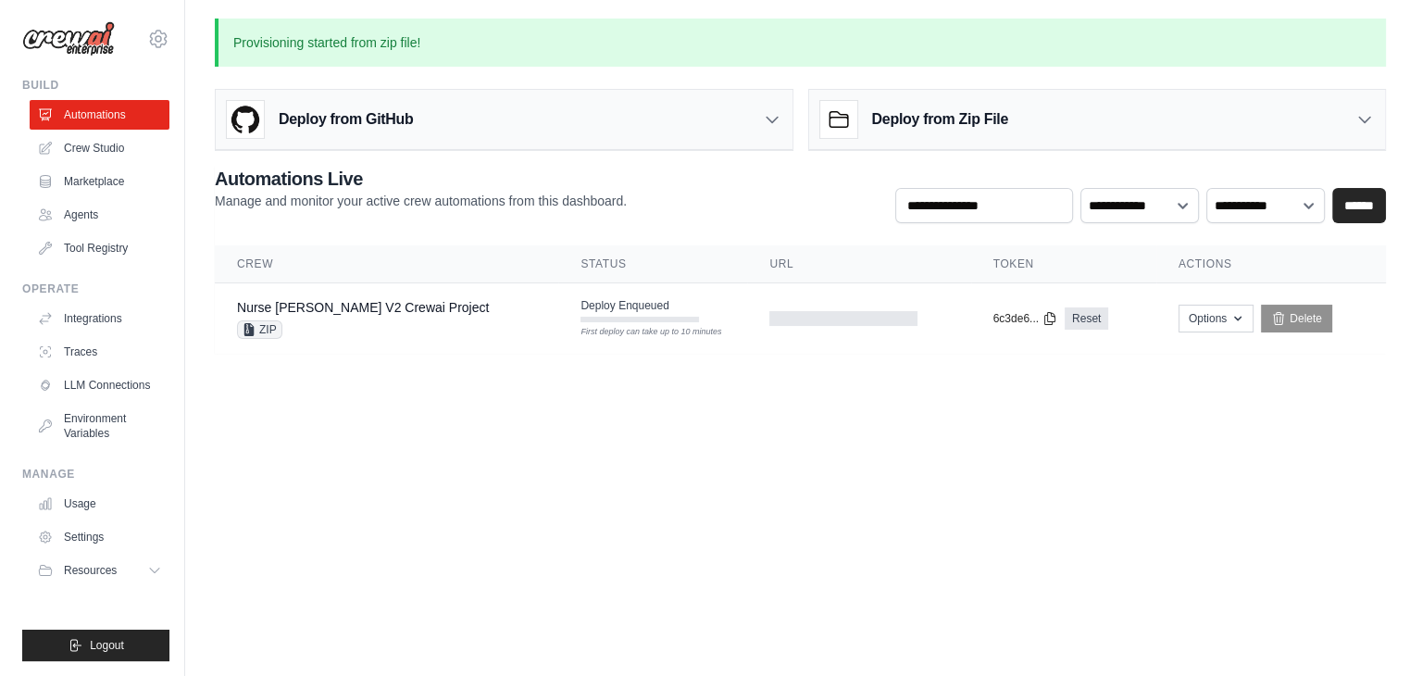
scroll to position [0, 0]
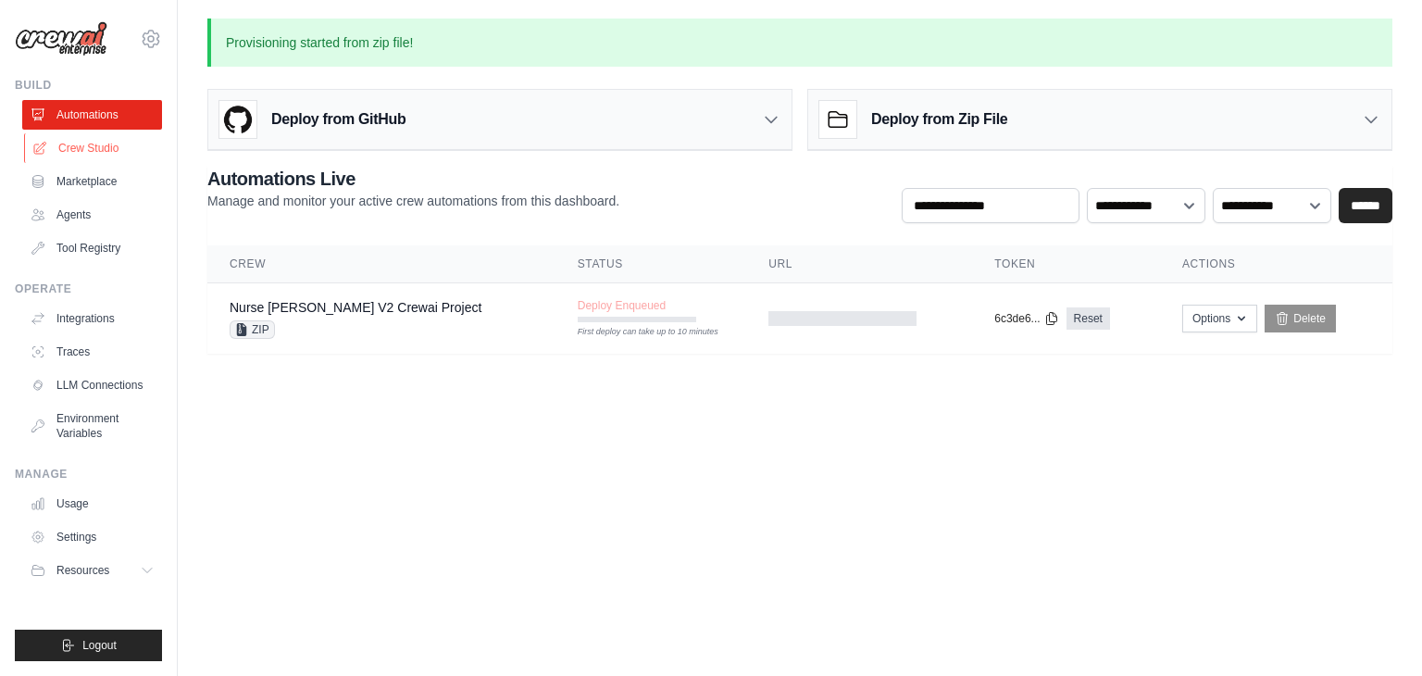
click at [132, 156] on link "Crew Studio" at bounding box center [94, 148] width 140 height 30
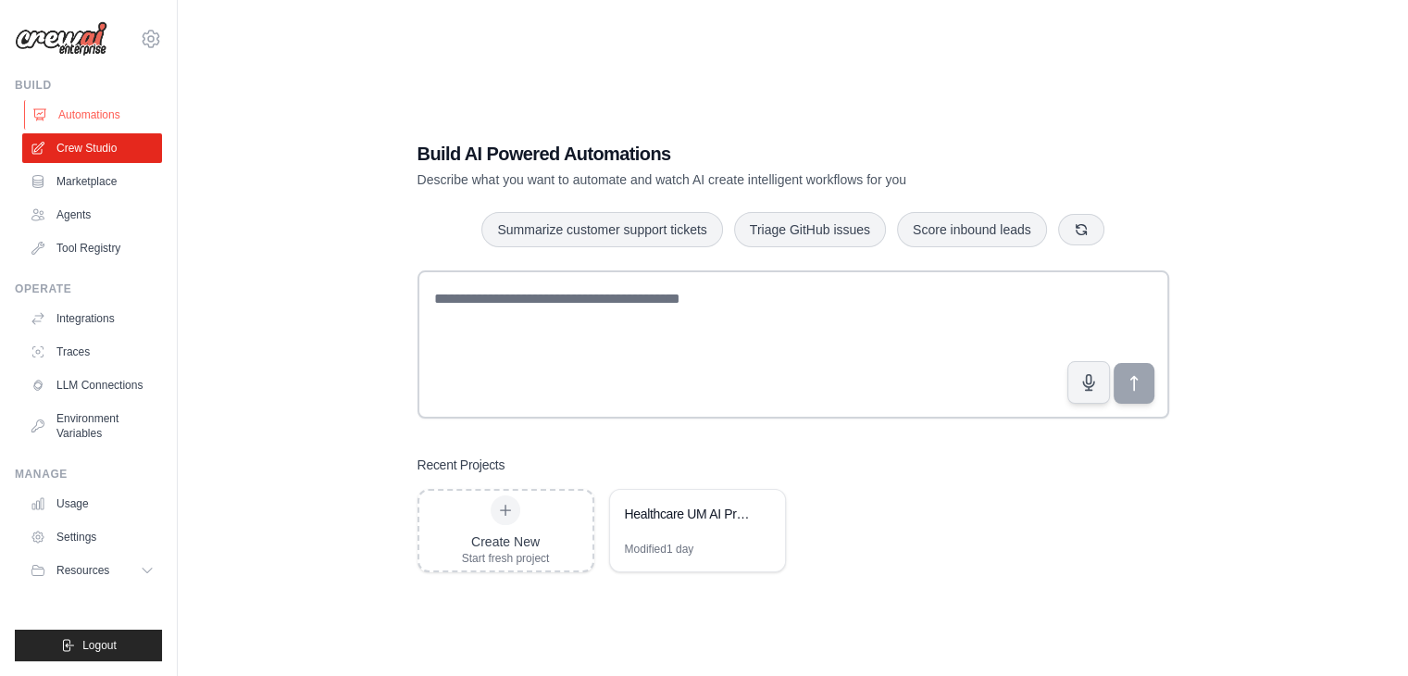
click at [113, 118] on link "Automations" at bounding box center [94, 115] width 140 height 30
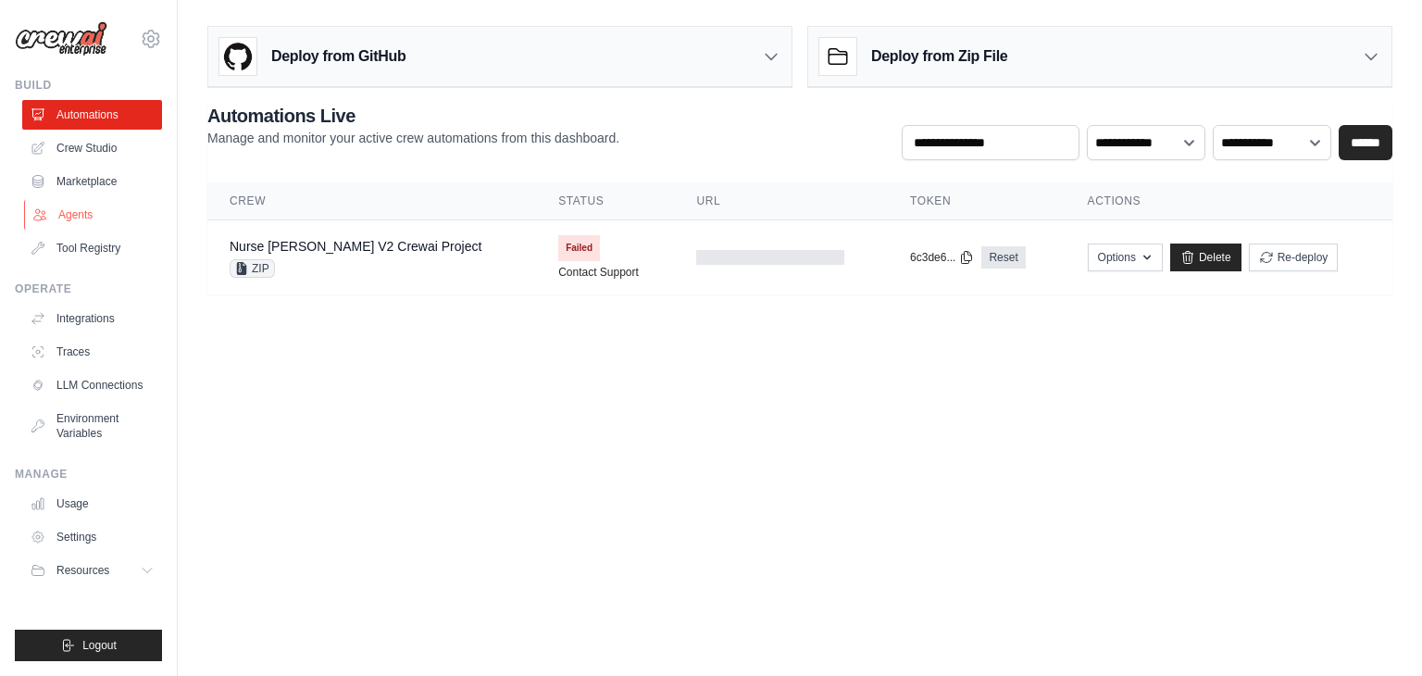
click at [70, 220] on link "Agents" at bounding box center [94, 215] width 140 height 30
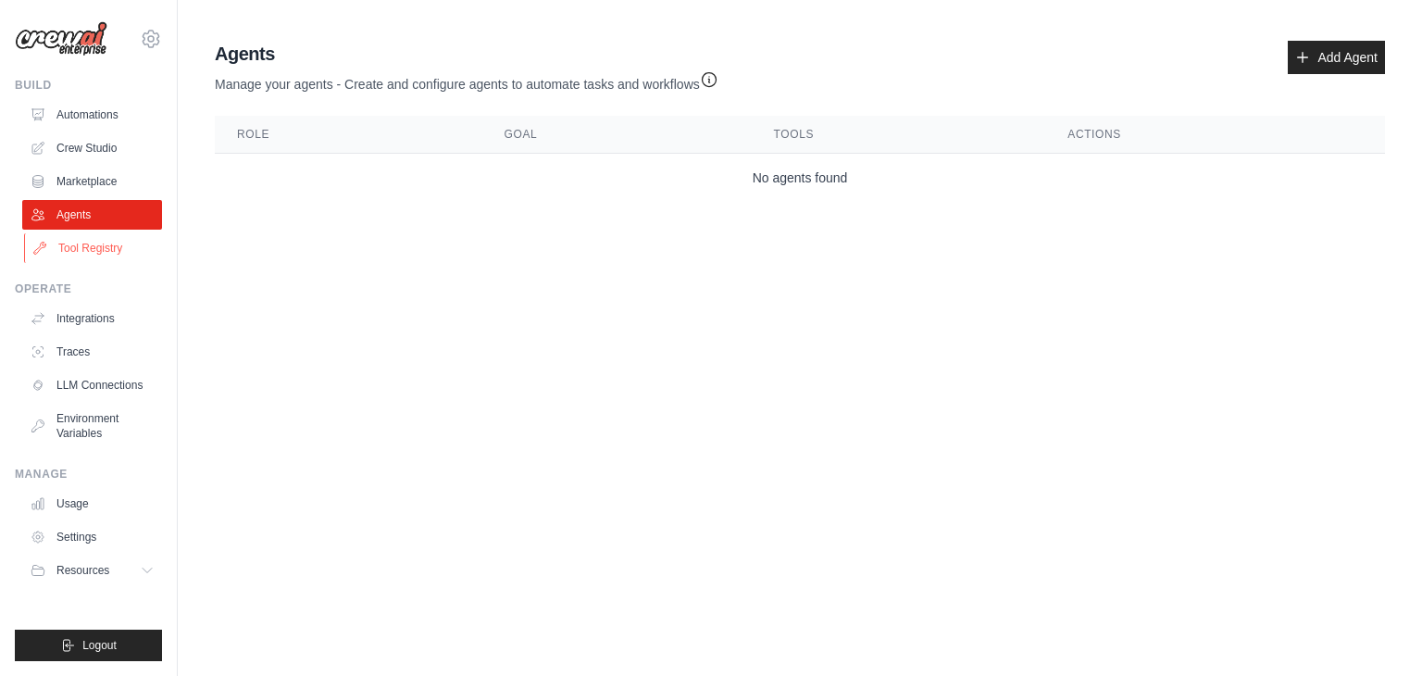
click at [70, 242] on link "Tool Registry" at bounding box center [94, 248] width 140 height 30
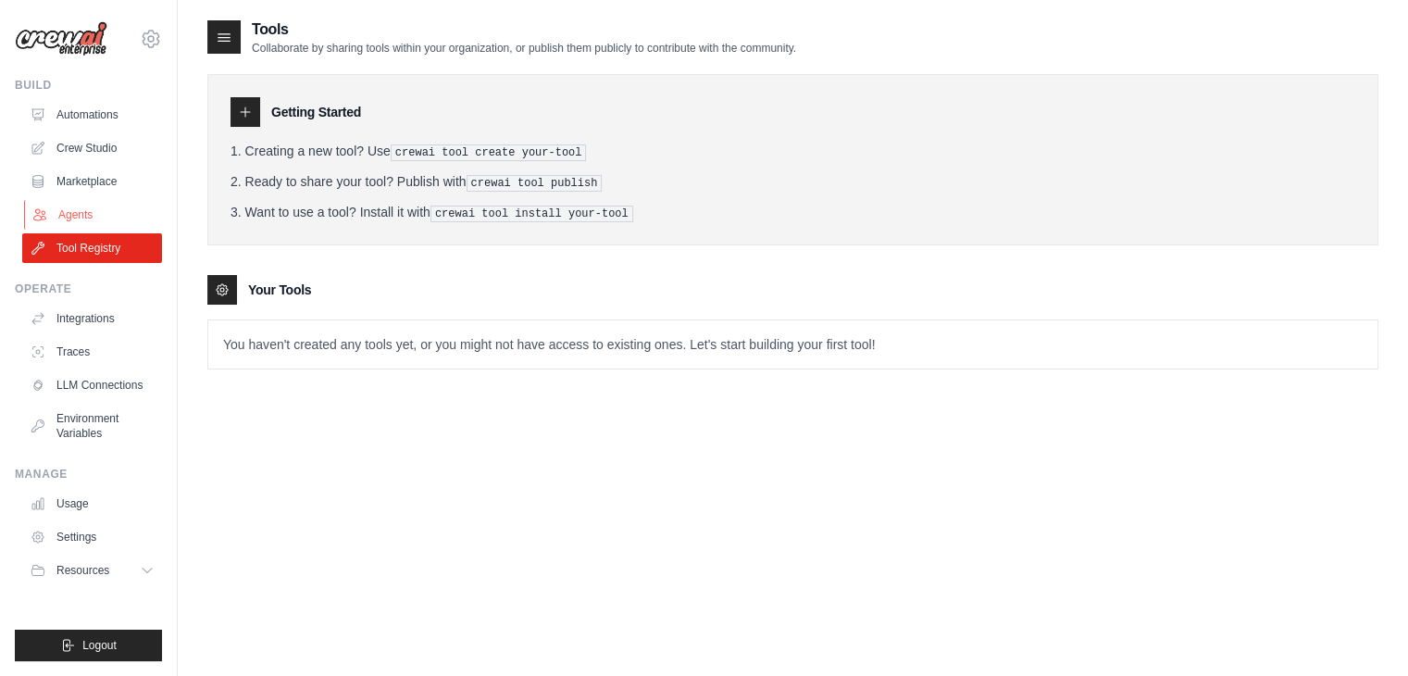
click at [78, 212] on link "Agents" at bounding box center [94, 215] width 140 height 30
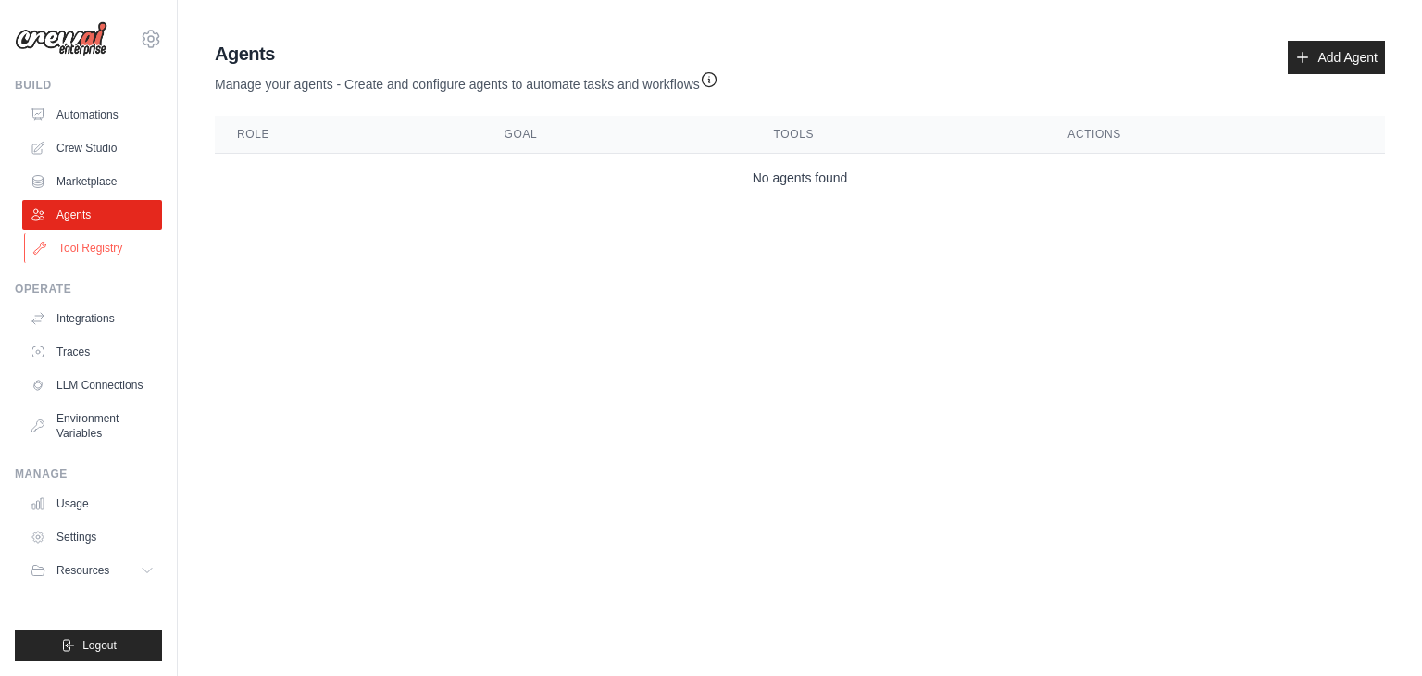
click at [88, 243] on link "Tool Registry" at bounding box center [94, 248] width 140 height 30
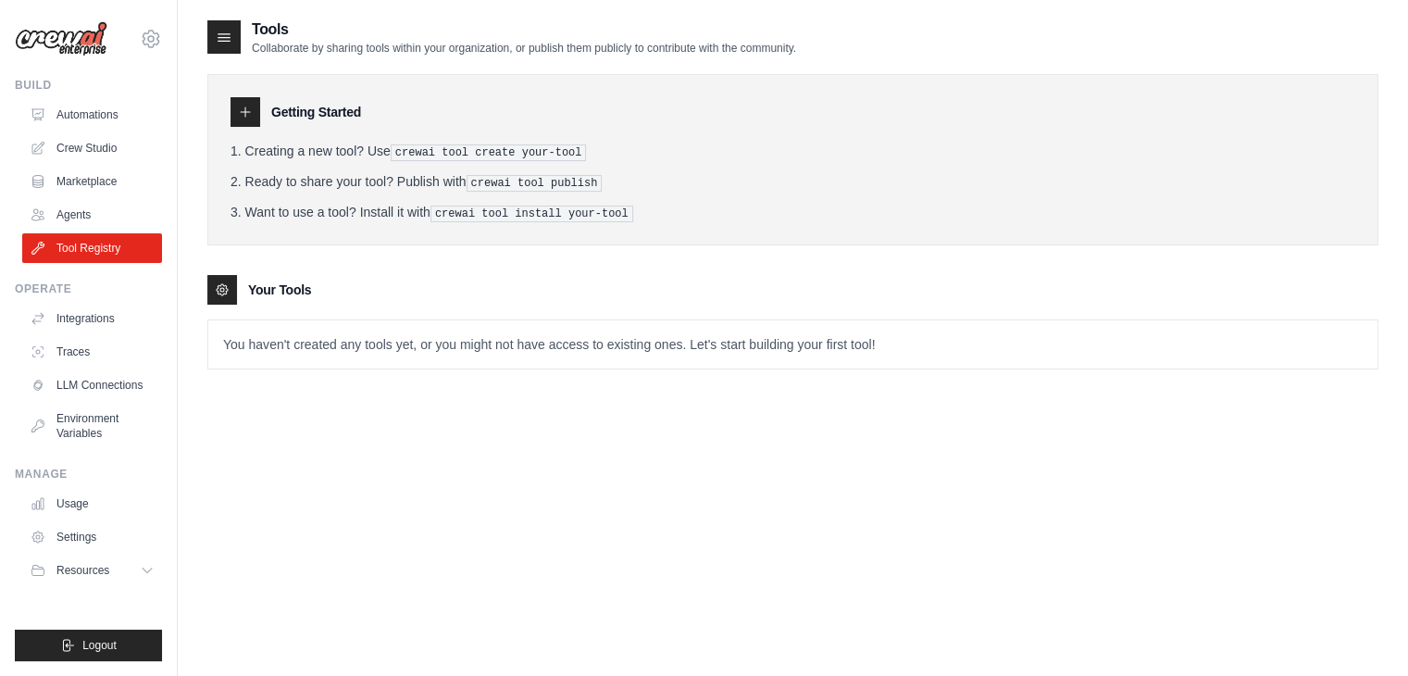
click at [247, 114] on icon at bounding box center [245, 112] width 15 height 15
click at [103, 133] on link "Crew Studio" at bounding box center [94, 148] width 140 height 30
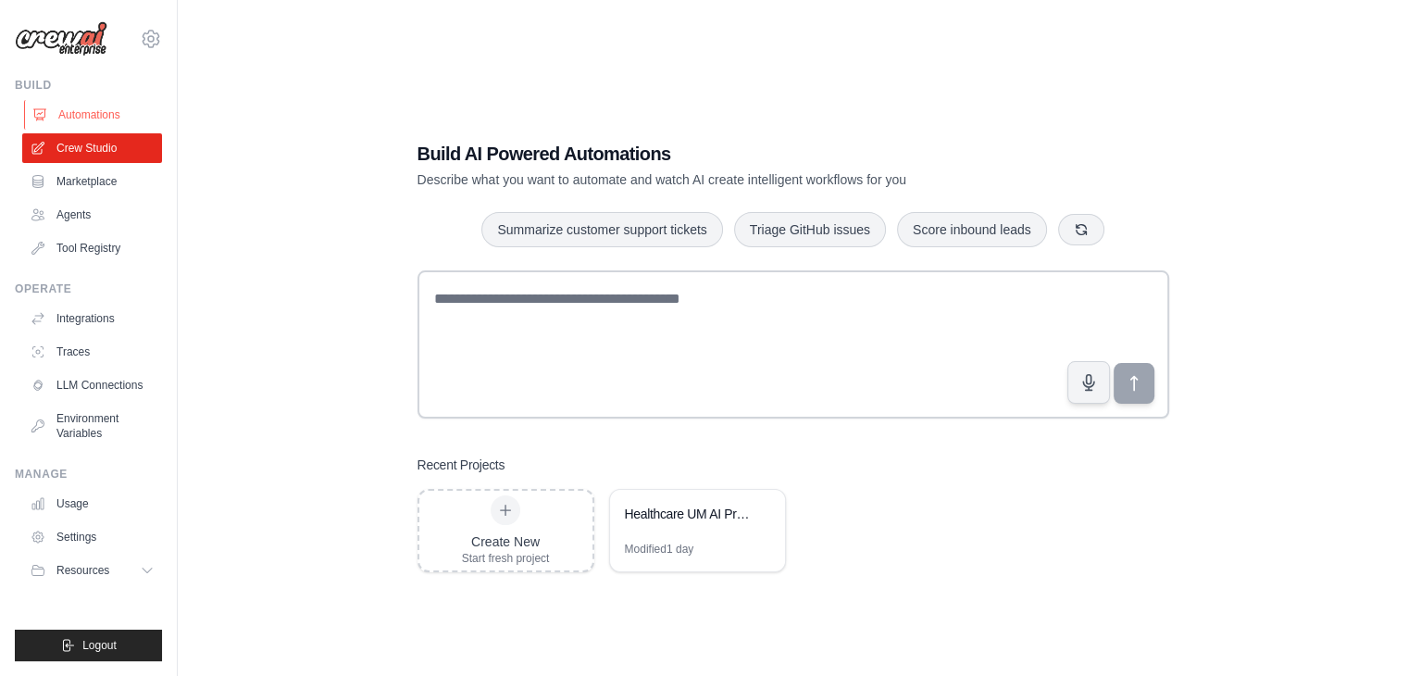
click at [96, 118] on link "Automations" at bounding box center [94, 115] width 140 height 30
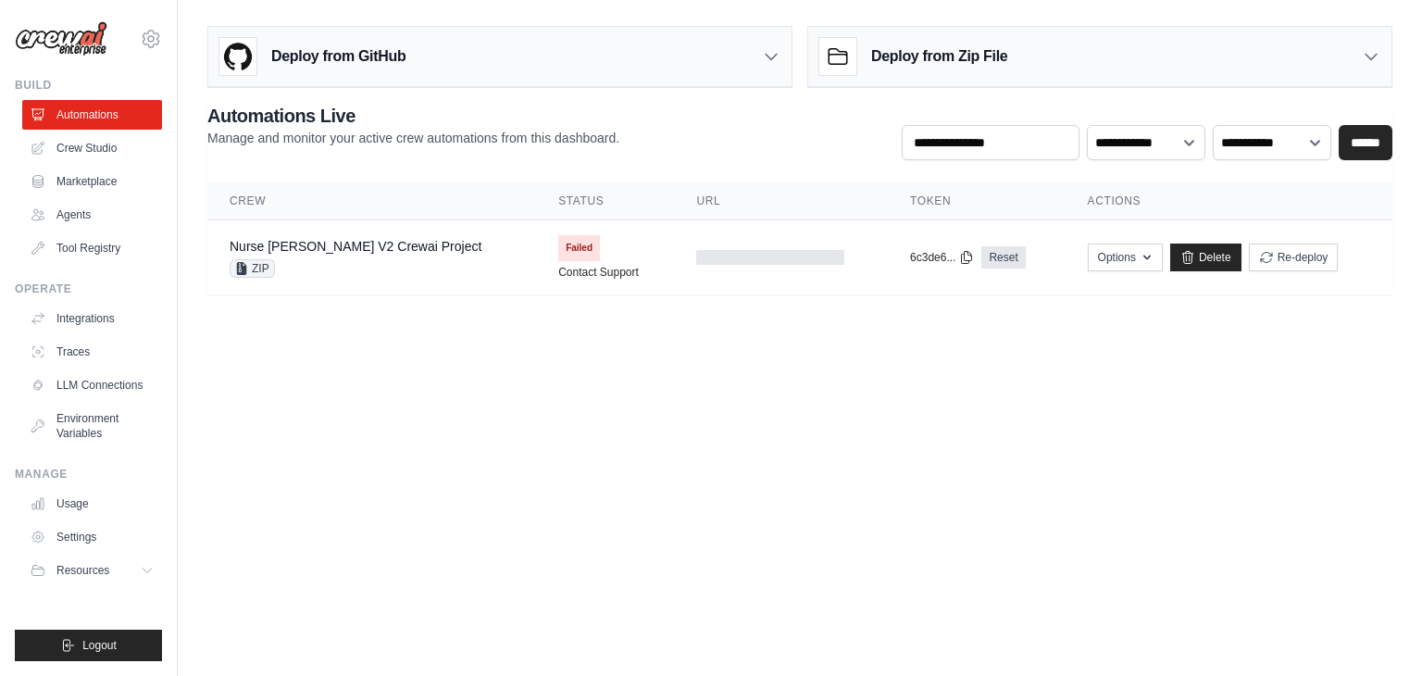
click at [86, 257] on link "Tool Registry" at bounding box center [92, 248] width 140 height 30
click at [78, 207] on link "Agents" at bounding box center [94, 215] width 140 height 30
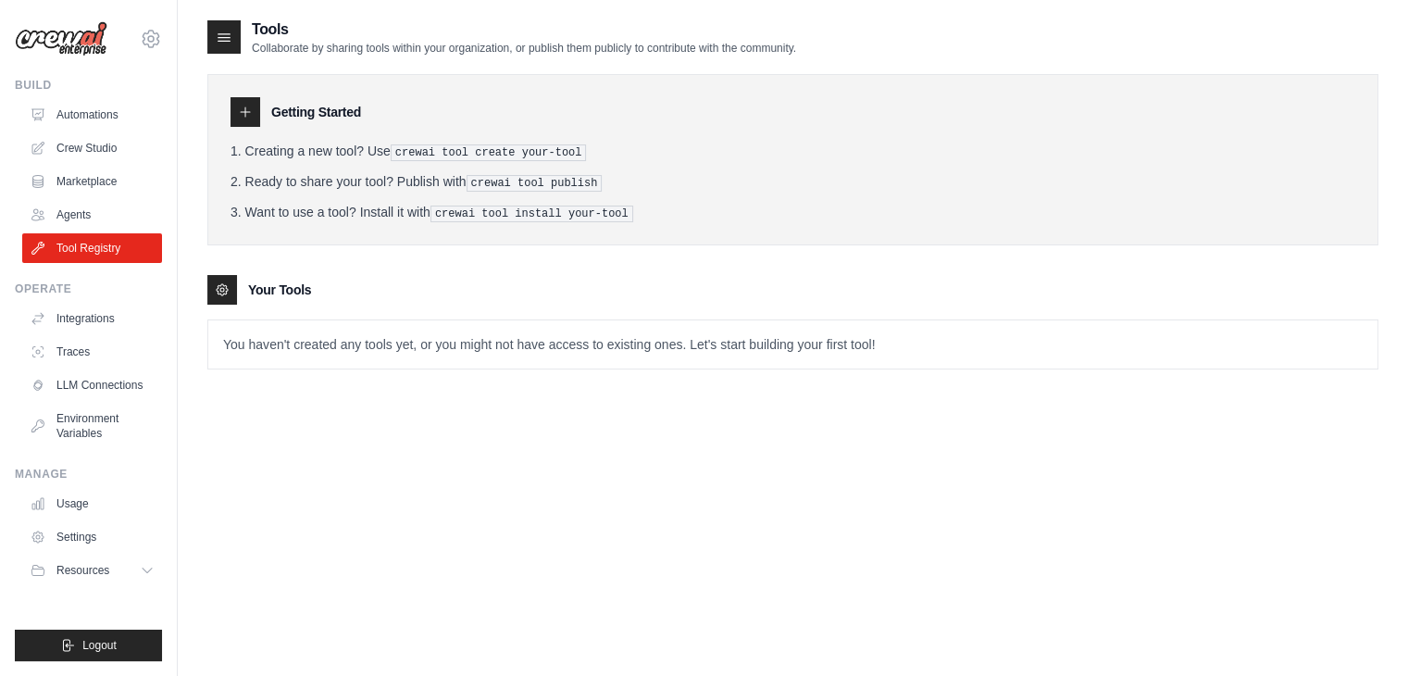
click at [368, 344] on p "You haven't created any tools yet, or you might not have access to existing one…" at bounding box center [792, 344] width 1169 height 48
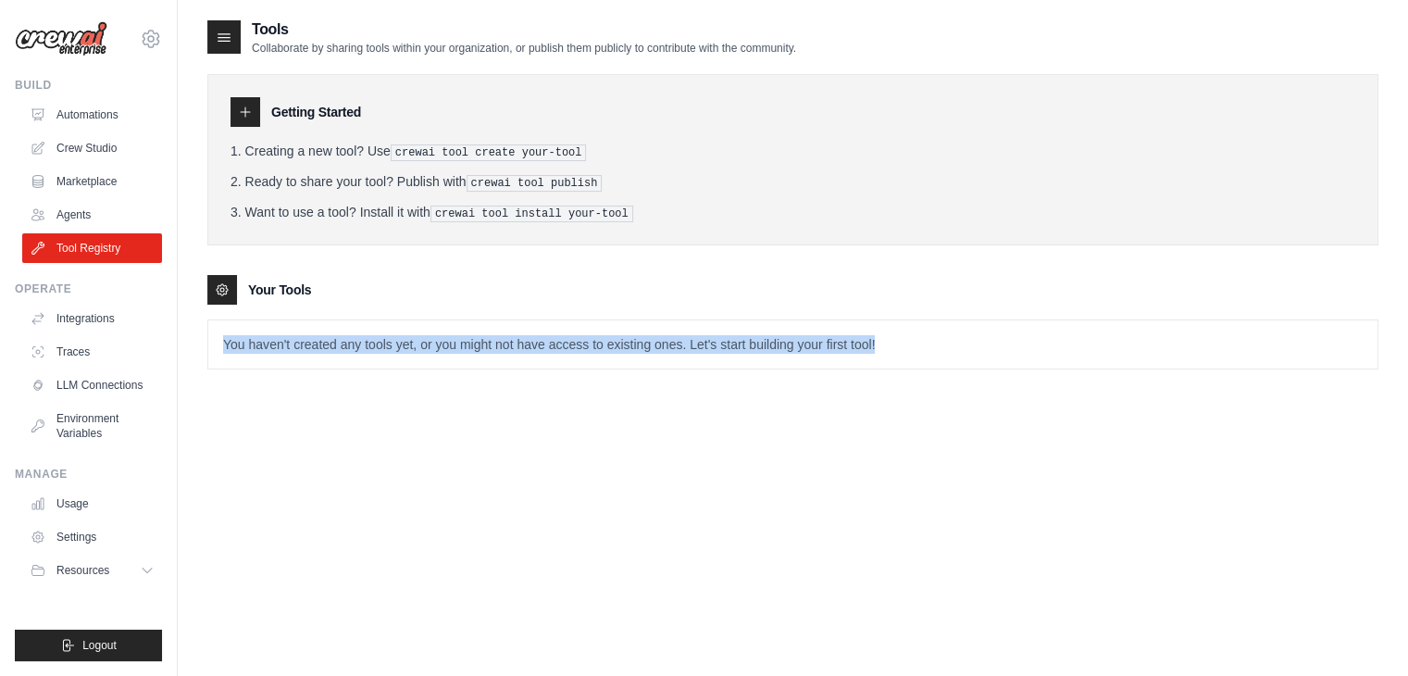
click at [368, 344] on p "You haven't created any tools yet, or you might not have access to existing one…" at bounding box center [792, 344] width 1169 height 48
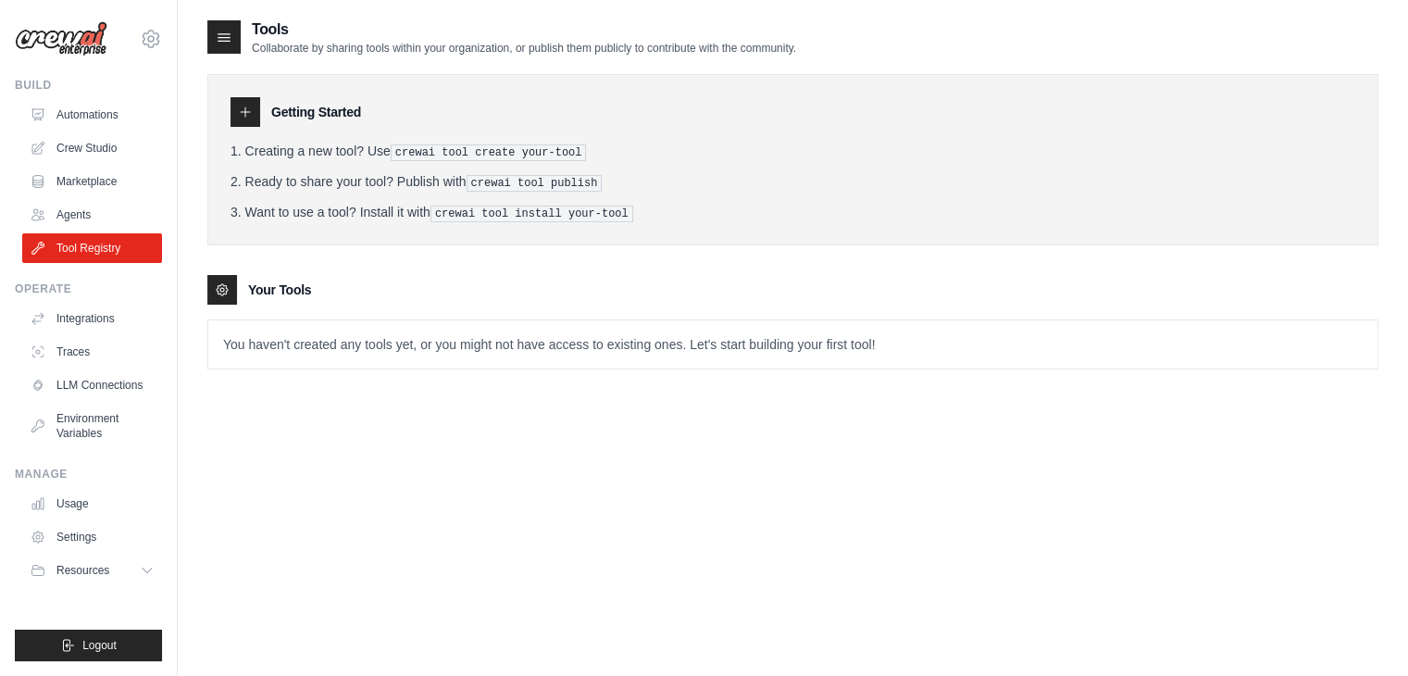
click at [238, 112] on icon at bounding box center [245, 112] width 15 height 15
click at [218, 30] on icon at bounding box center [224, 37] width 19 height 19
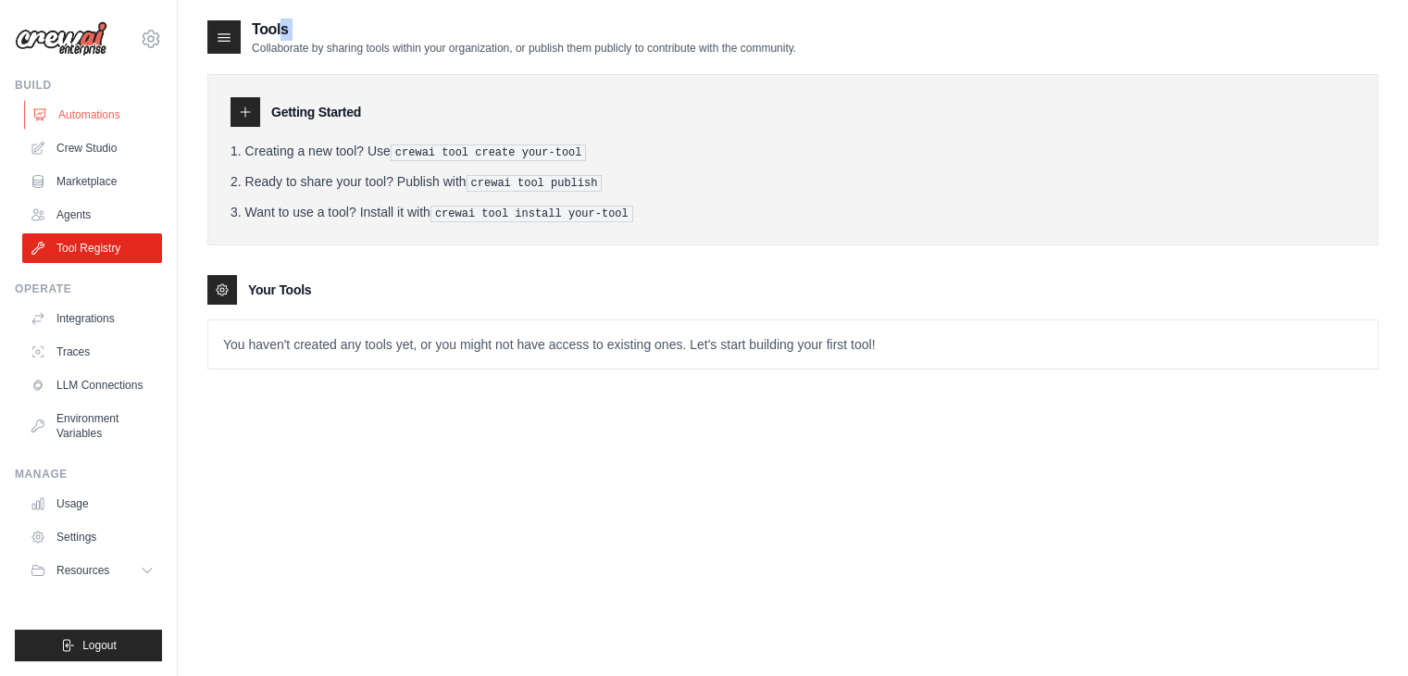
click at [115, 104] on link "Automations" at bounding box center [94, 115] width 140 height 30
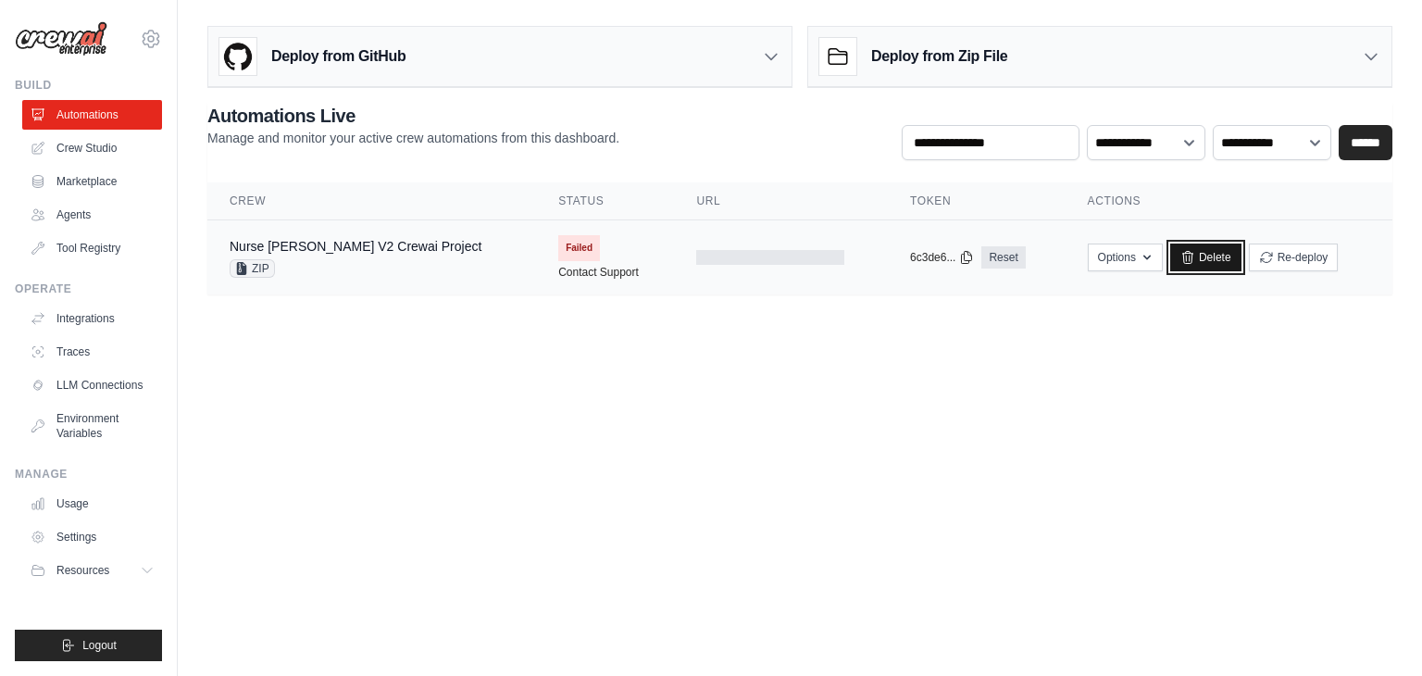
click at [1180, 260] on icon at bounding box center [1187, 257] width 15 height 15
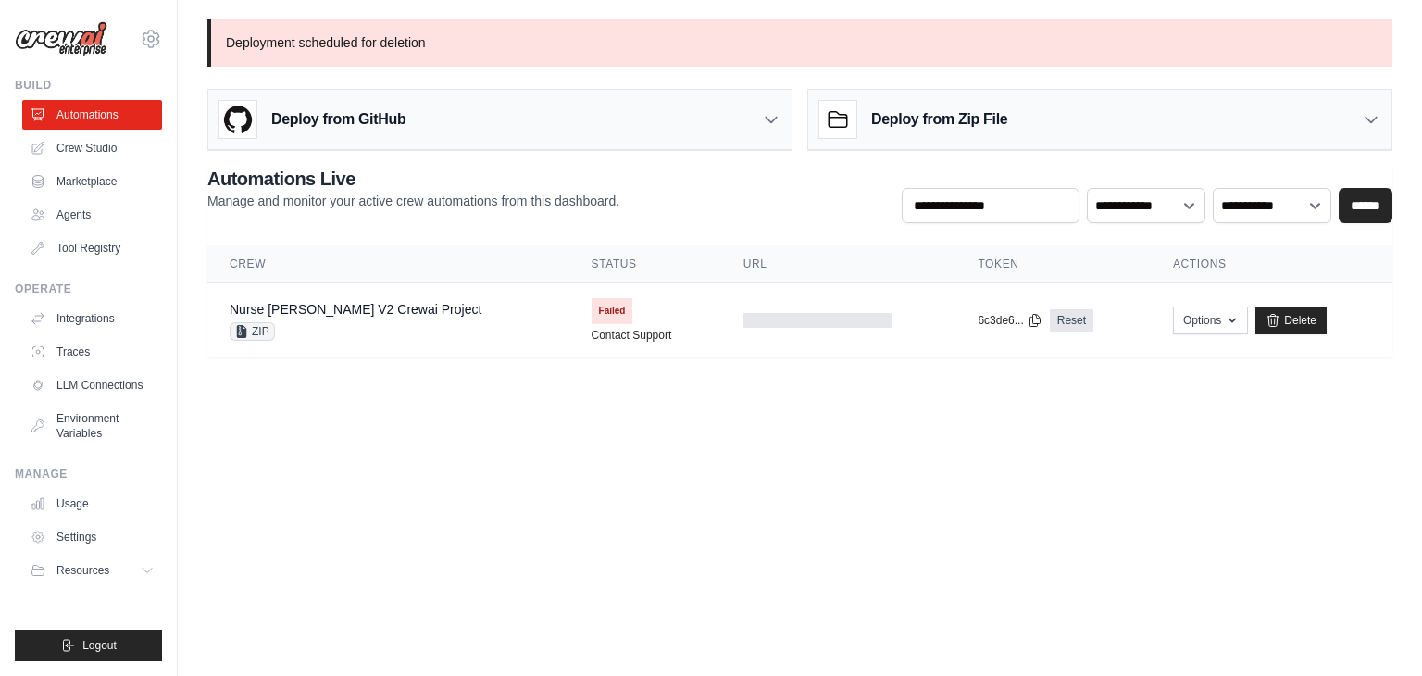
click at [152, 42] on icon at bounding box center [151, 39] width 6 height 6
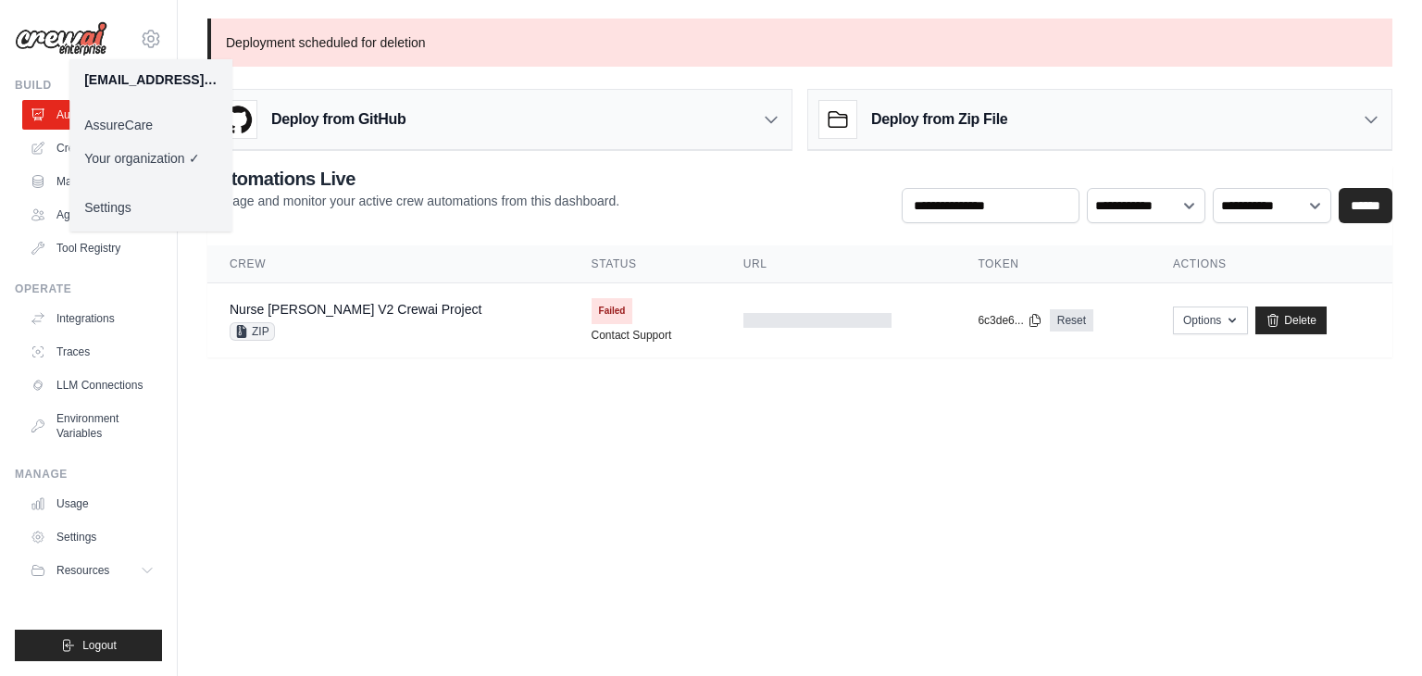
click at [130, 119] on link "AssureCare" at bounding box center [150, 124] width 163 height 33
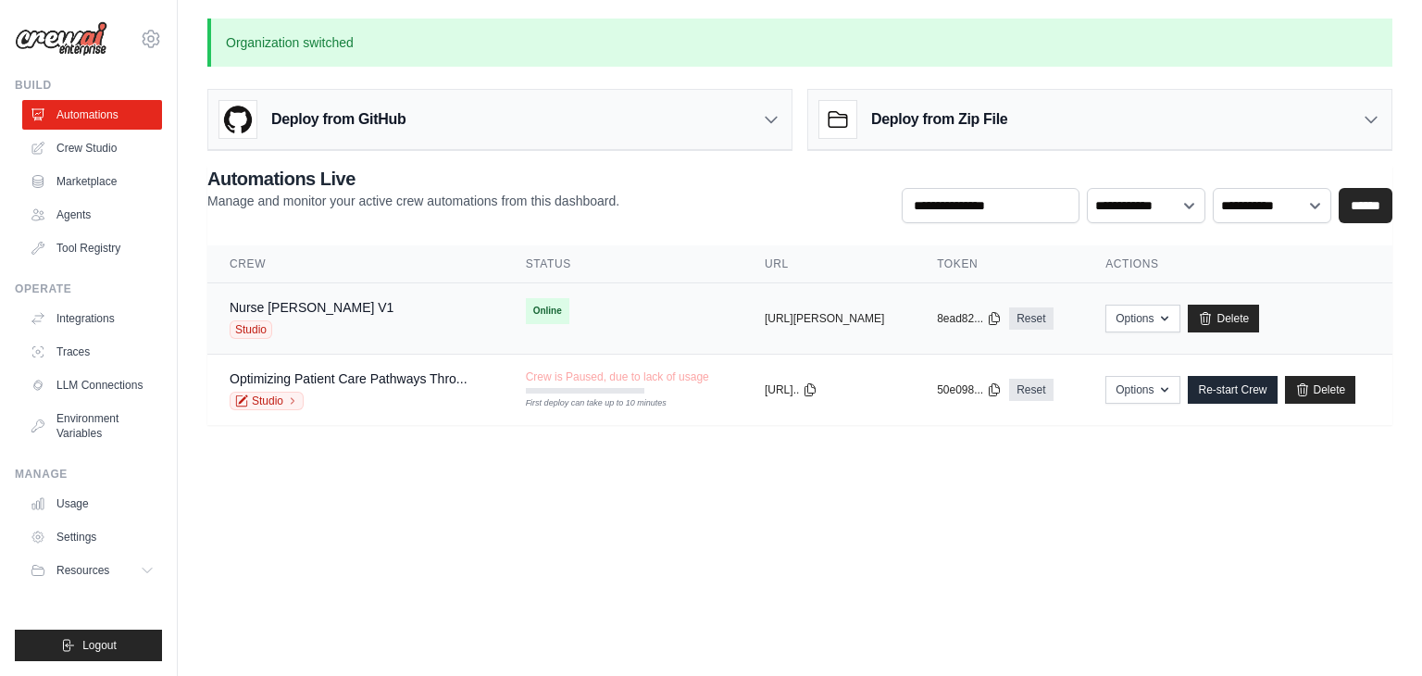
click at [242, 334] on span "Studio" at bounding box center [251, 329] width 43 height 19
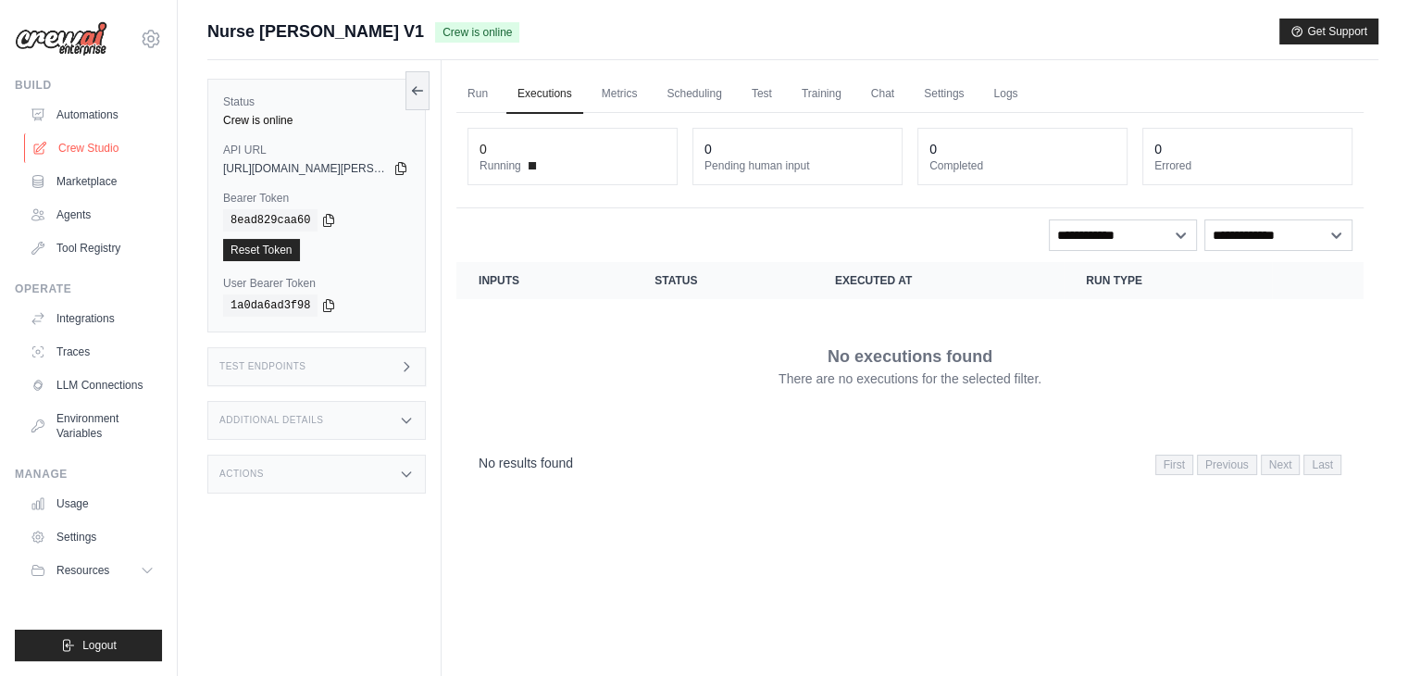
click at [102, 145] on link "Crew Studio" at bounding box center [94, 148] width 140 height 30
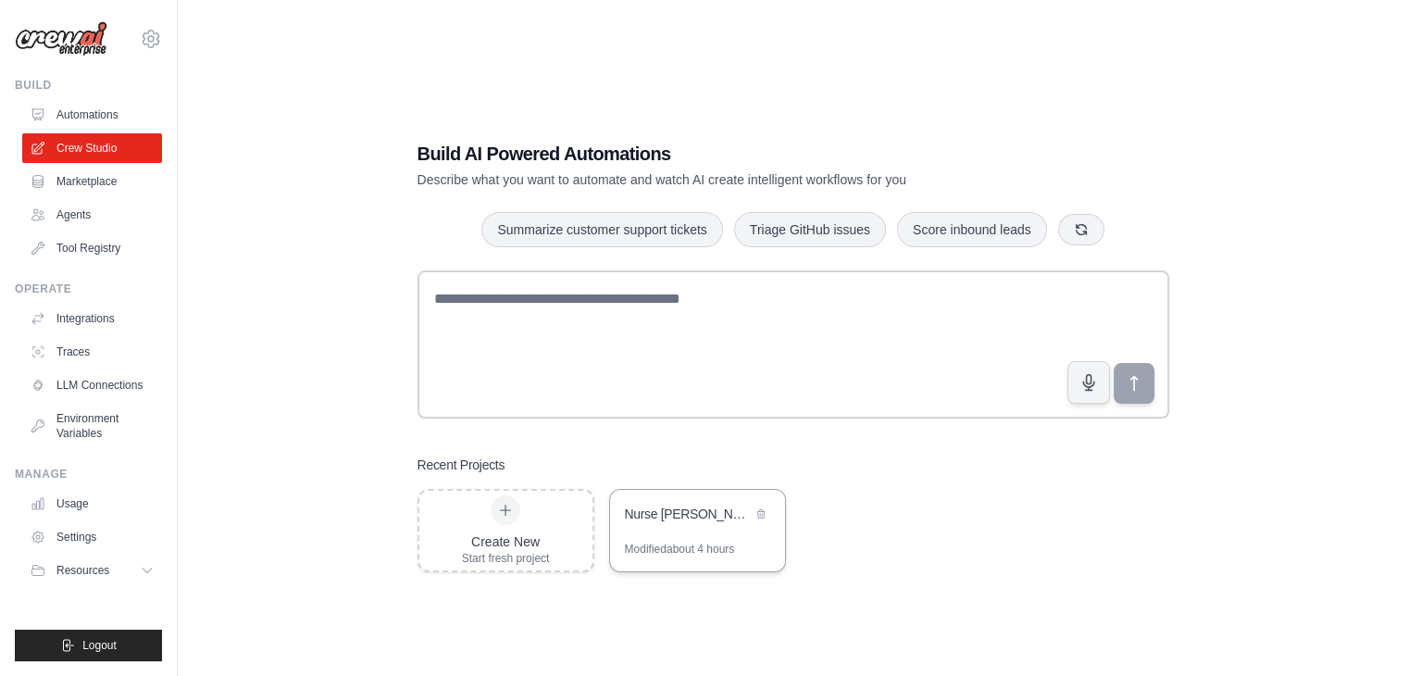
click at [652, 516] on div "Nurse [PERSON_NAME]" at bounding box center [688, 513] width 127 height 19
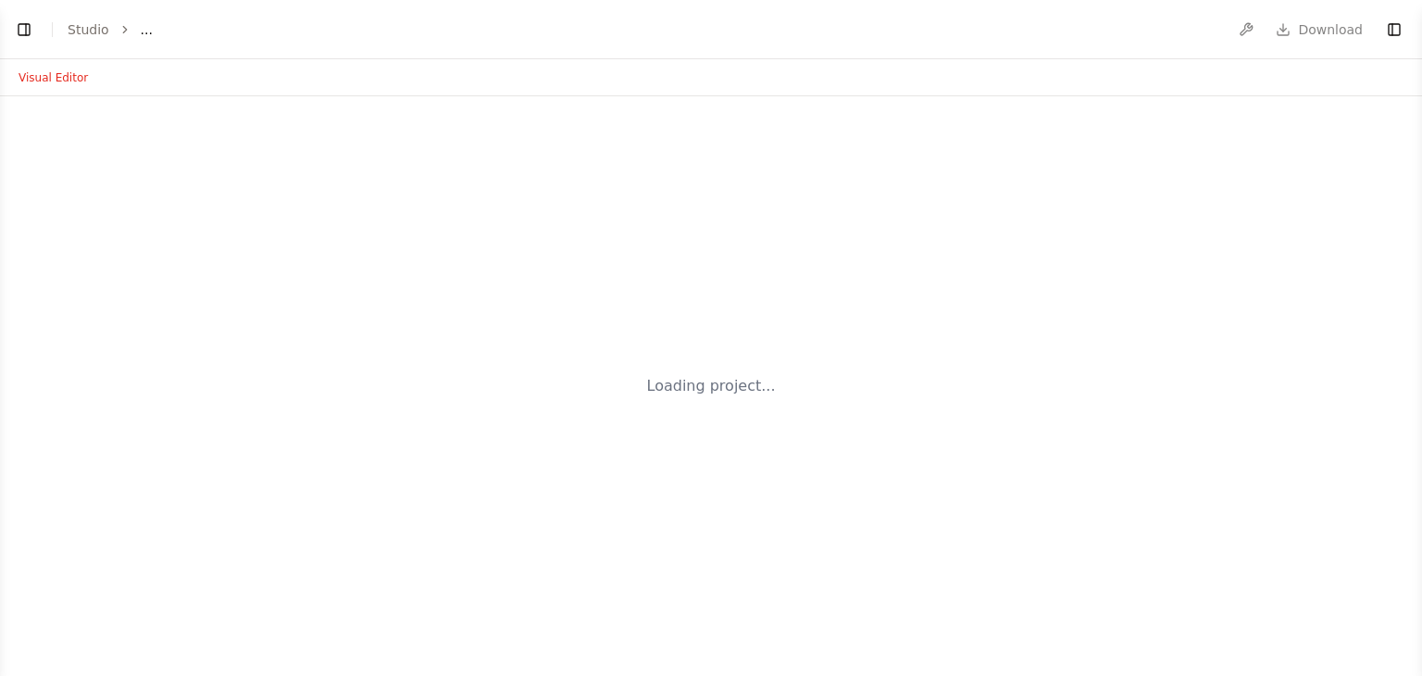
select select "****"
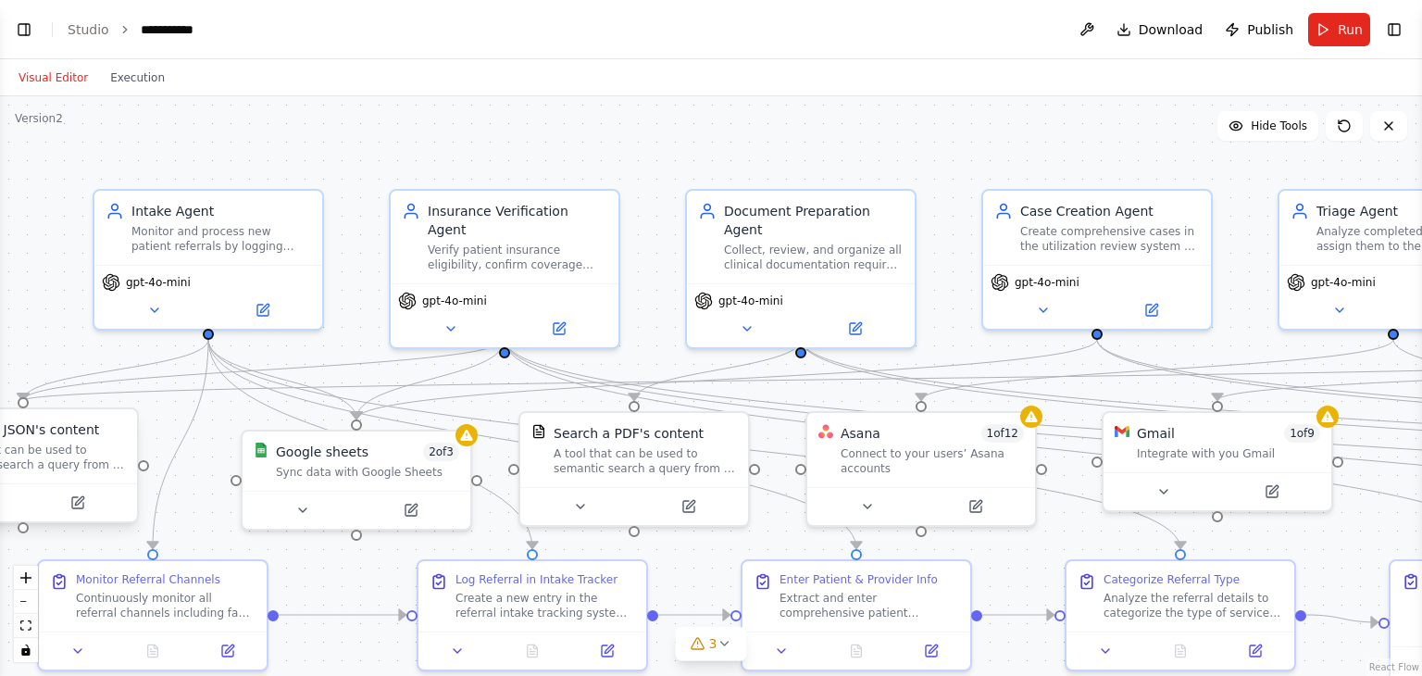
click at [86, 464] on div "A tool that can be used to semantic search a query from a JSON's content." at bounding box center [34, 457] width 183 height 30
click at [95, 27] on link "Studio" at bounding box center [89, 29] width 42 height 15
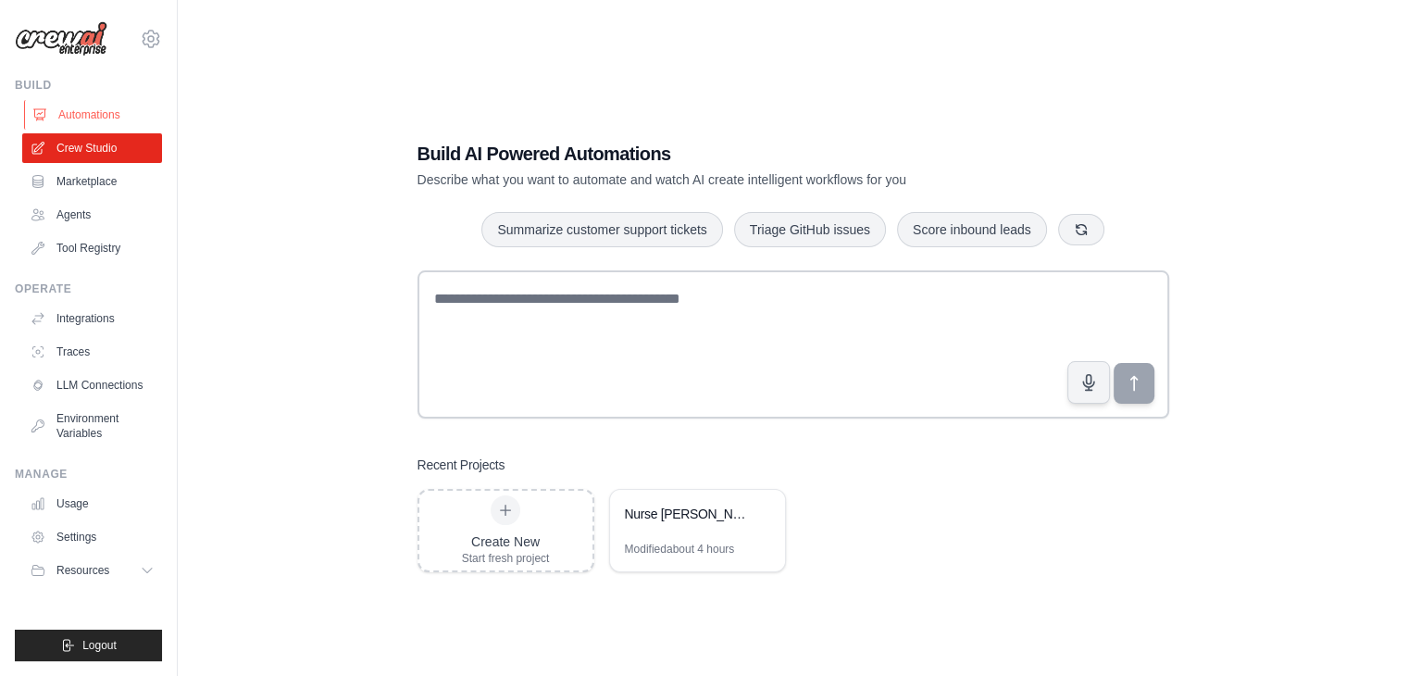
click at [107, 114] on link "Automations" at bounding box center [94, 115] width 140 height 30
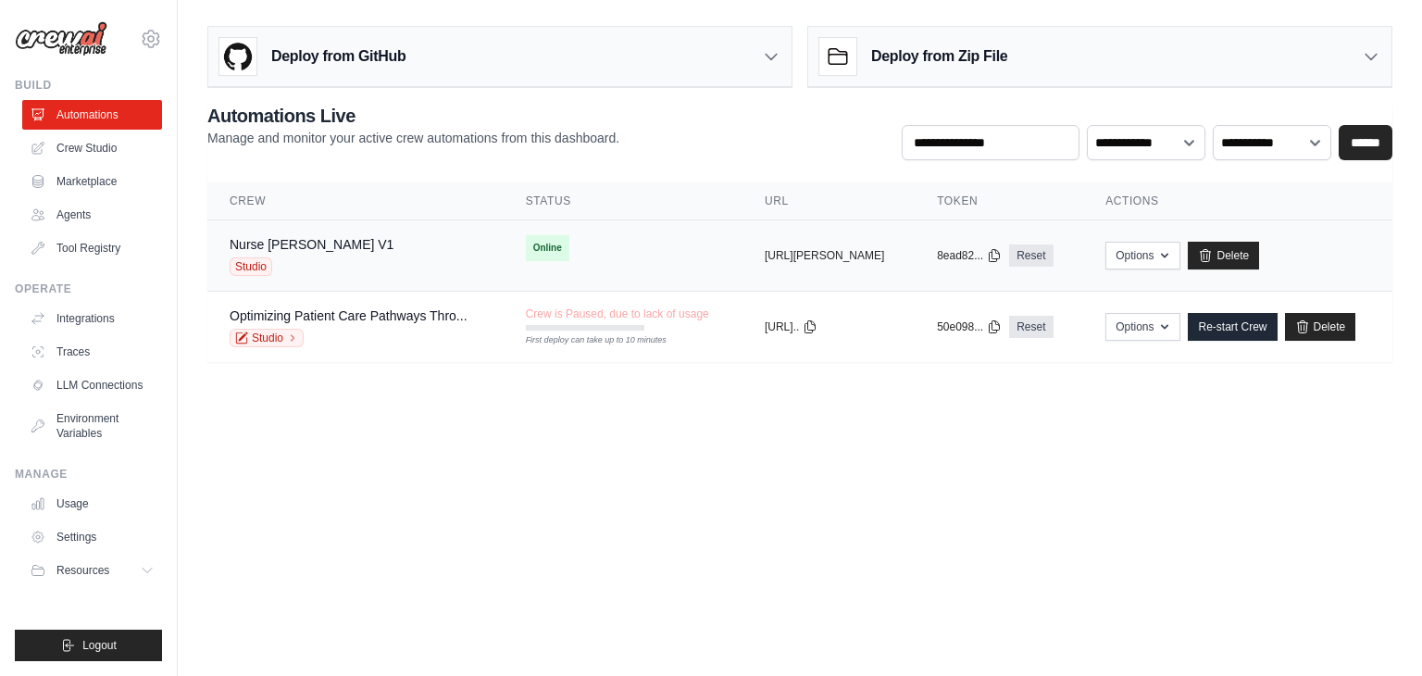
click at [300, 253] on div "Nurse Susie V1 Studio" at bounding box center [312, 255] width 164 height 41
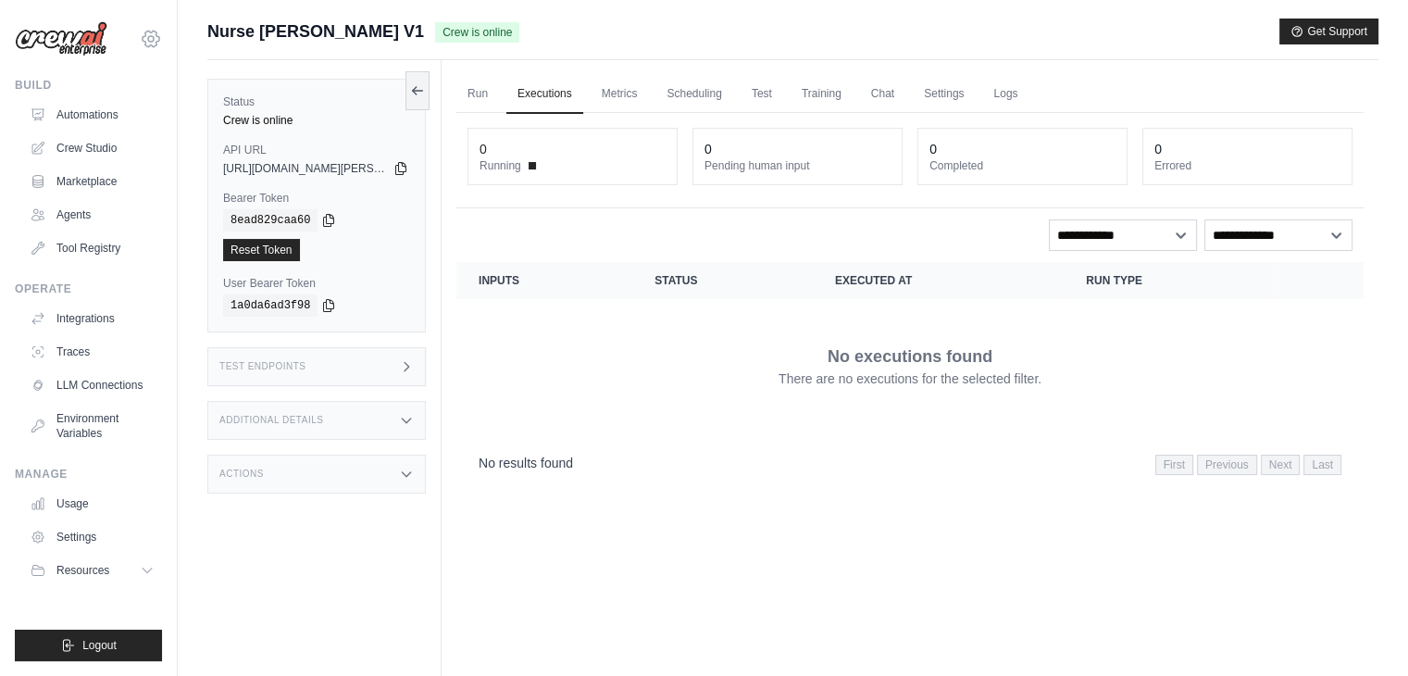
click at [155, 43] on icon at bounding box center [151, 39] width 17 height 16
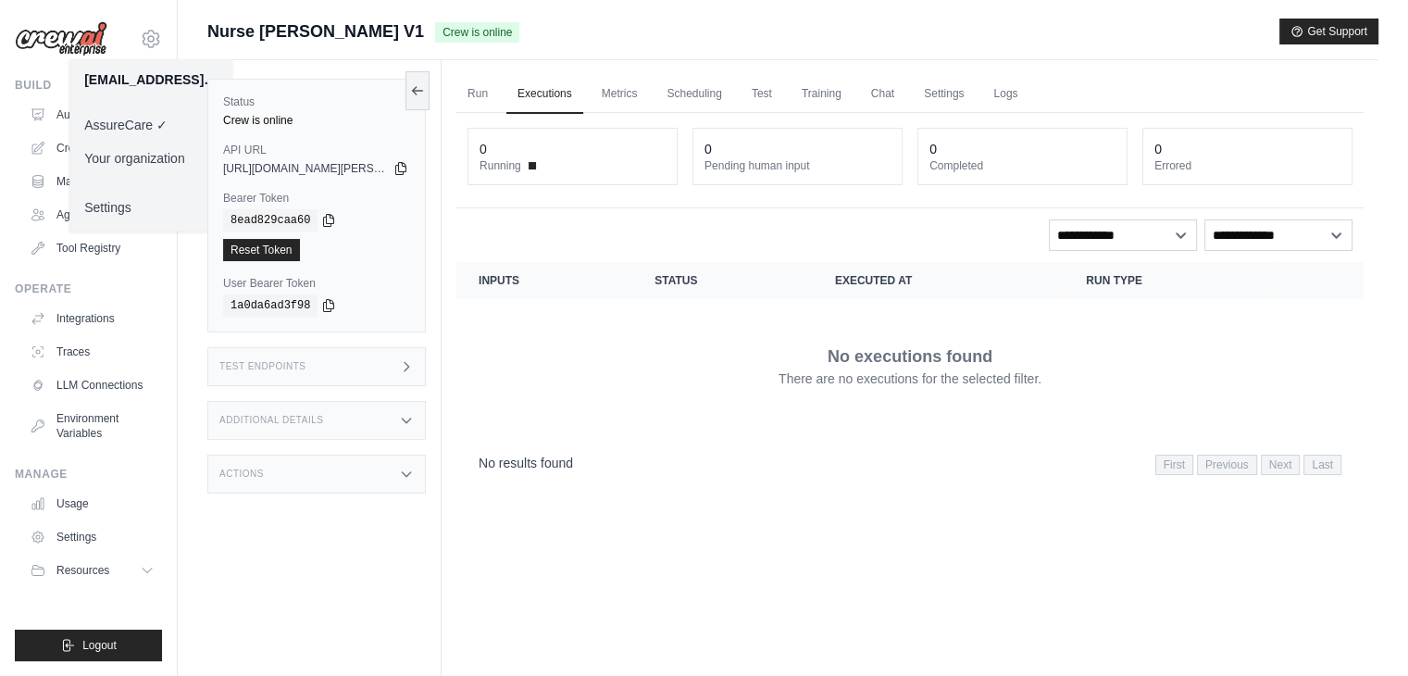
click at [163, 156] on link "Your organization" at bounding box center [150, 158] width 163 height 33
